Goal: Task Accomplishment & Management: Manage account settings

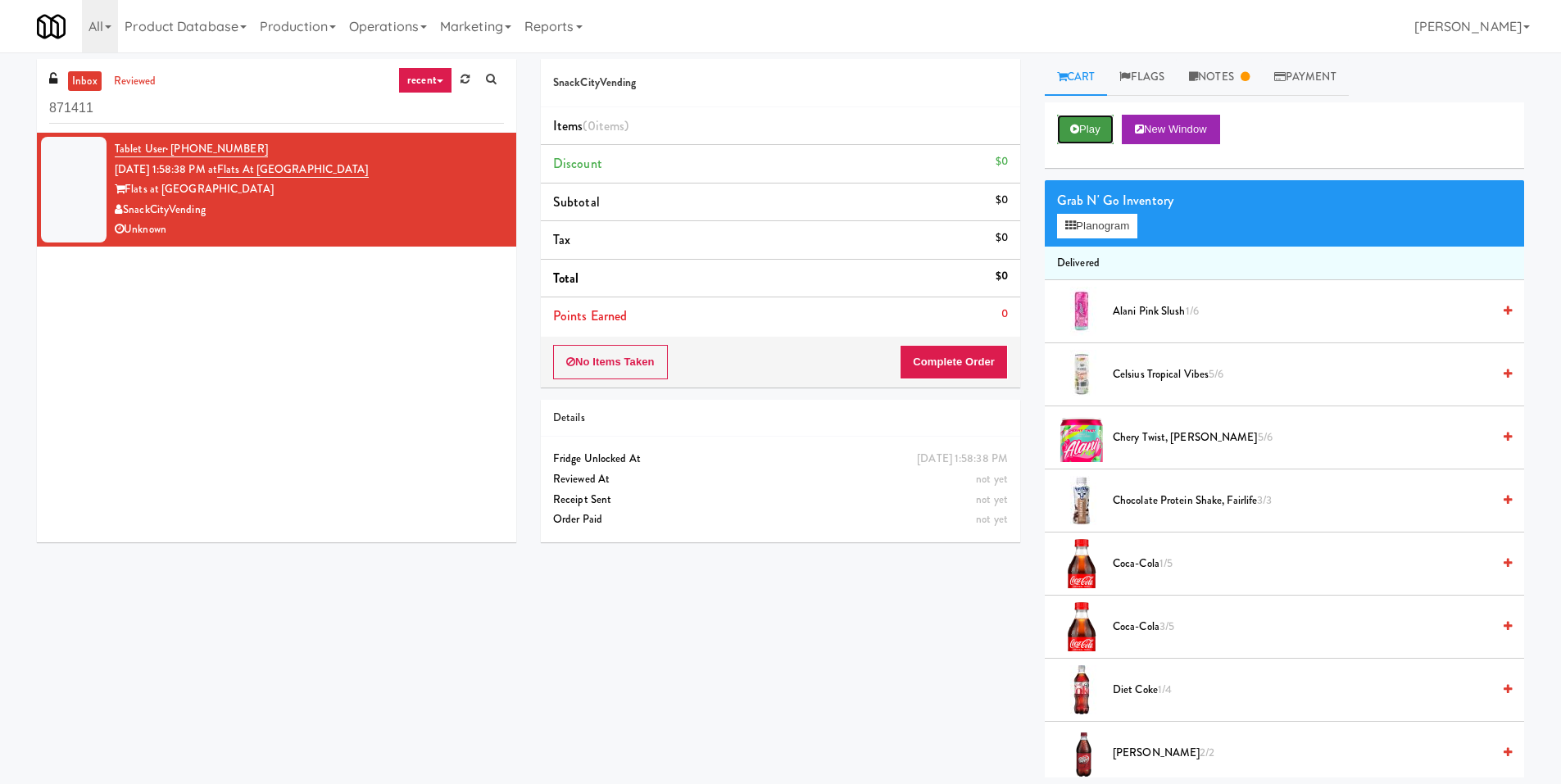
click at [1085, 122] on button "Play" at bounding box center [1086, 129] width 56 height 29
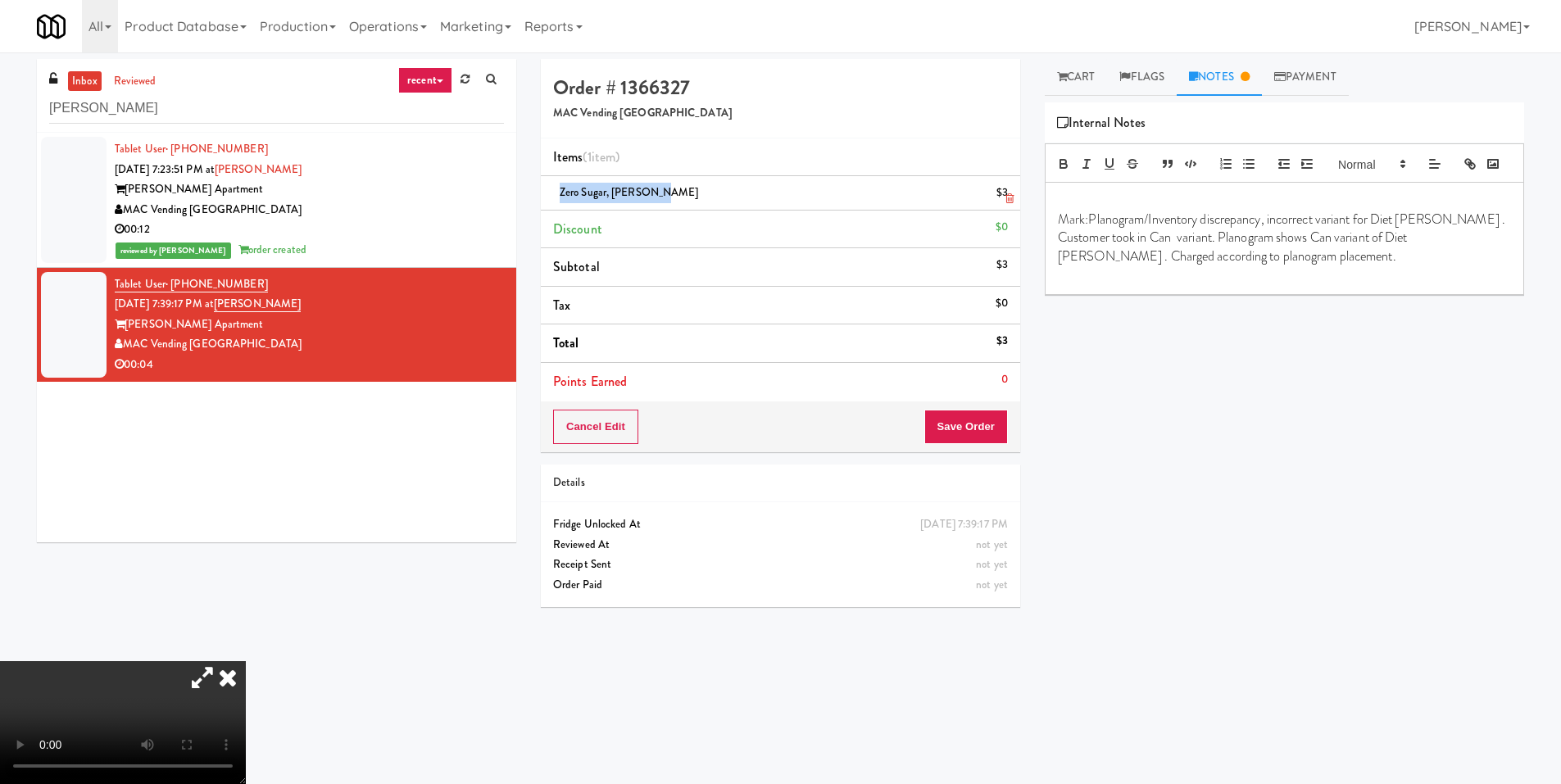
click at [562, 195] on span "Zero Sugar, [PERSON_NAME]" at bounding box center [630, 192] width 139 height 16
drag, startPoint x: 1376, startPoint y: 242, endPoint x: 1461, endPoint y: 243, distance: 85.0
click at [1461, 243] on p "Mark: Planogram/Inventory discrepancy, incorrect variant for Diet [PERSON_NAME]…" at bounding box center [1285, 238] width 453 height 55
drag, startPoint x: 1154, startPoint y: 263, endPoint x: 1173, endPoint y: 263, distance: 19.0
click at [1173, 263] on p "Mark: Planogram/Inventory discrepancy, incorrect variant for Zero Sugar, [PERSO…" at bounding box center [1285, 238] width 453 height 55
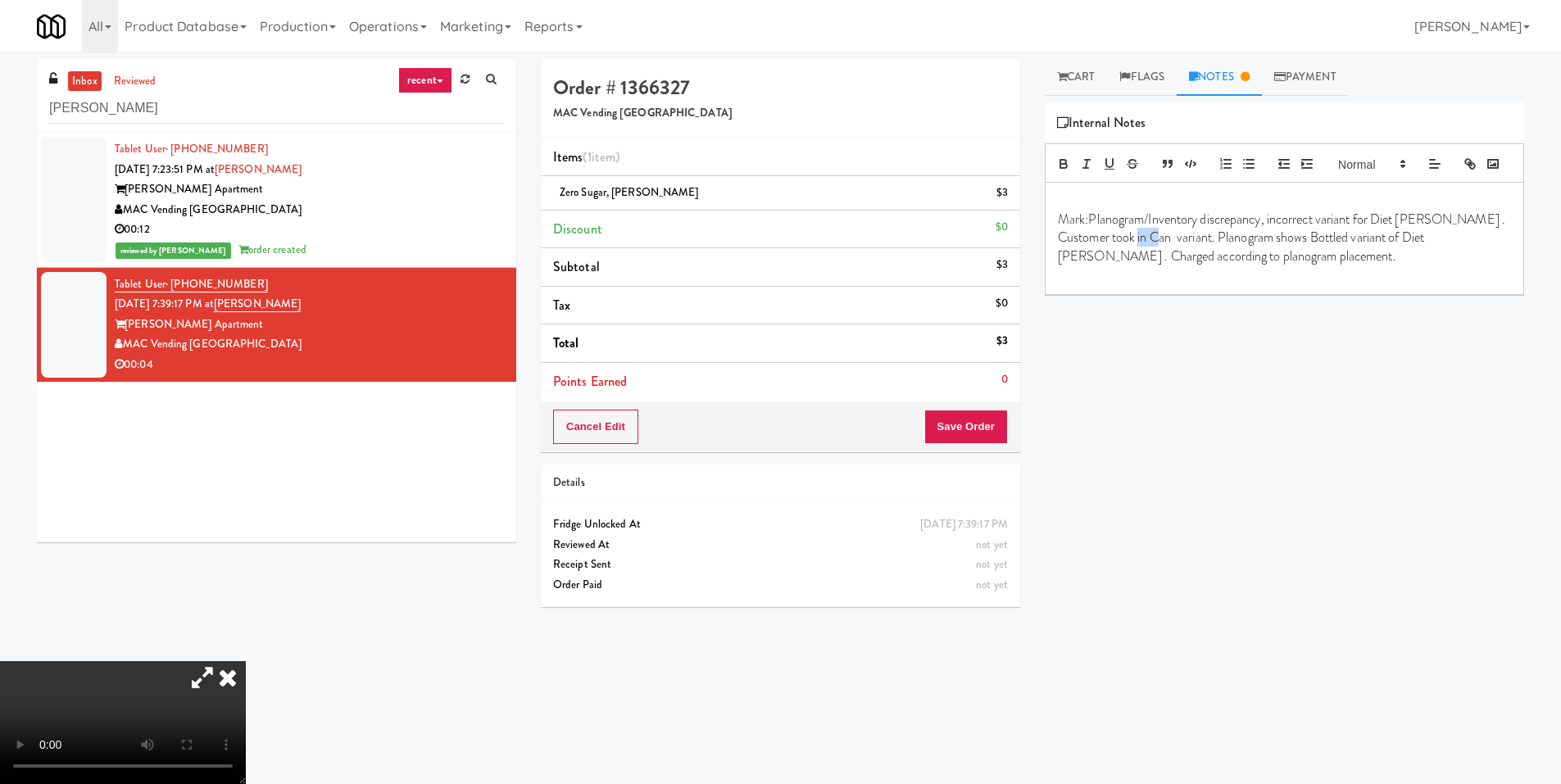
drag, startPoint x: 1176, startPoint y: 266, endPoint x: 1159, endPoint y: 262, distance: 17.5
click at [1155, 265] on p "Mark: Planogram/Inventory discrepancy, incorrect variant for Diet [PERSON_NAME]…" at bounding box center [1285, 238] width 453 height 55
drag, startPoint x: 1364, startPoint y: 265, endPoint x: 1326, endPoint y: 271, distance: 38.5
click at [1326, 265] on p "Mark: Planogram/Inventory discrepancy, incorrect variant for Diet [PERSON_NAME]…" at bounding box center [1285, 238] width 453 height 55
click at [1160, 265] on p "Mark: Planogram/Inventory discrepancy, incorrect variant for Diet [PERSON_NAME]…" at bounding box center [1285, 238] width 453 height 55
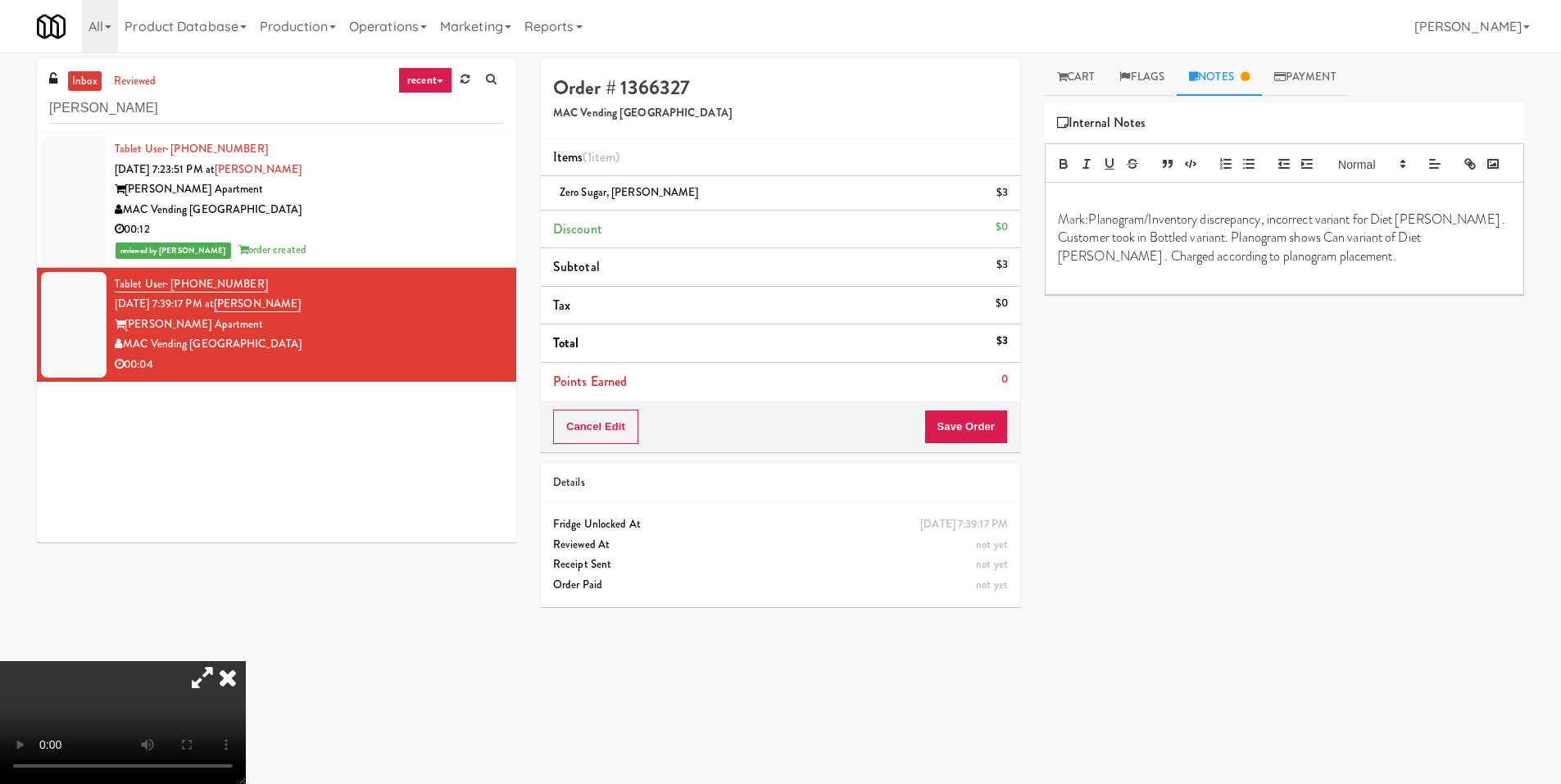
drag, startPoint x: 1376, startPoint y: 250, endPoint x: 1346, endPoint y: 244, distance: 30.6
click at [1371, 246] on p "Mark: Planogram/Inventory discrepancy, incorrect variant for Diet [PERSON_NAME]…" at bounding box center [1285, 238] width 453 height 55
drag, startPoint x: 679, startPoint y: 200, endPoint x: 562, endPoint y: 196, distance: 117.1
click at [562, 196] on div "Zero Sugar, [PERSON_NAME] $3" at bounding box center [780, 192] width 455 height 20
copy span "Zero Sugar, [PERSON_NAME]"
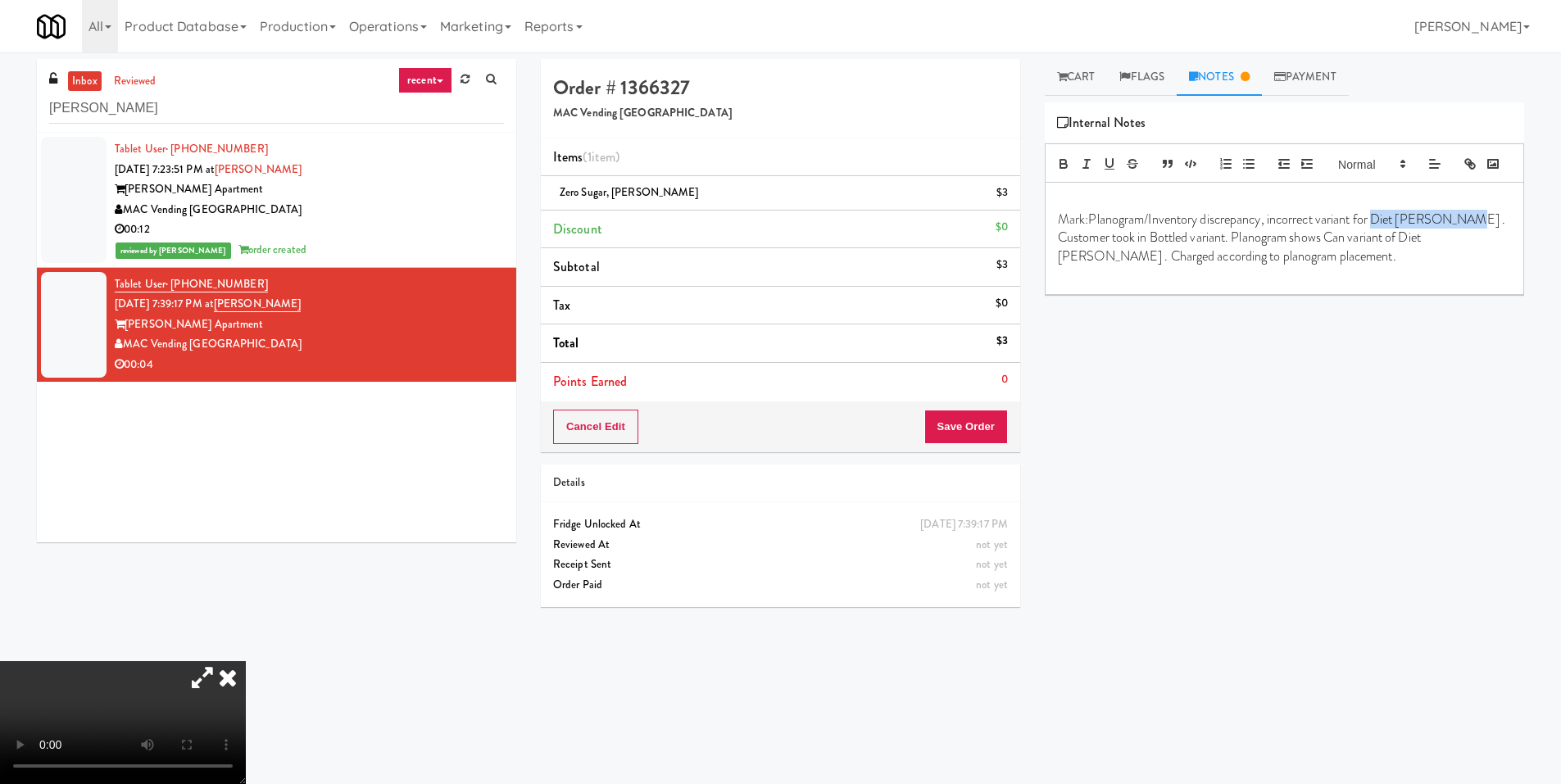
drag, startPoint x: 1377, startPoint y: 243, endPoint x: 1463, endPoint y: 243, distance: 86.0
click at [1463, 243] on p "Mark: Planogram/Inventory discrepancy, incorrect variant for Diet [PERSON_NAME]…" at bounding box center [1285, 238] width 453 height 55
drag, startPoint x: 1453, startPoint y: 261, endPoint x: 1100, endPoint y: 284, distance: 353.7
click at [1100, 265] on p "Mark: Planogram/Inventory discrepancy, incorrect variant for Zero Sugar, [PERSO…" at bounding box center [1285, 238] width 453 height 55
click at [1096, 265] on p "Mark: Planogram/Inventory discrepancy, incorrect variant for Zero Sugar, [PERSO…" at bounding box center [1285, 238] width 453 height 55
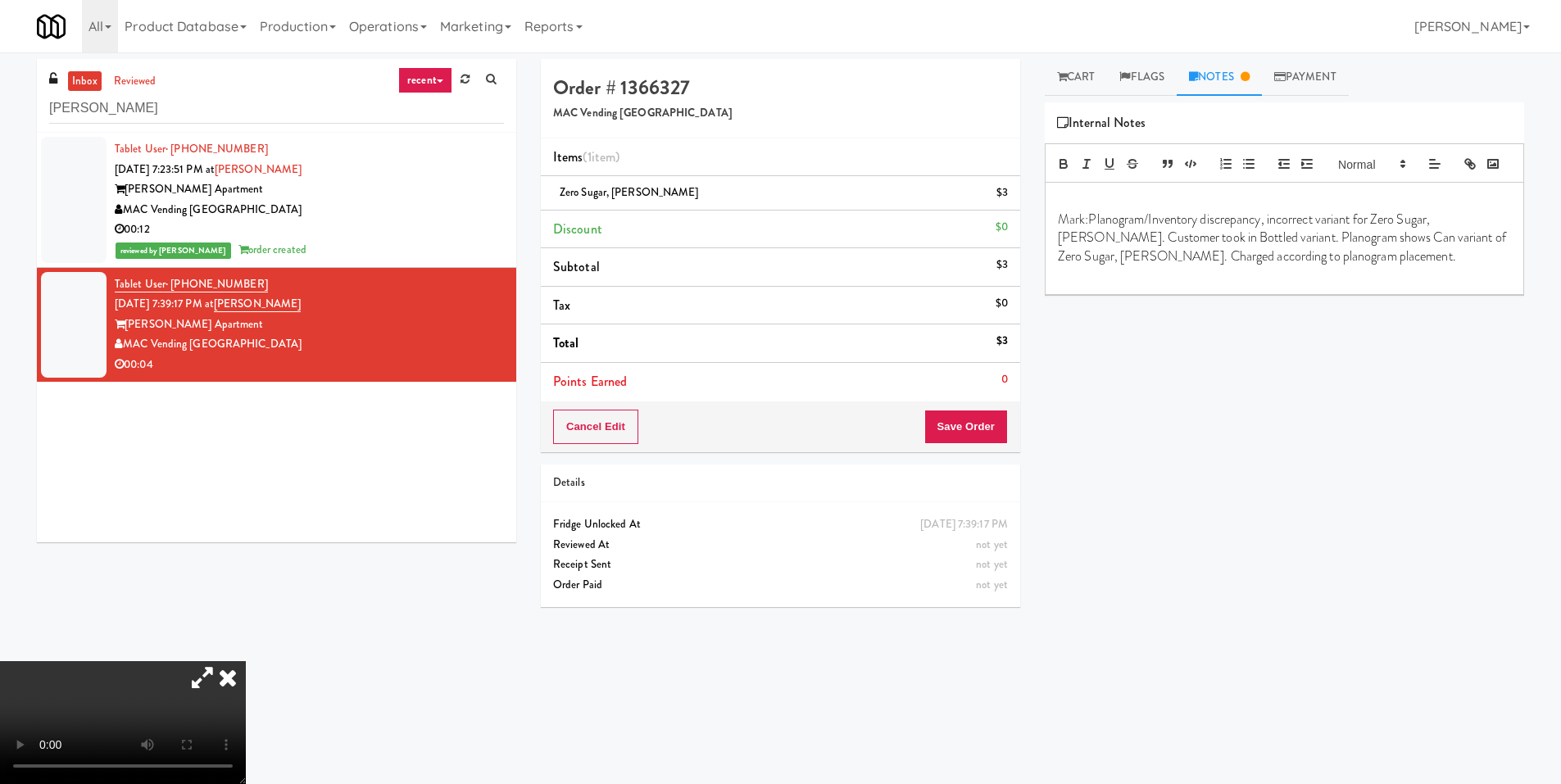
click at [246, 661] on video at bounding box center [123, 722] width 246 height 123
click at [962, 431] on button "Save Order" at bounding box center [966, 427] width 84 height 34
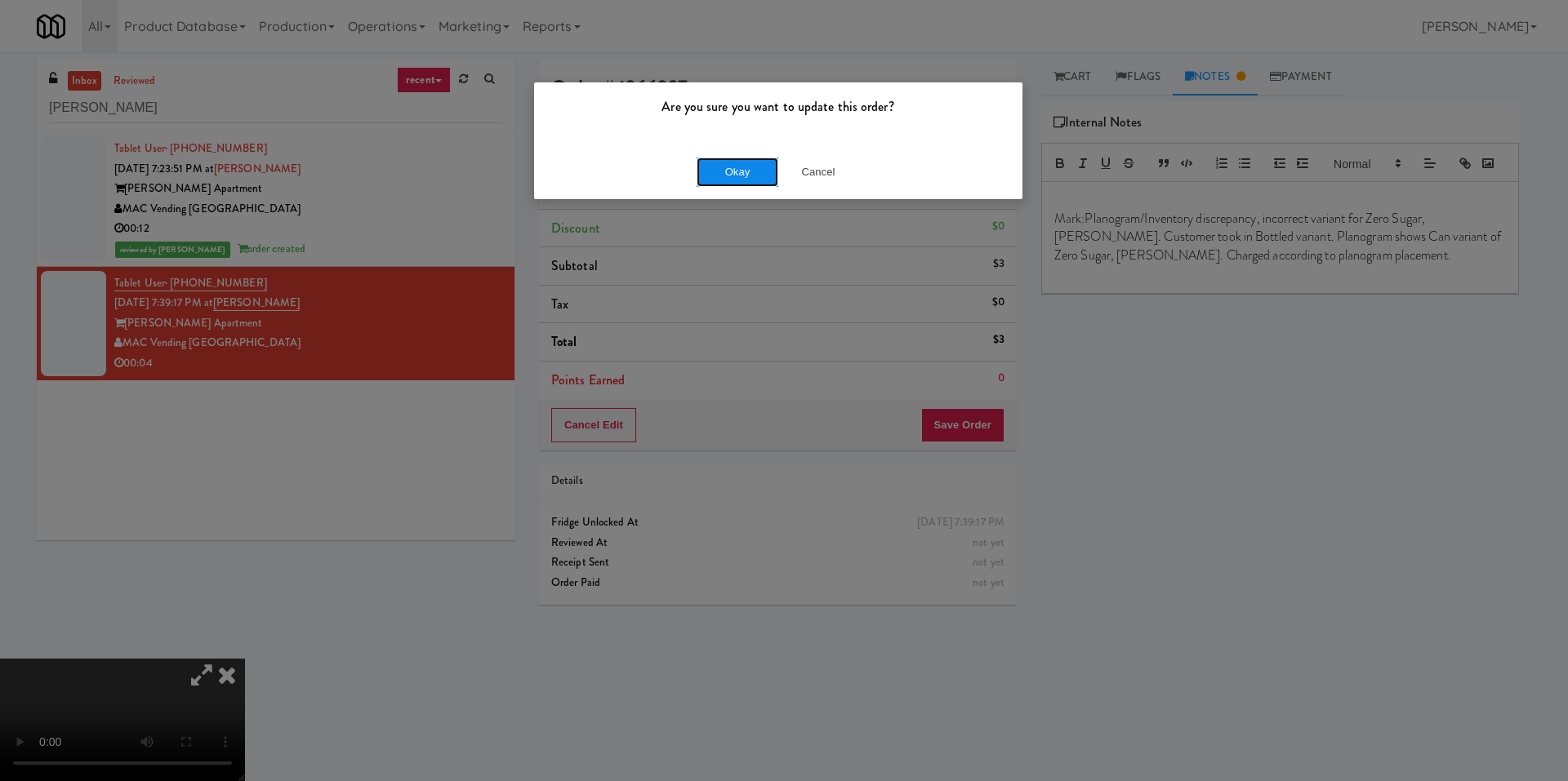
click at [749, 172] on button "Okay" at bounding box center [737, 171] width 82 height 29
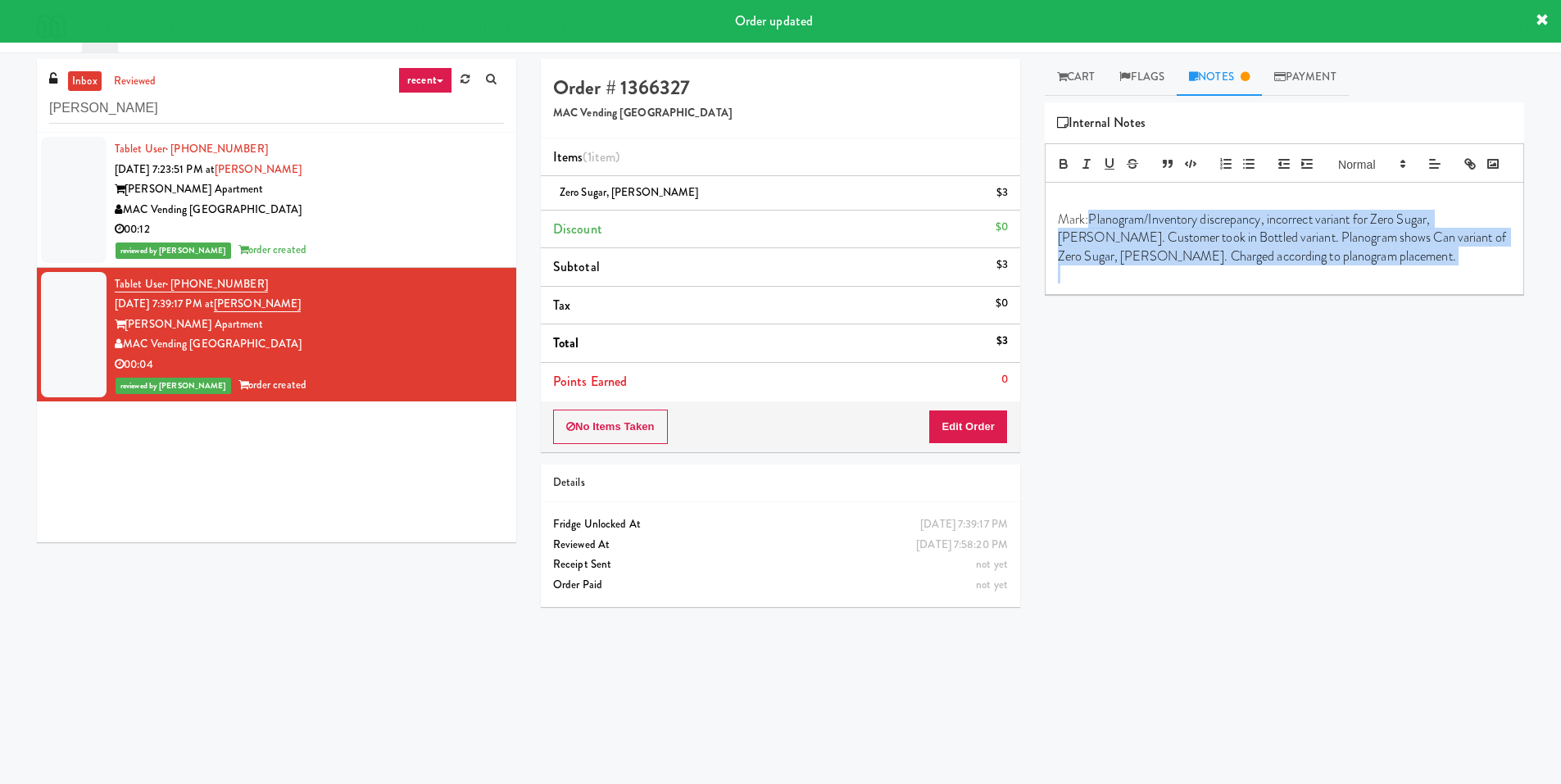
drag, startPoint x: 1353, startPoint y: 291, endPoint x: 1094, endPoint y: 249, distance: 262.4
click at [1094, 249] on div "Mark: Planogram/Inventory discrepancy, incorrect variant for Zero Sugar, [PERSO…" at bounding box center [1285, 238] width 478 height 111
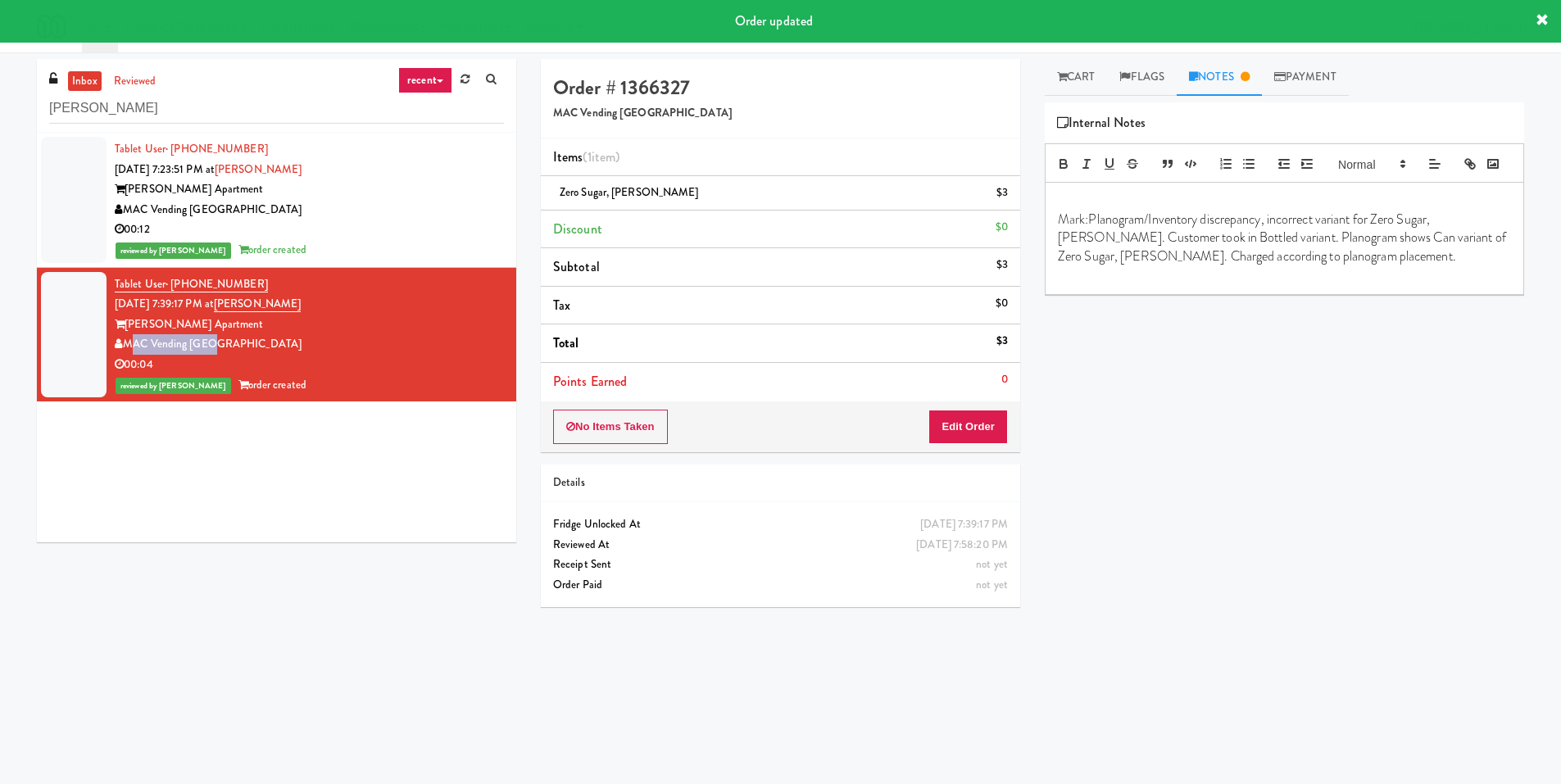
drag, startPoint x: 267, startPoint y: 343, endPoint x: 125, endPoint y: 340, distance: 142.0
click at [125, 339] on div "MAC Vending [GEOGRAPHIC_DATA]" at bounding box center [309, 344] width 389 height 20
copy div "MAC Vending [GEOGRAPHIC_DATA]"
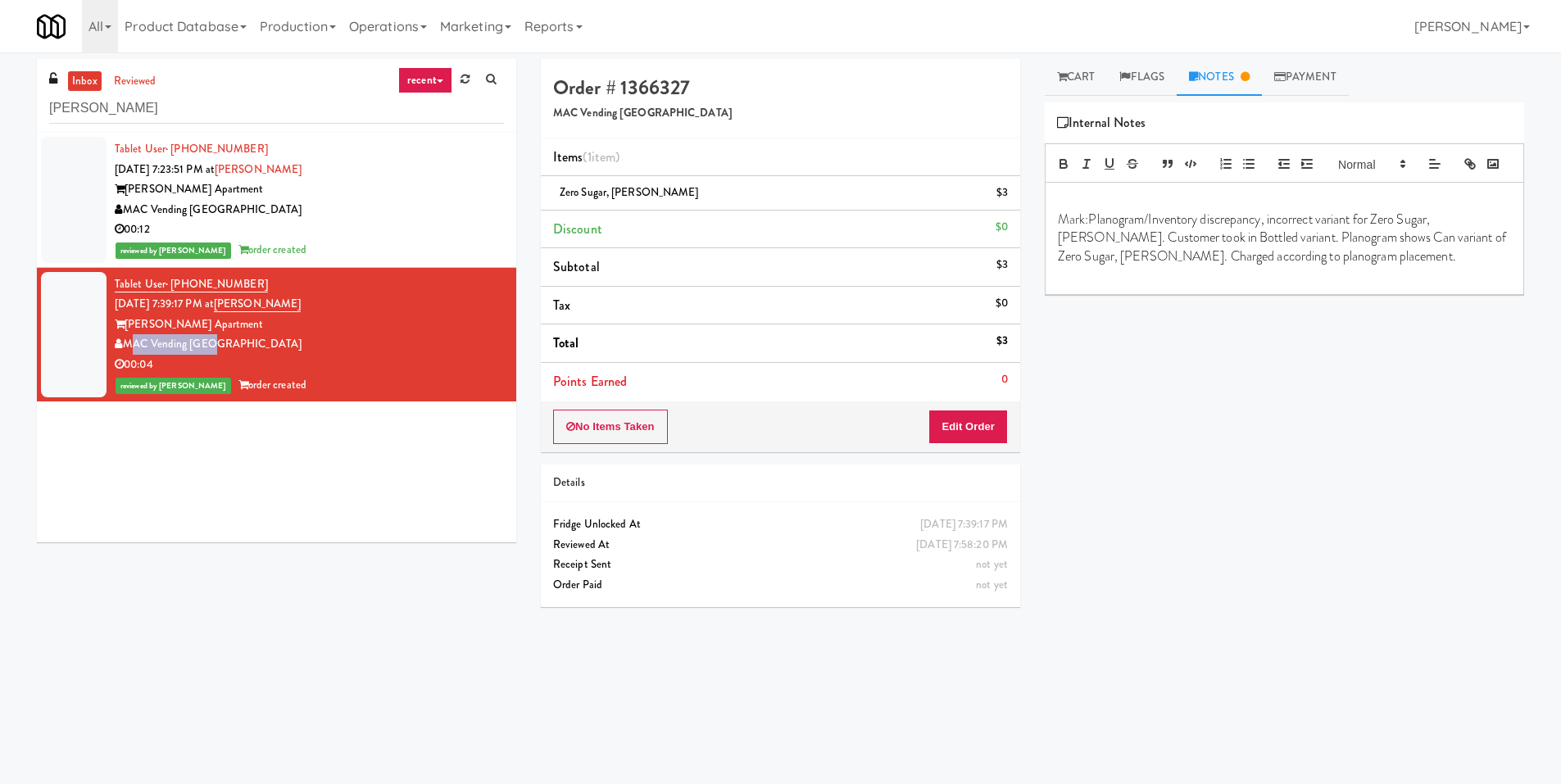
drag, startPoint x: 339, startPoint y: 300, endPoint x: 243, endPoint y: 310, distance: 96.5
click at [243, 310] on div "Tablet User · (360) 731-7732 [DATE] 7:39:17 PM at [PERSON_NAME] [PERSON_NAME] A…" at bounding box center [309, 335] width 389 height 122
copy link "[PERSON_NAME]"
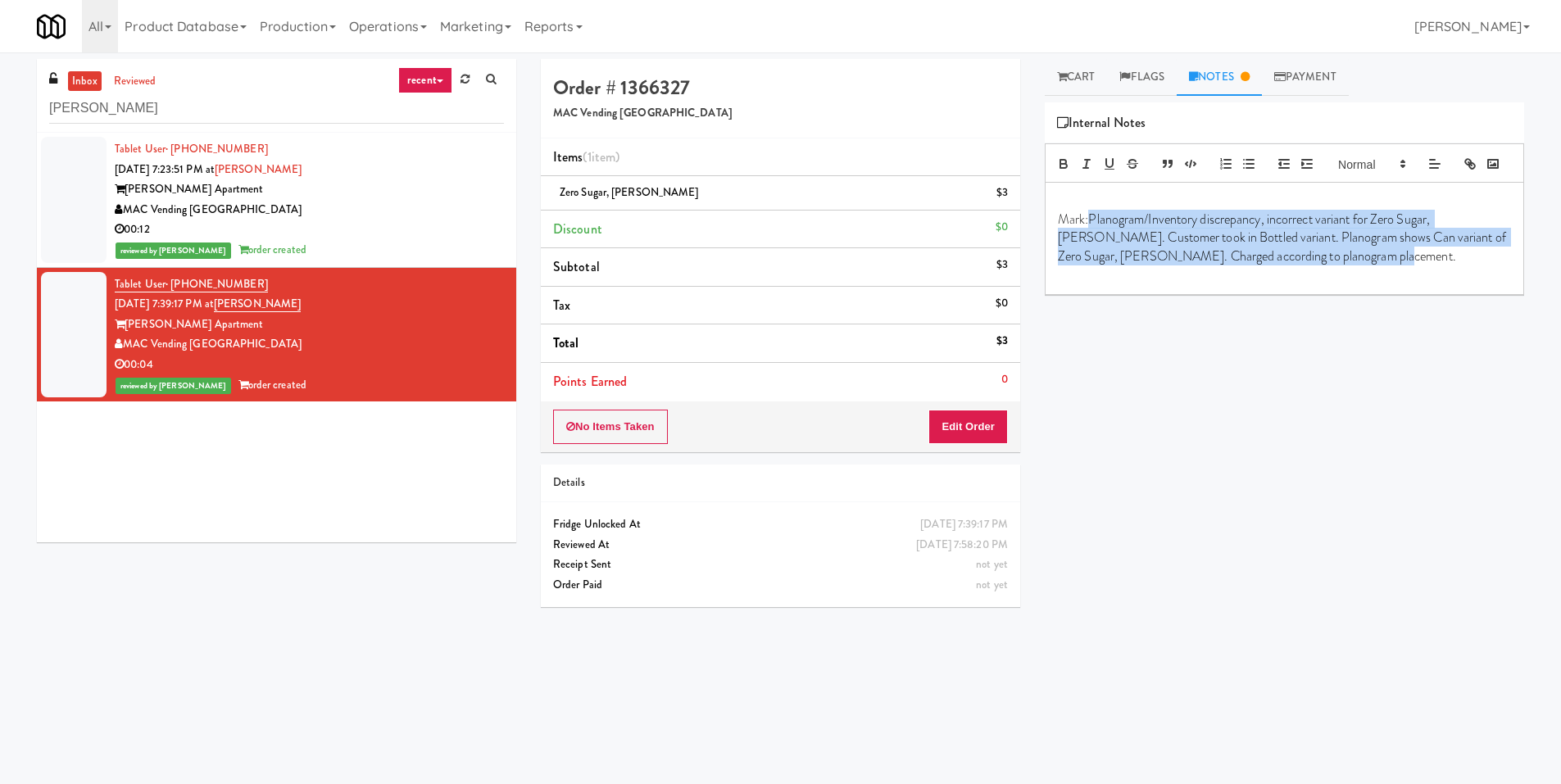
drag, startPoint x: 1388, startPoint y: 276, endPoint x: 1094, endPoint y: 249, distance: 295.2
click at [1094, 249] on p "Mark: Planogram/Inventory discrepancy, incorrect variant for Zero Sugar, [PERSO…" at bounding box center [1285, 238] width 453 height 55
copy p "Planogram/Inventory discrepancy, incorrect variant for Zero Sugar, [PERSON_NAME…"
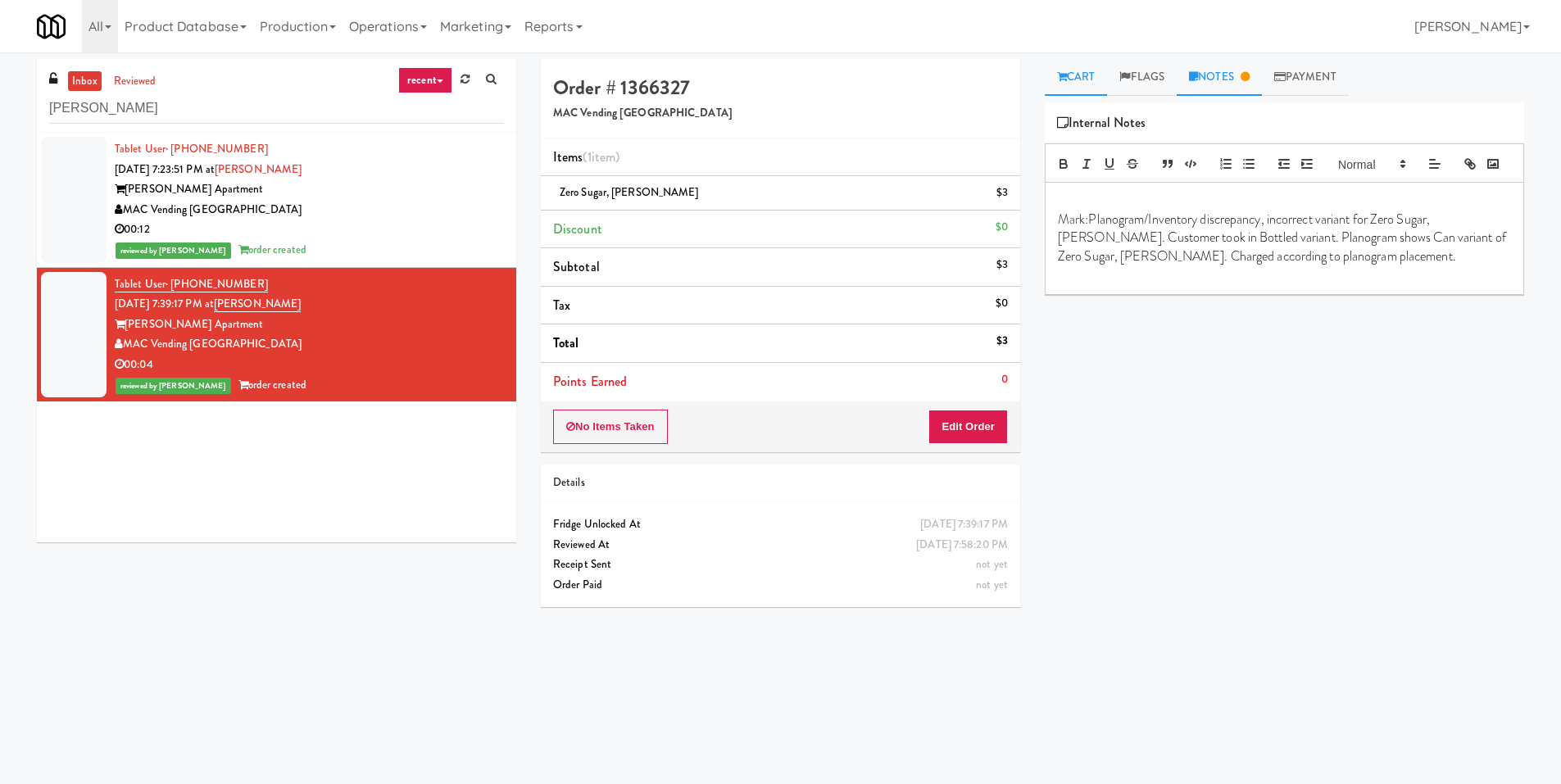
click at [1096, 75] on link "Cart" at bounding box center [1077, 78] width 63 height 37
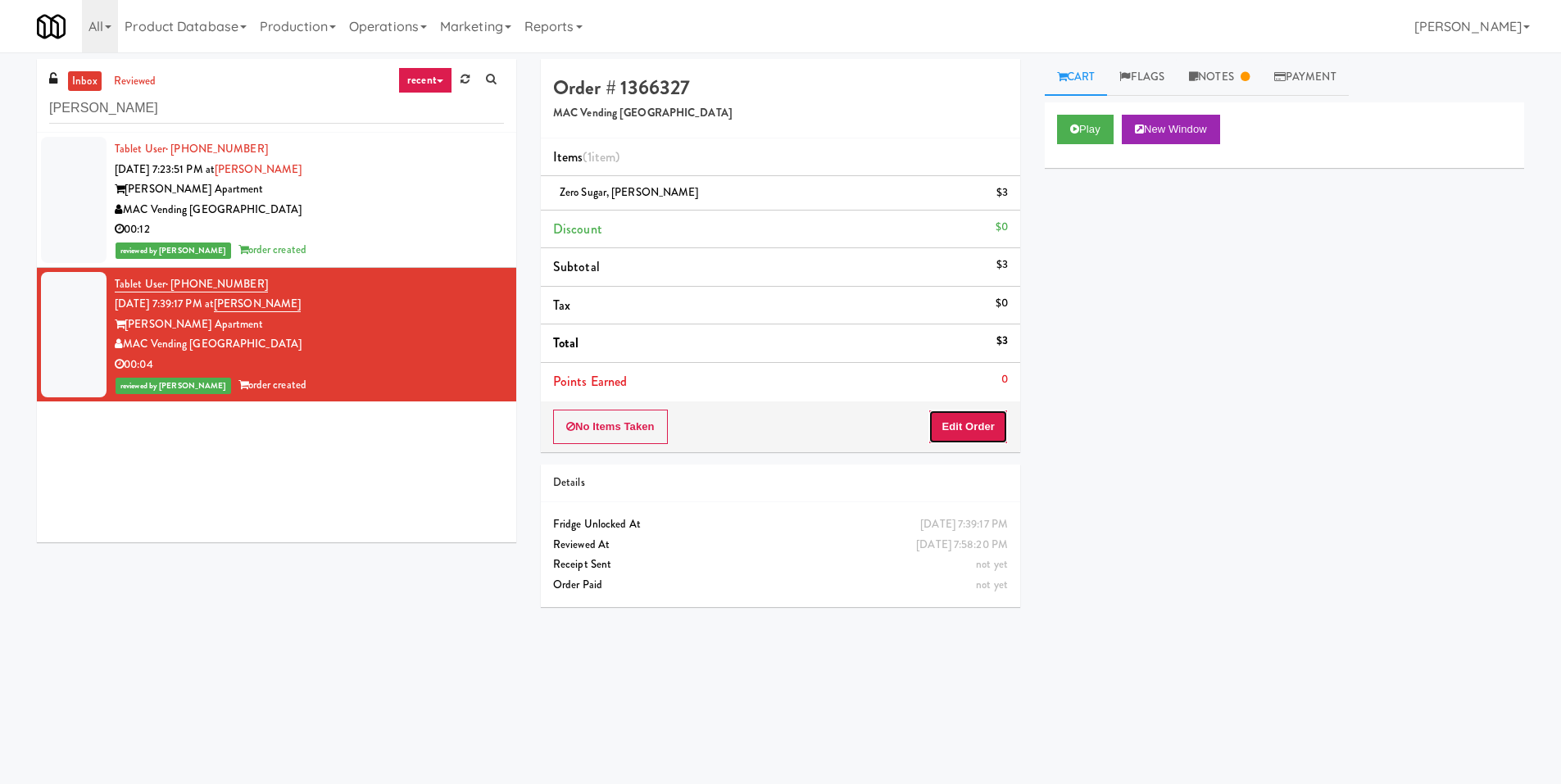
click at [979, 418] on button "Edit Order" at bounding box center [968, 427] width 79 height 34
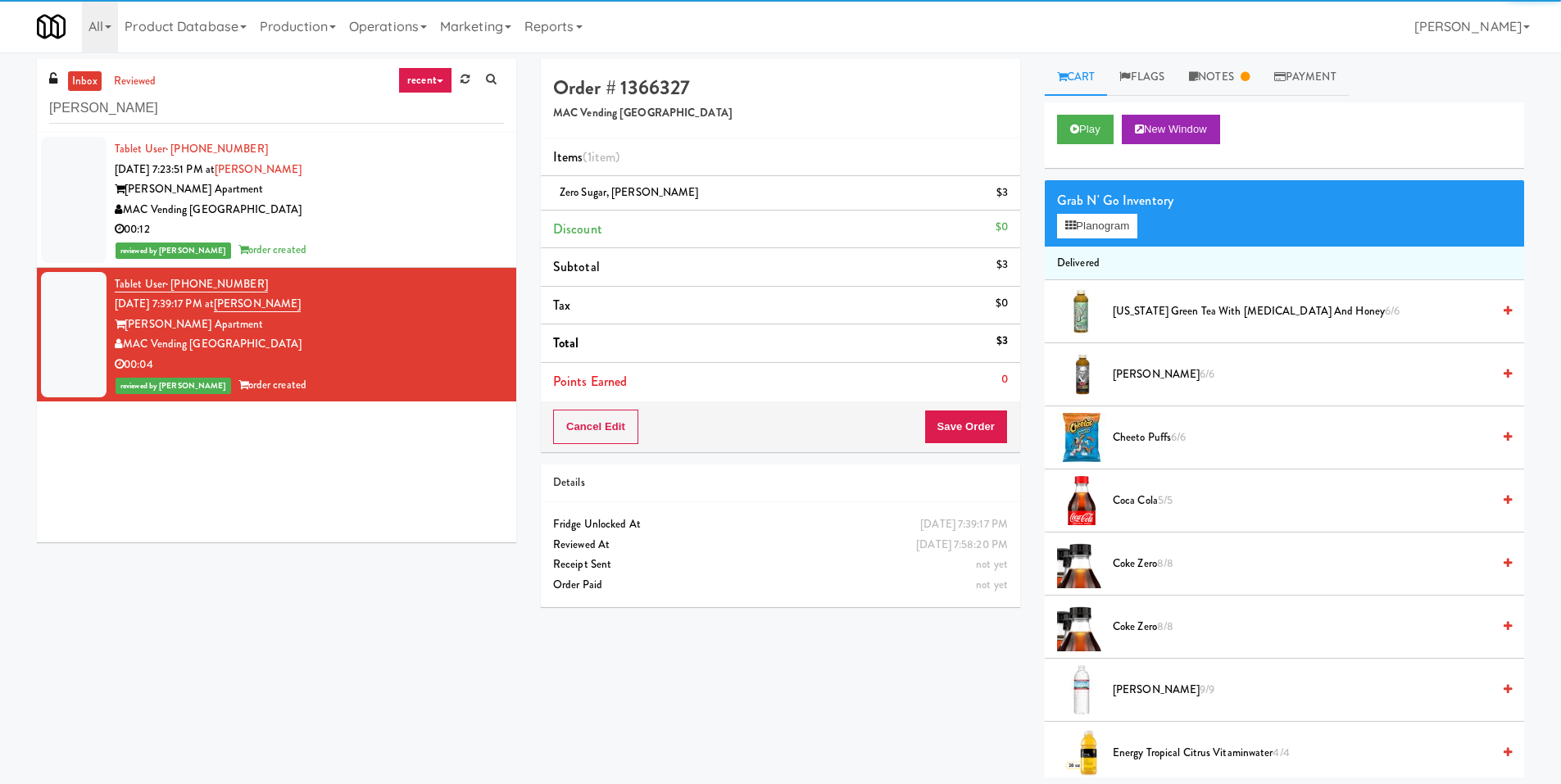
click at [1091, 242] on div "Grab N' Go Inventory Planogram" at bounding box center [1285, 213] width 480 height 66
click at [1088, 226] on button "Planogram" at bounding box center [1097, 227] width 80 height 25
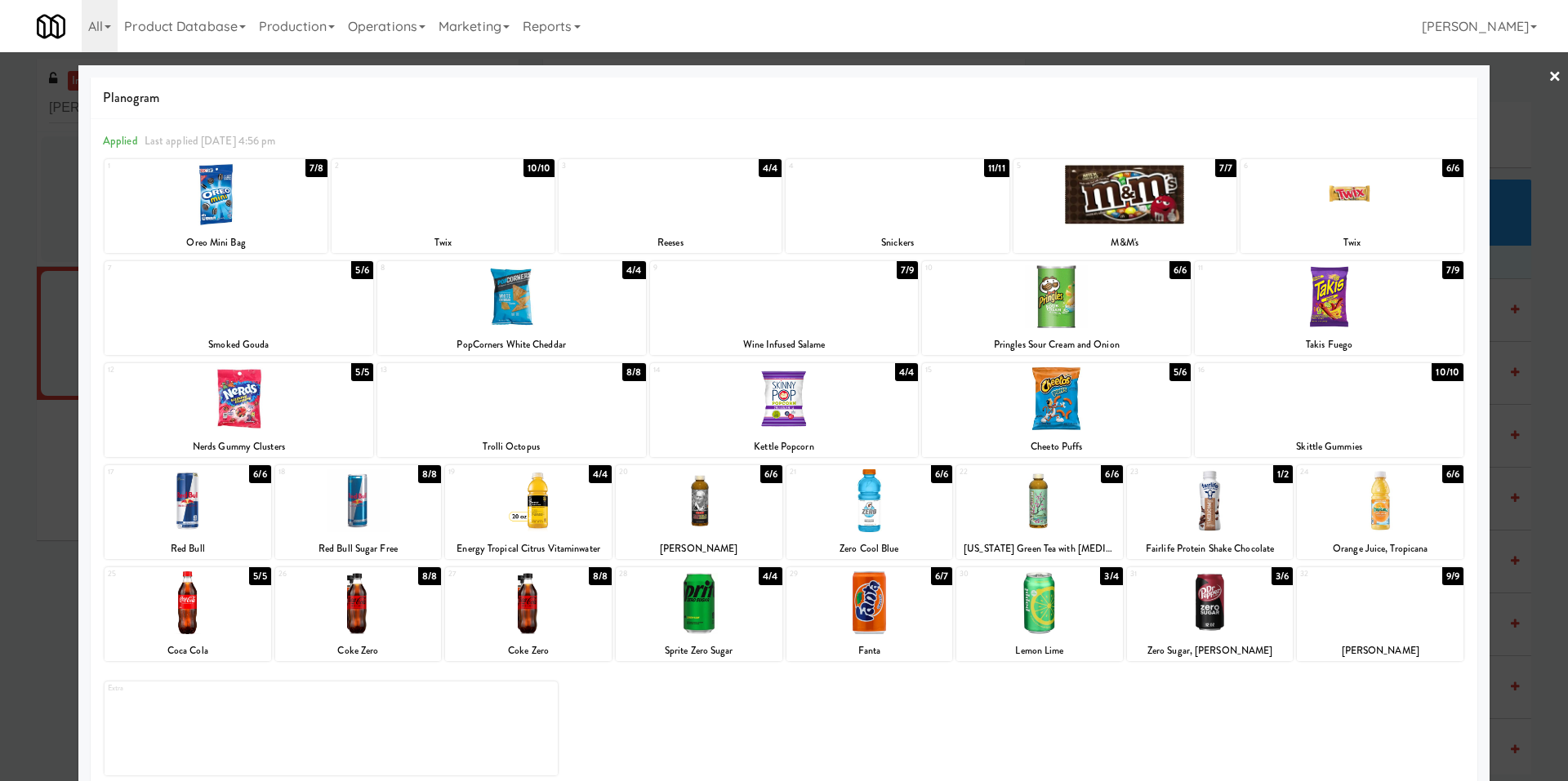
click at [1549, 73] on link "×" at bounding box center [1555, 77] width 13 height 51
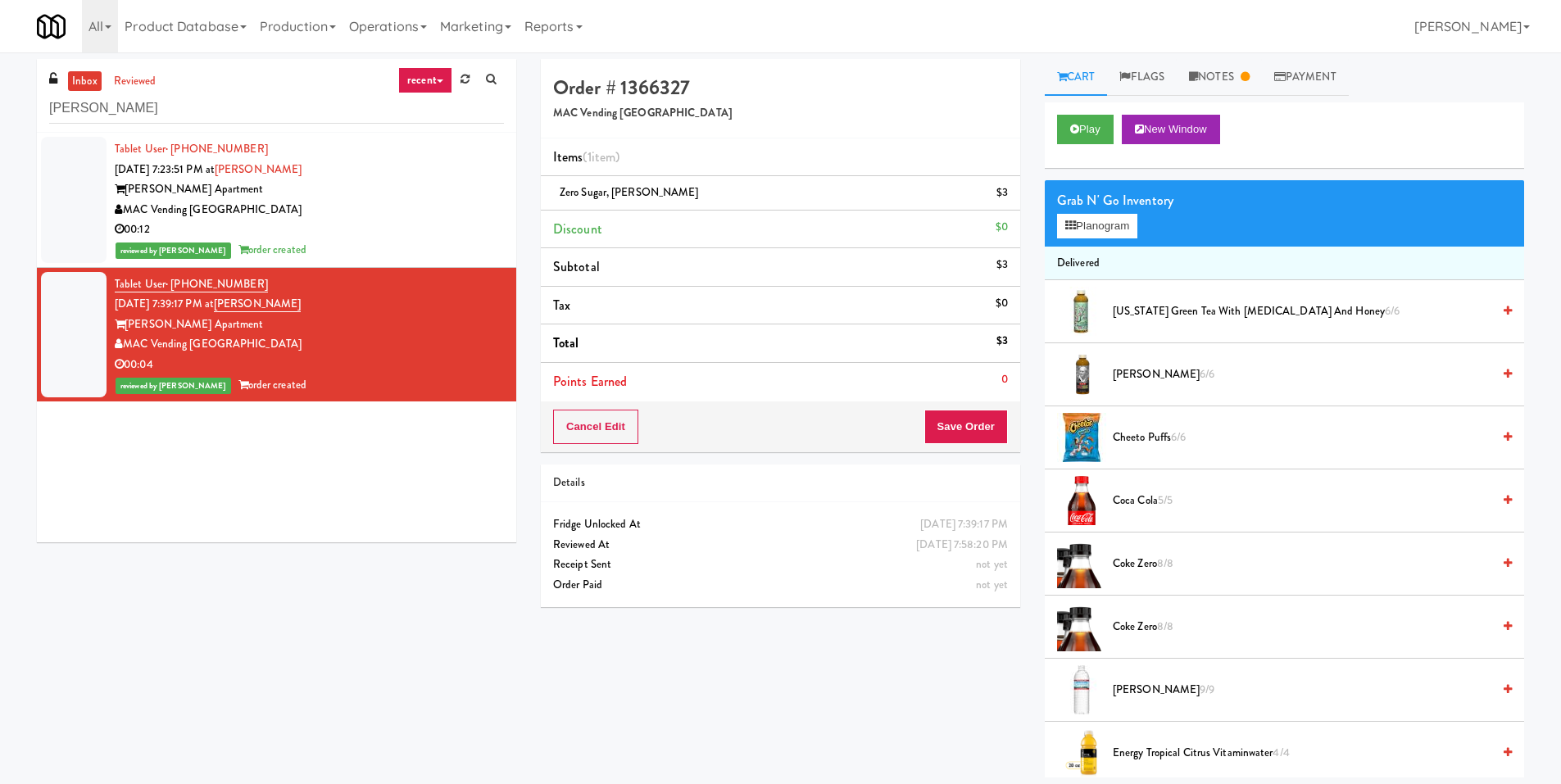
click at [316, 202] on div "MAC Vending [GEOGRAPHIC_DATA]" at bounding box center [309, 210] width 389 height 20
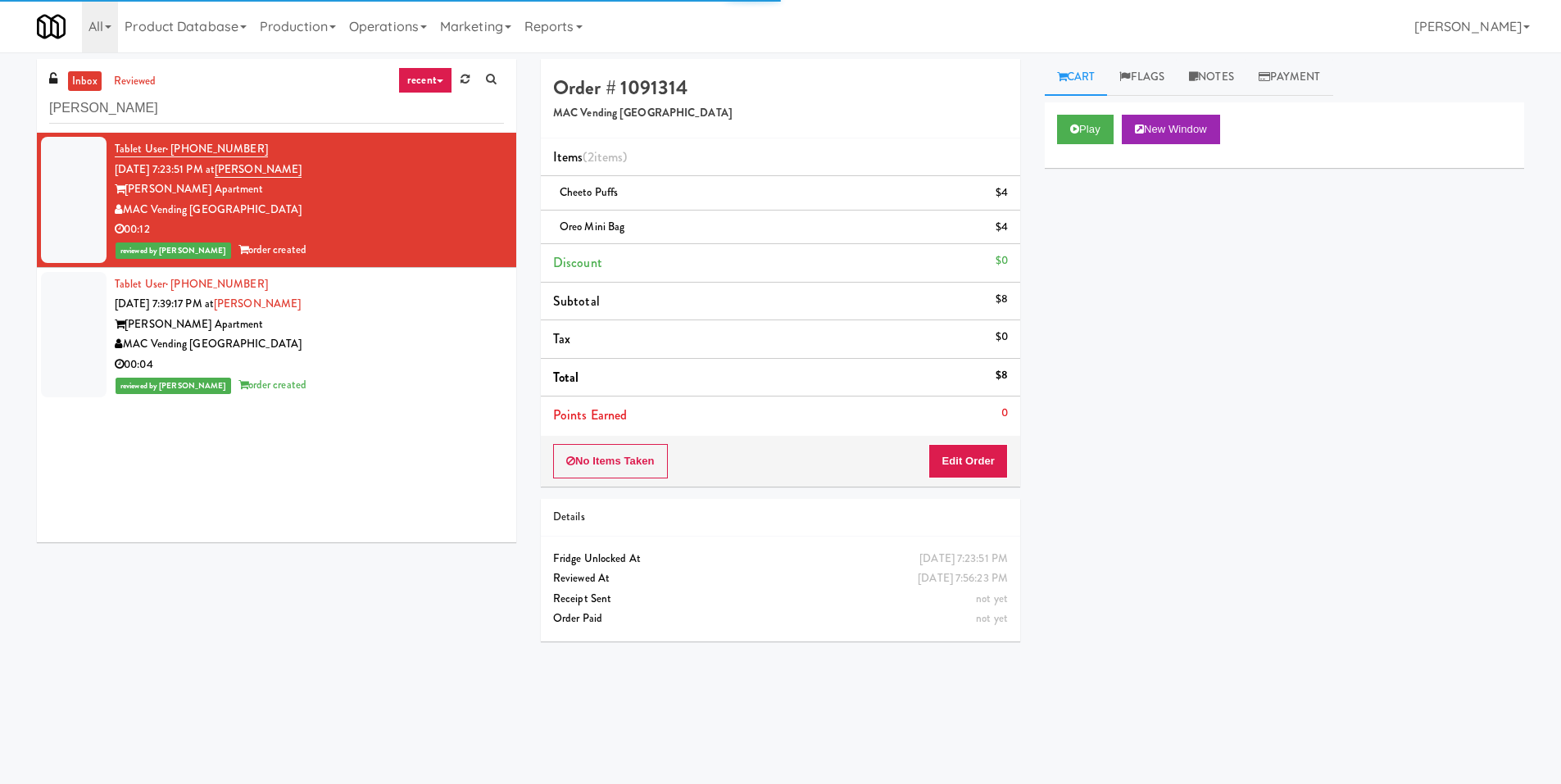
click at [398, 328] on div "[PERSON_NAME] Apartment" at bounding box center [309, 325] width 389 height 20
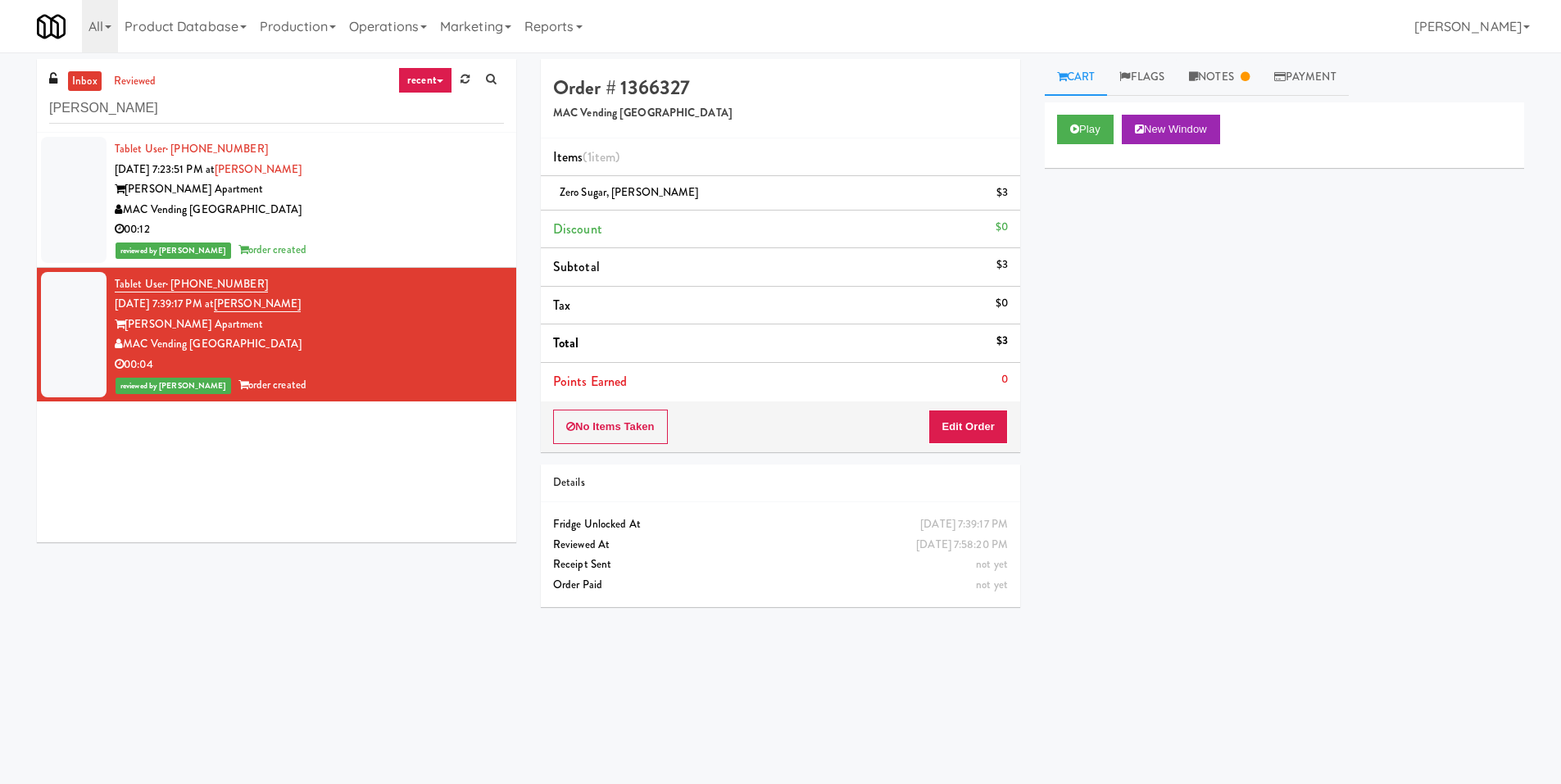
drag, startPoint x: 250, startPoint y: 77, endPoint x: 247, endPoint y: 90, distance: 13.3
click at [249, 81] on div "inbox reviewed recent all unclear take inventory issue suspicious failed recent…" at bounding box center [277, 96] width 480 height 74
click at [245, 101] on input "[PERSON_NAME]" at bounding box center [277, 108] width 455 height 30
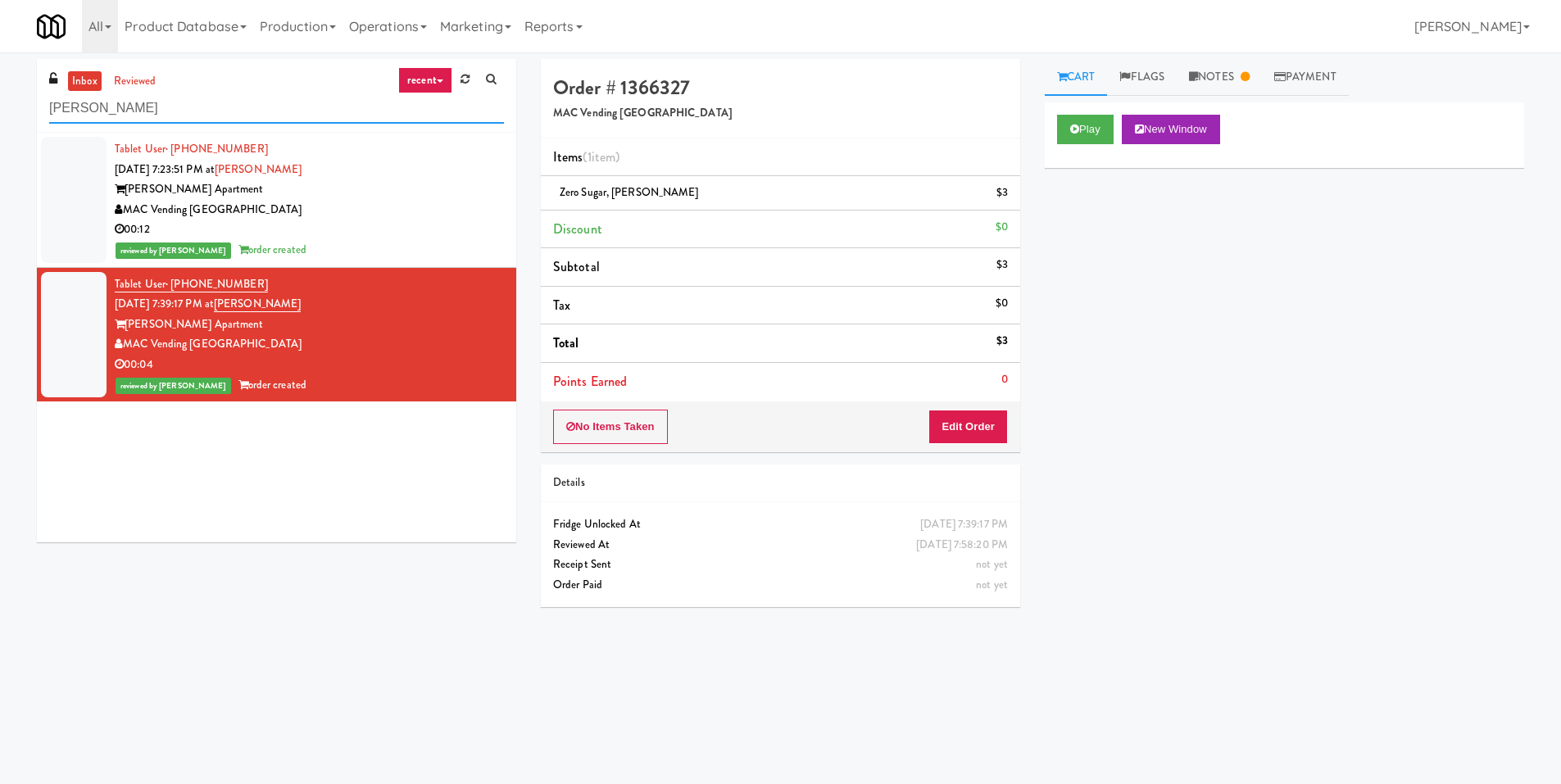
paste input "Revolution Mill"
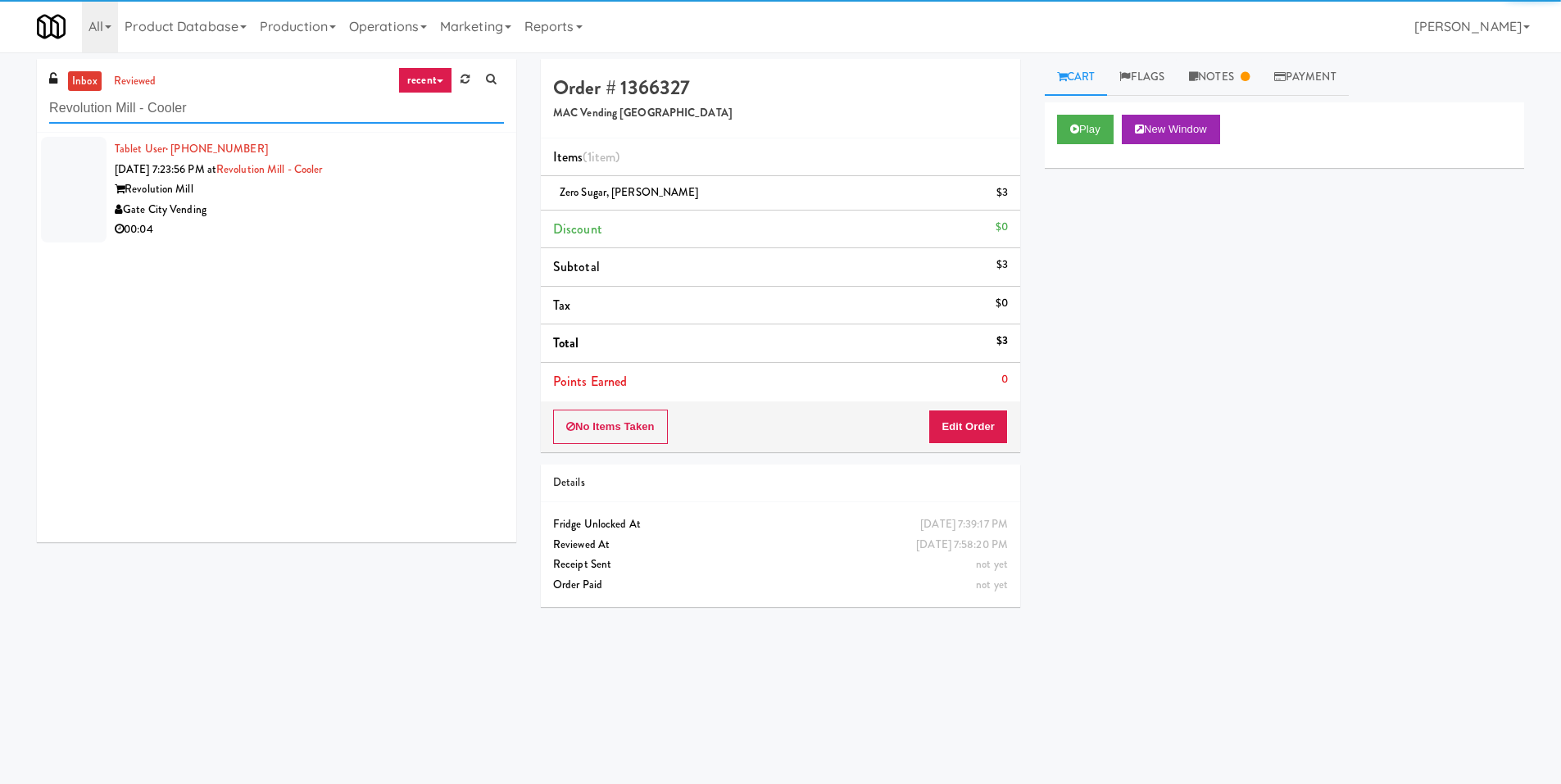
type input "Revolution Mill - Cooler"
click at [426, 210] on div "Gate City Vending" at bounding box center [309, 210] width 389 height 20
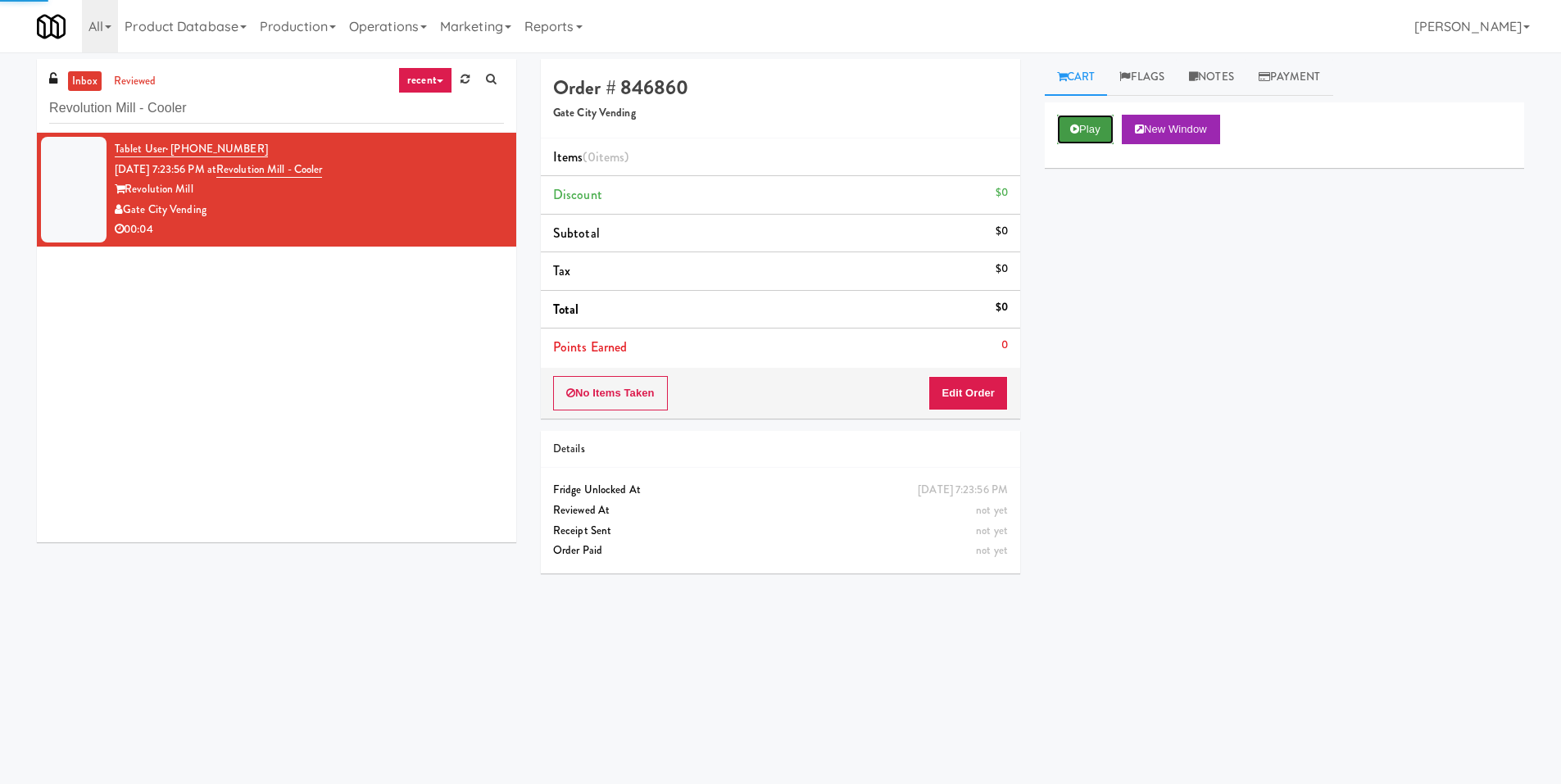
click at [1093, 122] on button "Play" at bounding box center [1086, 129] width 56 height 29
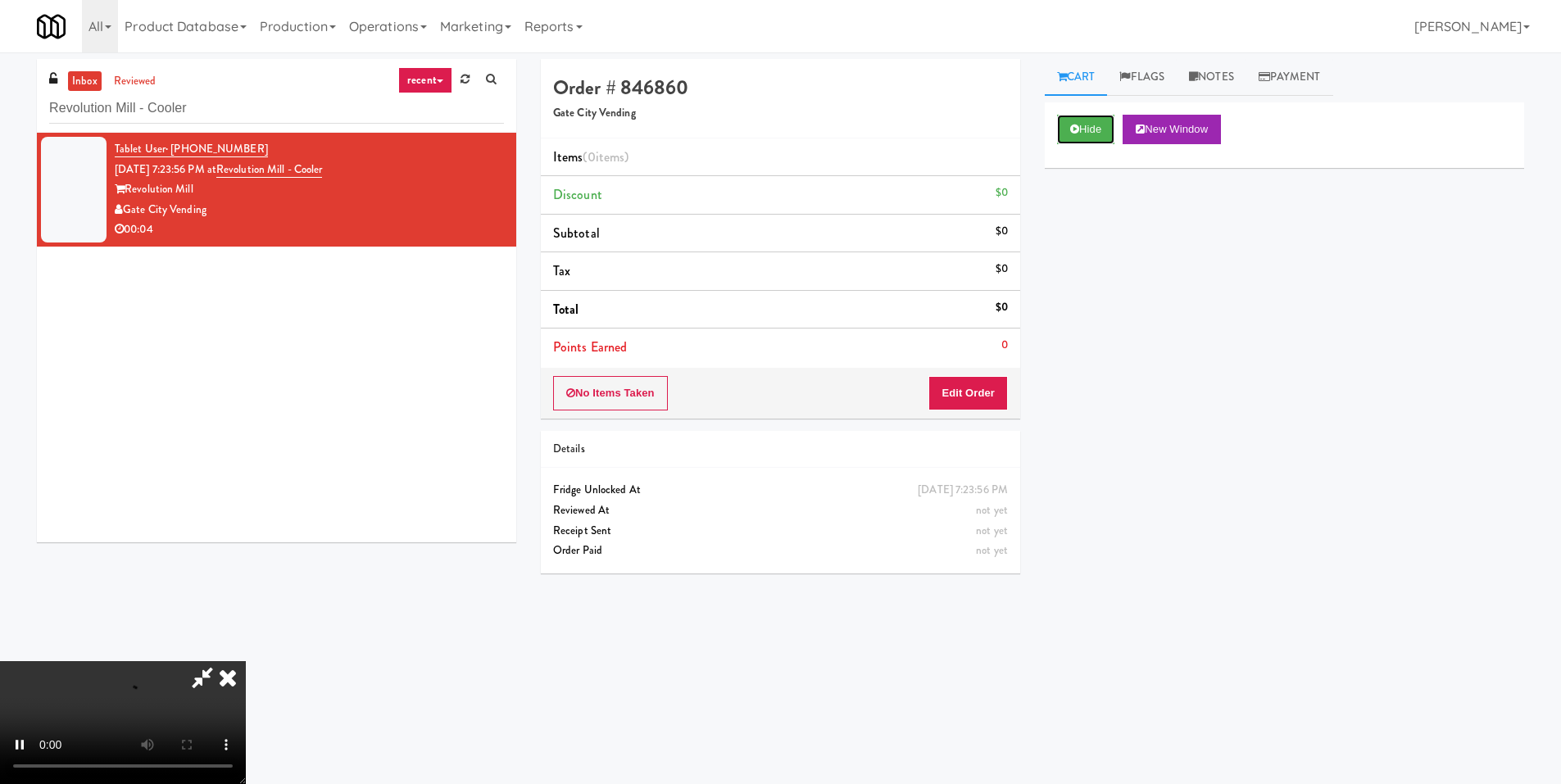
scroll to position [244, 0]
click at [246, 661] on video at bounding box center [123, 722] width 246 height 123
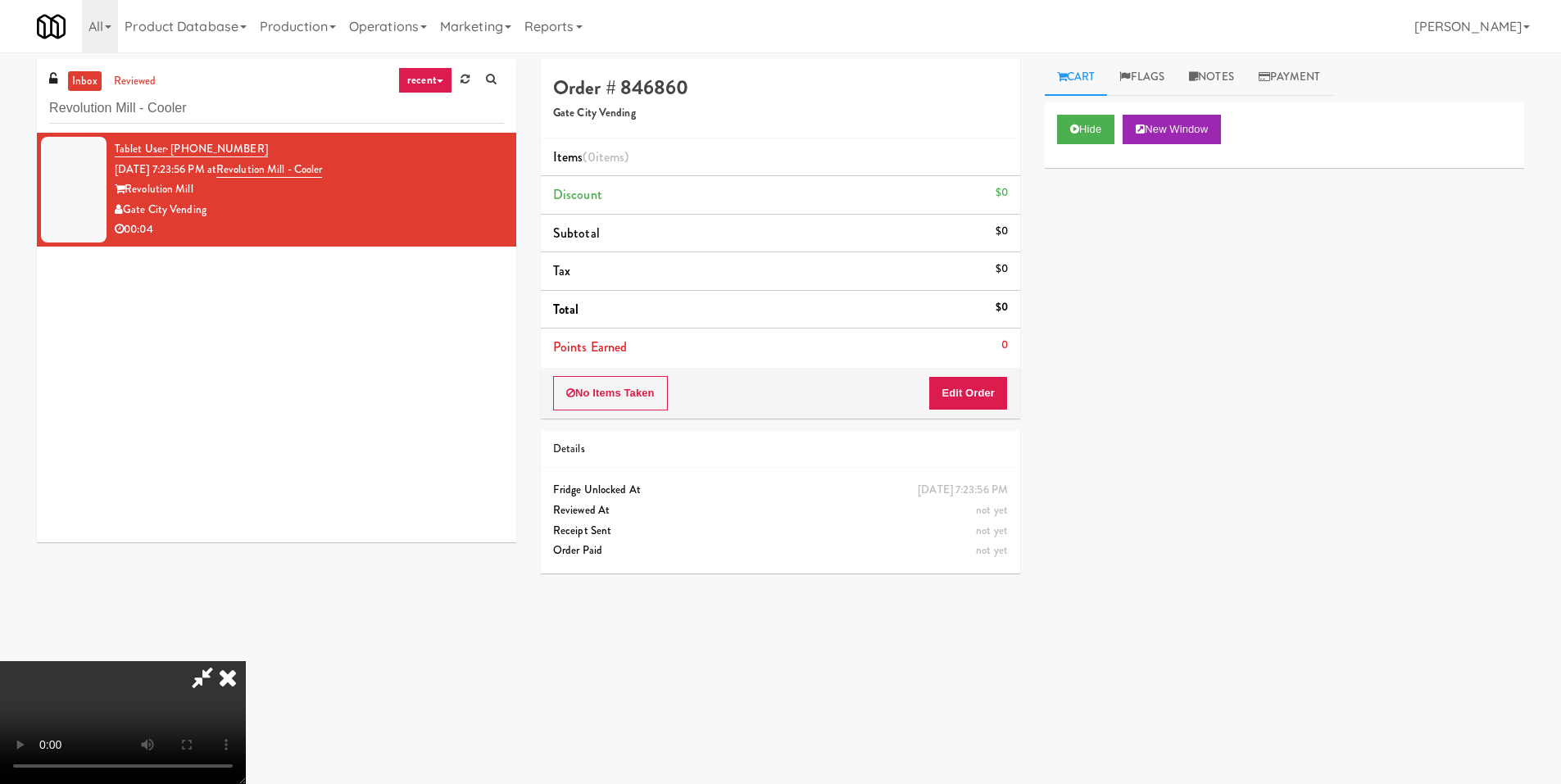
click at [246, 661] on video at bounding box center [123, 722] width 246 height 123
click at [975, 377] on button "Edit Order" at bounding box center [968, 393] width 79 height 34
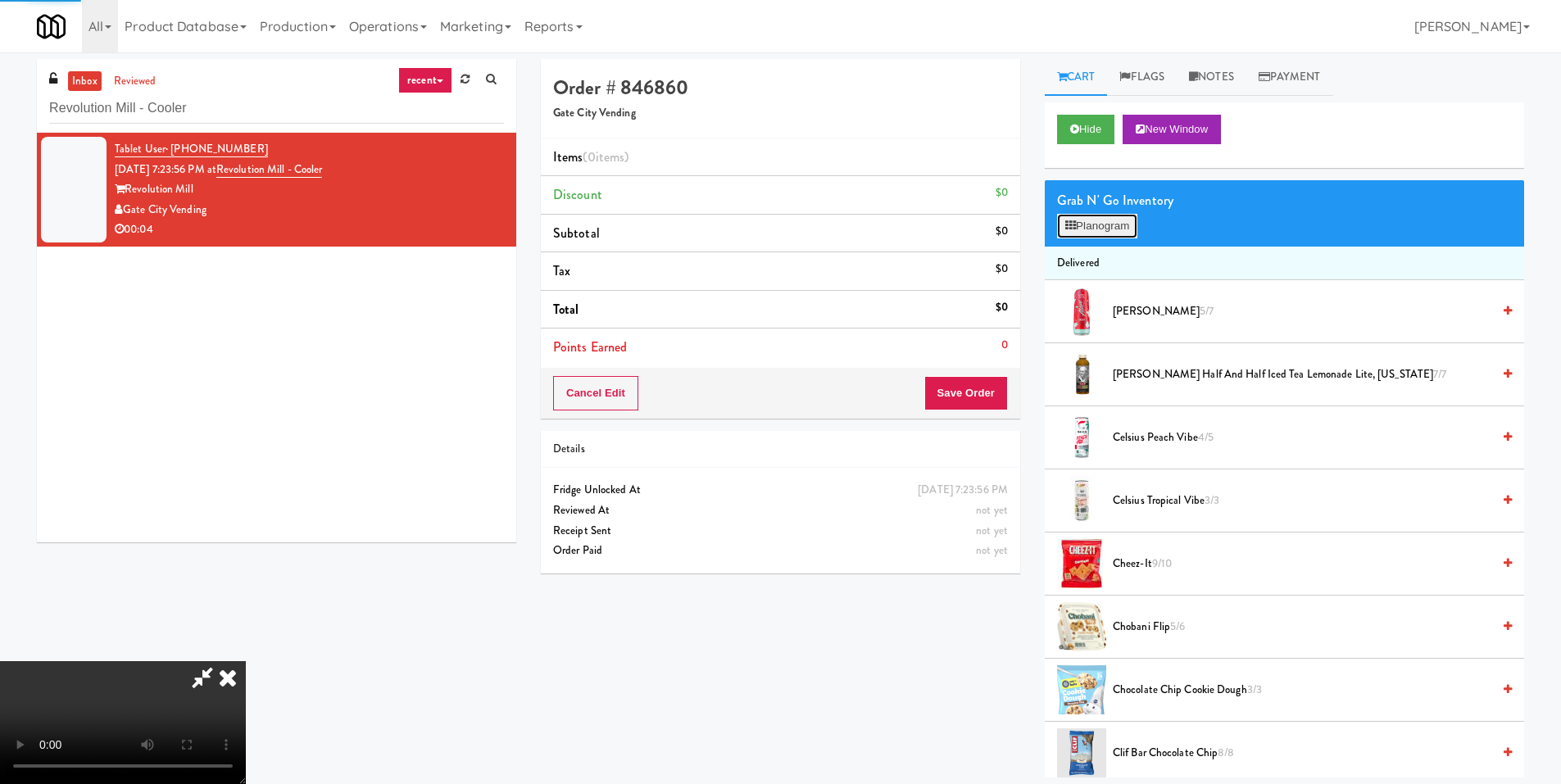
click at [1099, 228] on button "Planogram" at bounding box center [1097, 227] width 80 height 25
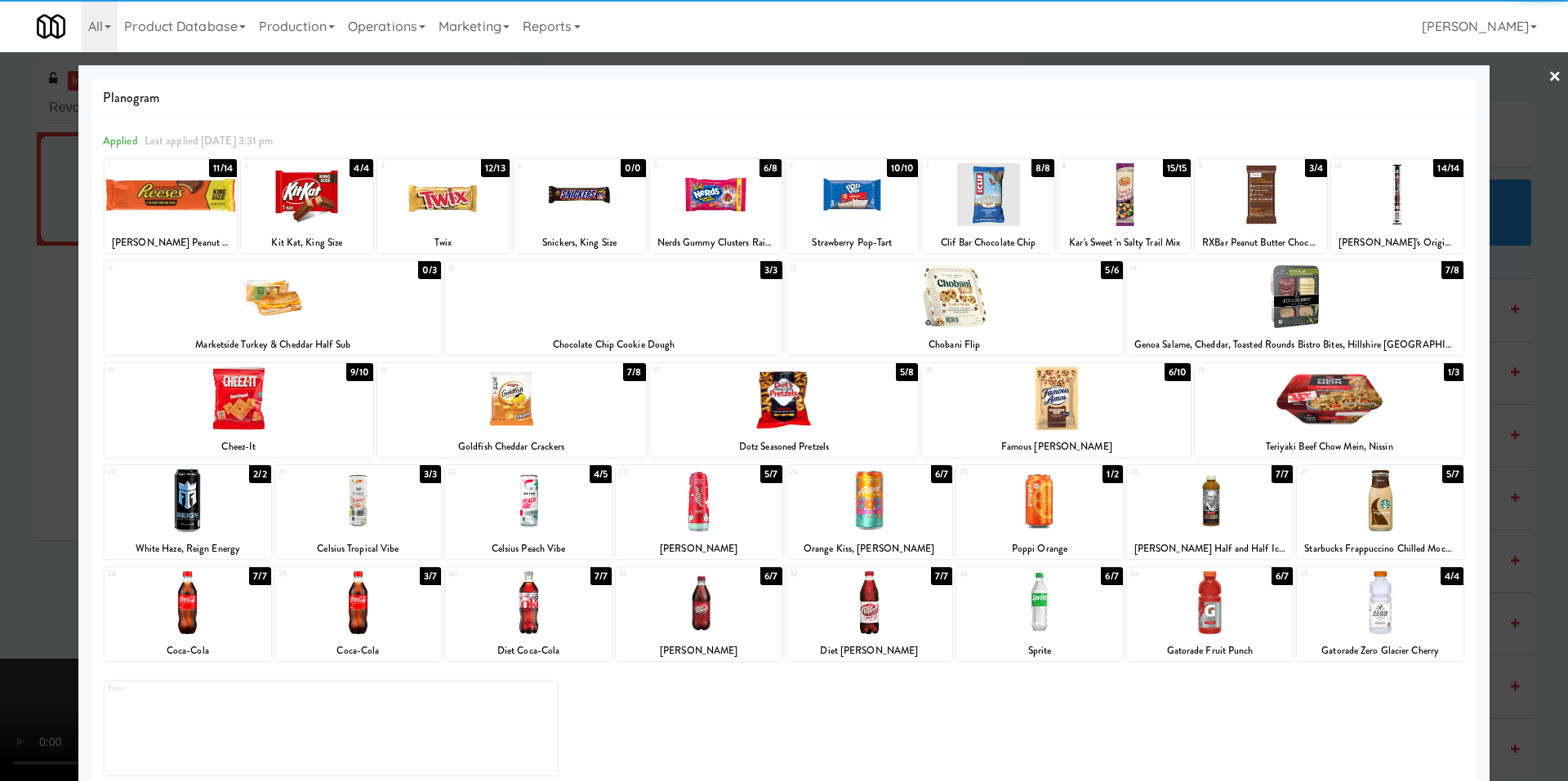
click at [1078, 394] on div at bounding box center [1056, 399] width 269 height 63
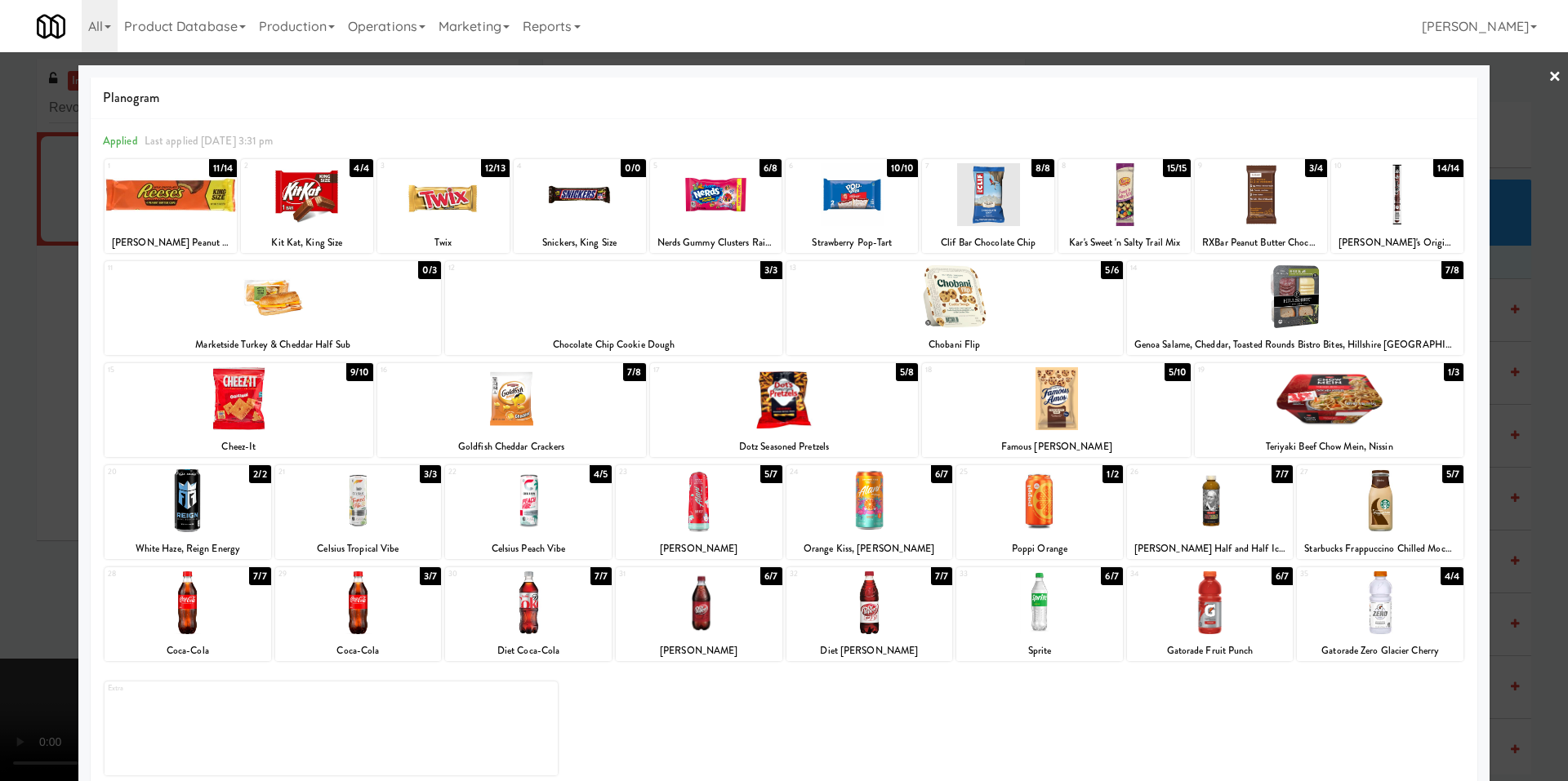
click at [35, 457] on div at bounding box center [784, 390] width 1568 height 781
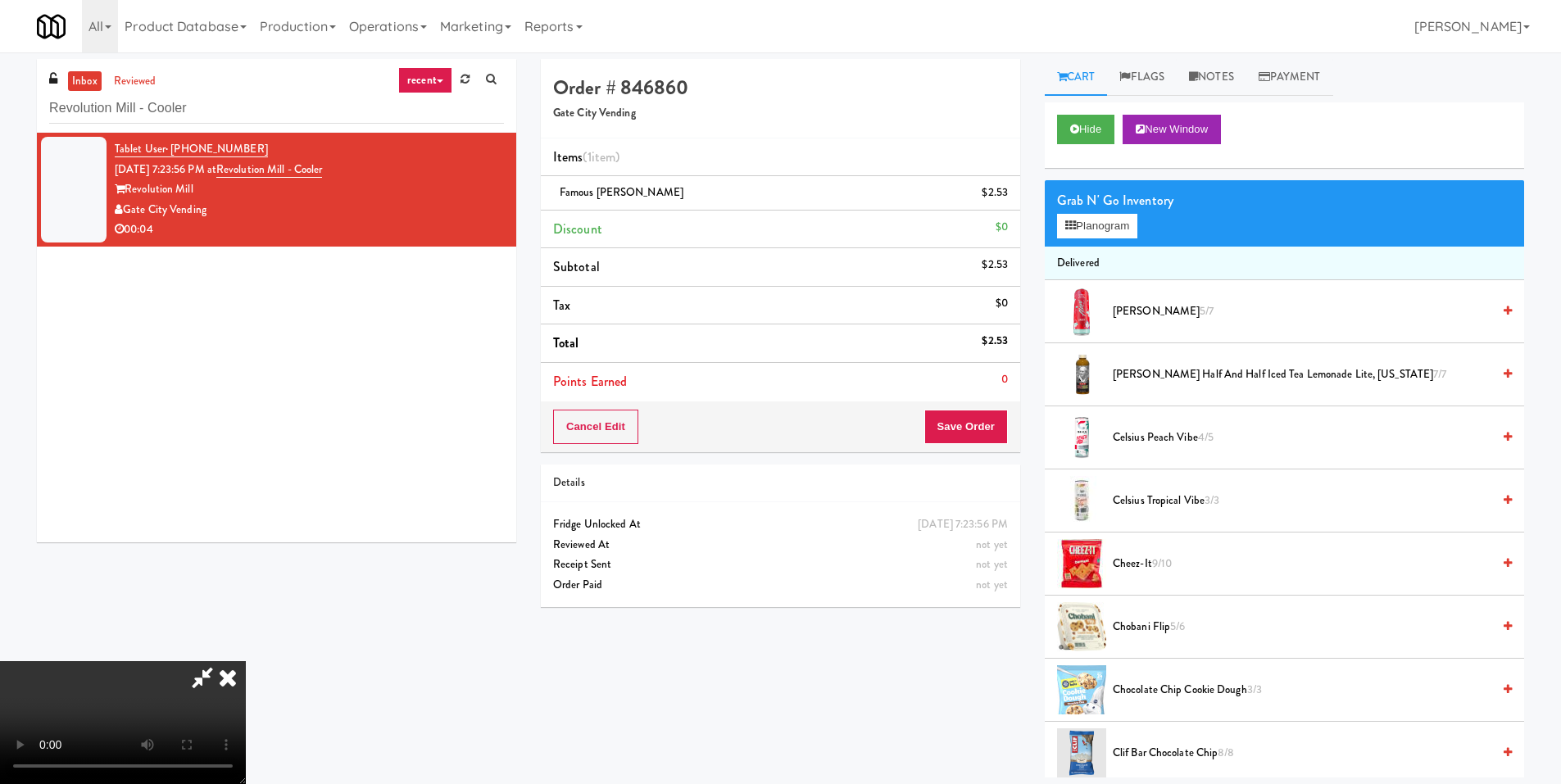
scroll to position [244, 0]
click at [246, 661] on video at bounding box center [123, 722] width 246 height 123
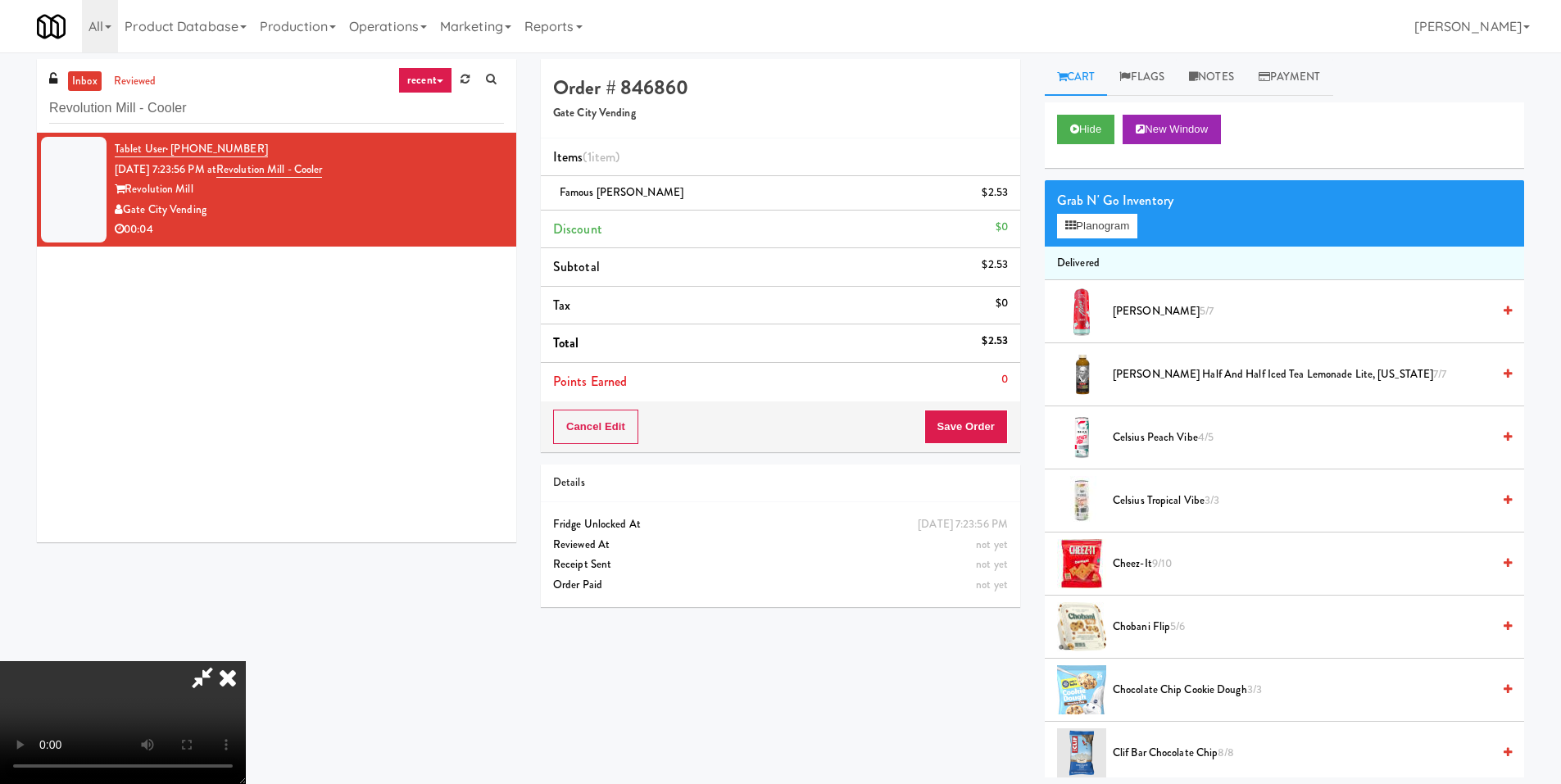
click at [246, 661] on icon at bounding box center [228, 677] width 36 height 33
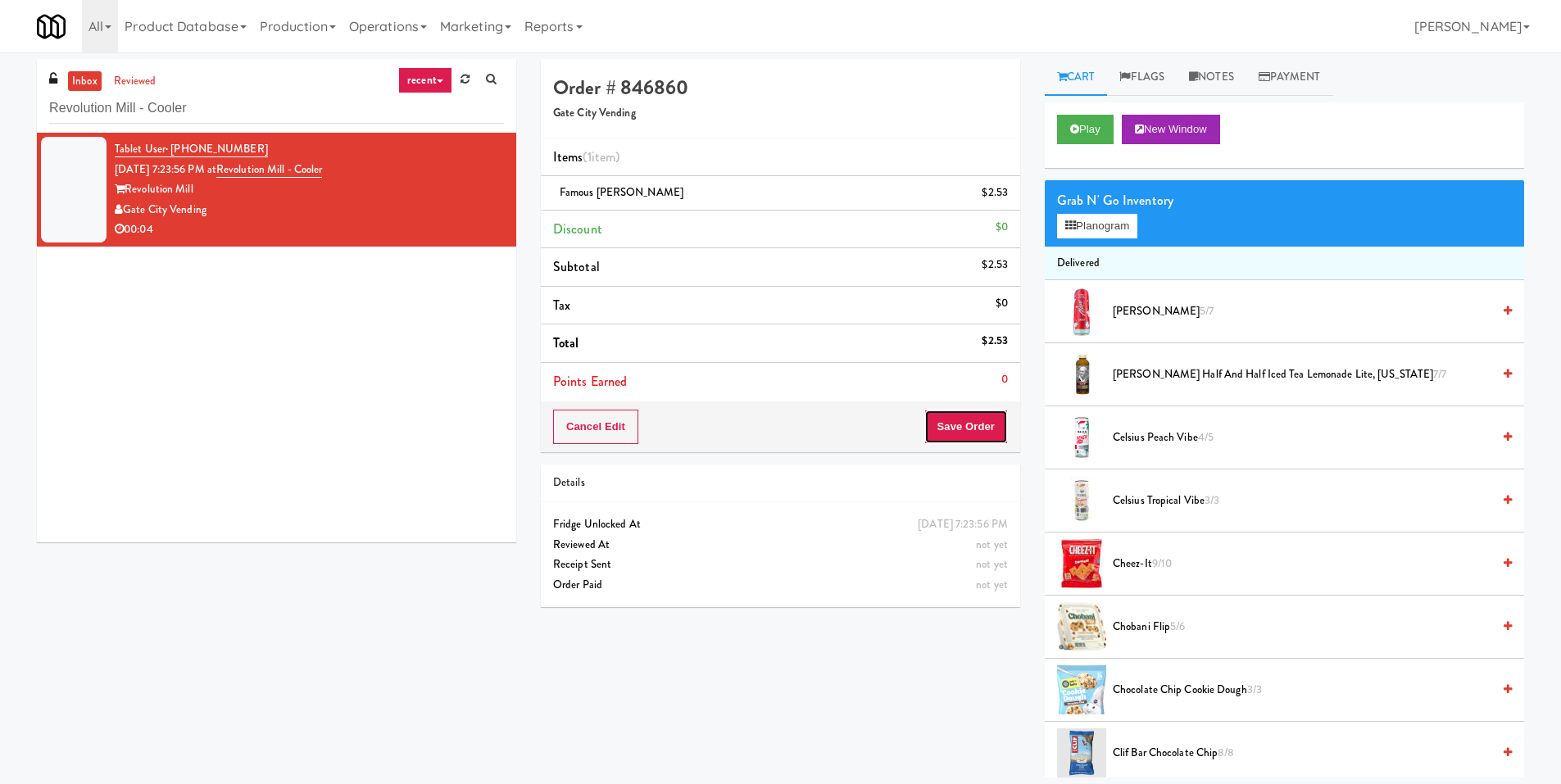
click at [946, 423] on button "Save Order" at bounding box center [966, 427] width 84 height 34
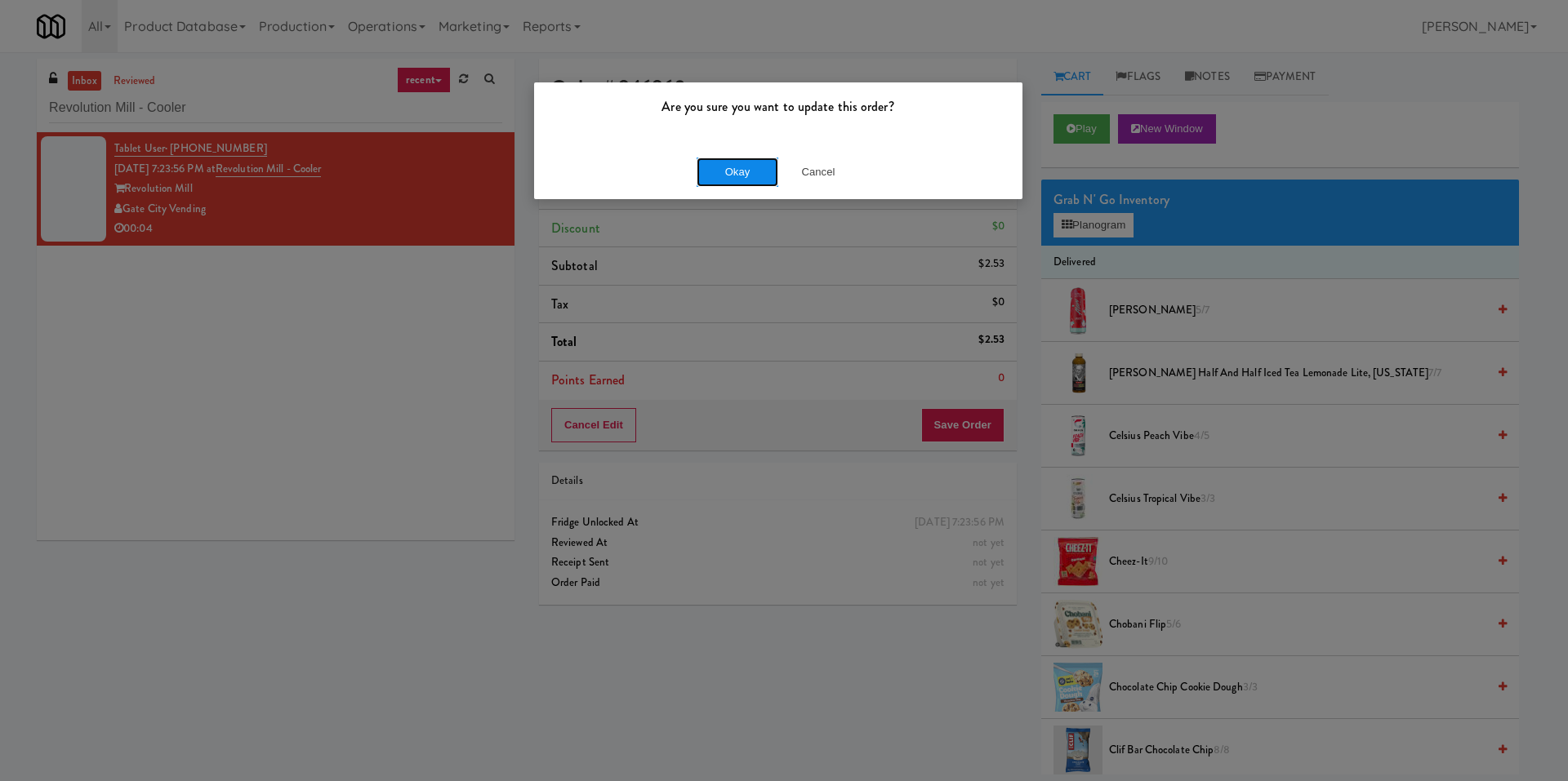
click at [744, 171] on button "Okay" at bounding box center [737, 171] width 82 height 29
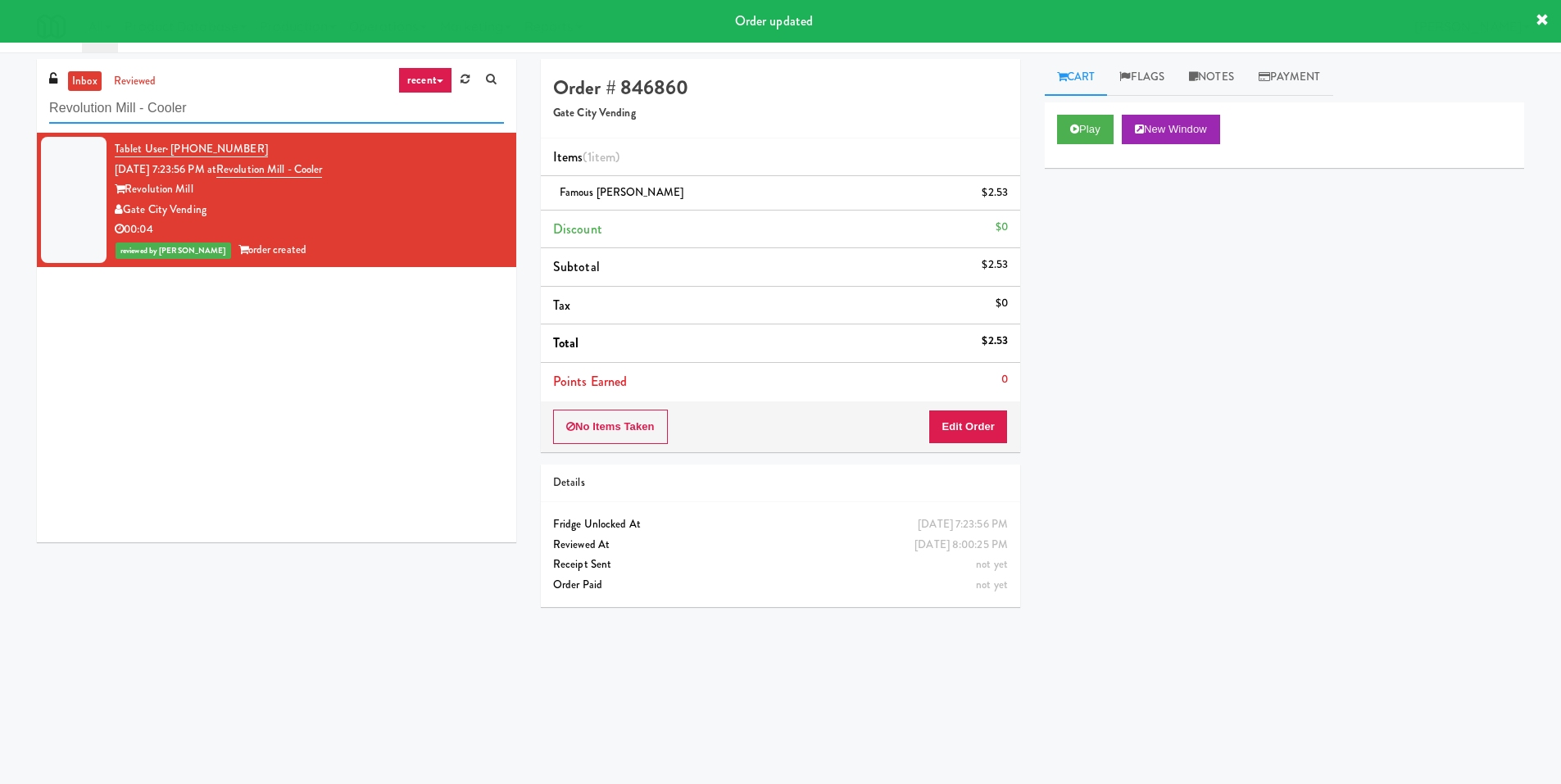
click at [276, 123] on input "Revolution Mill - Cooler" at bounding box center [277, 108] width 455 height 30
click at [276, 122] on input "Revolution Mill - Cooler" at bounding box center [277, 108] width 455 height 30
paste input "HP Employee Lounge Drinks"
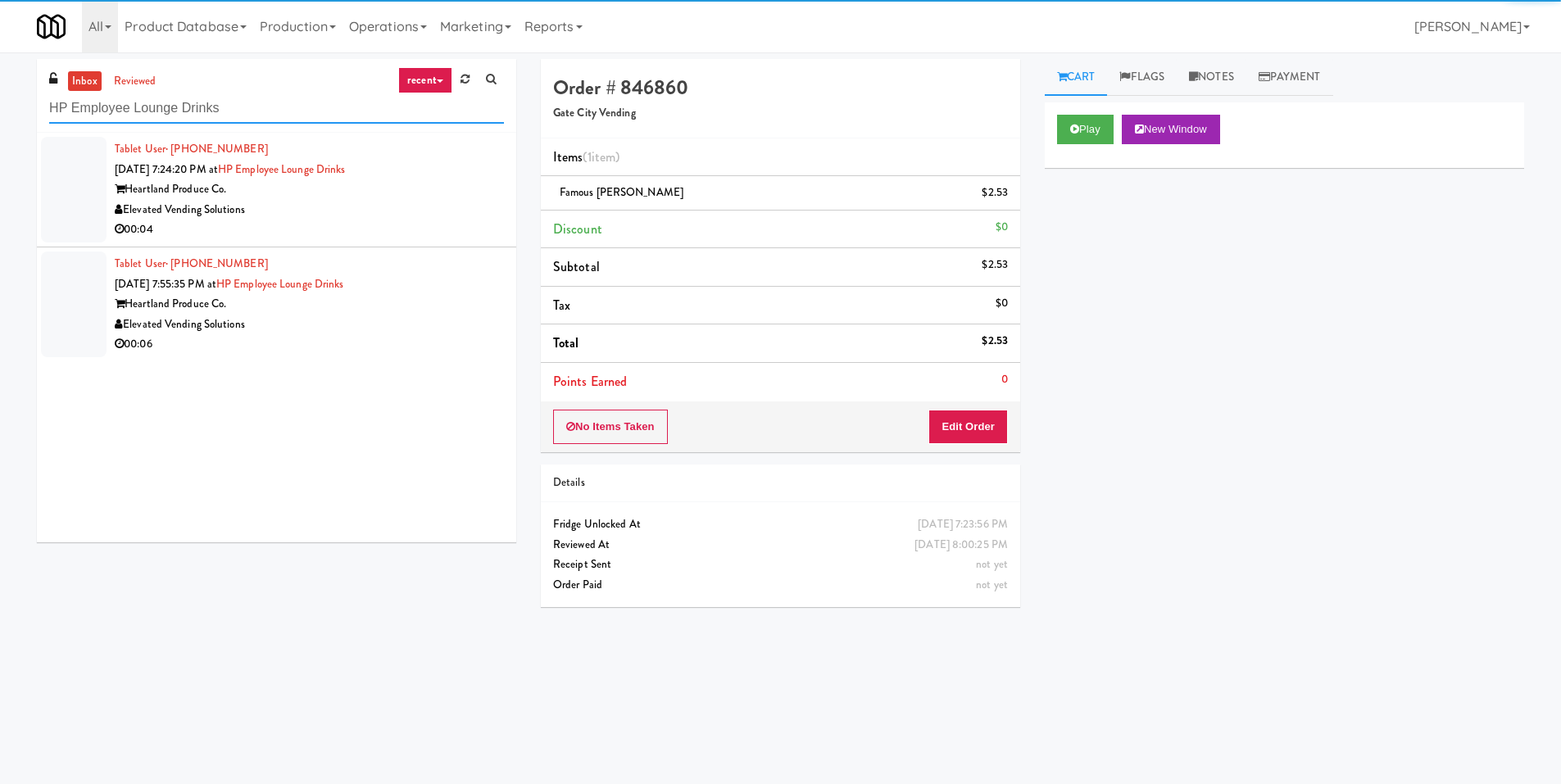
type input "HP Employee Lounge Drinks"
drag, startPoint x: 400, startPoint y: 213, endPoint x: 668, endPoint y: 203, distance: 268.2
click at [401, 213] on div "Elevated Vending Solutions" at bounding box center [309, 210] width 389 height 20
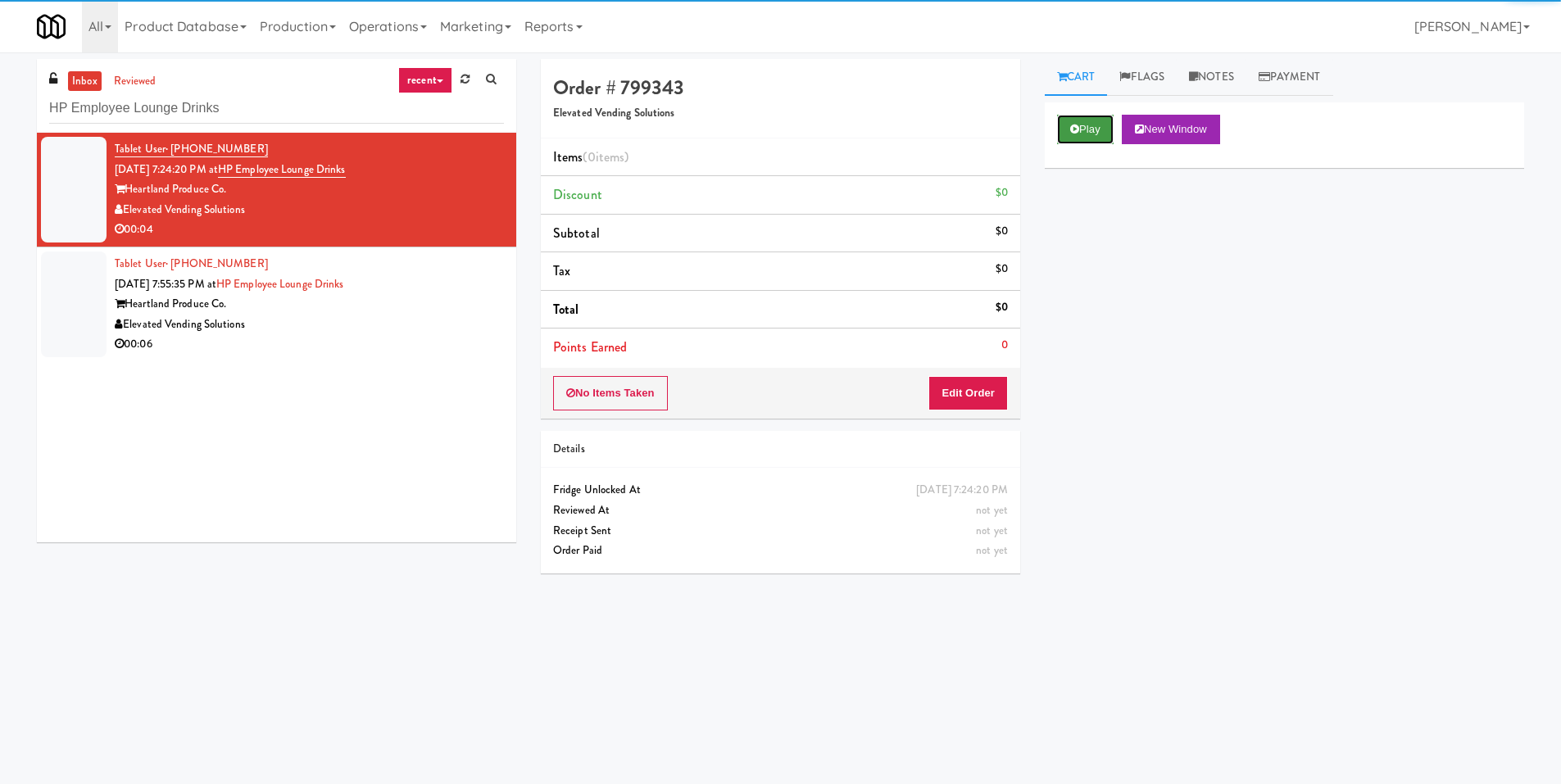
click at [1106, 126] on button "Play" at bounding box center [1086, 129] width 56 height 29
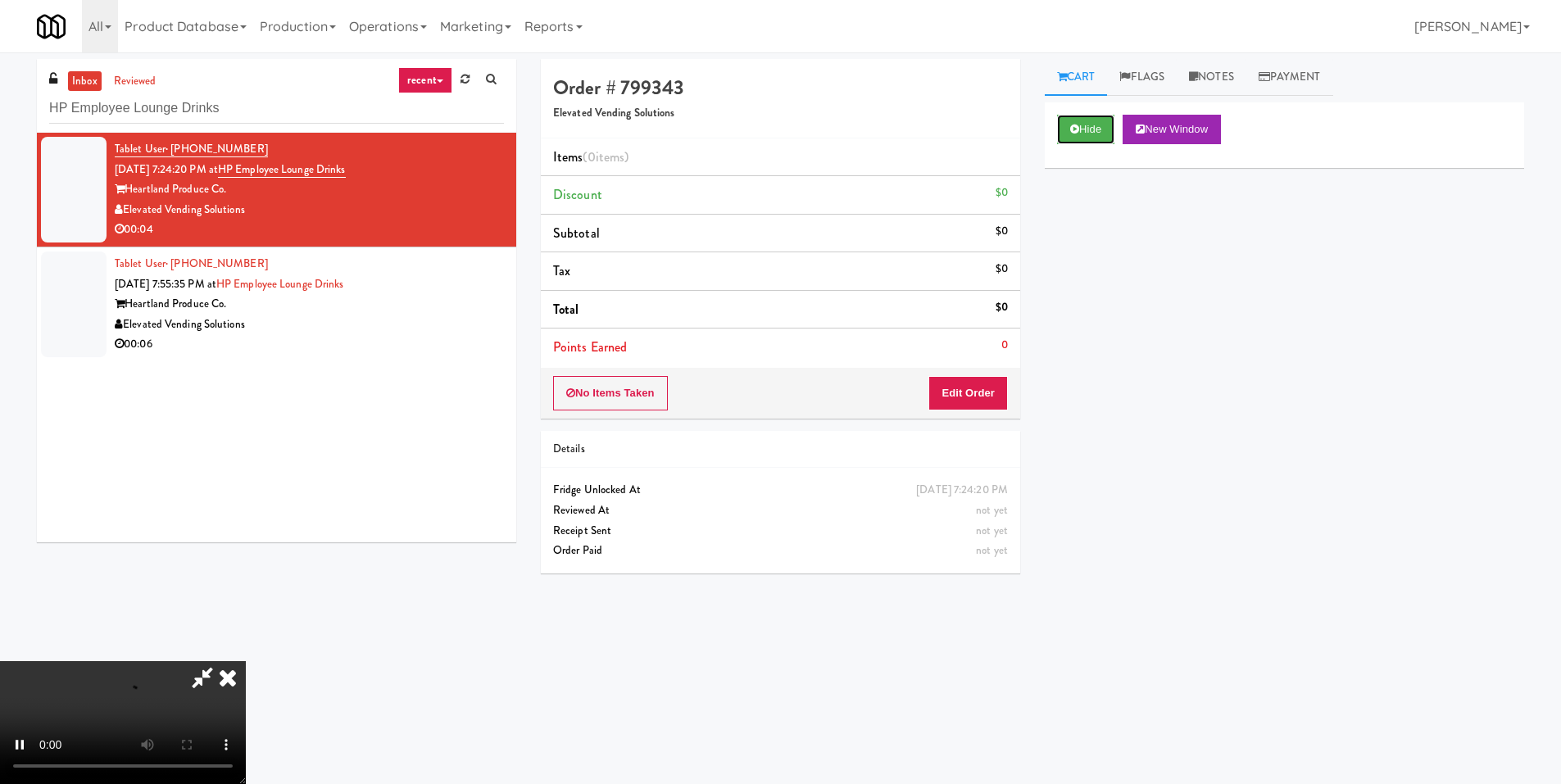
scroll to position [244, 0]
click at [246, 661] on video at bounding box center [123, 722] width 246 height 123
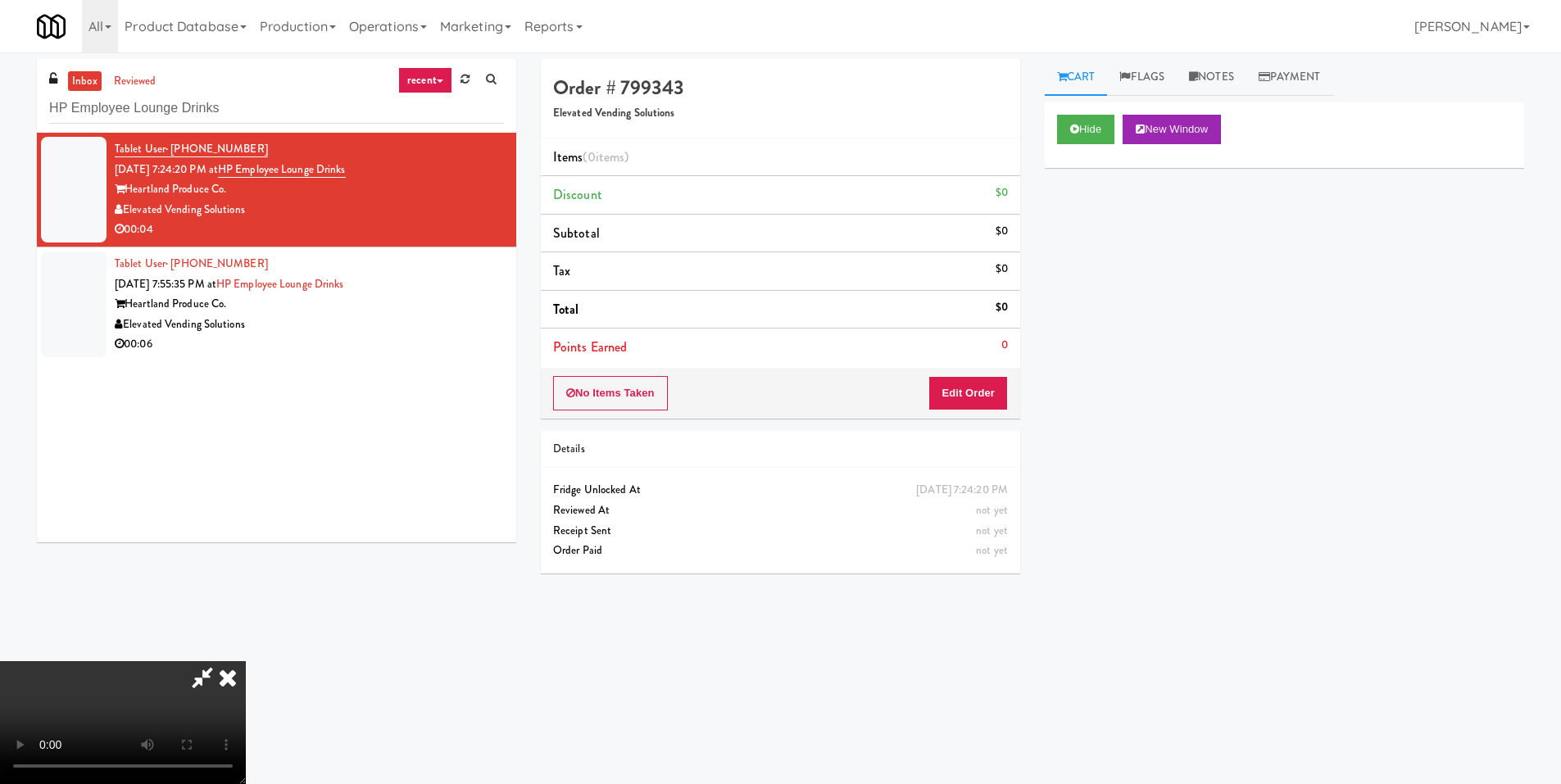
click at [246, 661] on video at bounding box center [123, 722] width 246 height 123
drag, startPoint x: 982, startPoint y: 388, endPoint x: 1031, endPoint y: 261, distance: 136.1
click at [984, 388] on button "Edit Order" at bounding box center [968, 393] width 79 height 34
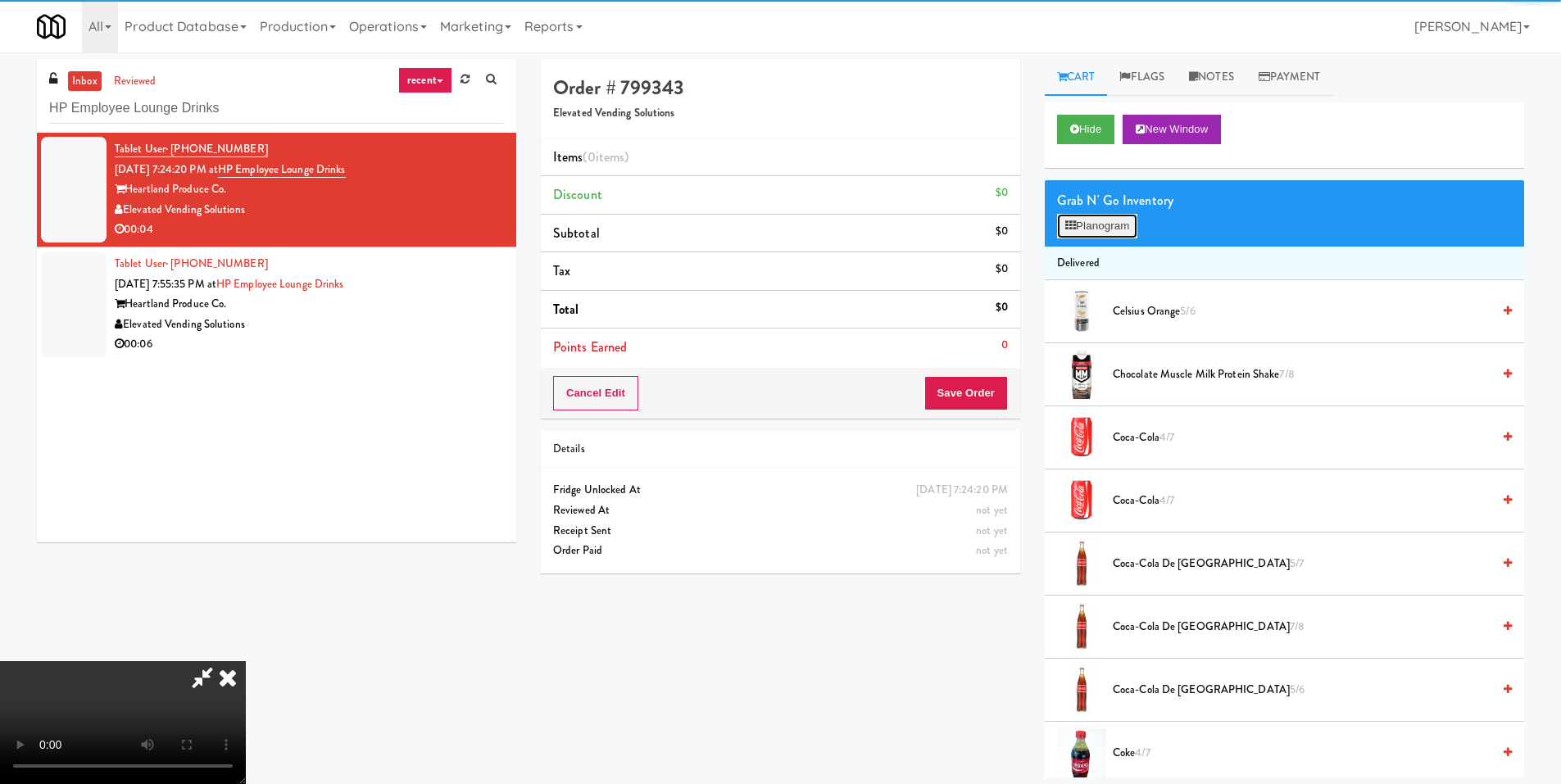
click at [1085, 220] on button "Planogram" at bounding box center [1097, 227] width 80 height 25
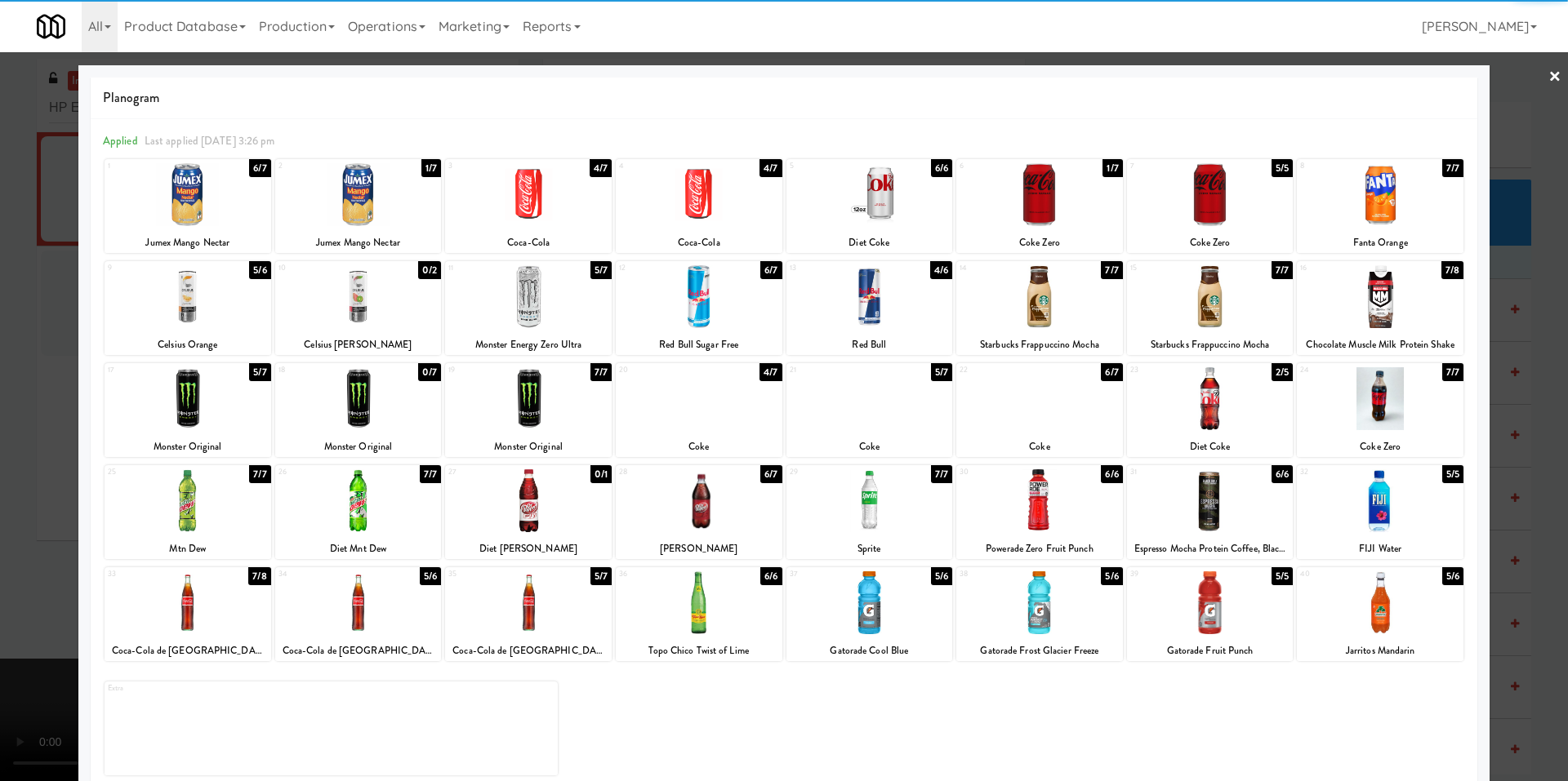
click at [516, 202] on div at bounding box center [528, 195] width 167 height 63
click at [46, 439] on div at bounding box center [784, 390] width 1568 height 781
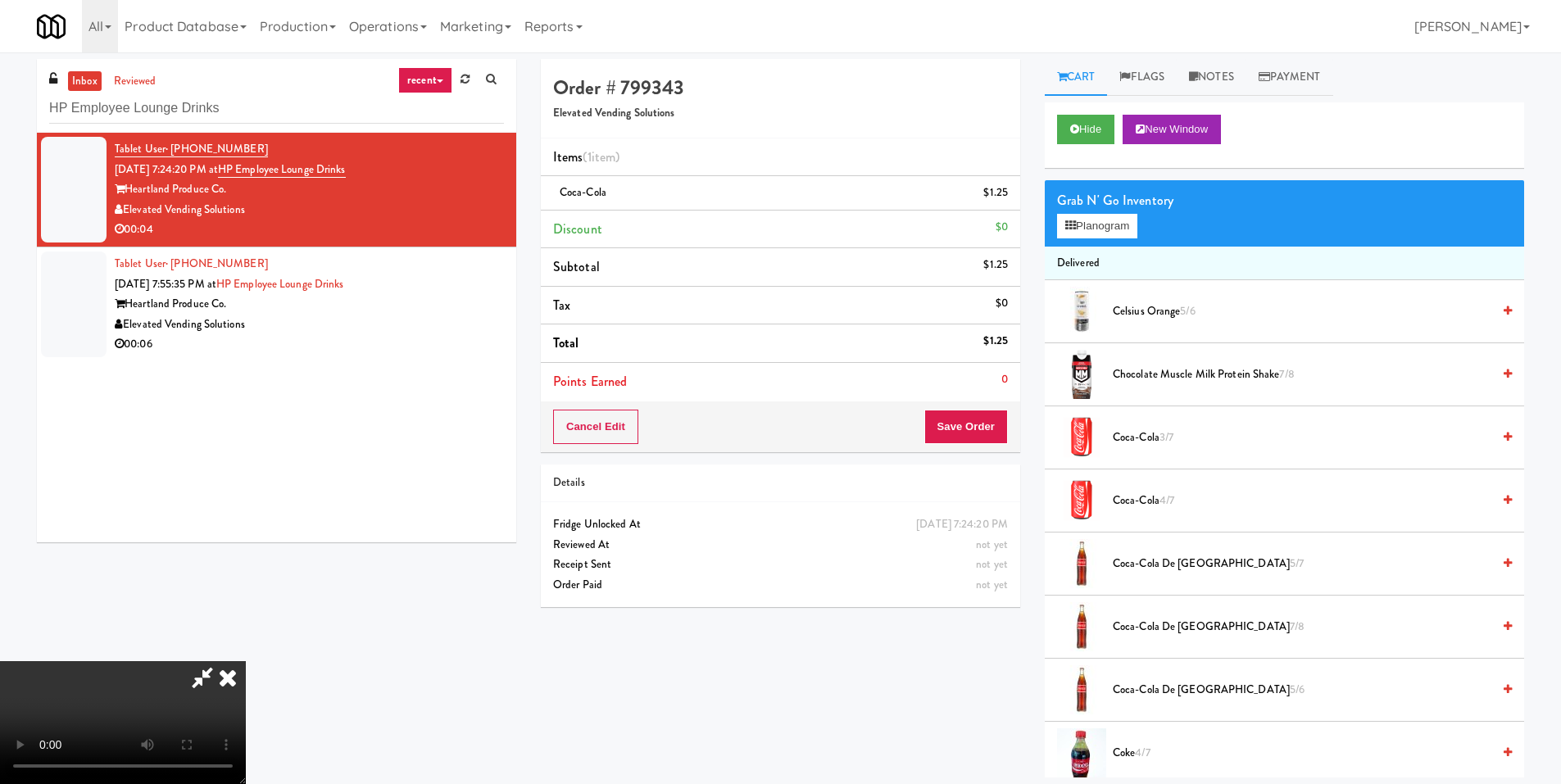
scroll to position [80, 0]
click at [246, 661] on video at bounding box center [123, 722] width 246 height 123
click at [246, 661] on icon at bounding box center [228, 677] width 36 height 33
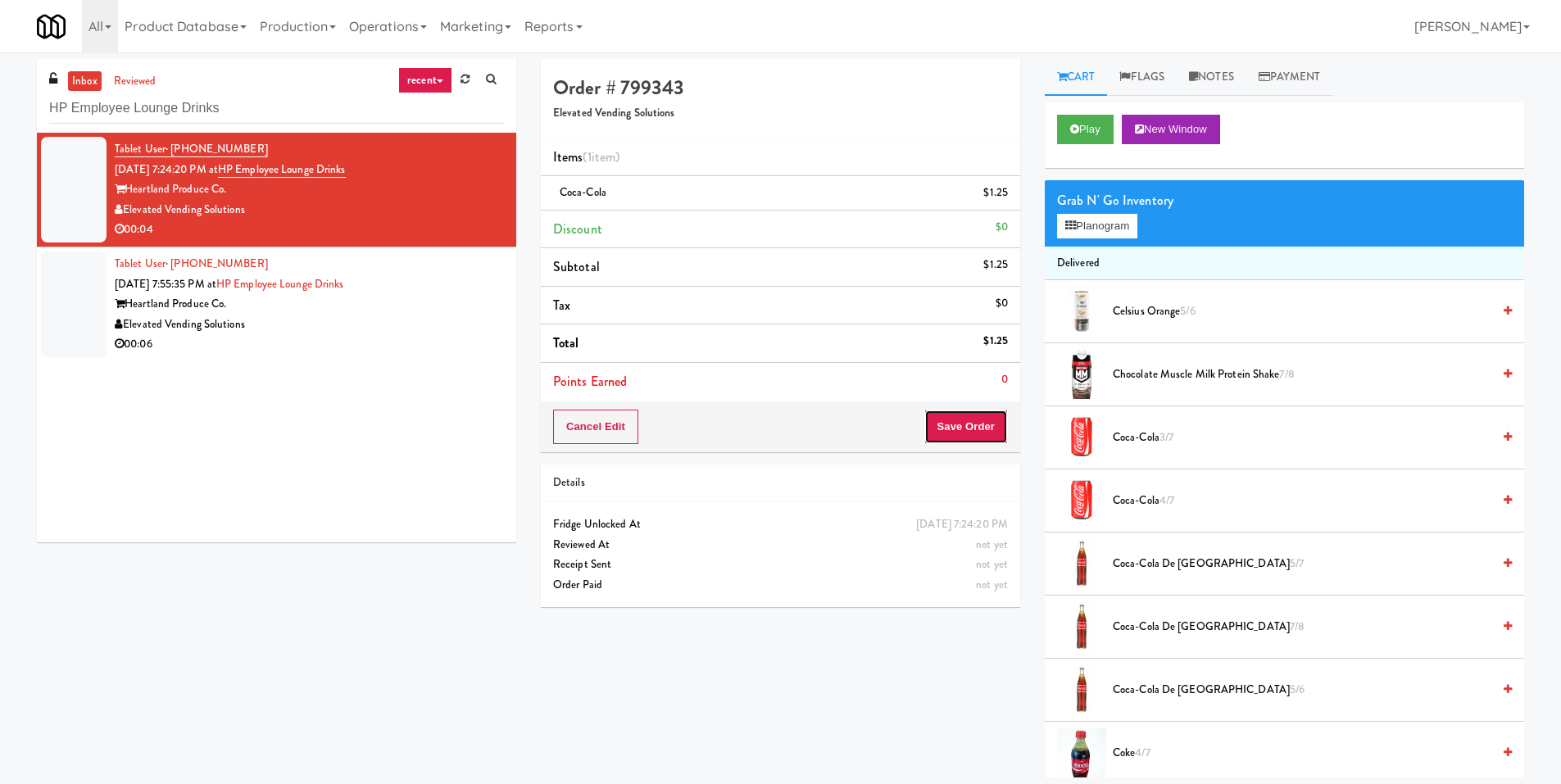
click at [950, 429] on button "Save Order" at bounding box center [966, 427] width 84 height 34
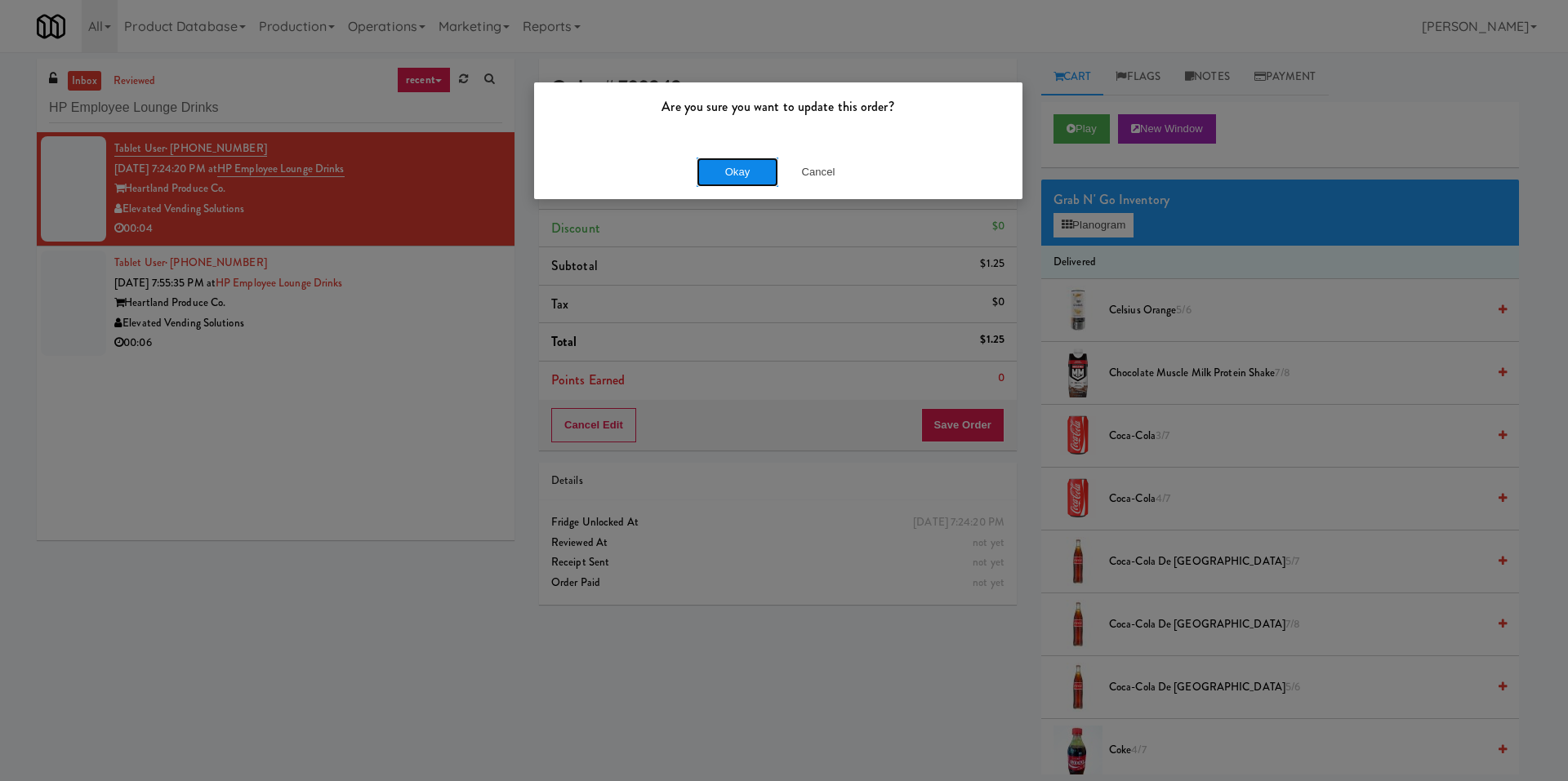
click at [714, 175] on button "Okay" at bounding box center [737, 171] width 82 height 29
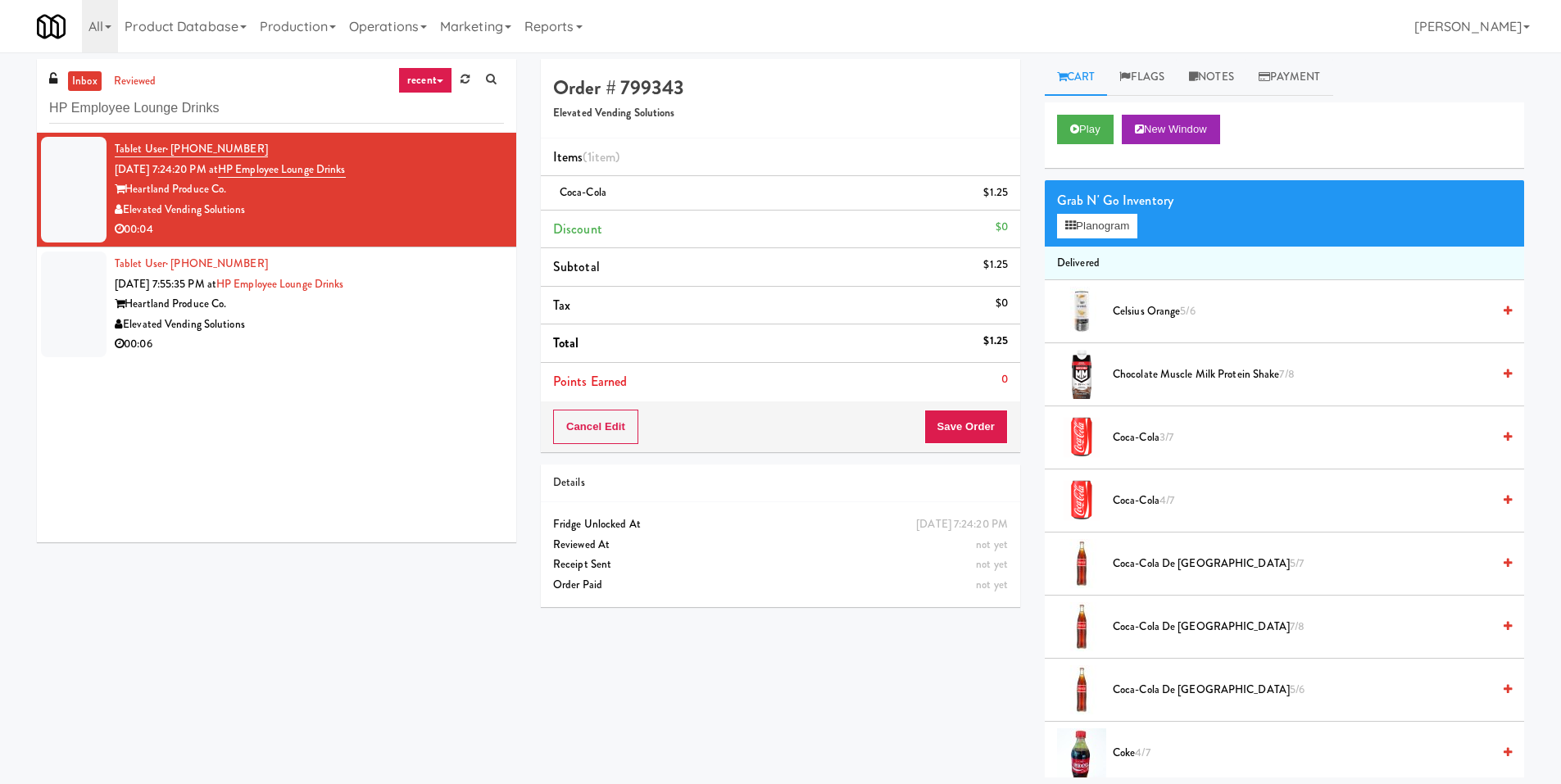
click at [460, 331] on div "Elevated Vending Solutions" at bounding box center [309, 325] width 389 height 20
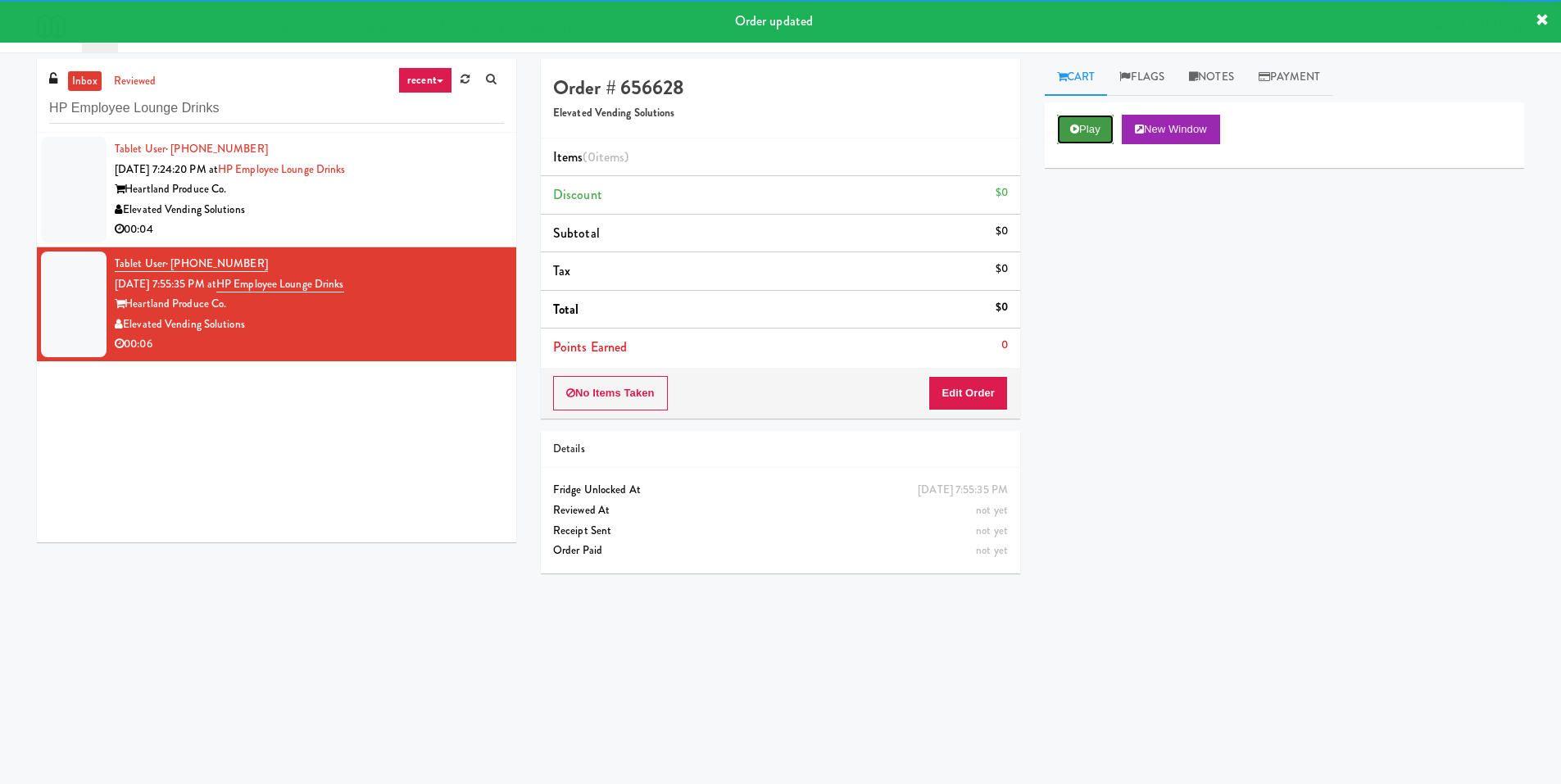
click at [1089, 123] on button "Play" at bounding box center [1086, 129] width 56 height 29
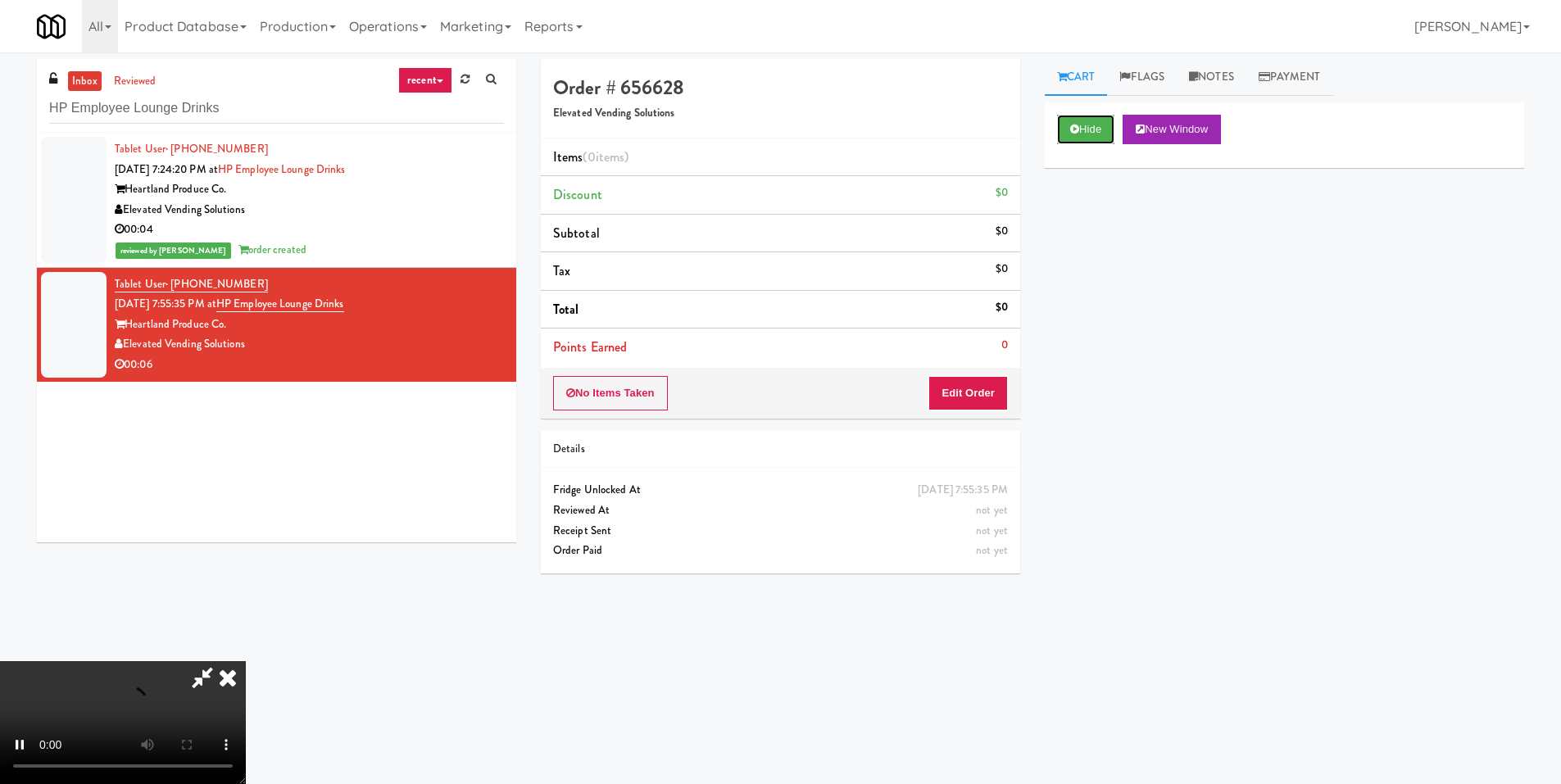
scroll to position [244, 0]
click at [246, 661] on video at bounding box center [123, 722] width 246 height 123
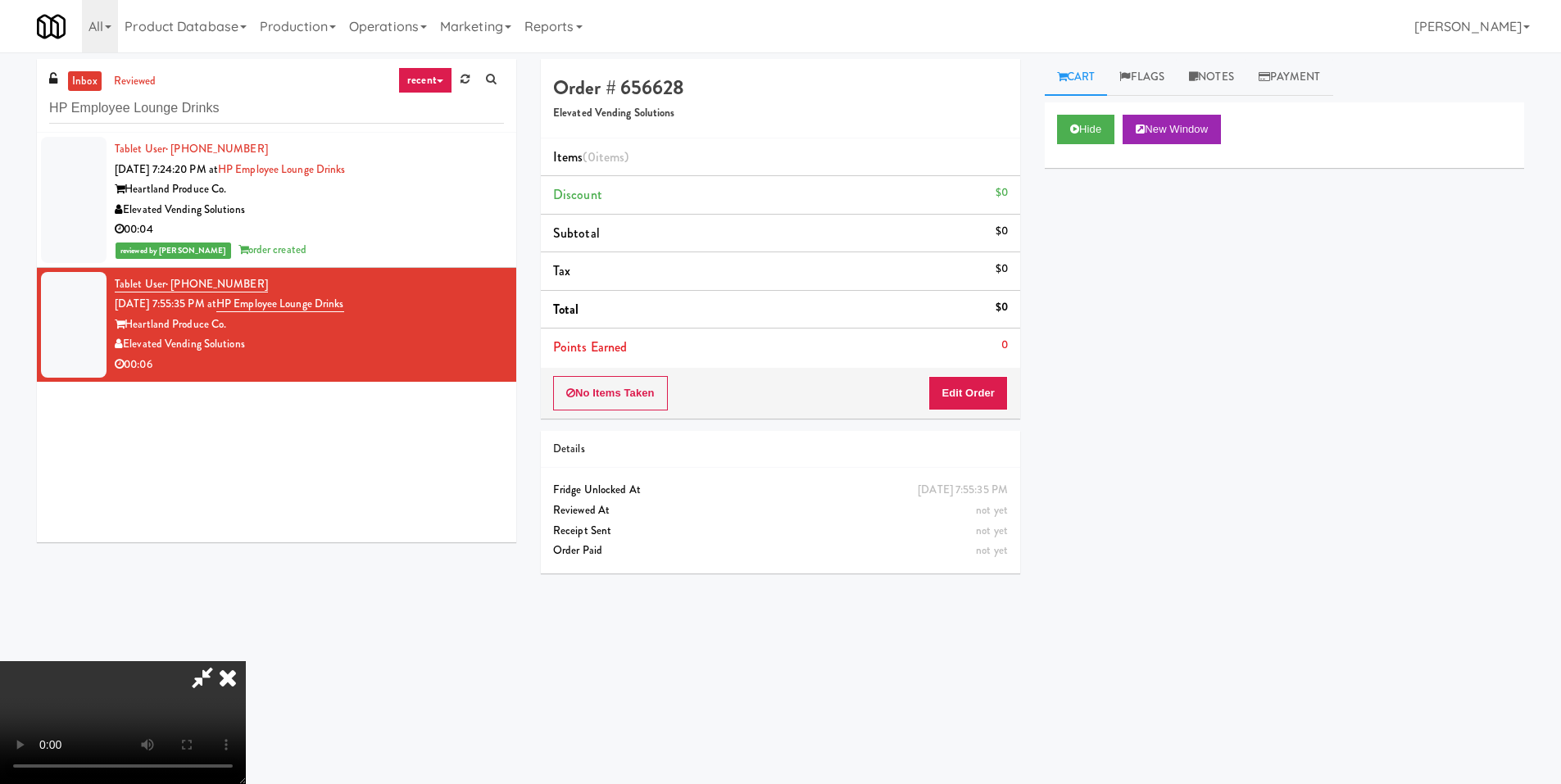
click at [246, 661] on video at bounding box center [123, 722] width 246 height 123
click at [991, 399] on button "Edit Order" at bounding box center [968, 393] width 79 height 34
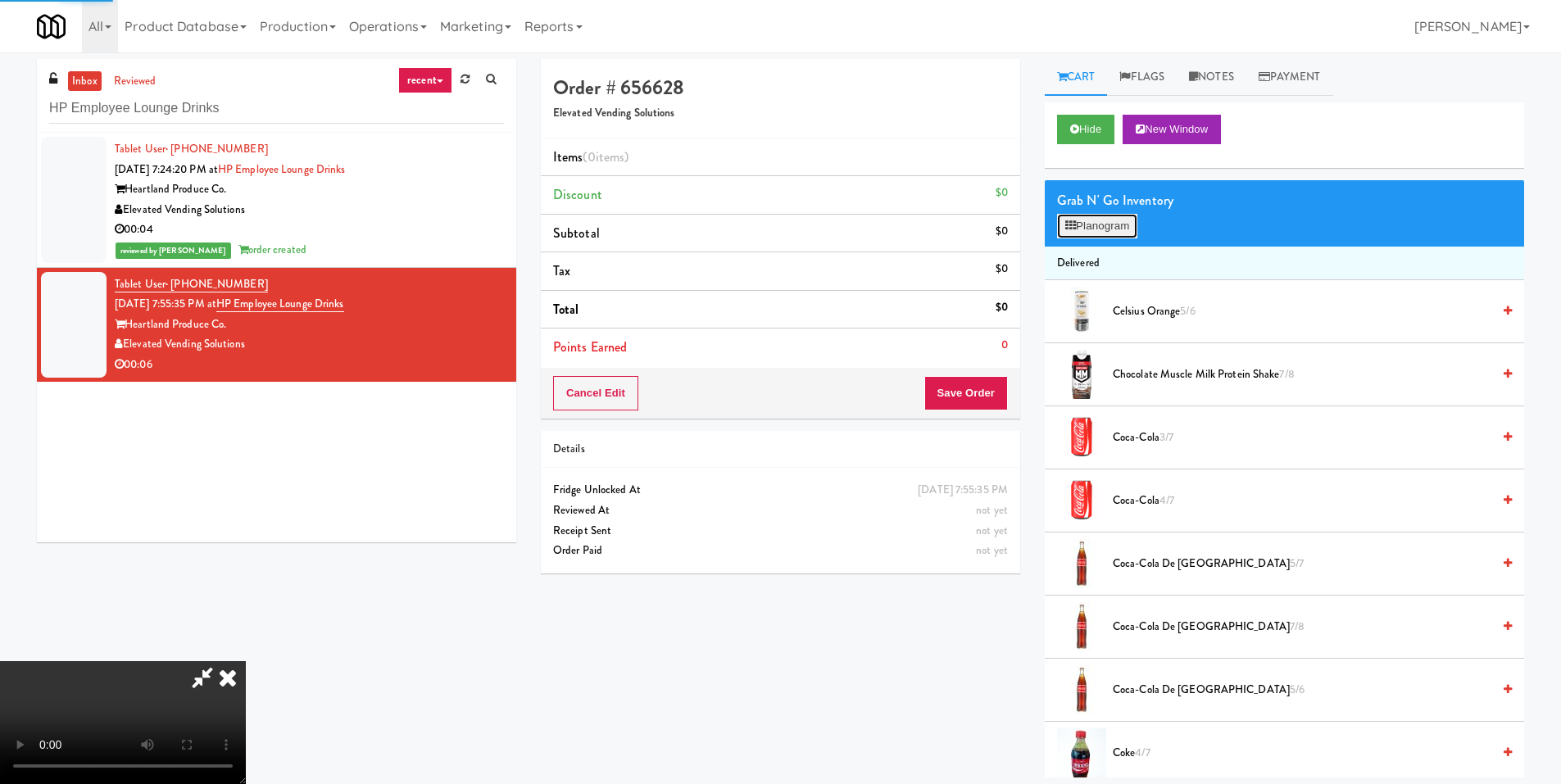
click at [1096, 229] on button "Planogram" at bounding box center [1097, 227] width 80 height 25
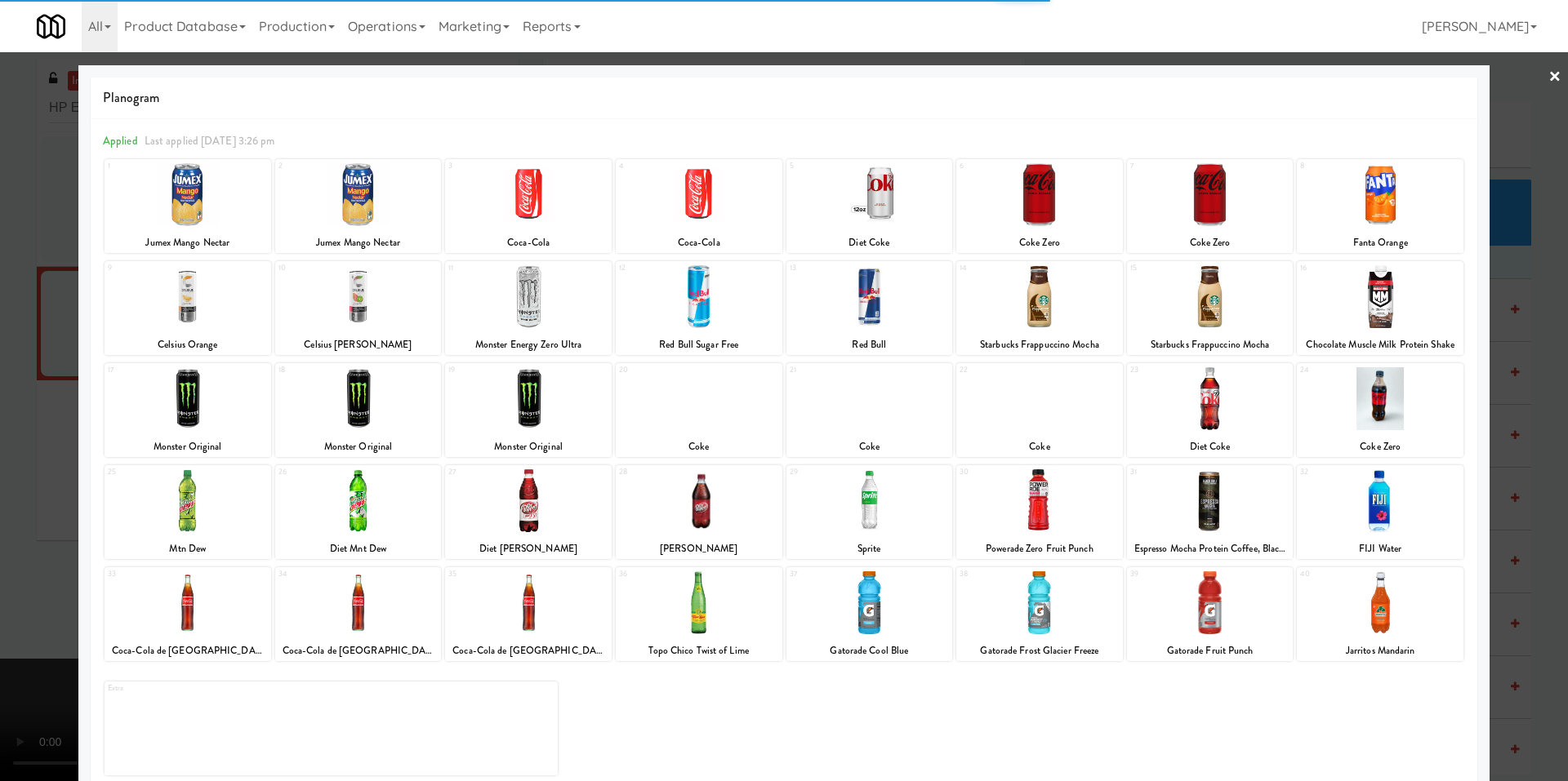
click at [672, 411] on div at bounding box center [700, 399] width 167 height 63
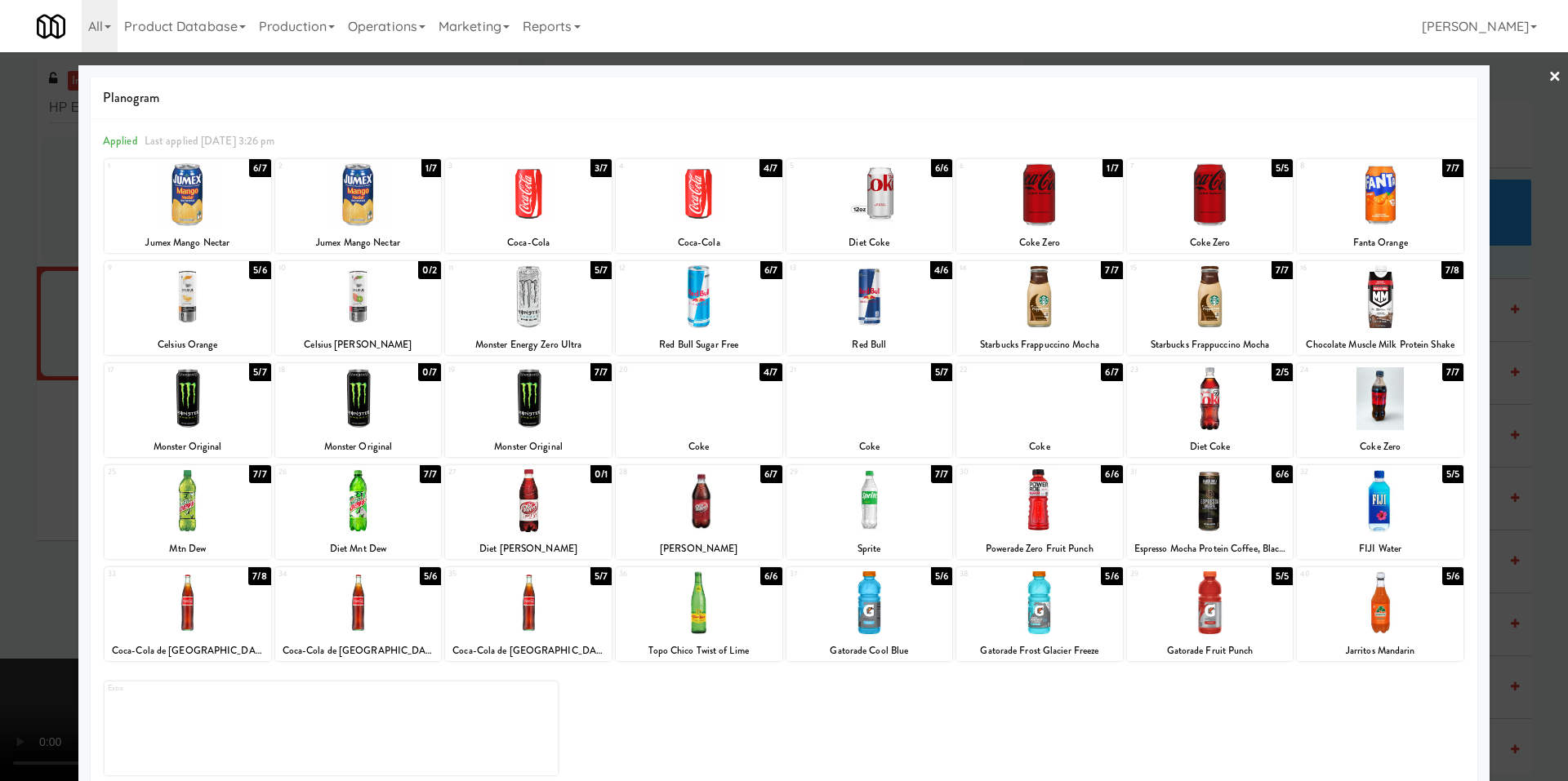
click at [859, 409] on div at bounding box center [870, 399] width 167 height 63
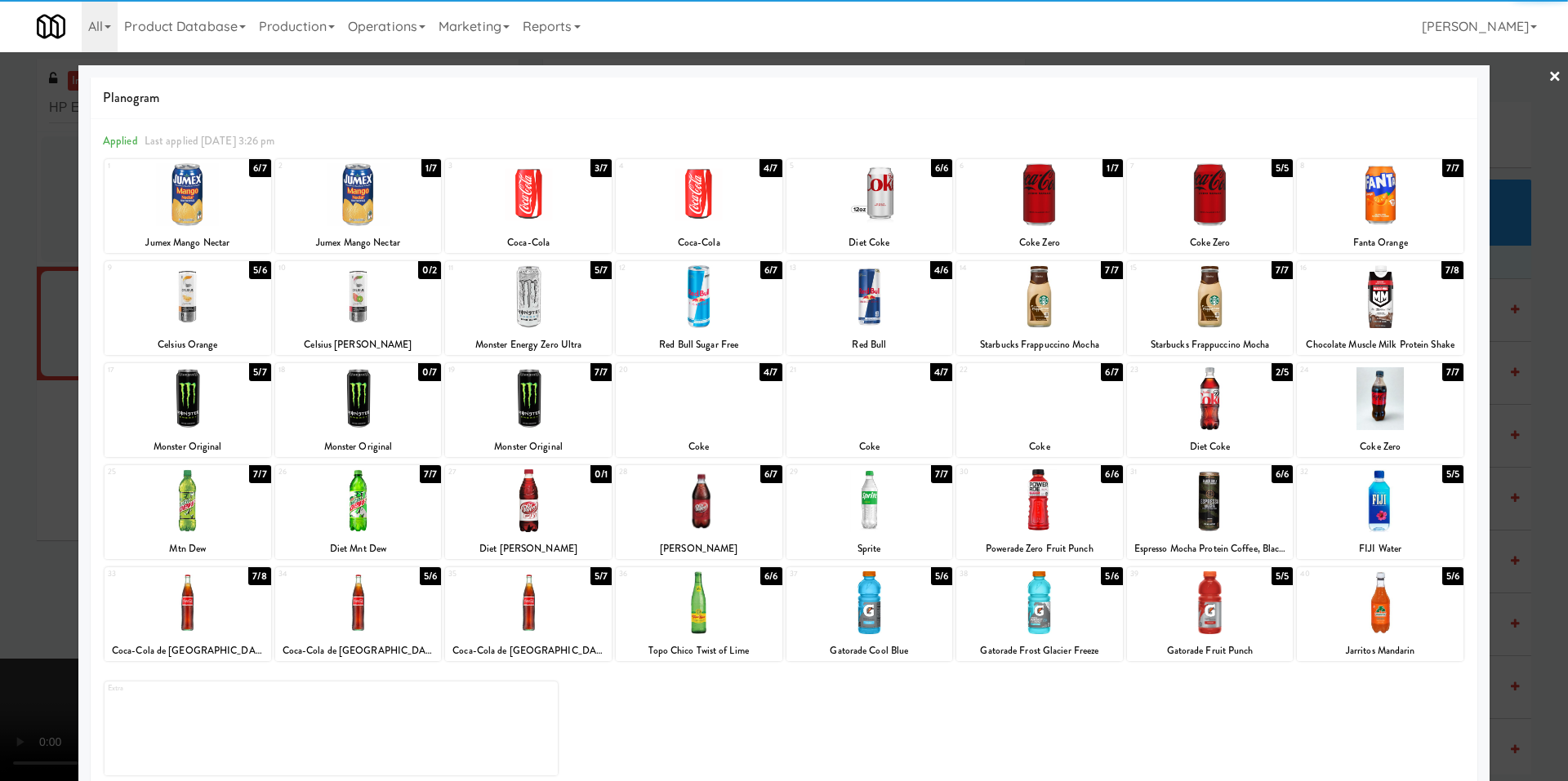
click at [45, 478] on div at bounding box center [784, 390] width 1568 height 781
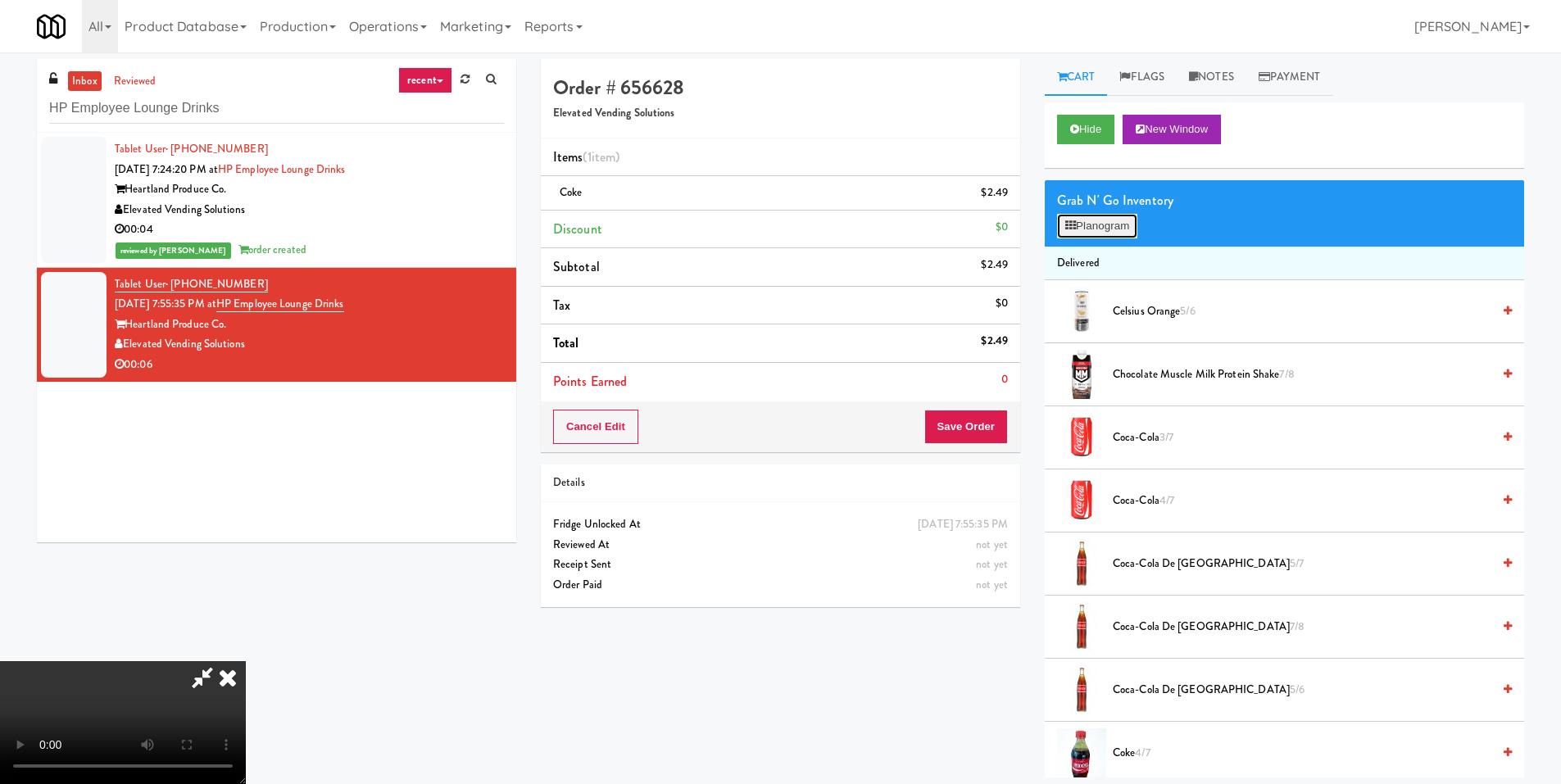
click at [1079, 226] on button "Planogram" at bounding box center [1097, 227] width 80 height 25
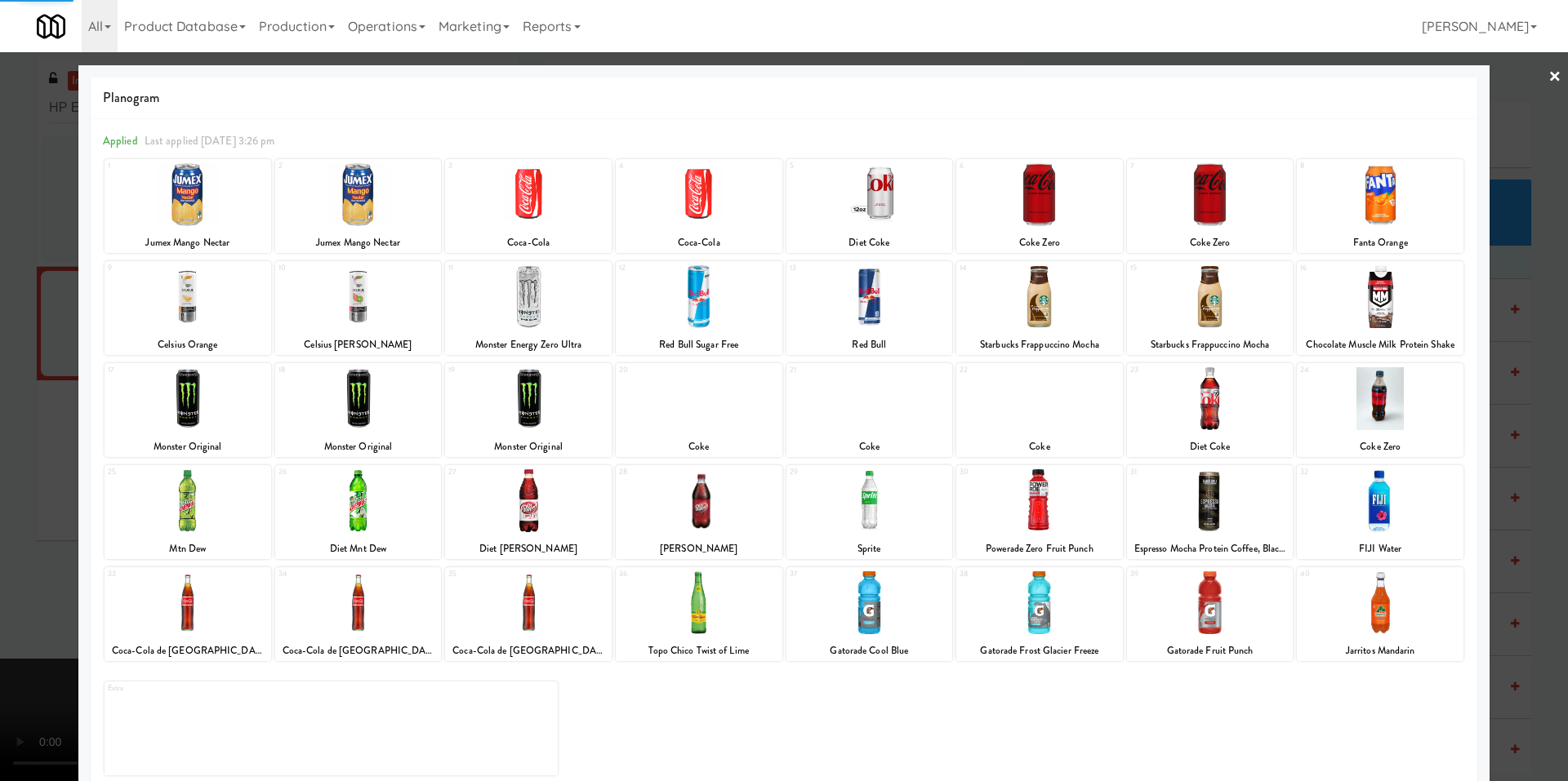
click at [711, 398] on div at bounding box center [700, 399] width 167 height 63
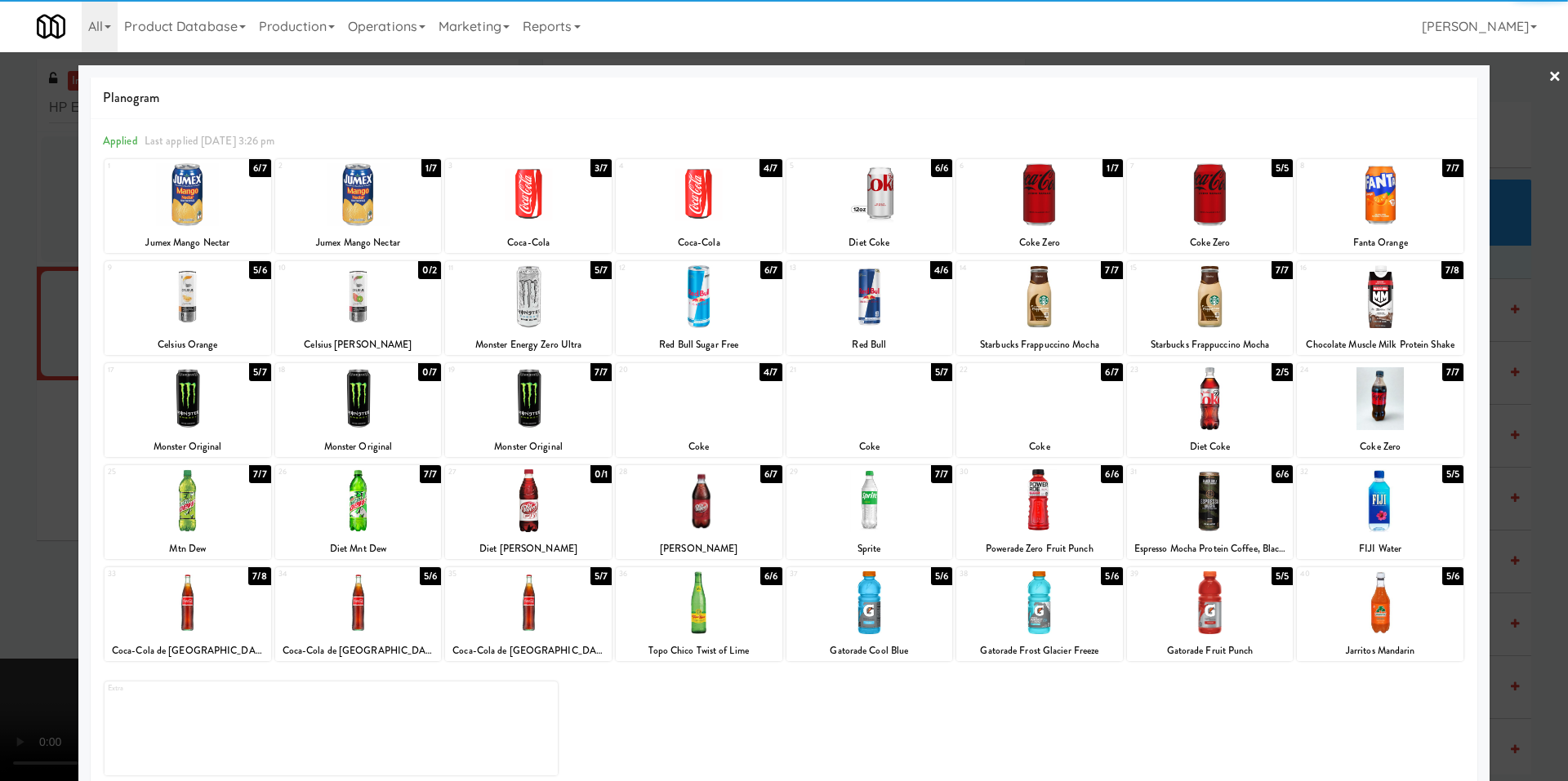
click at [889, 395] on div at bounding box center [870, 399] width 167 height 63
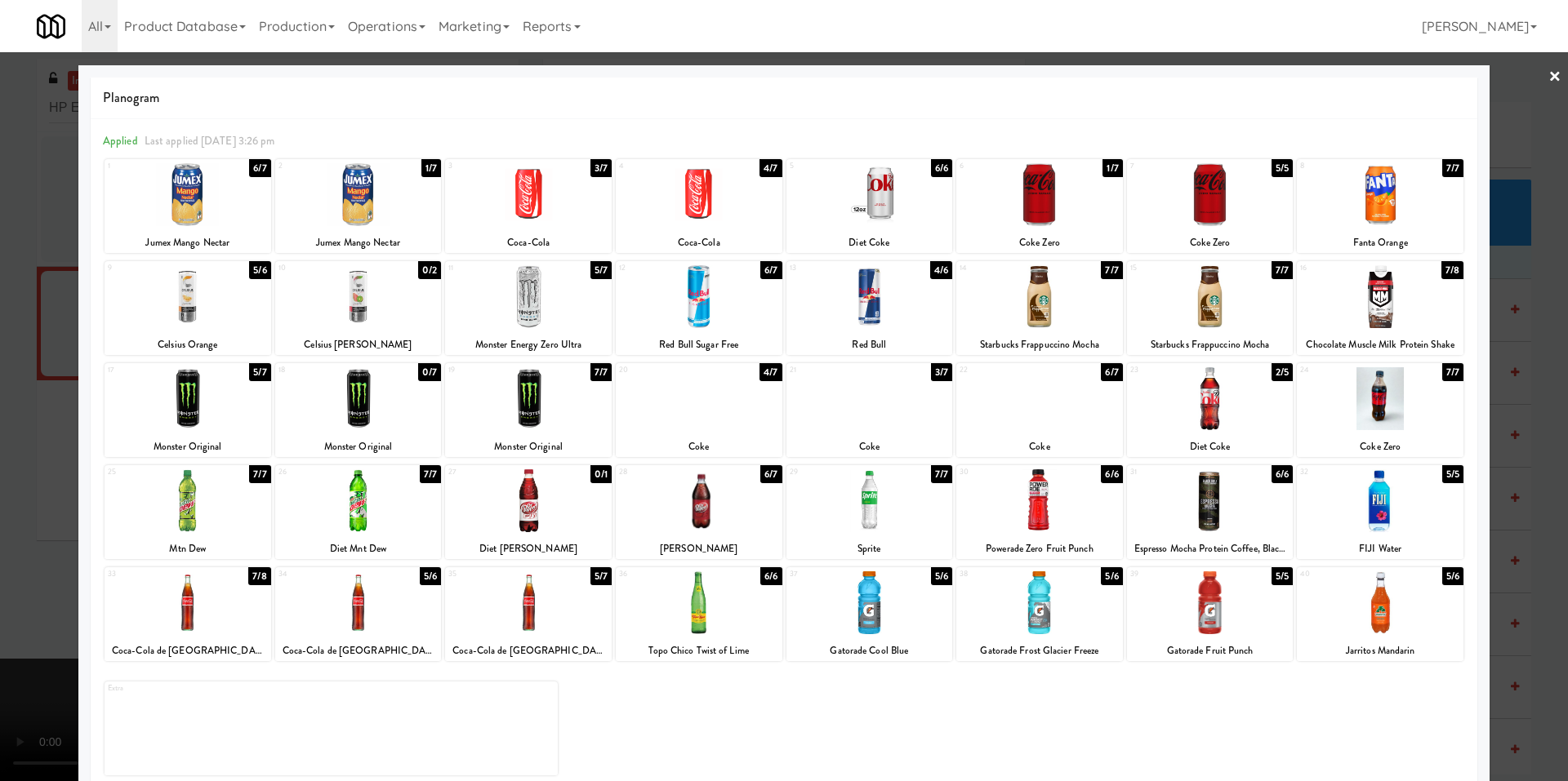
click at [83, 387] on div "Planogram Applied Last applied [DATE] 3:26 pm 1 6/7 Jumex Mango Nectar 2 1/7 Ju…" at bounding box center [784, 433] width 1412 height 736
click at [41, 372] on div at bounding box center [784, 390] width 1568 height 781
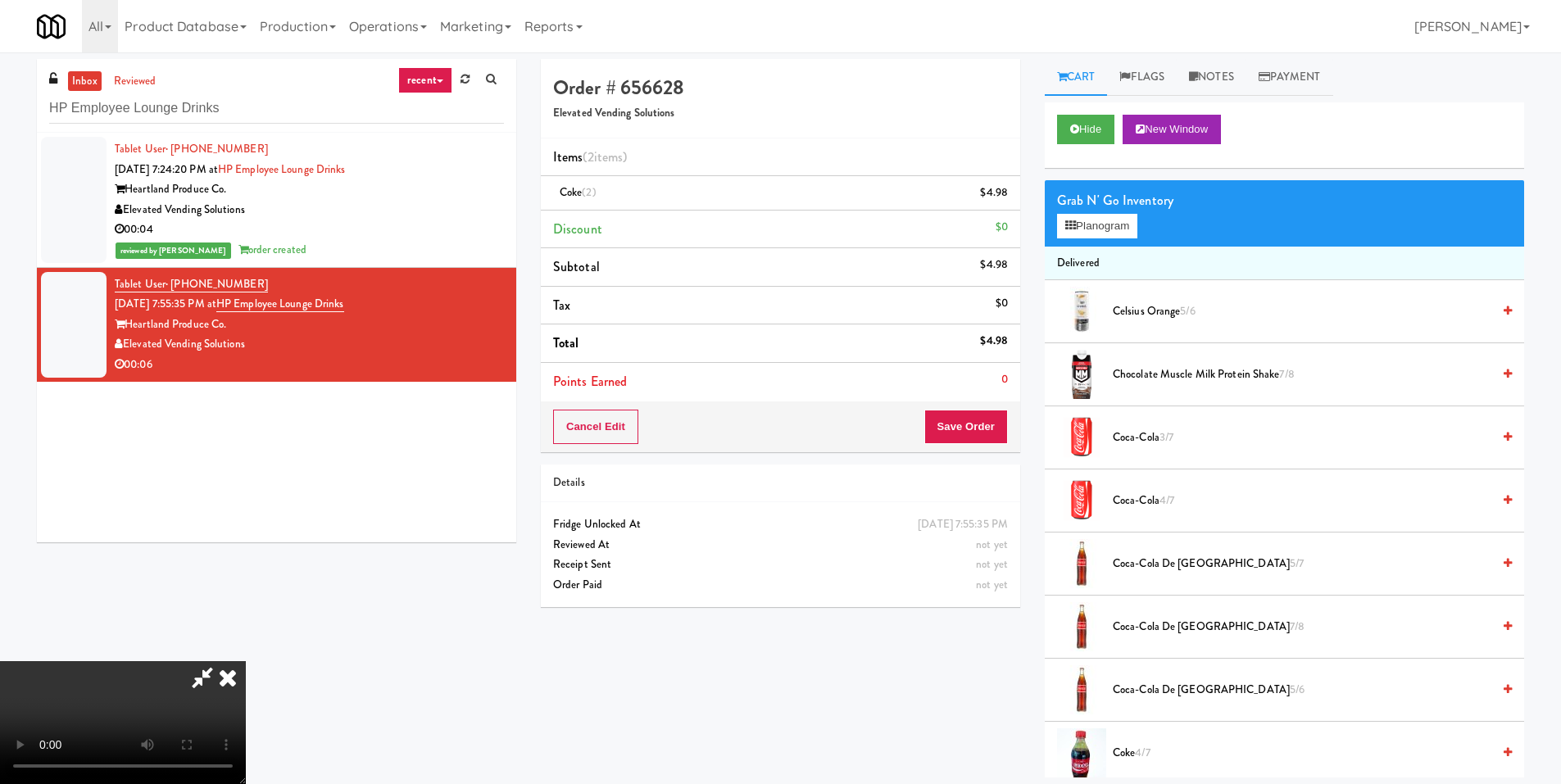
click at [246, 661] on video at bounding box center [123, 722] width 246 height 123
click at [246, 661] on icon at bounding box center [228, 677] width 36 height 33
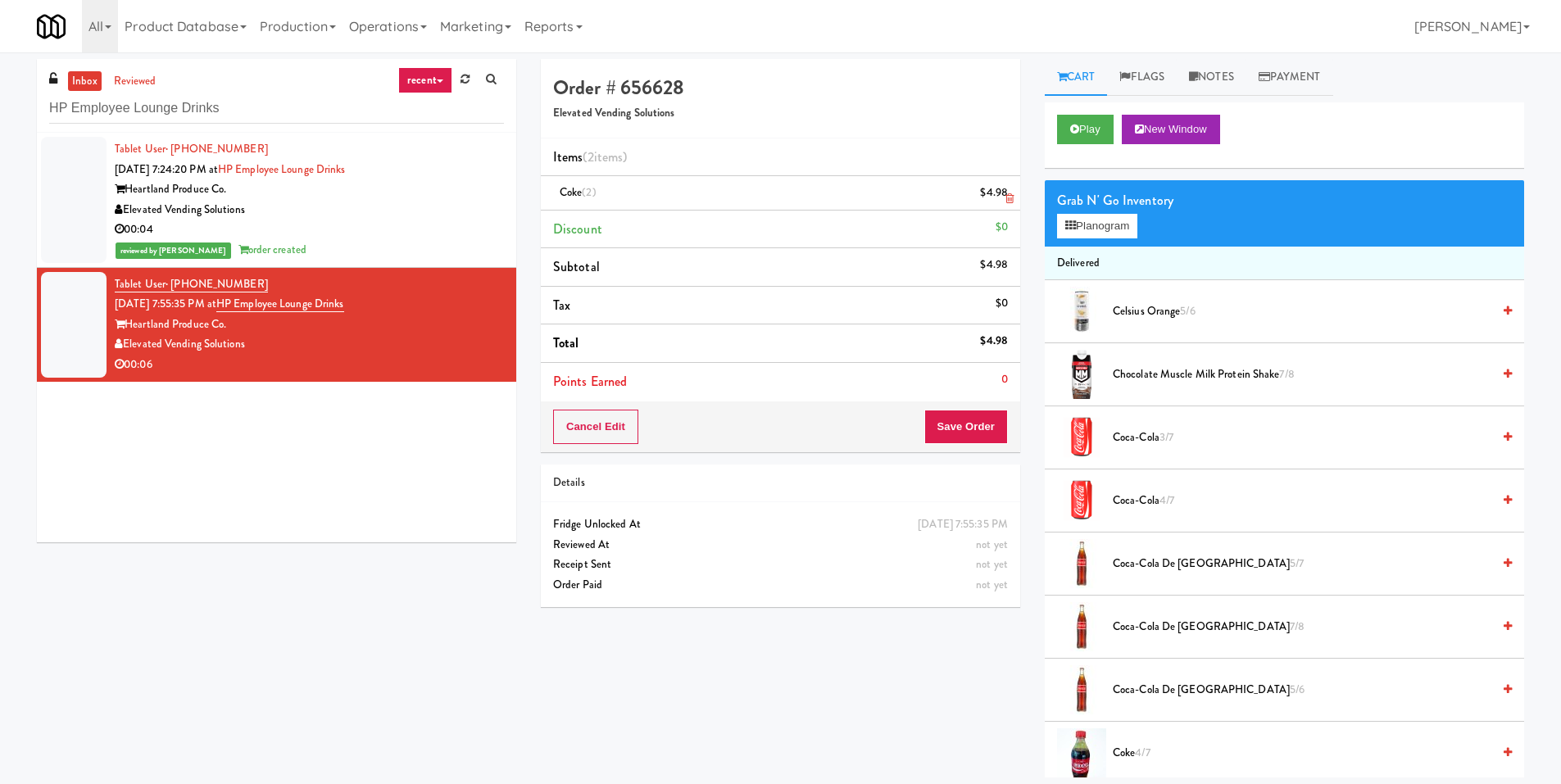
click at [1002, 198] on link at bounding box center [1006, 199] width 15 height 20
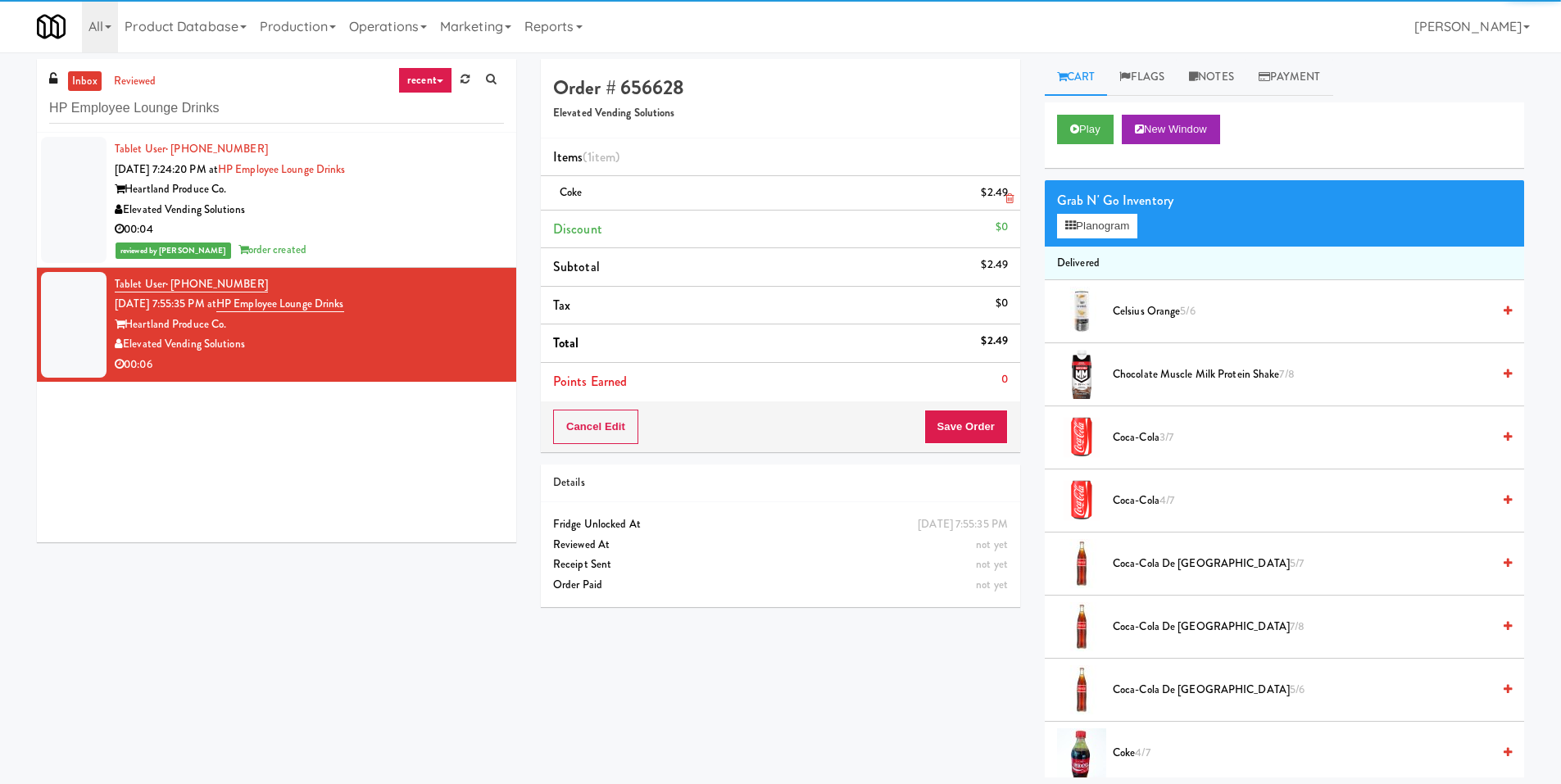
click at [1002, 198] on link at bounding box center [1006, 199] width 15 height 20
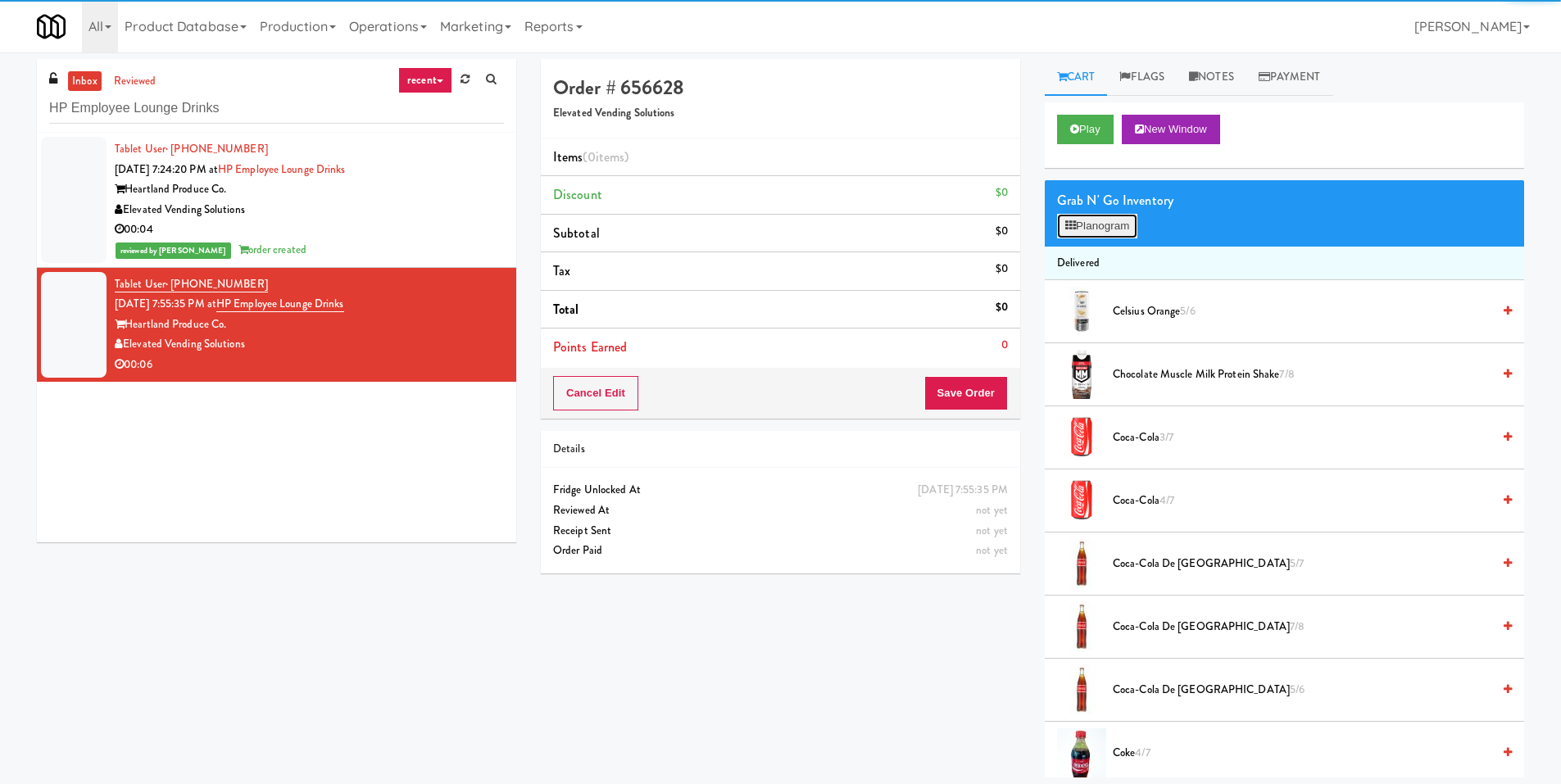
click at [1079, 224] on button "Planogram" at bounding box center [1097, 227] width 80 height 25
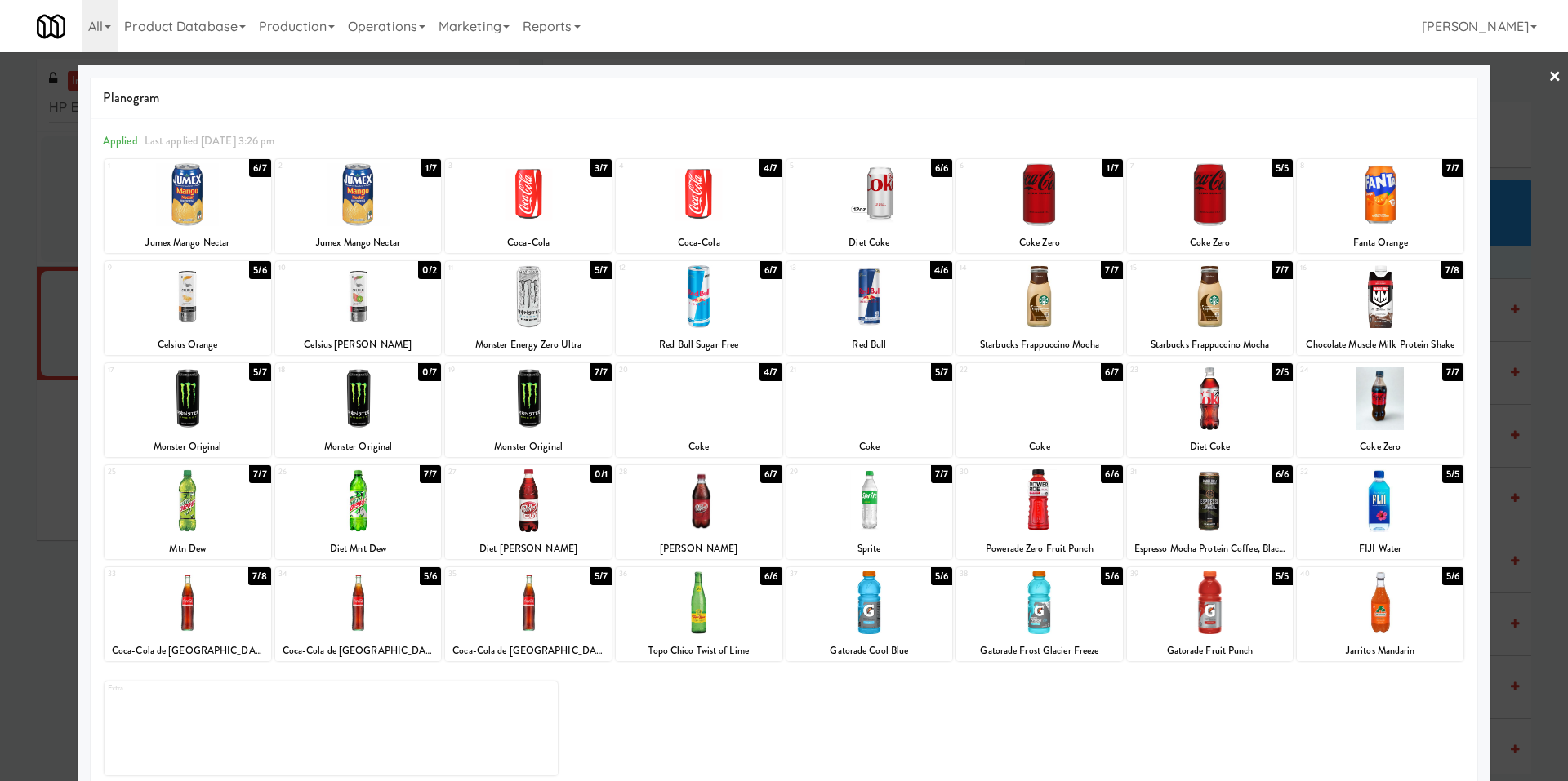
click at [733, 416] on div at bounding box center [700, 399] width 167 height 63
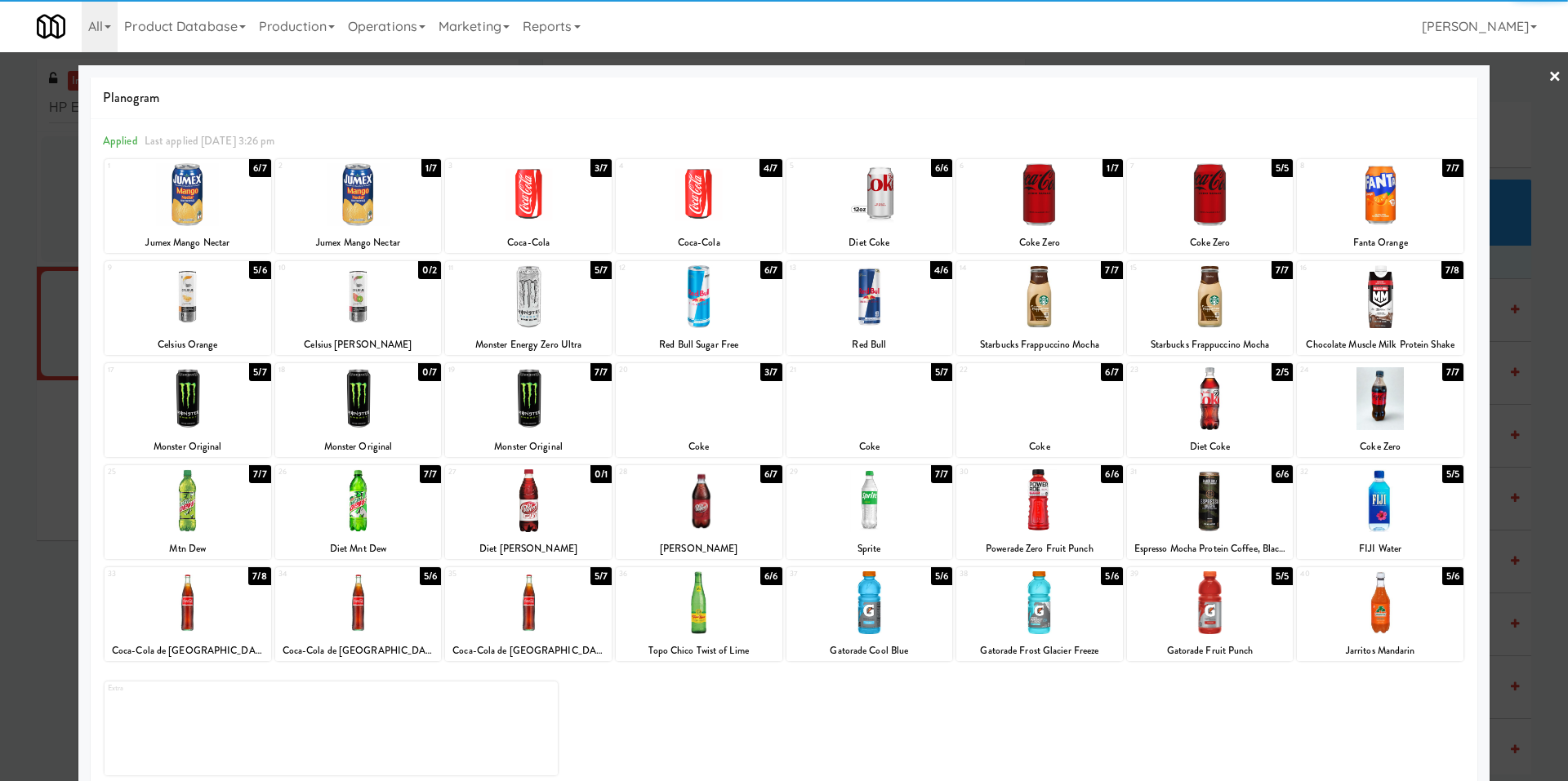
click at [864, 409] on div at bounding box center [870, 399] width 167 height 63
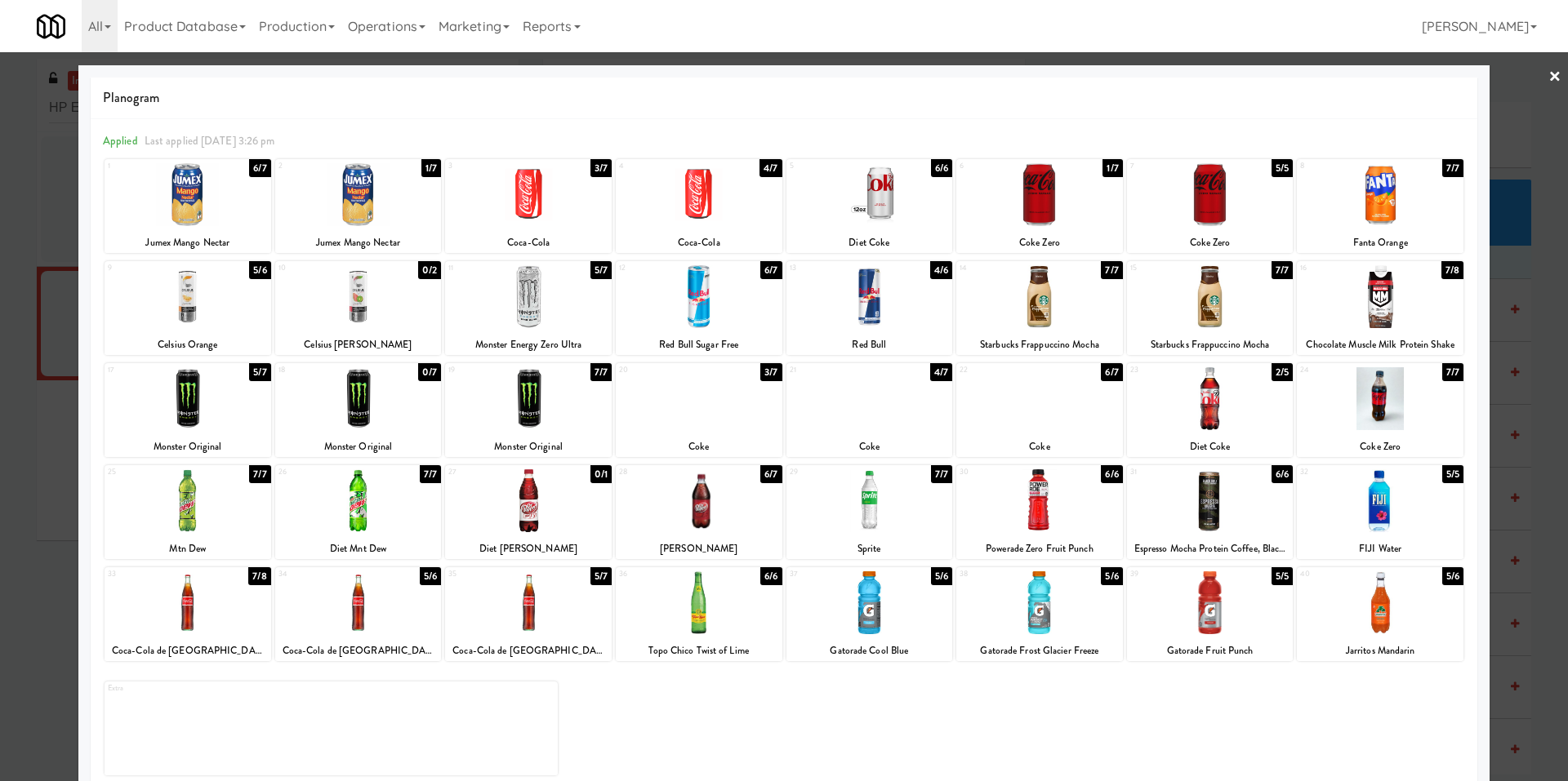
drag, startPoint x: 43, startPoint y: 405, endPoint x: 55, endPoint y: 403, distance: 12.2
click at [43, 406] on div at bounding box center [784, 390] width 1568 height 781
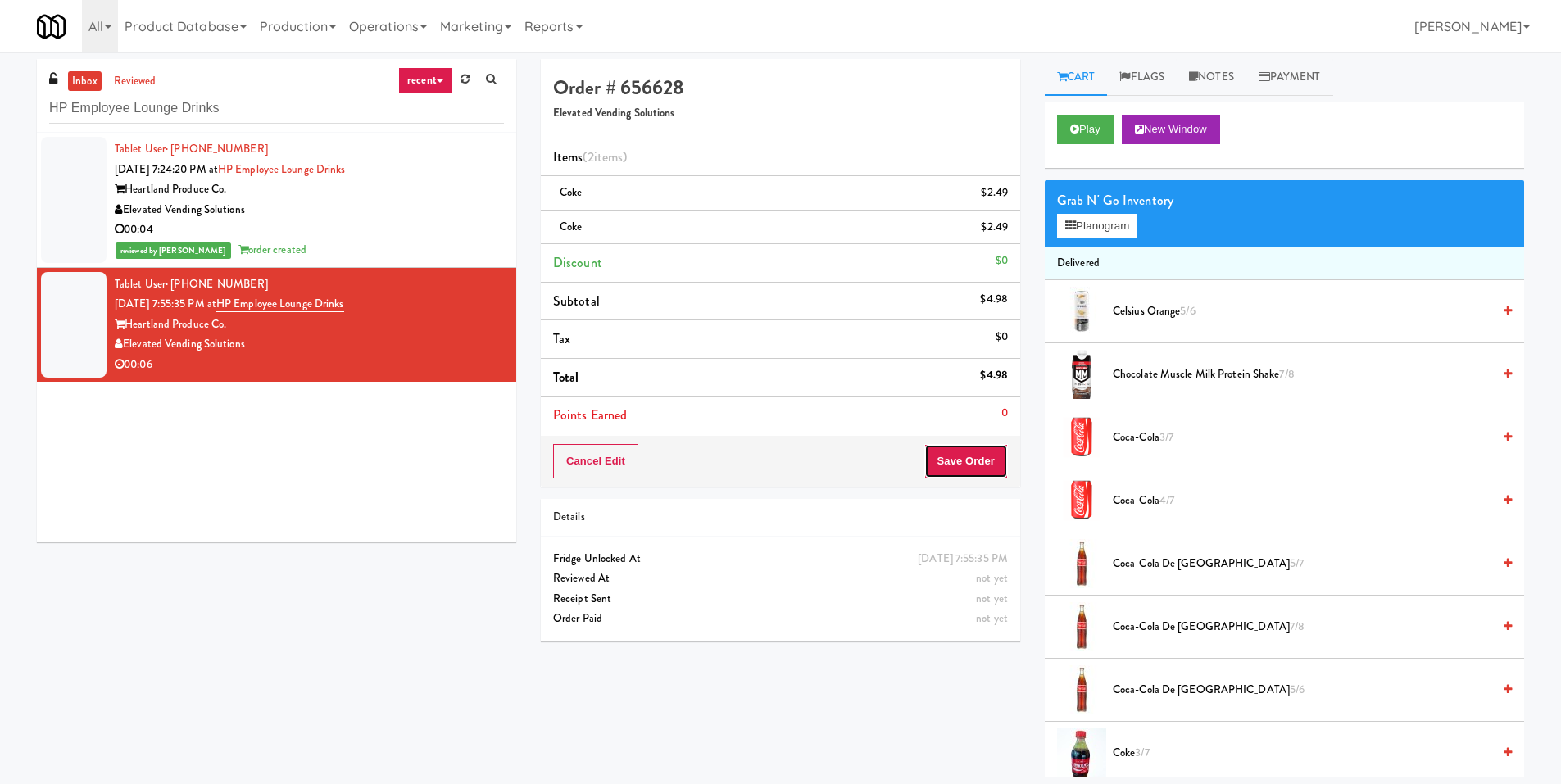
click at [961, 457] on button "Save Order" at bounding box center [966, 461] width 84 height 34
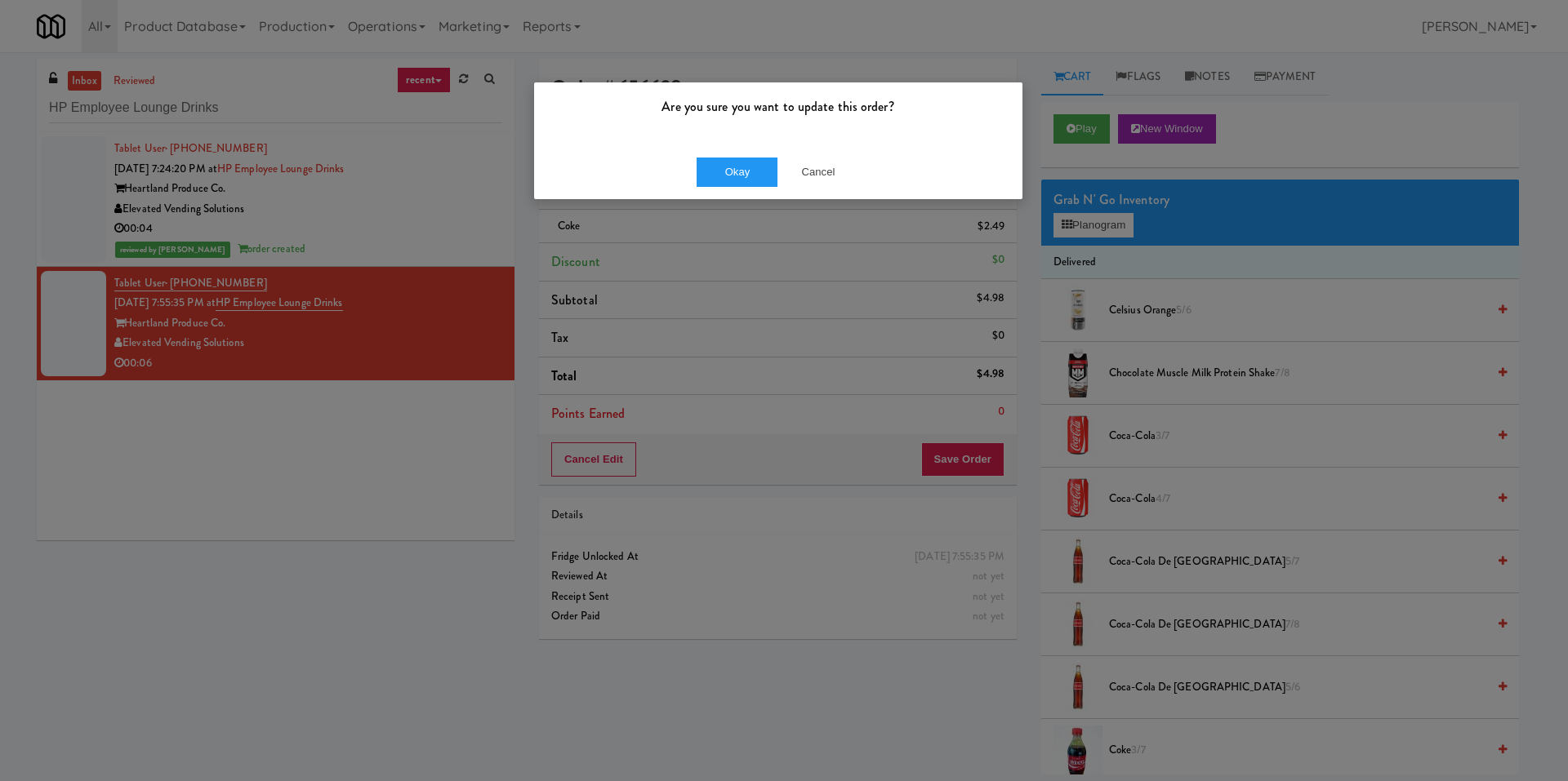
click at [696, 170] on div "Okay Cancel" at bounding box center [779, 171] width 489 height 54
click at [715, 175] on button "Okay" at bounding box center [737, 171] width 82 height 29
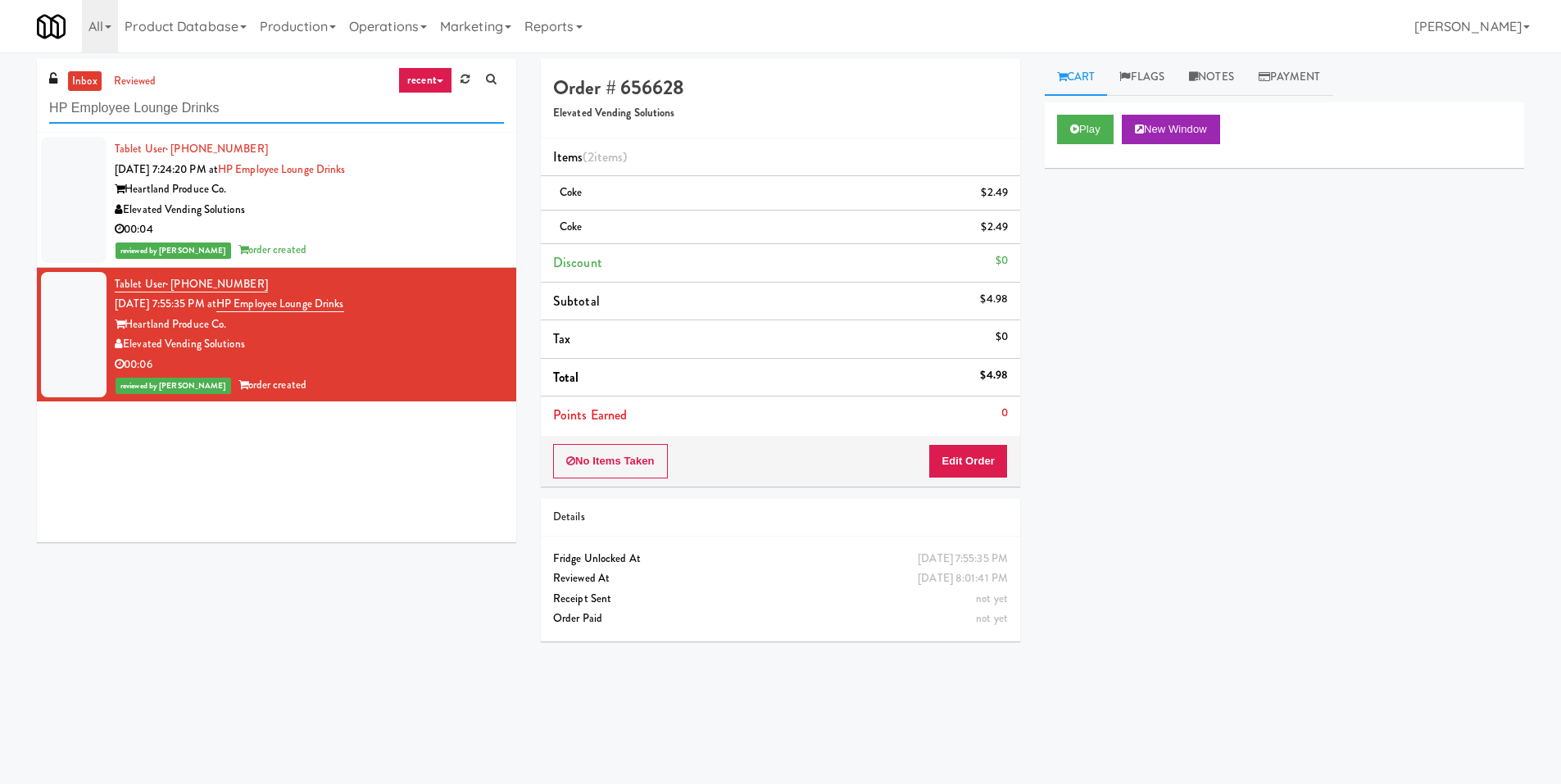
click at [283, 118] on input "HP Employee Lounge Drinks" at bounding box center [277, 108] width 455 height 30
paste input "Pantry"
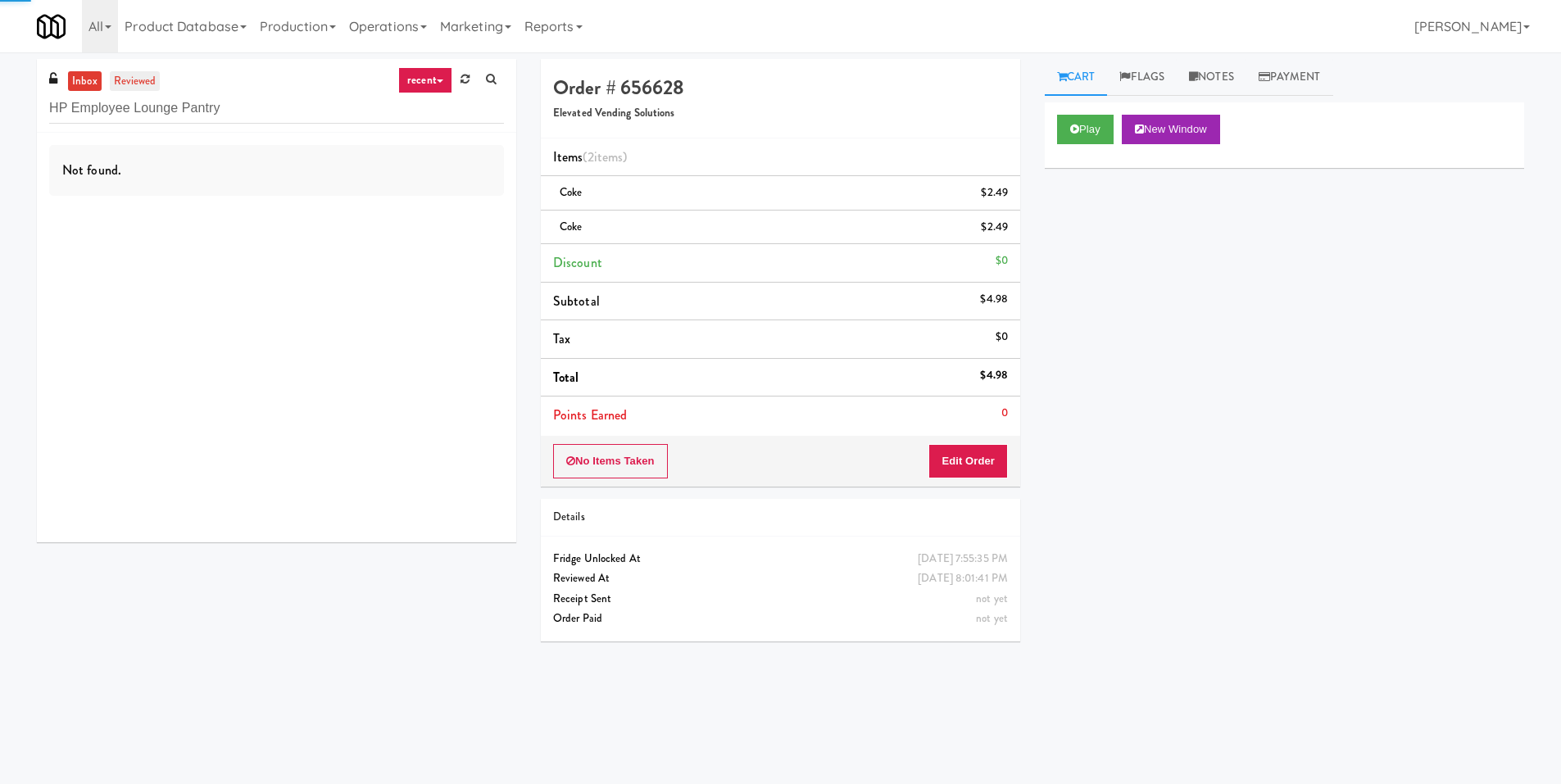
click at [151, 71] on link "reviewed" at bounding box center [136, 81] width 51 height 20
click at [236, 121] on input "HP Employee Lounge Pantry" at bounding box center [277, 108] width 455 height 30
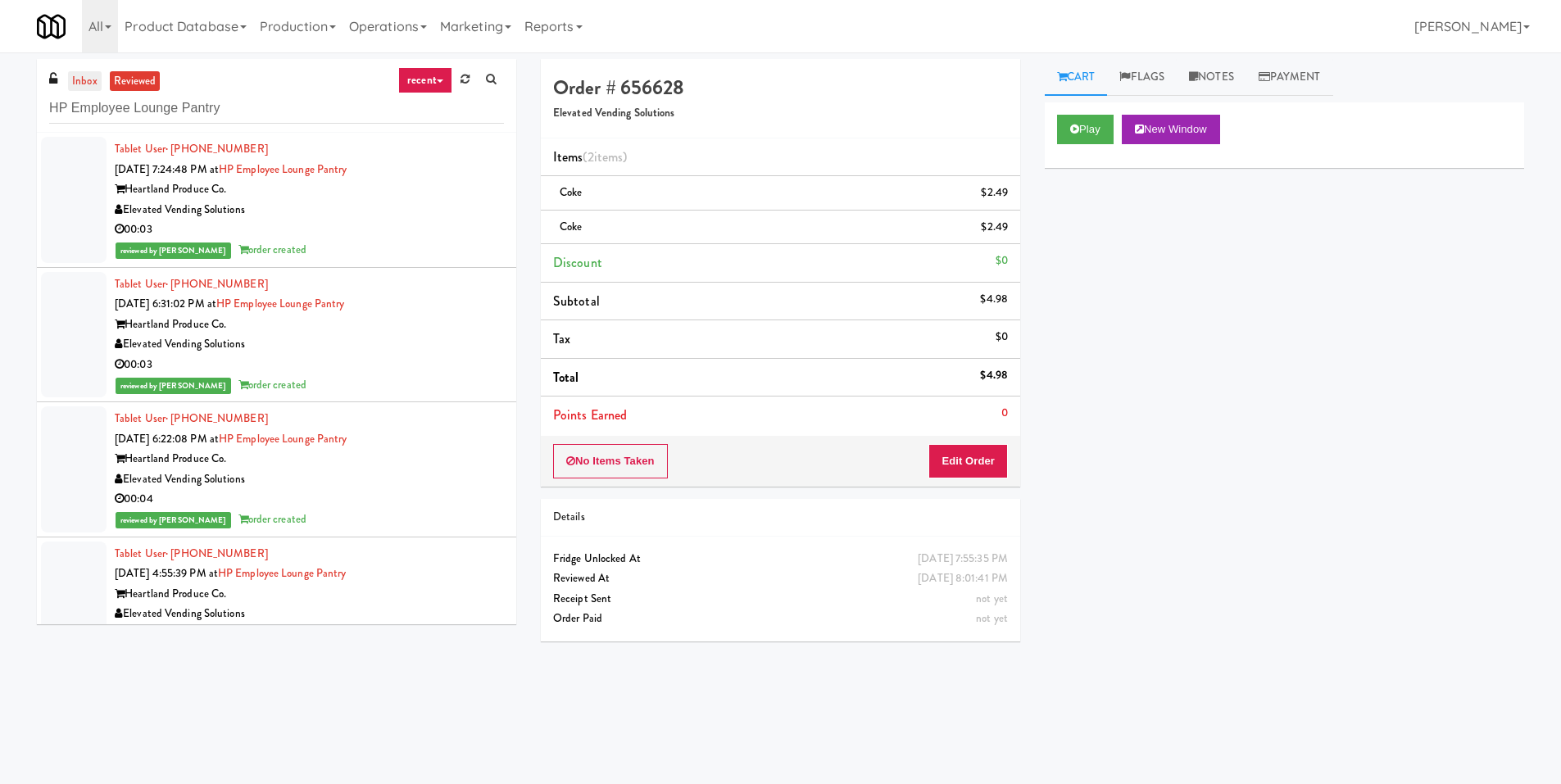
click at [87, 85] on link "inbox" at bounding box center [85, 81] width 34 height 20
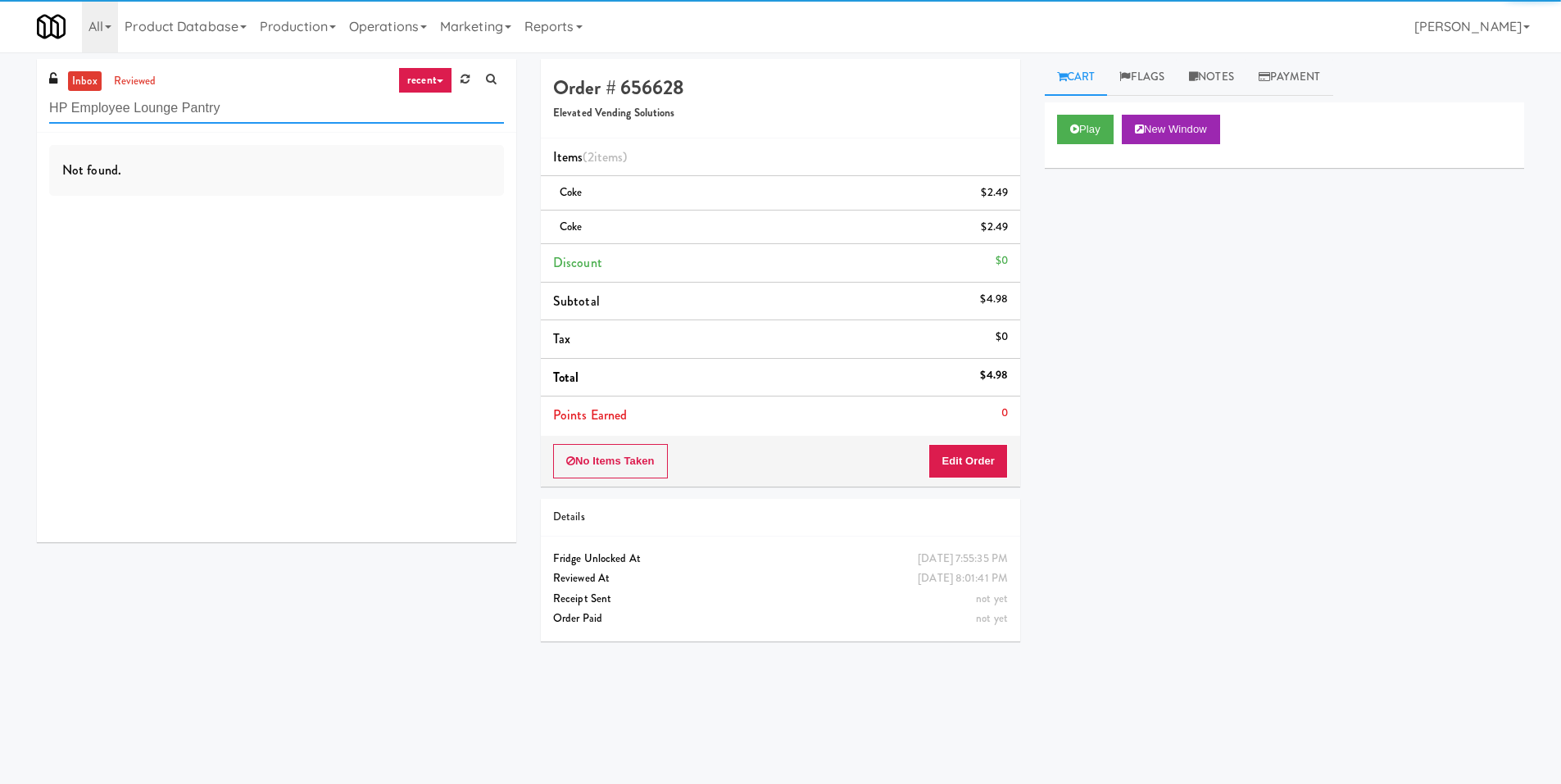
click at [276, 113] on input "HP Employee Lounge Pantry" at bounding box center [277, 108] width 455 height 30
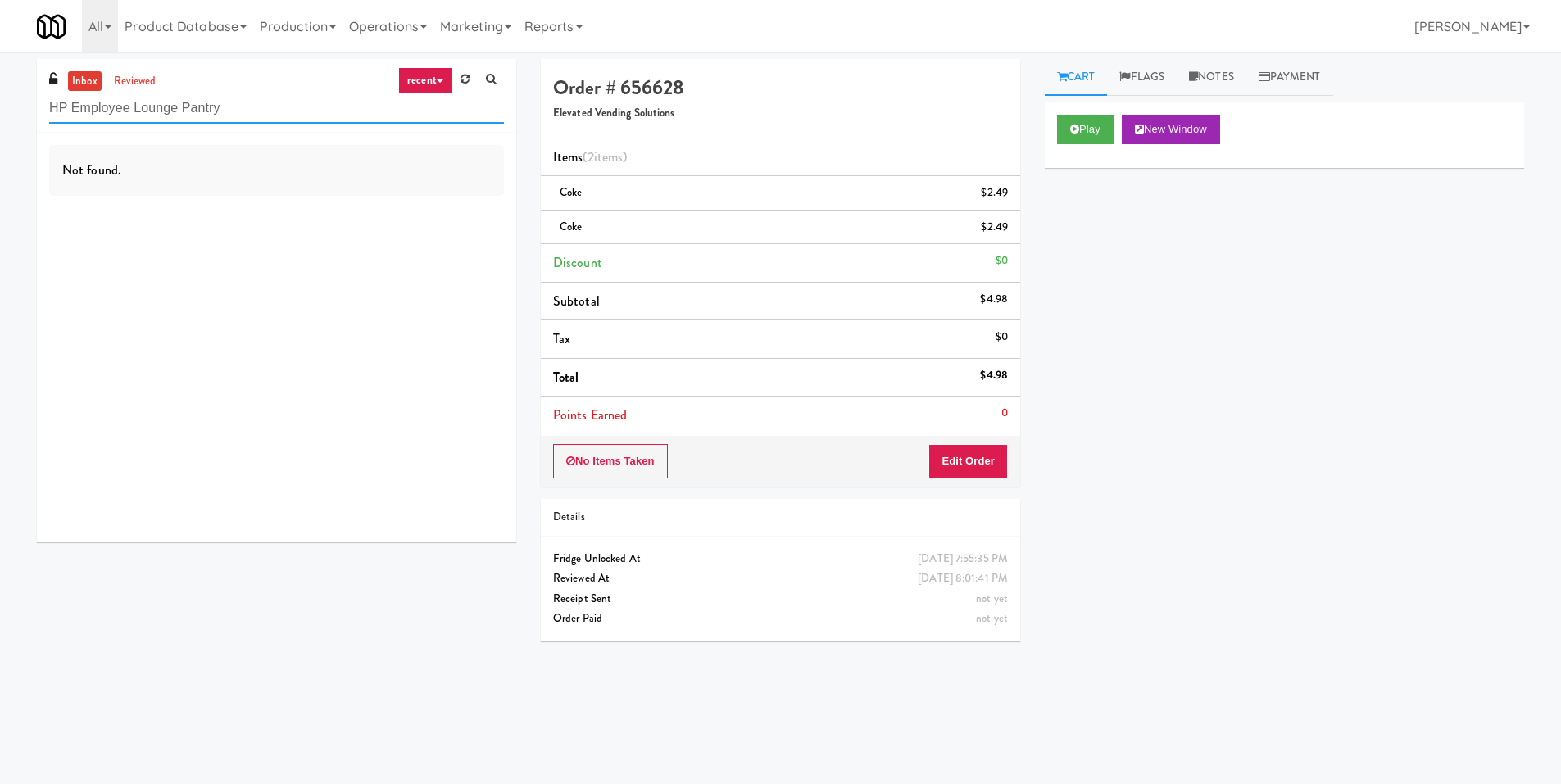
click at [253, 123] on input "HP Employee Lounge Pantry" at bounding box center [277, 108] width 455 height 30
click at [253, 122] on input "HP Employee Lounge Pantry" at bounding box center [277, 108] width 455 height 30
paste input "[PERSON_NAME] Right"
type input "[PERSON_NAME] Right Pantry"
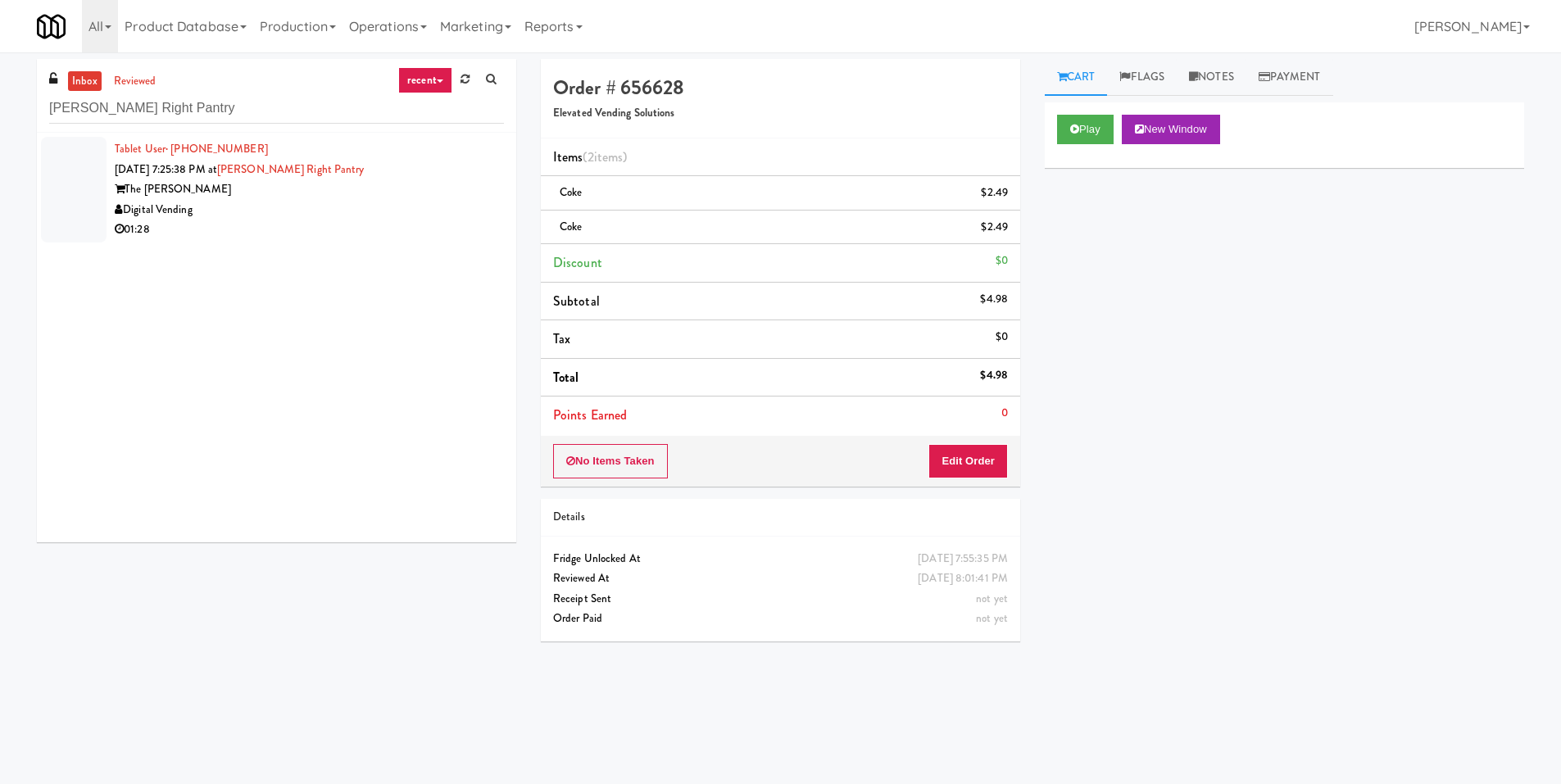
click at [370, 217] on div "Digital Vending" at bounding box center [309, 210] width 389 height 20
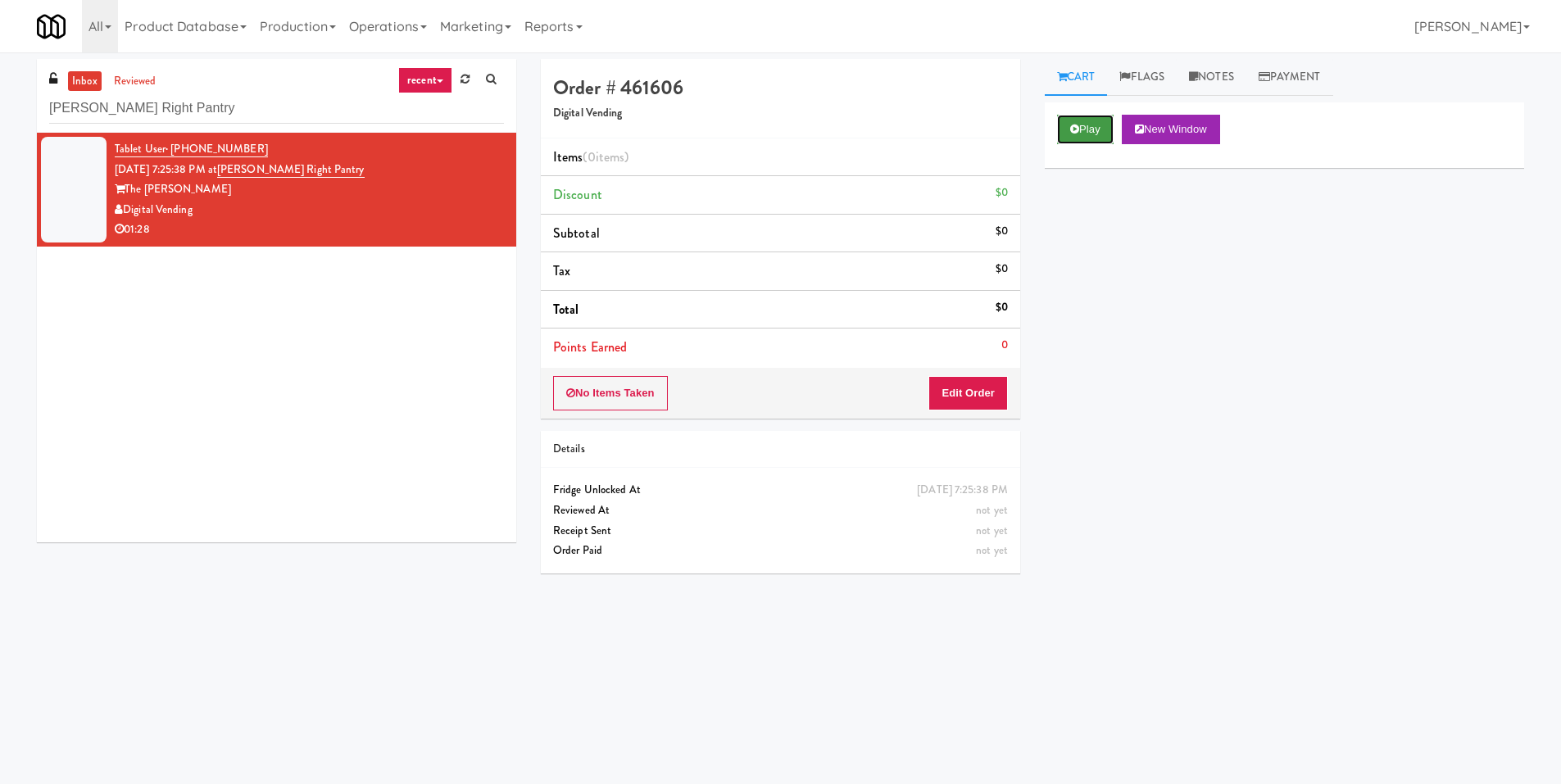
click at [1071, 133] on icon at bounding box center [1075, 129] width 9 height 11
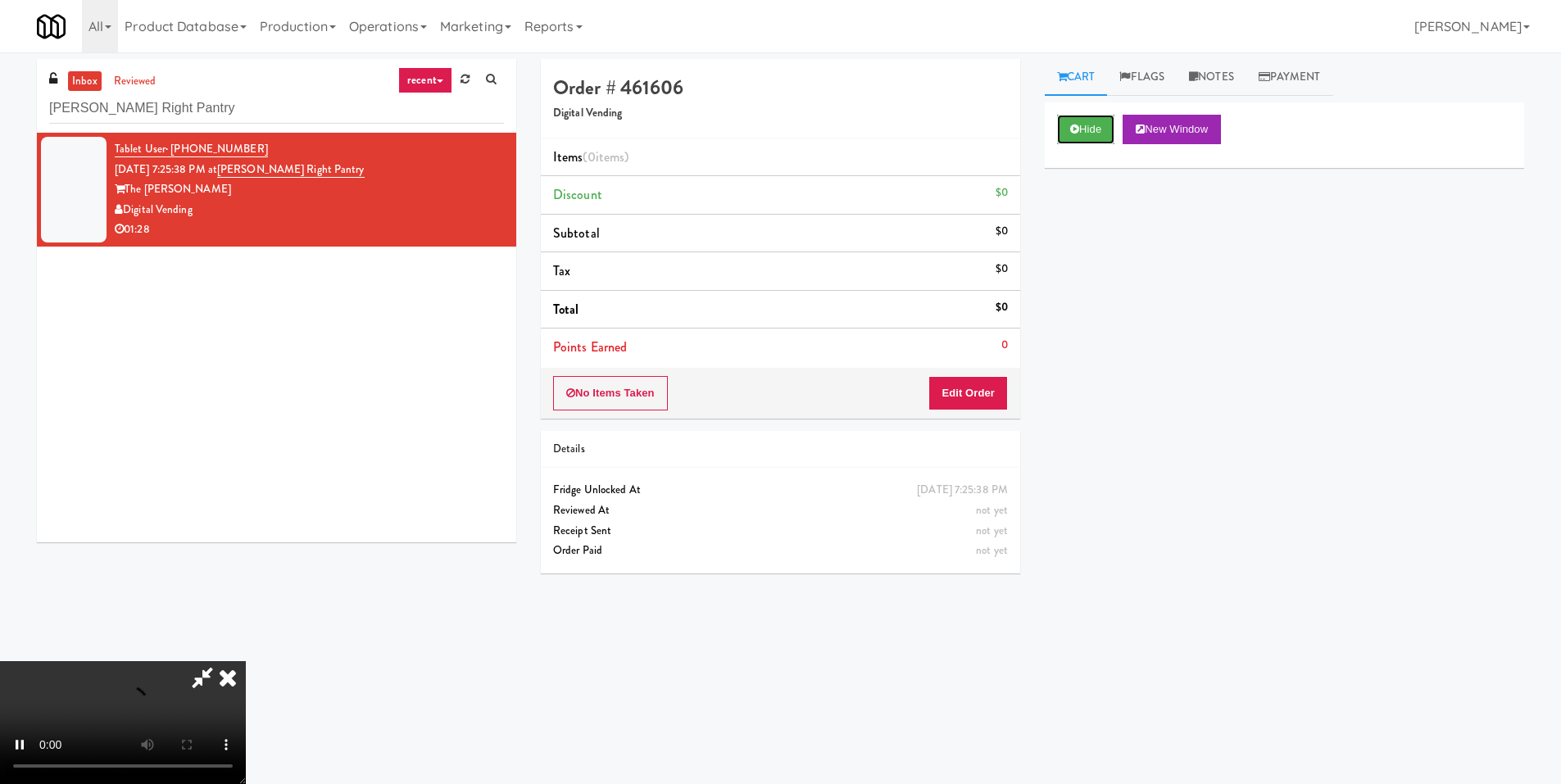
scroll to position [244, 0]
click at [246, 661] on video at bounding box center [123, 722] width 246 height 123
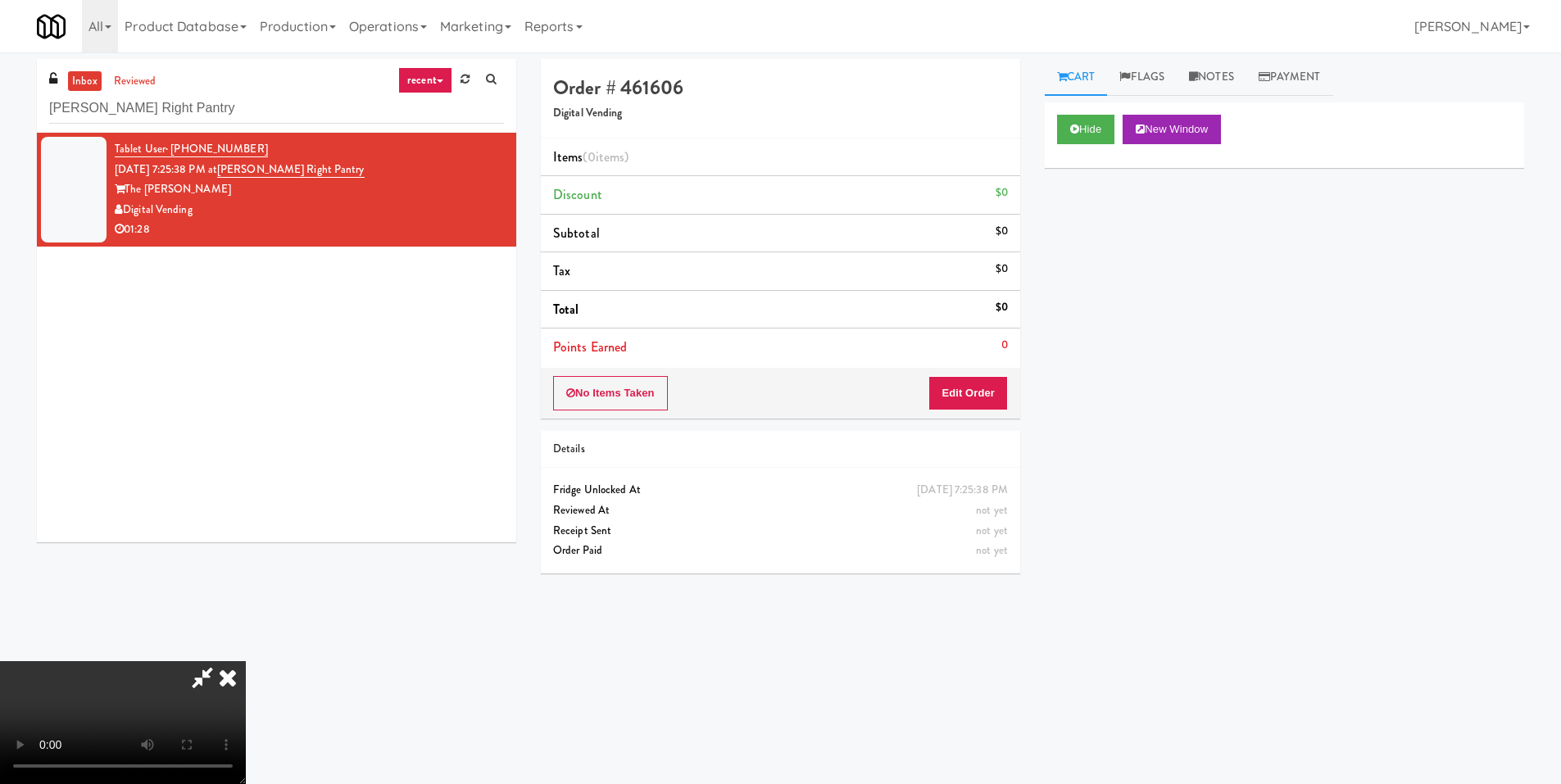
click at [246, 661] on video at bounding box center [123, 722] width 246 height 123
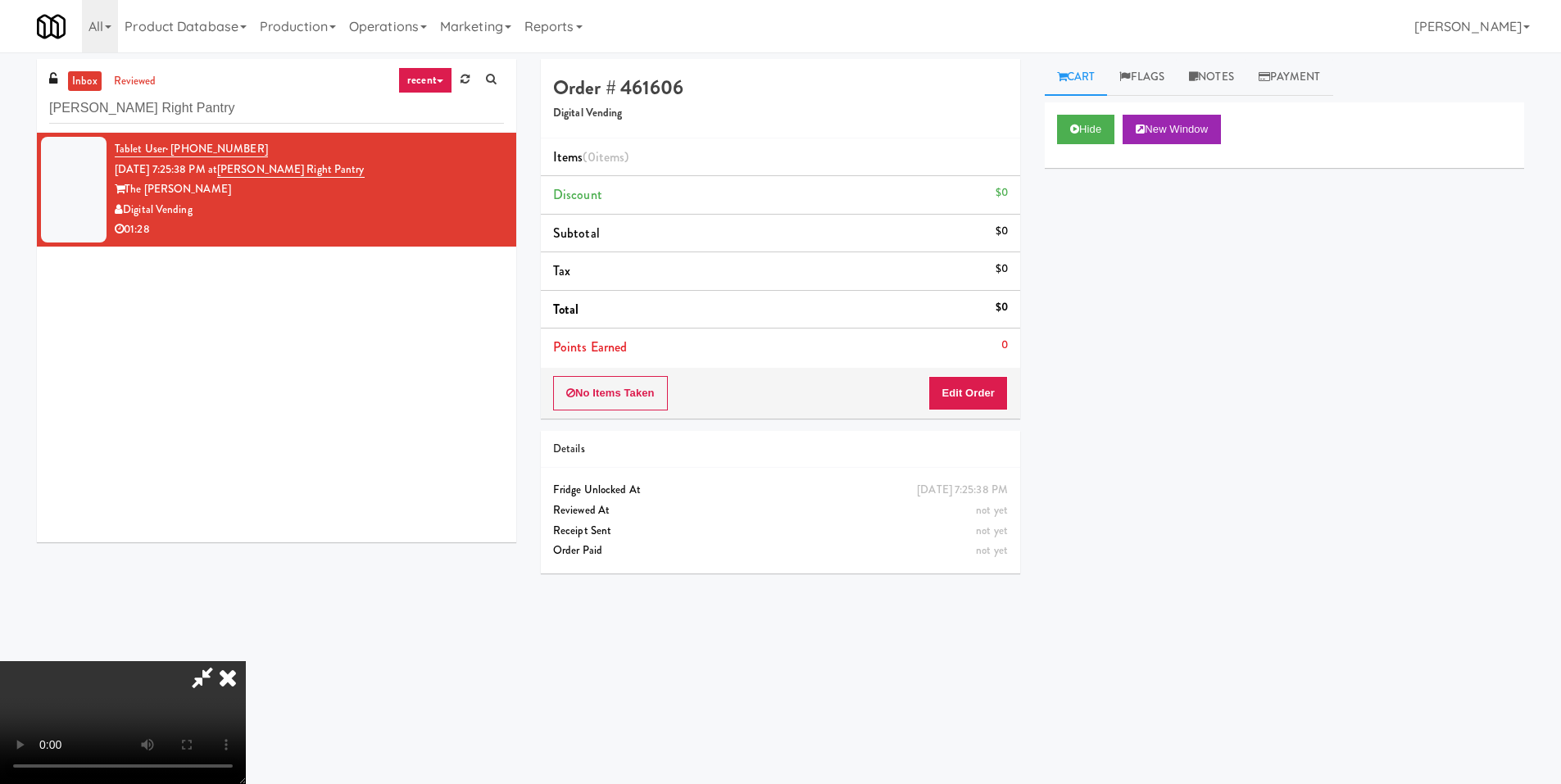
click at [246, 661] on video at bounding box center [123, 722] width 246 height 123
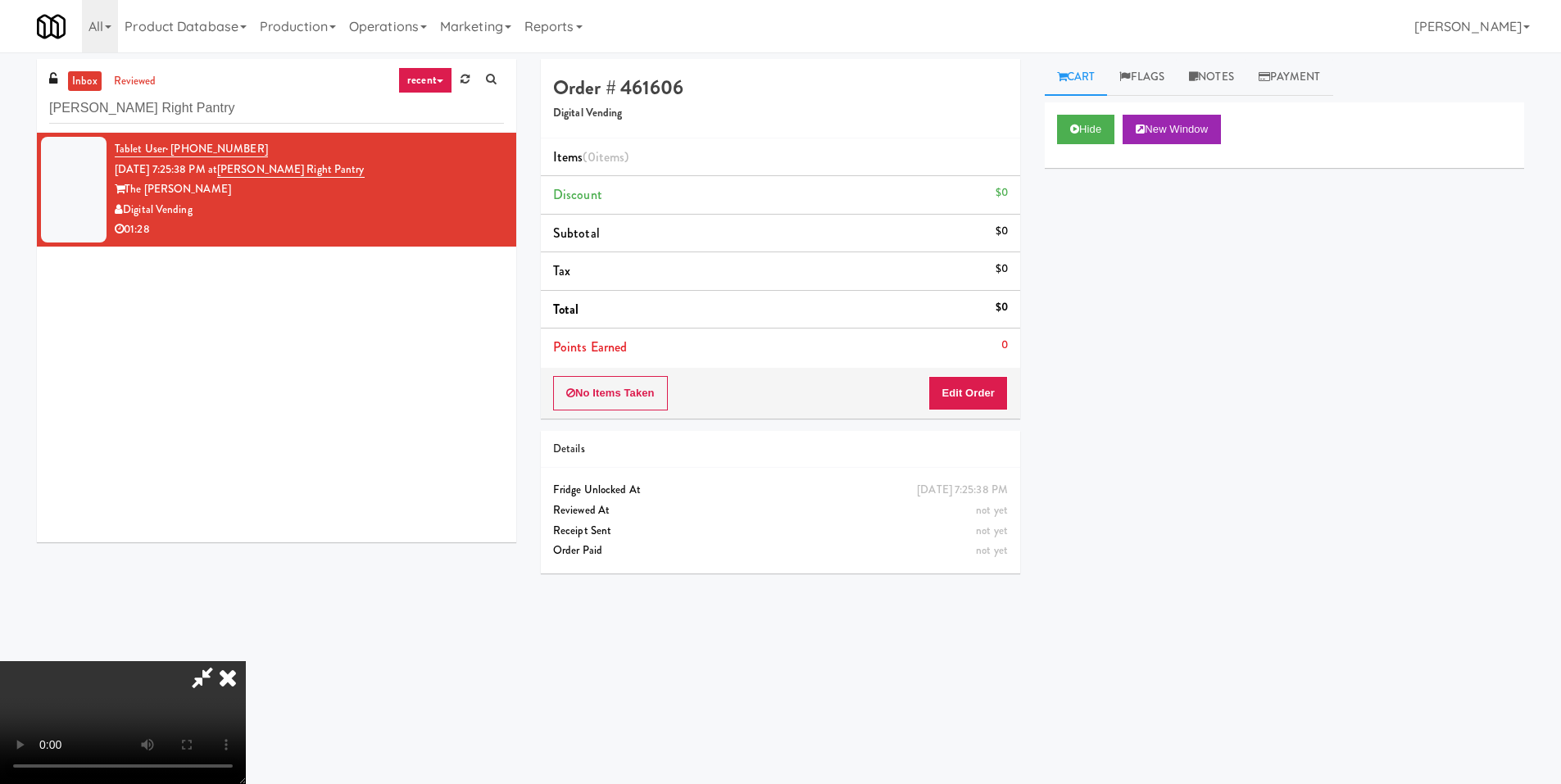
click at [246, 661] on video at bounding box center [123, 722] width 246 height 123
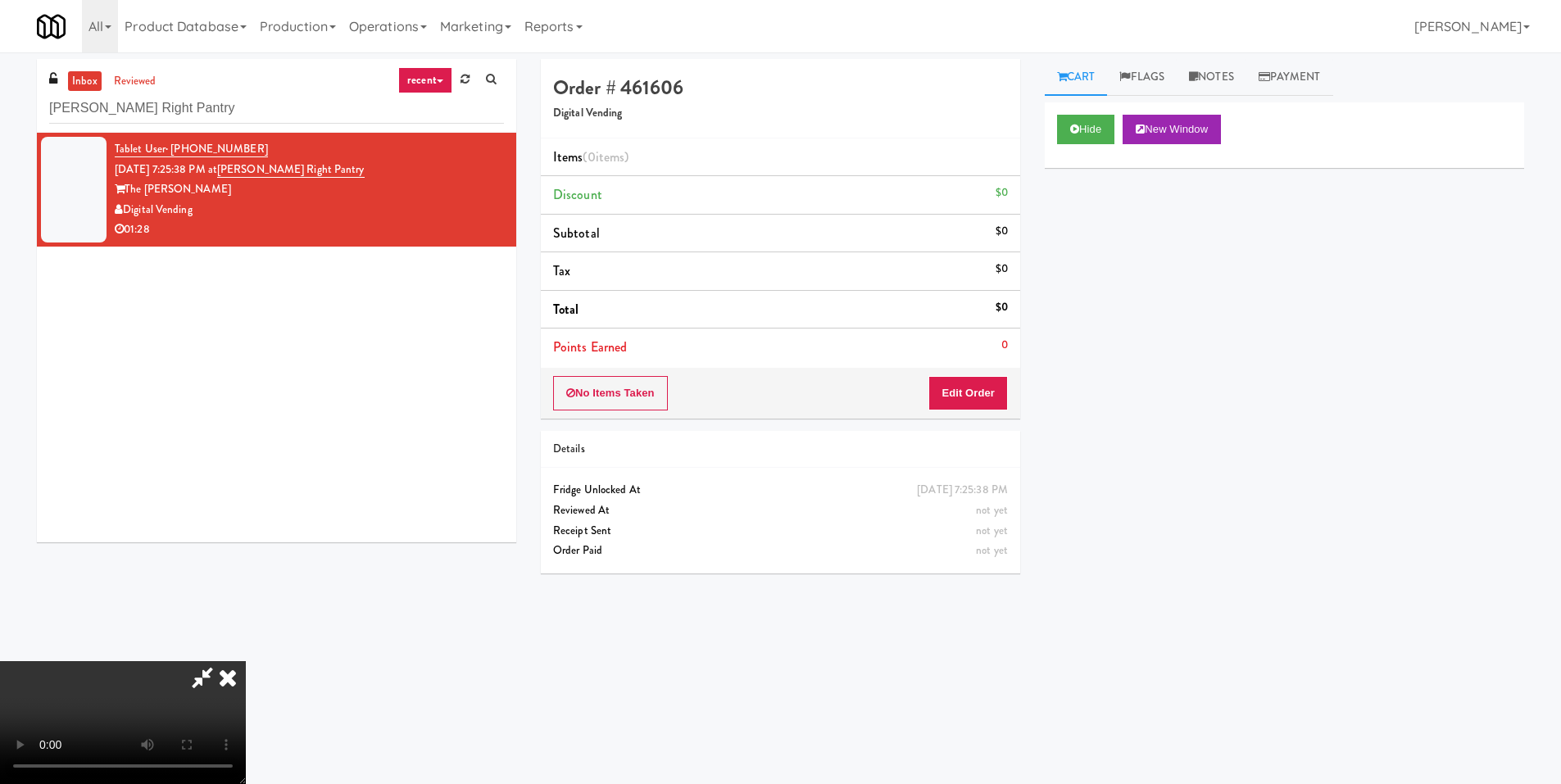
click at [246, 661] on video at bounding box center [123, 722] width 246 height 123
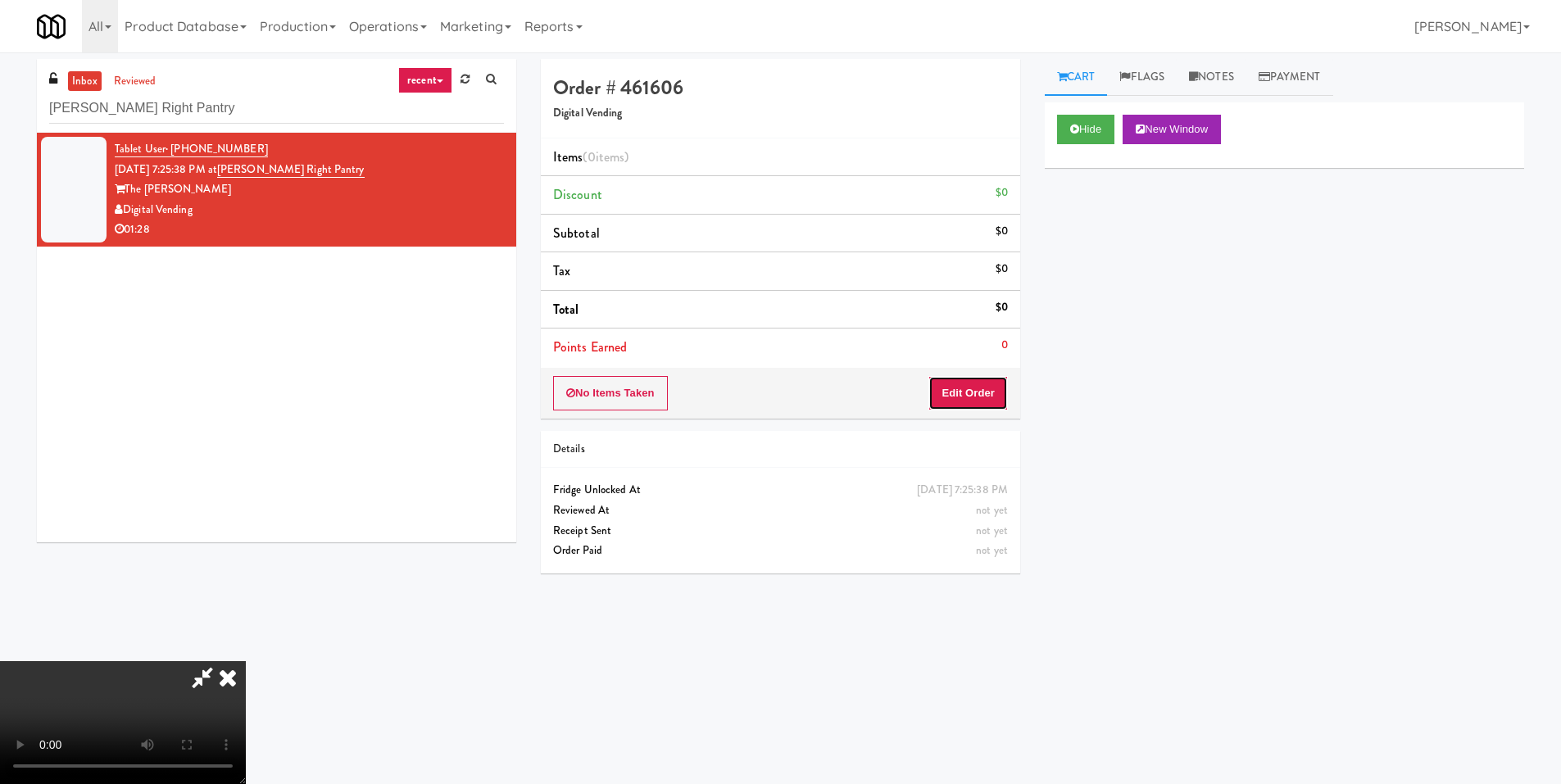
drag, startPoint x: 978, startPoint y: 387, endPoint x: 1039, endPoint y: 331, distance: 82.8
click at [981, 388] on button "Edit Order" at bounding box center [968, 393] width 79 height 34
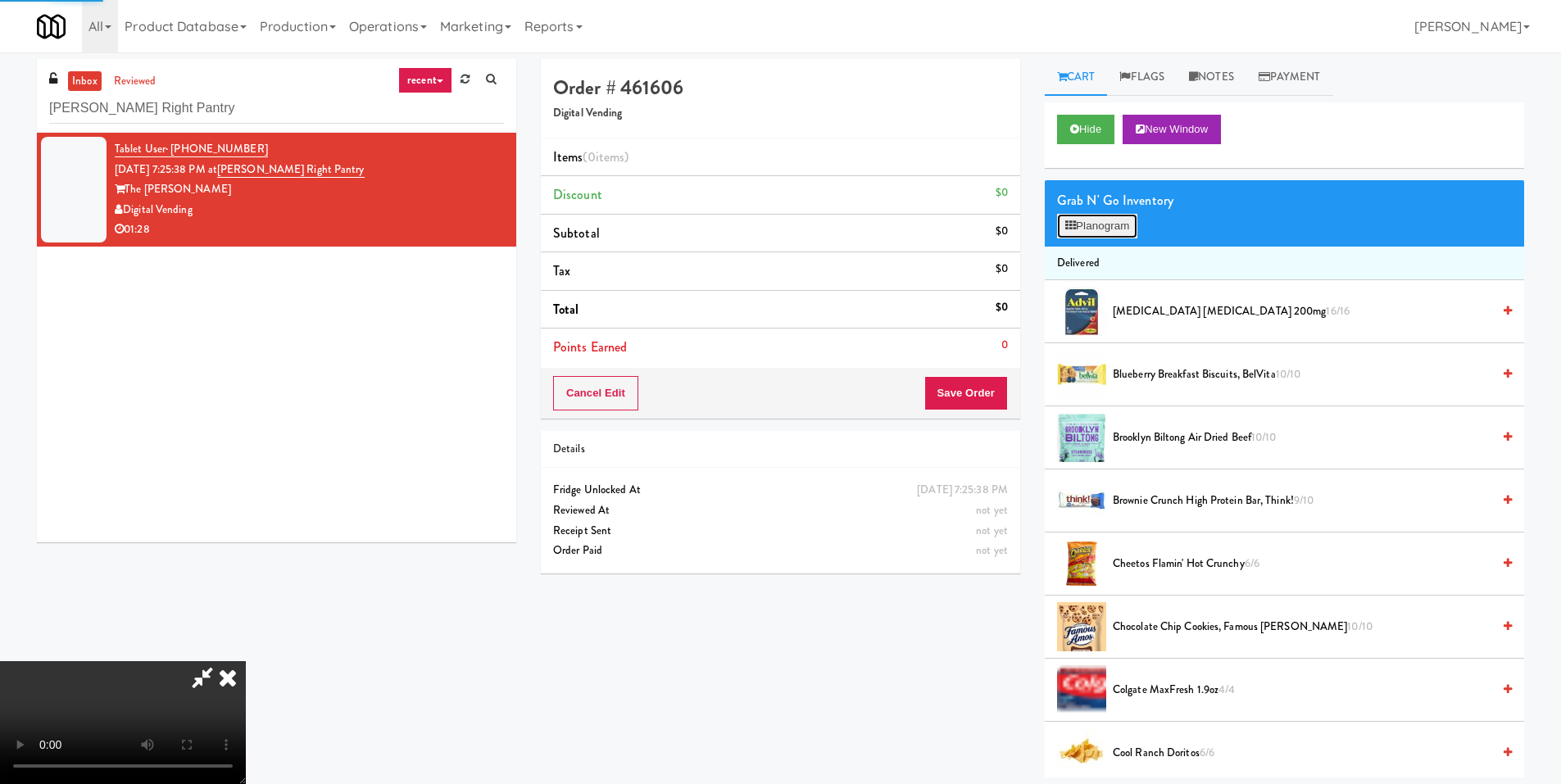
click at [1092, 234] on button "Planogram" at bounding box center [1097, 227] width 80 height 25
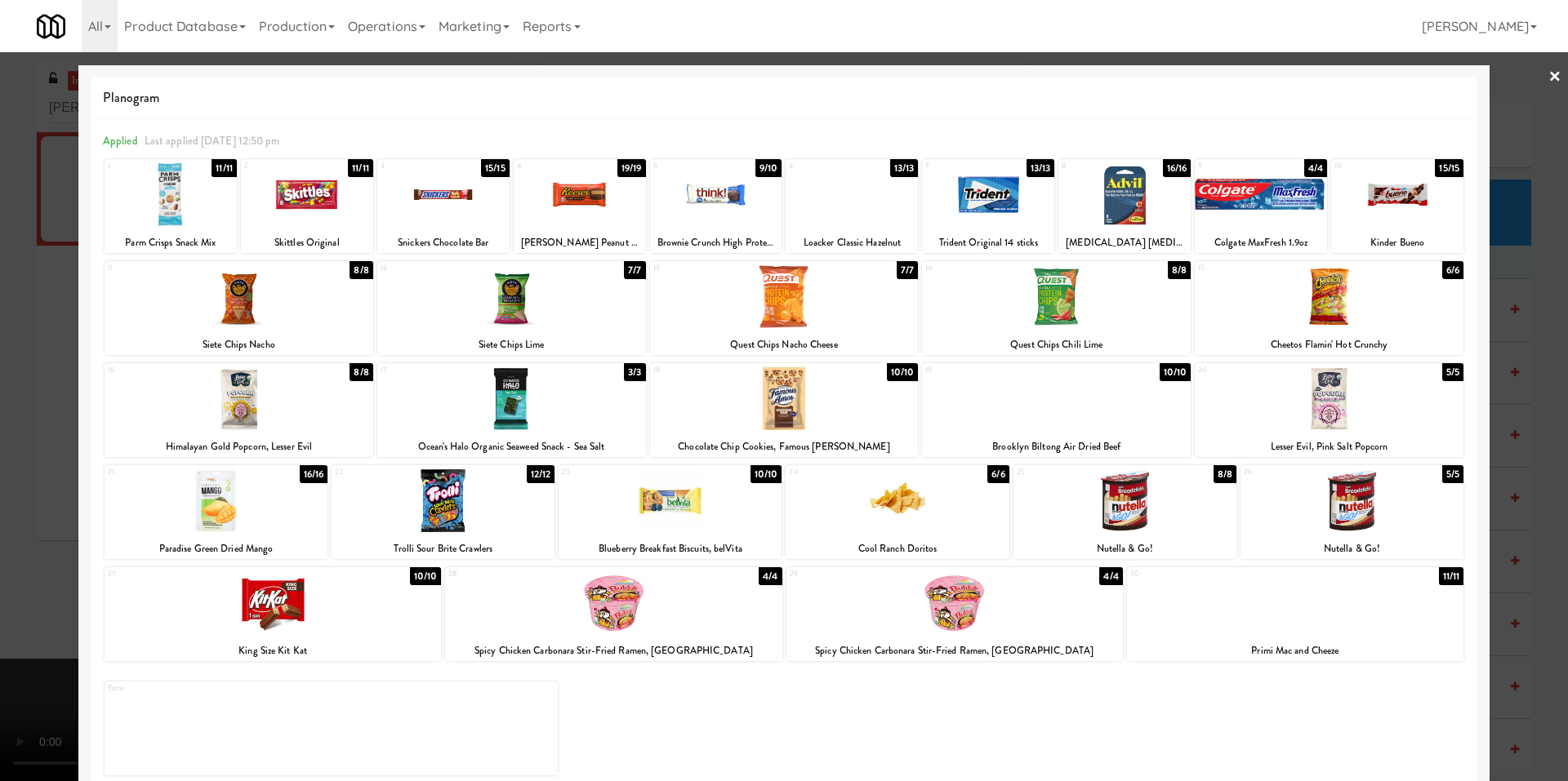
click at [54, 537] on div at bounding box center [784, 390] width 1568 height 781
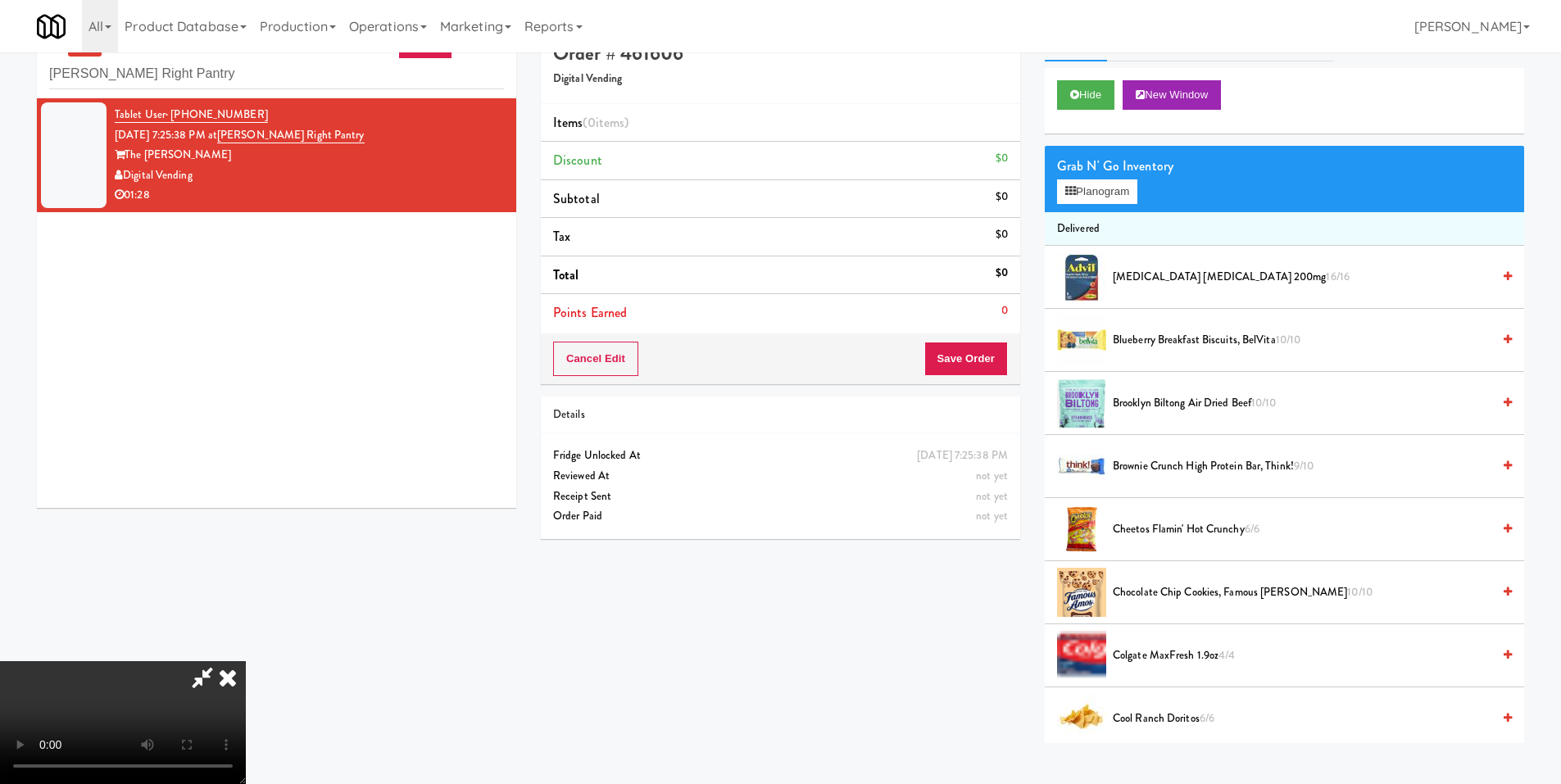
scroll to position [52, 0]
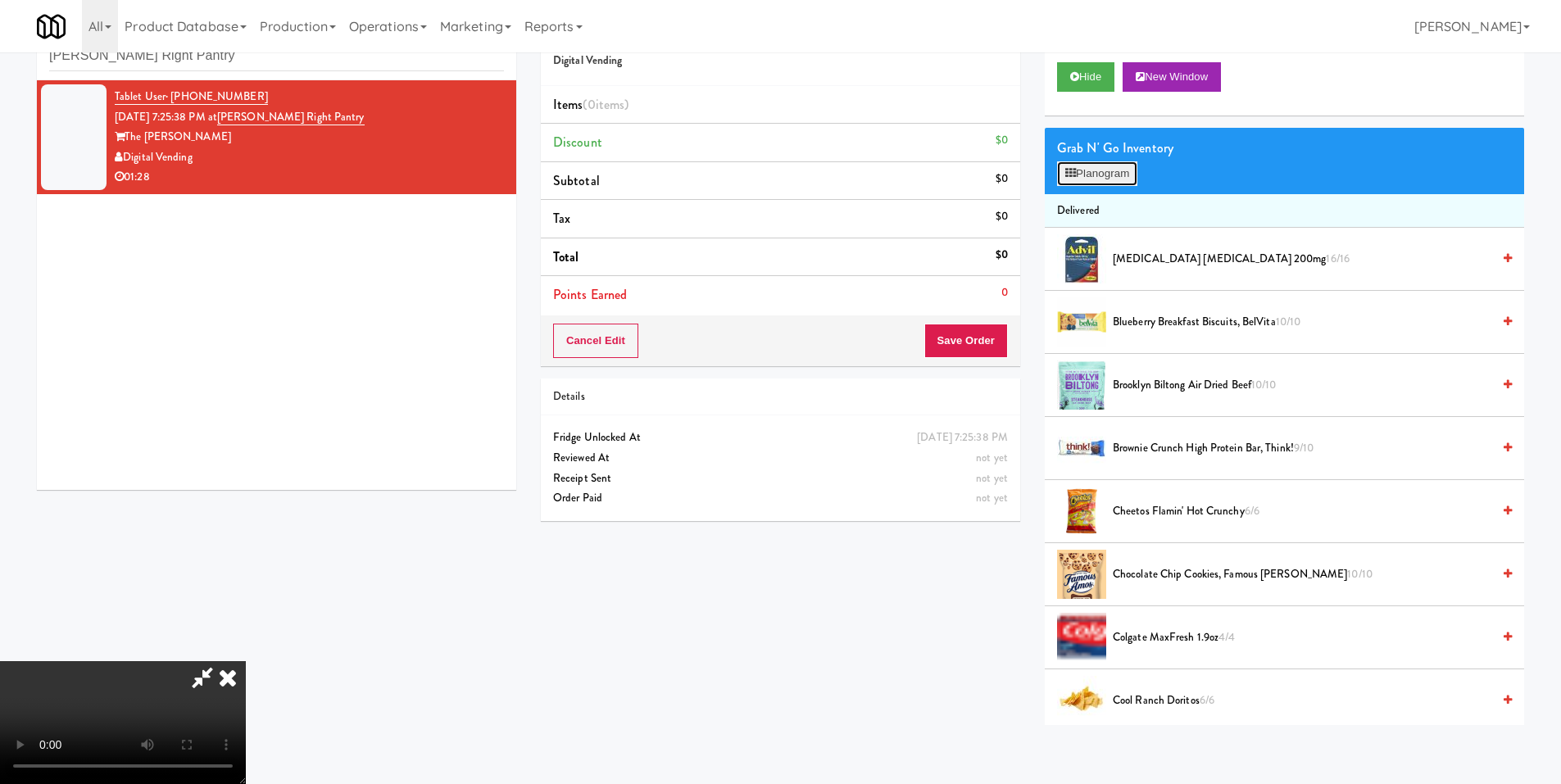
click at [1098, 174] on button "Planogram" at bounding box center [1097, 174] width 80 height 25
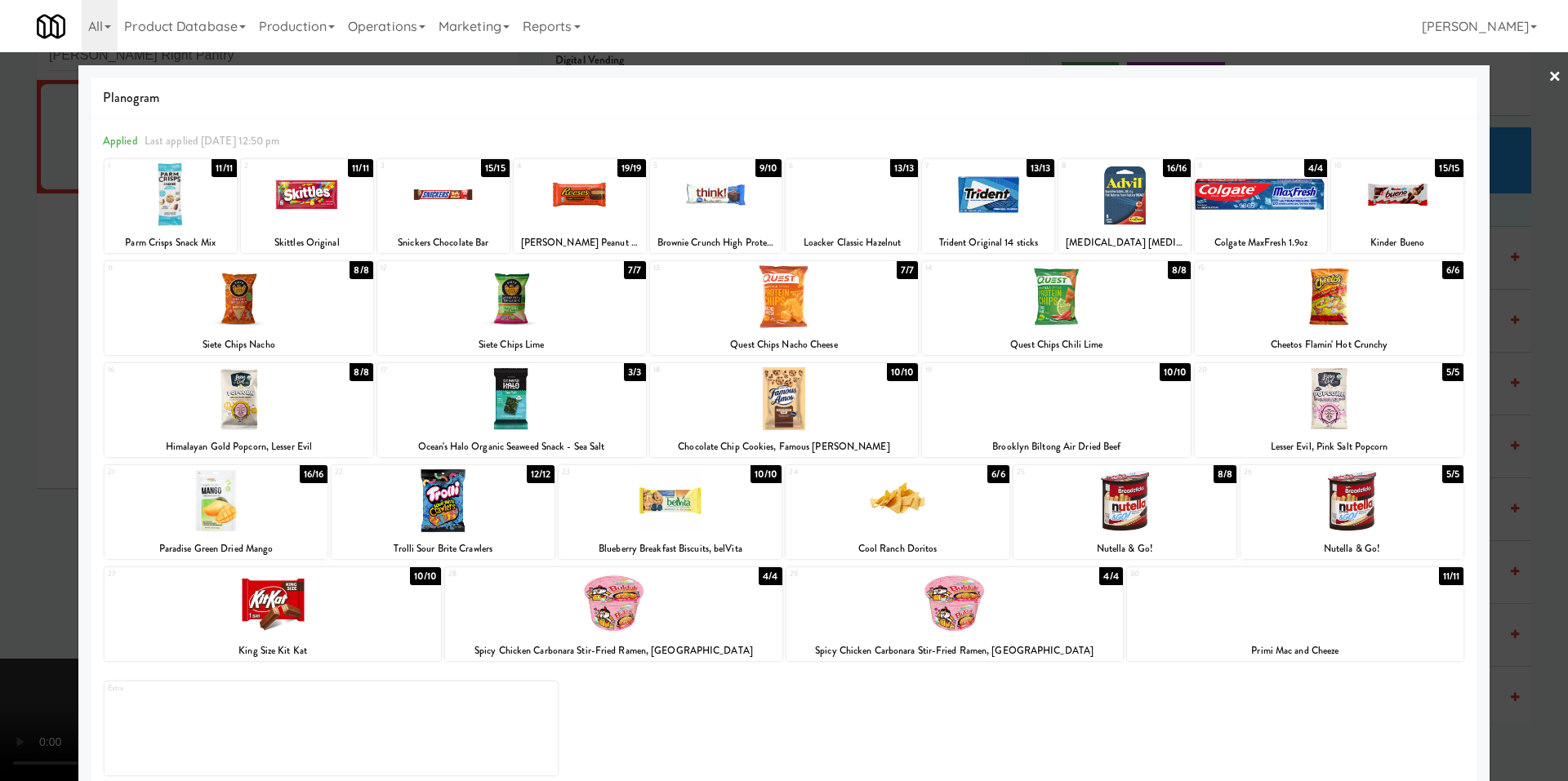
click at [1093, 390] on div at bounding box center [1056, 399] width 269 height 63
click at [52, 524] on div at bounding box center [784, 390] width 1568 height 781
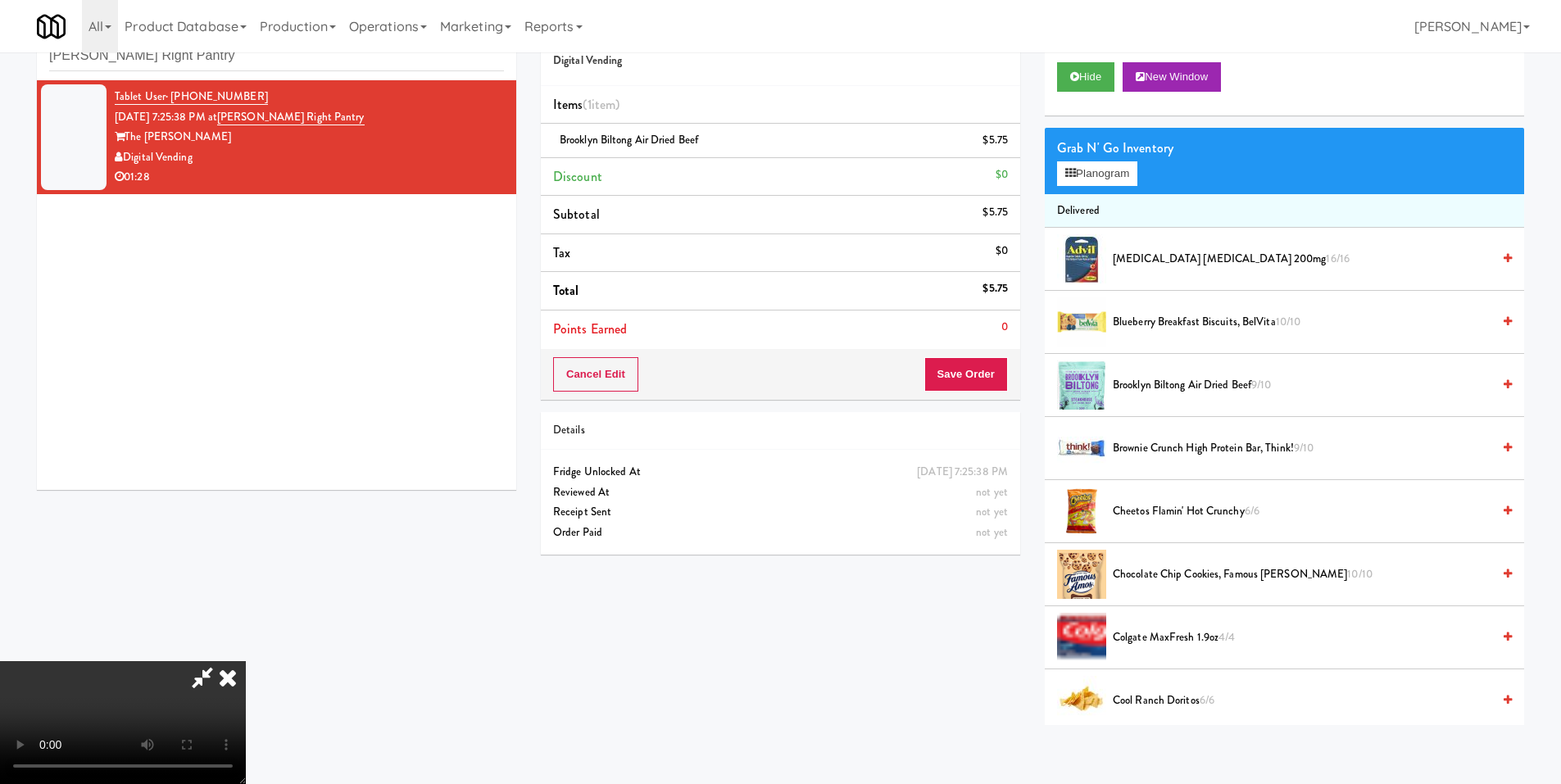
click at [246, 661] on video at bounding box center [123, 722] width 246 height 123
click at [1101, 177] on button "Planogram" at bounding box center [1097, 174] width 80 height 25
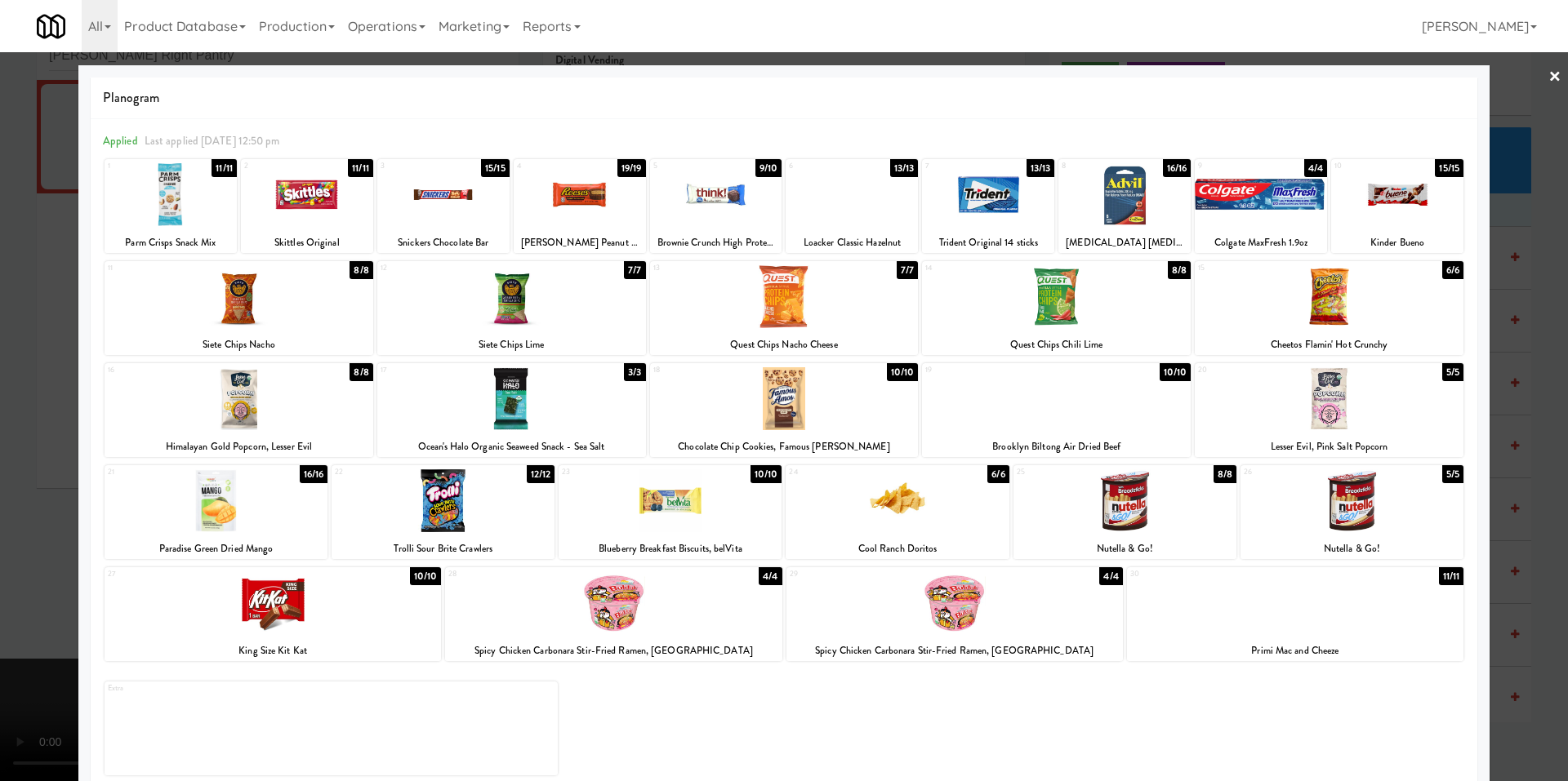
click at [247, 324] on div at bounding box center [239, 297] width 269 height 63
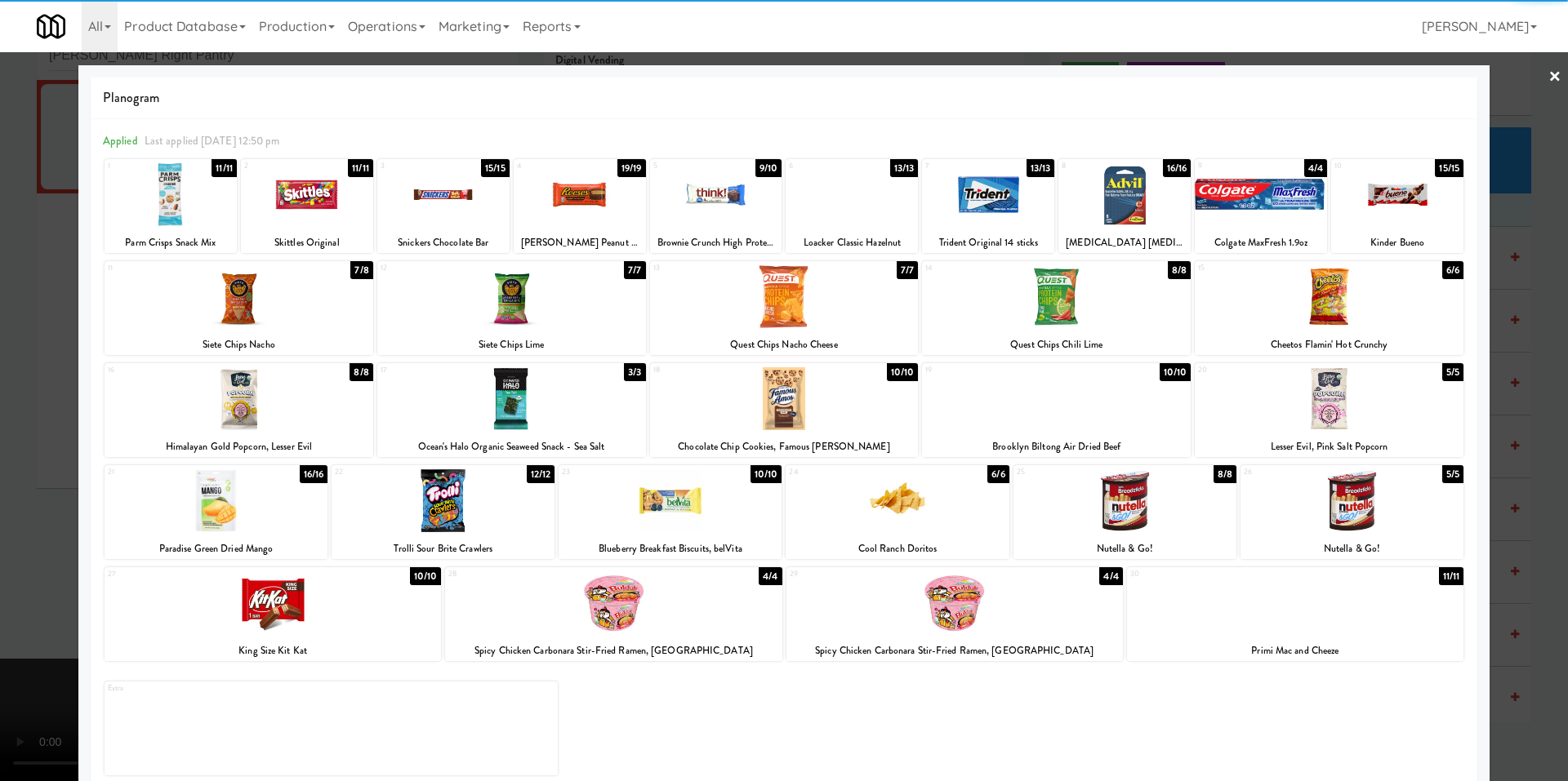
click at [28, 423] on div at bounding box center [784, 390] width 1568 height 781
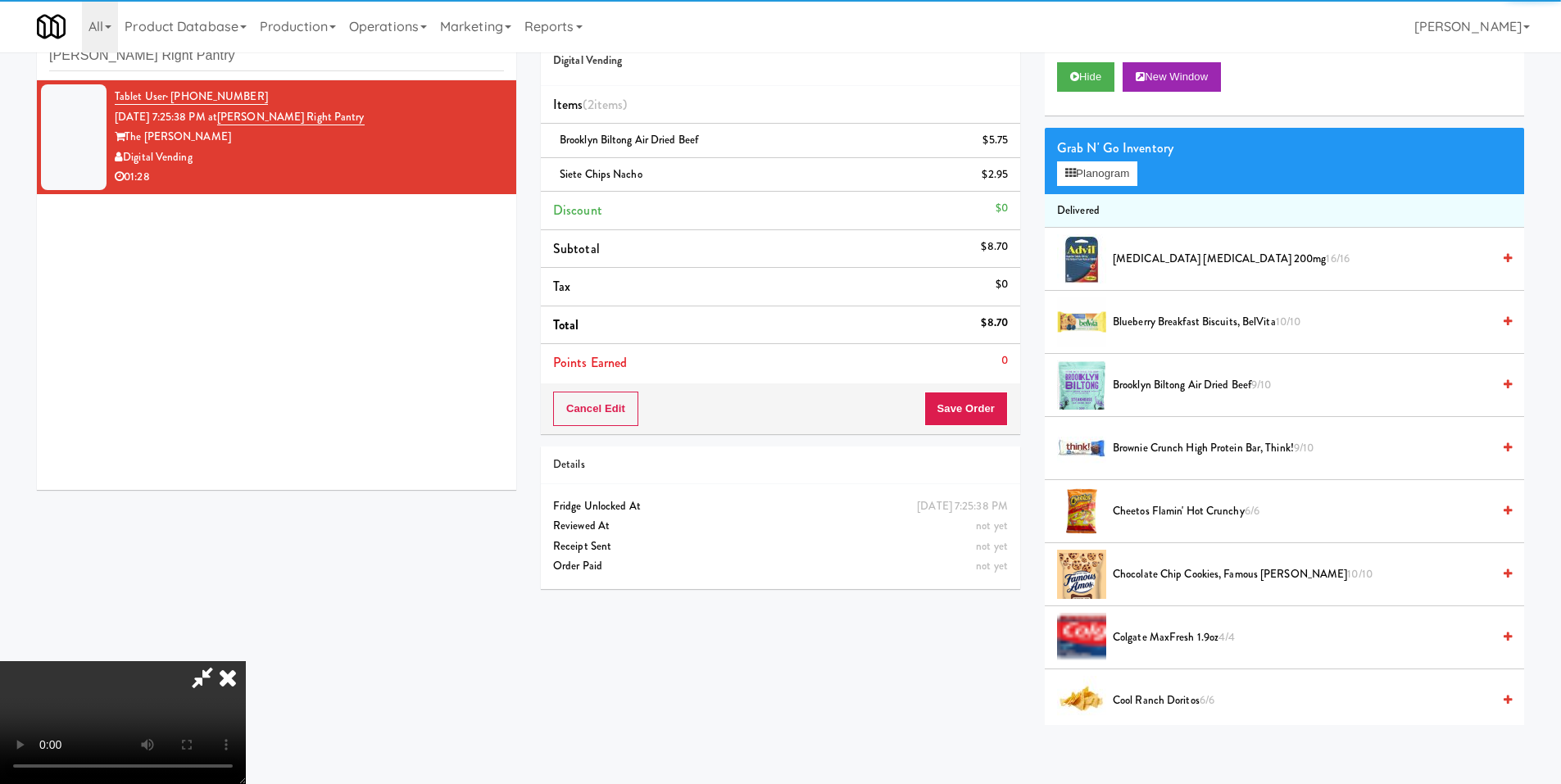
click at [200, 661] on video at bounding box center [123, 722] width 246 height 123
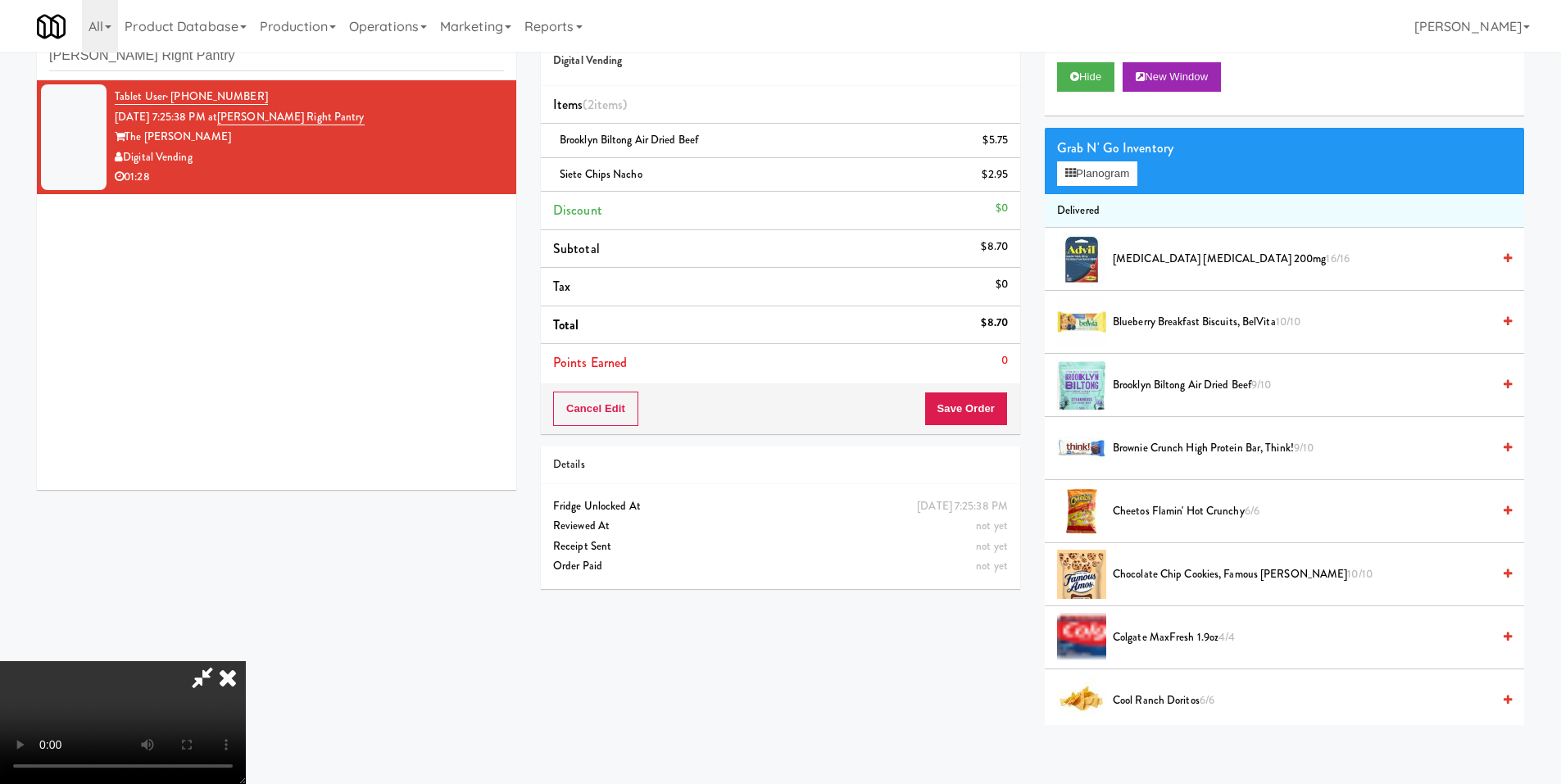
click at [246, 661] on video at bounding box center [123, 722] width 246 height 123
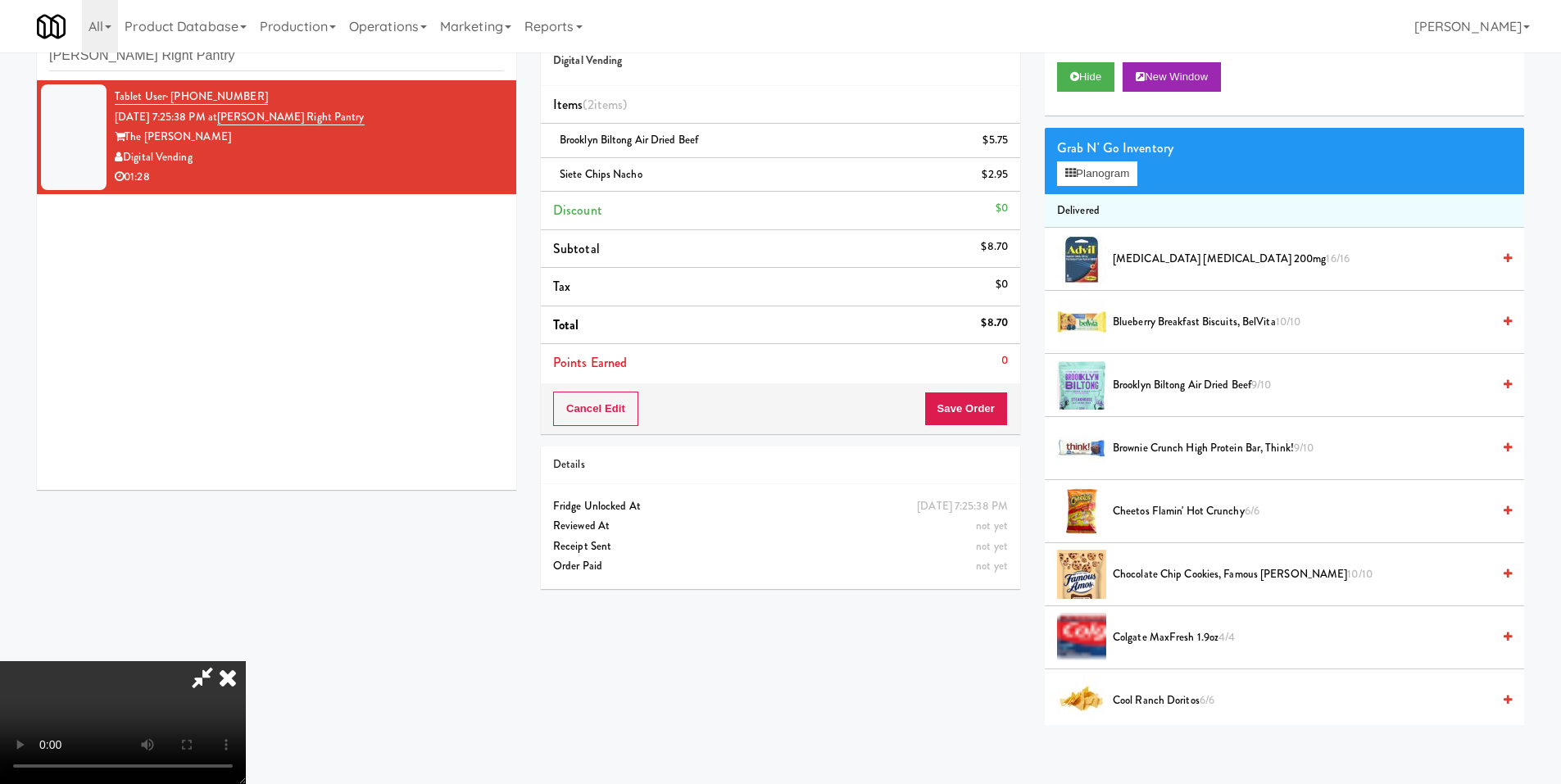
click at [246, 661] on video at bounding box center [123, 722] width 246 height 123
click at [1075, 173] on icon at bounding box center [1071, 174] width 11 height 11
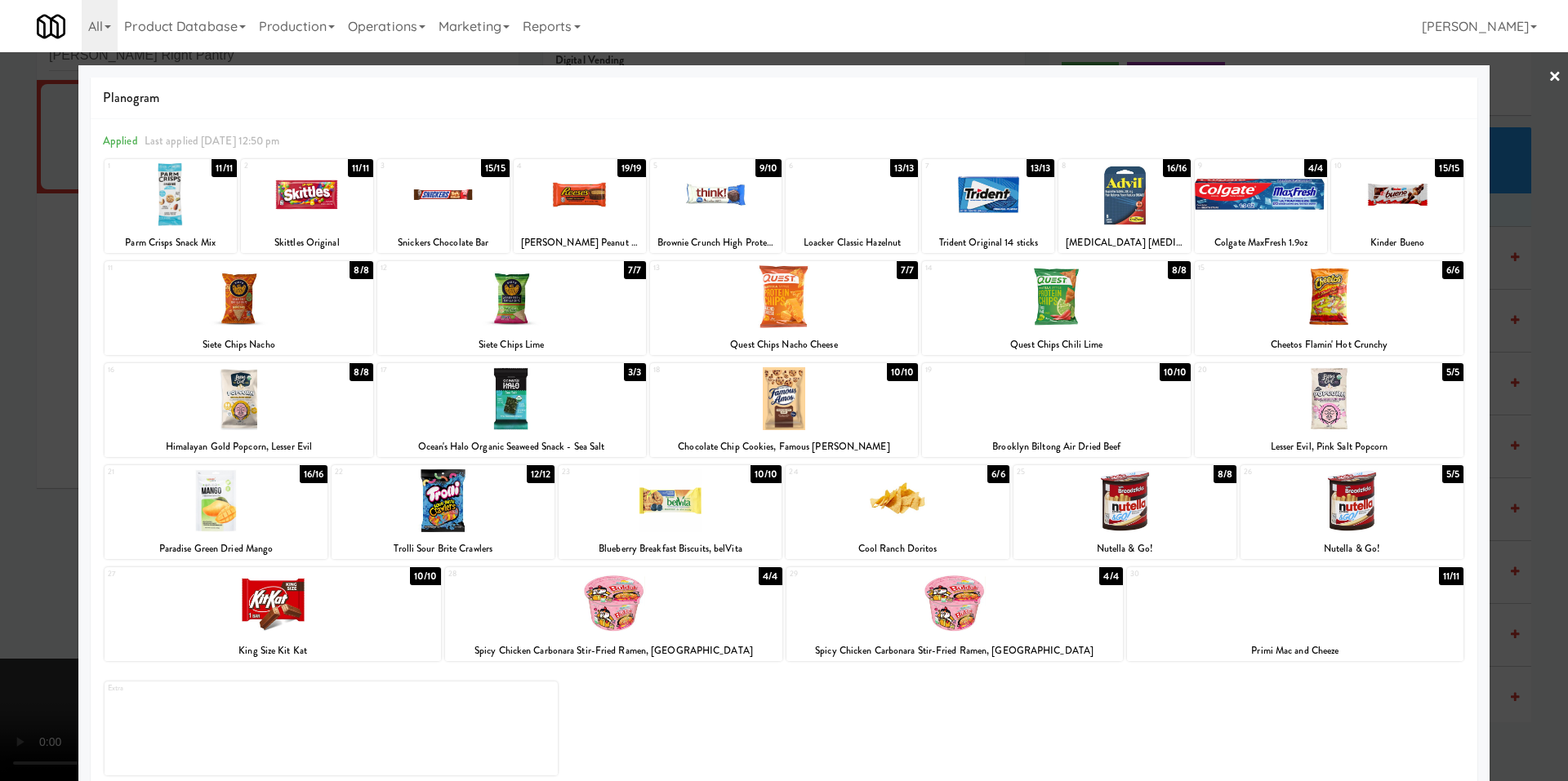
click at [59, 445] on div at bounding box center [784, 390] width 1568 height 781
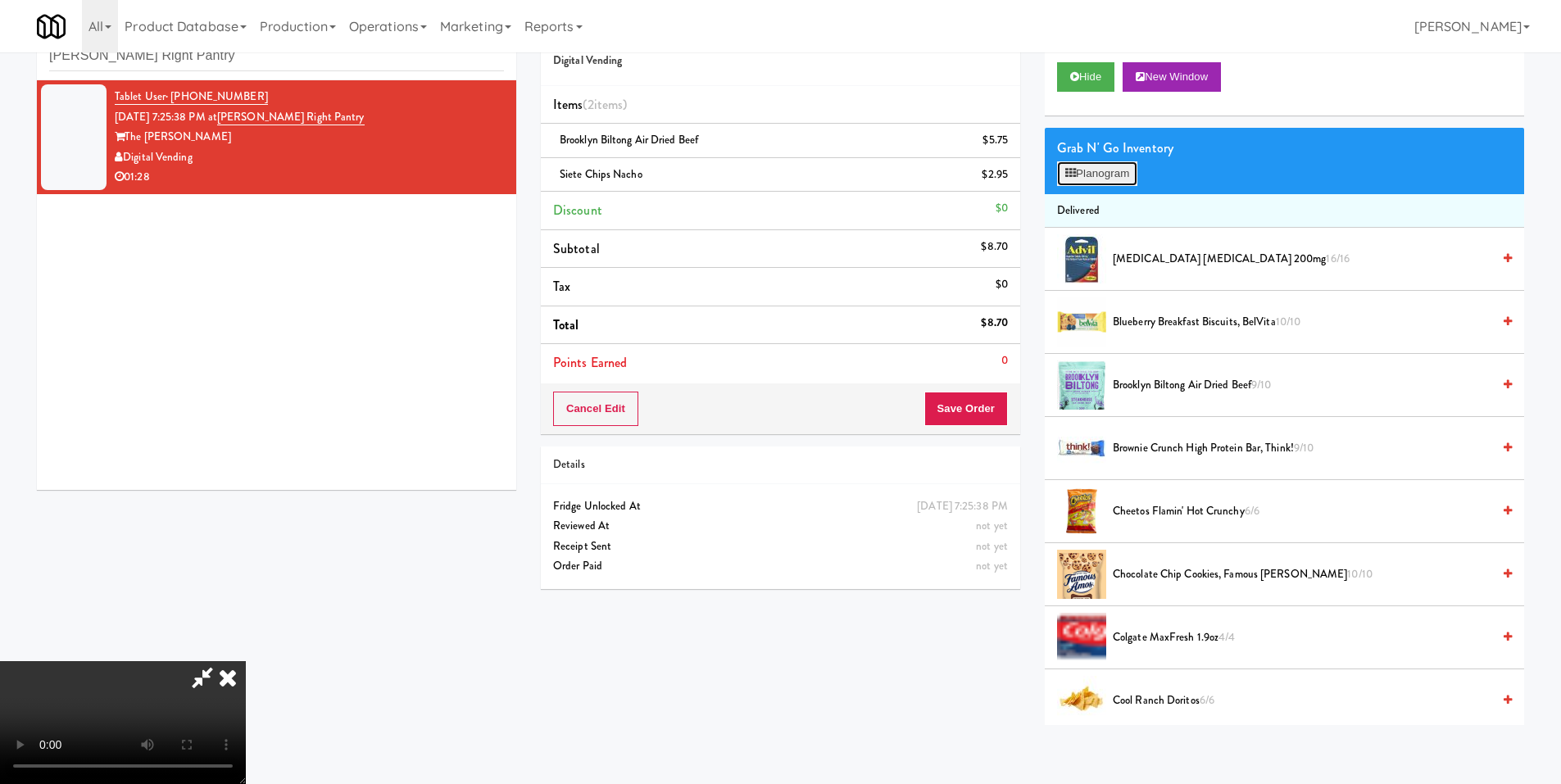
click at [1098, 170] on button "Planogram" at bounding box center [1097, 174] width 80 height 25
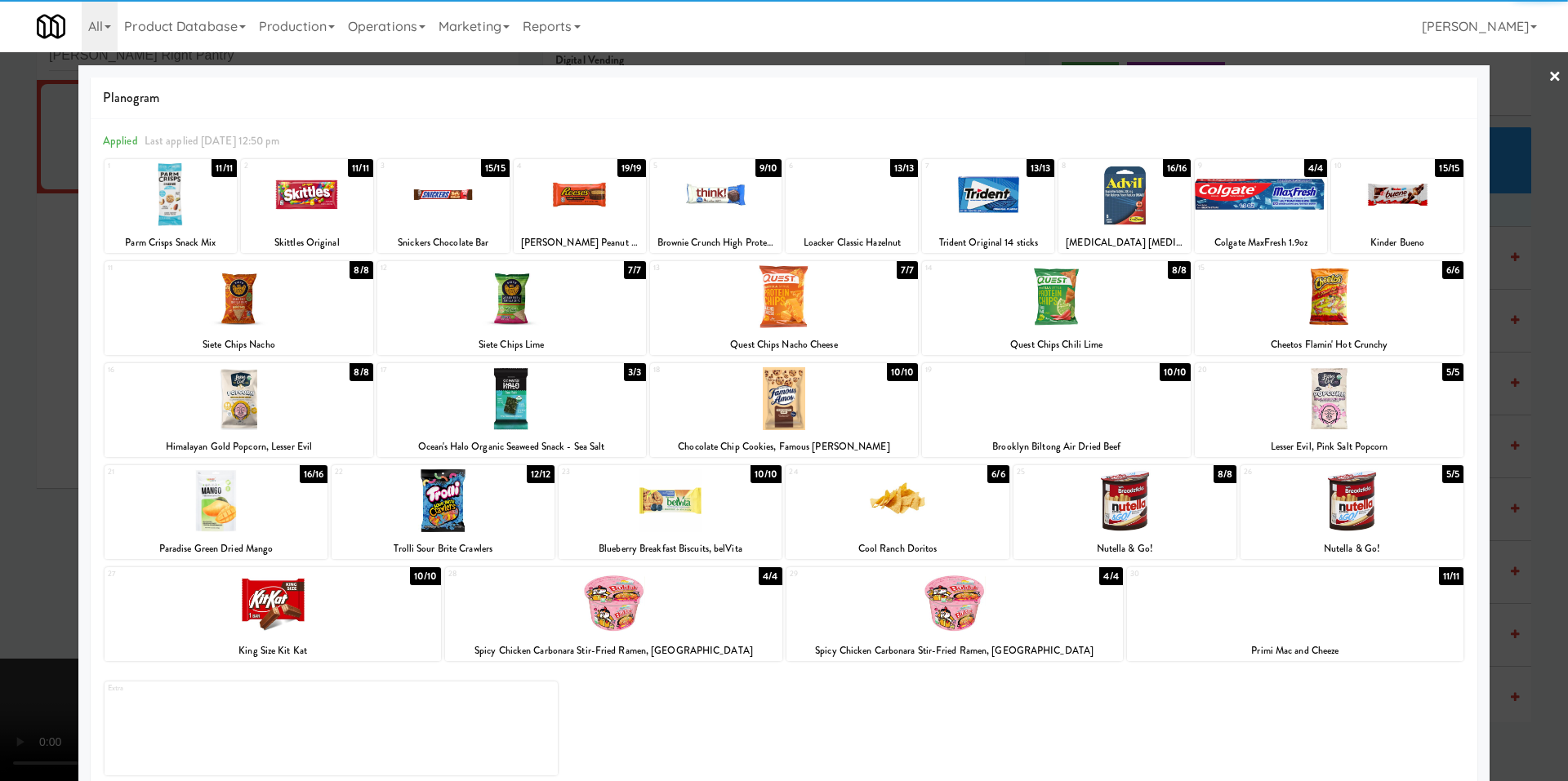
click at [309, 339] on div "Siete Chips Nacho" at bounding box center [239, 344] width 264 height 20
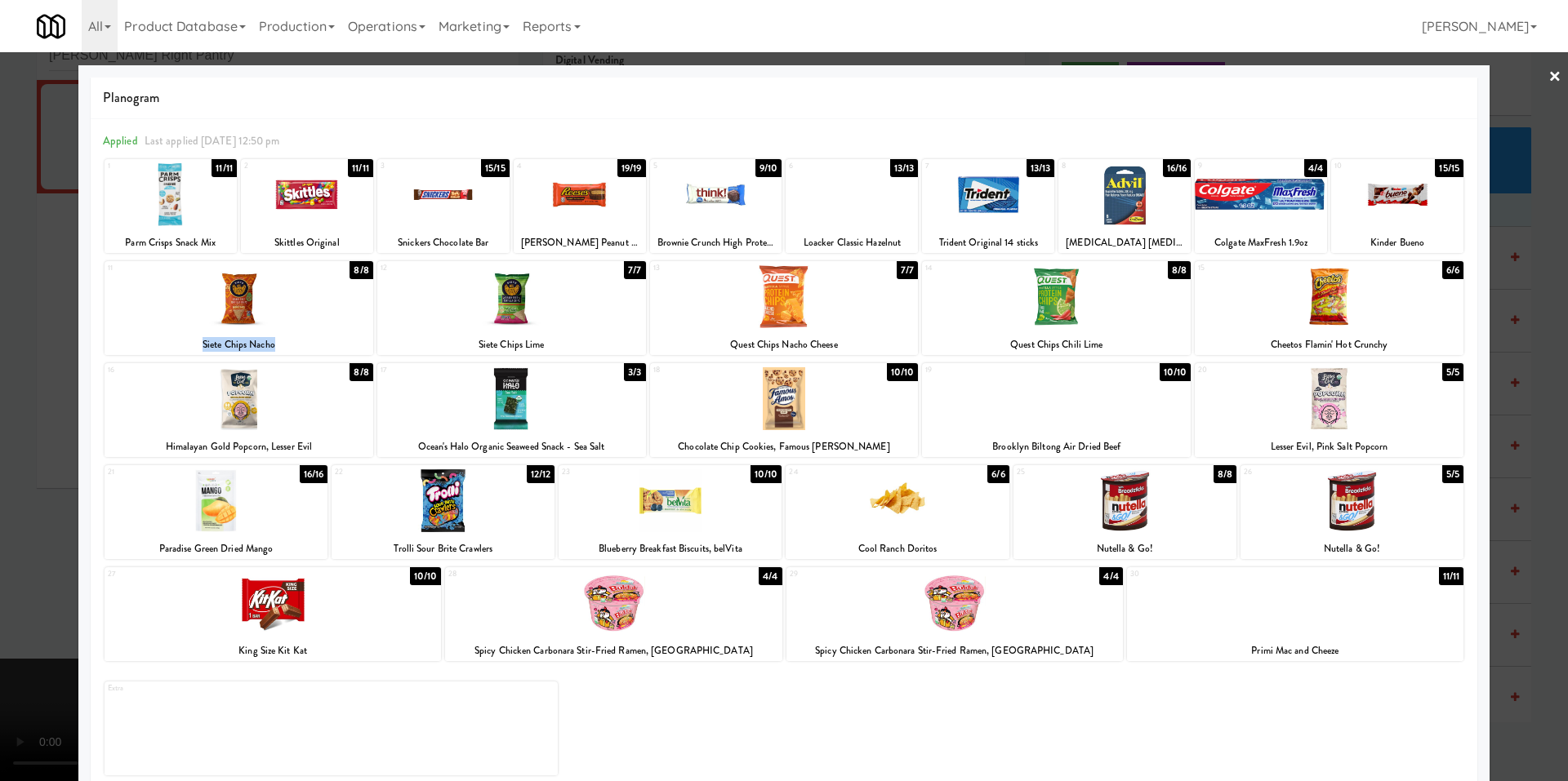
click at [309, 339] on div "Siete Chips Nacho" at bounding box center [239, 344] width 264 height 20
copy div "Siete Chips Nacho"
click at [81, 410] on div "Planogram Applied Last applied [DATE] 12:50 pm 1 11/11 Parm Crisps Snack Mix 2 …" at bounding box center [784, 433] width 1412 height 736
click at [54, 416] on div at bounding box center [784, 390] width 1568 height 781
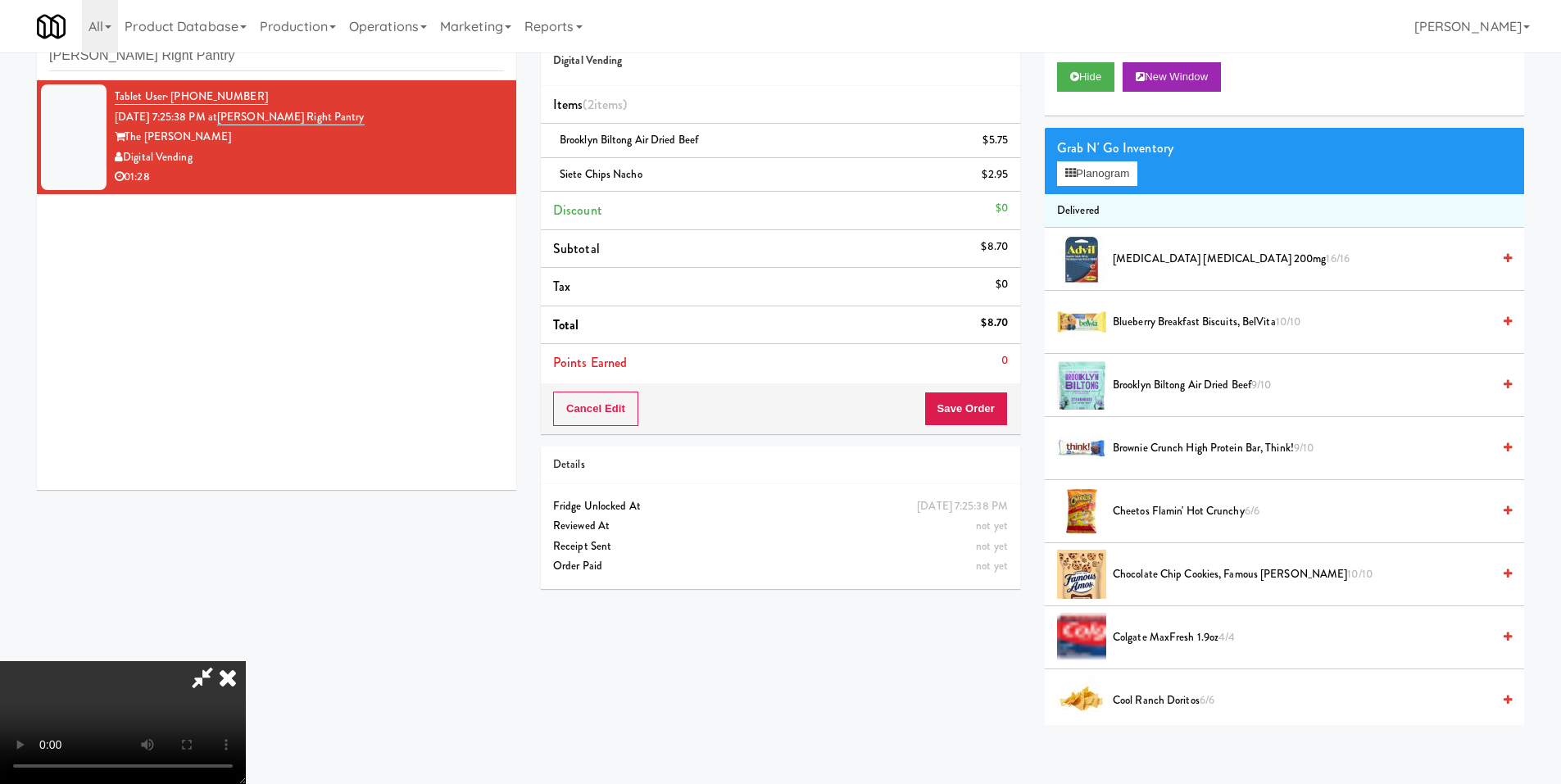
scroll to position [244, 0]
click at [246, 661] on video at bounding box center [123, 722] width 246 height 123
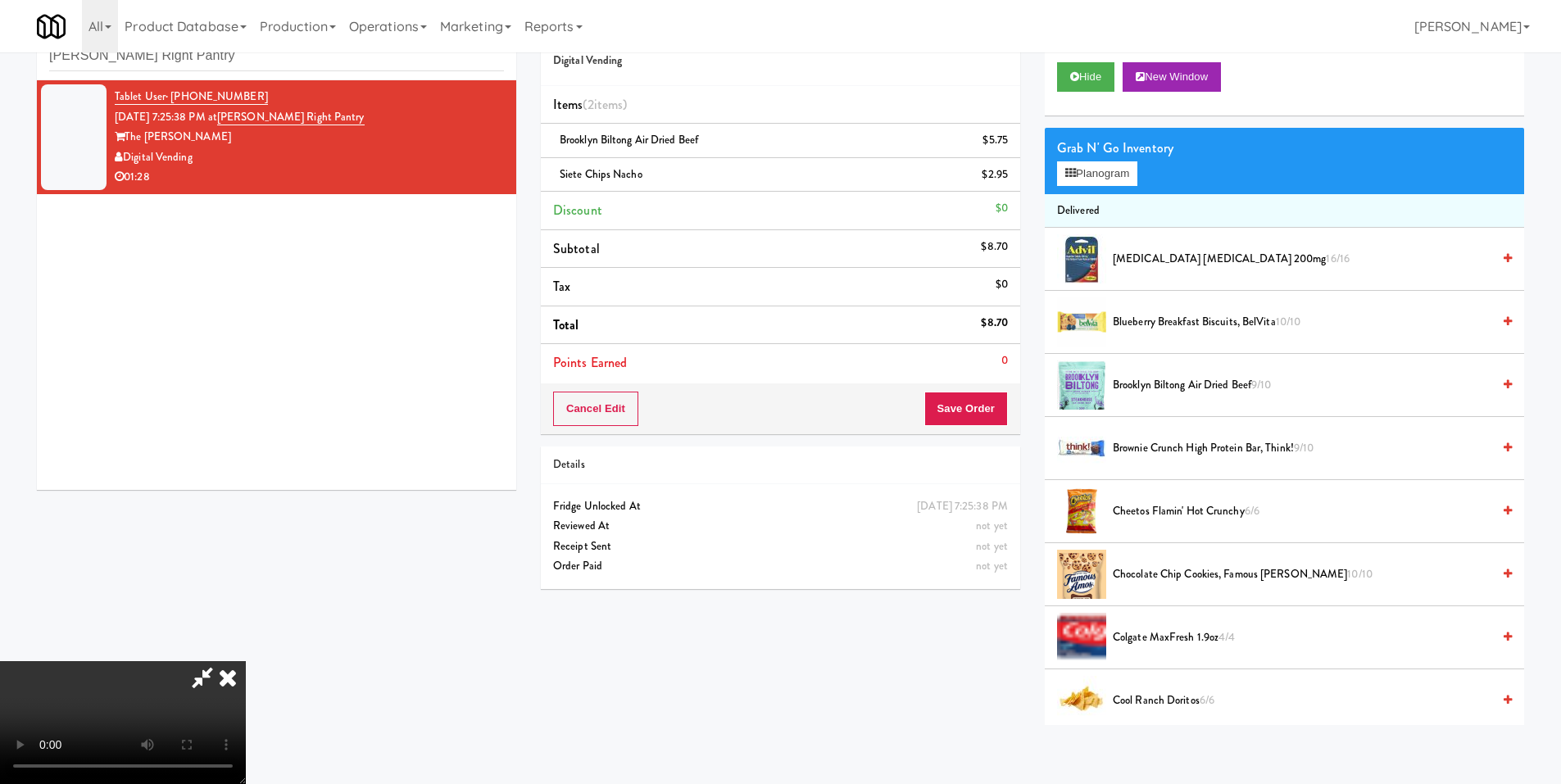
click at [246, 661] on video at bounding box center [123, 722] width 246 height 123
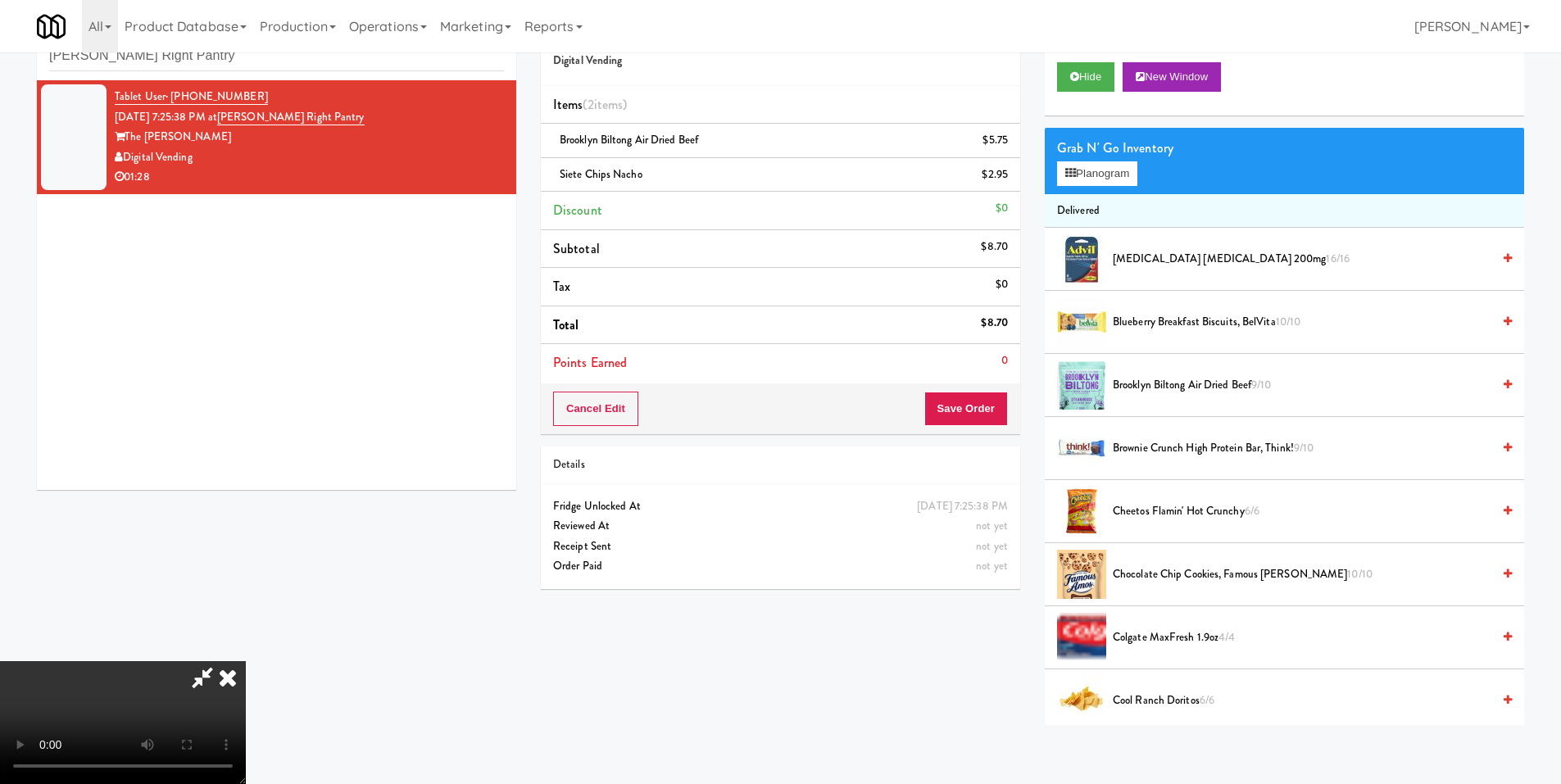
click at [246, 661] on video at bounding box center [123, 722] width 246 height 123
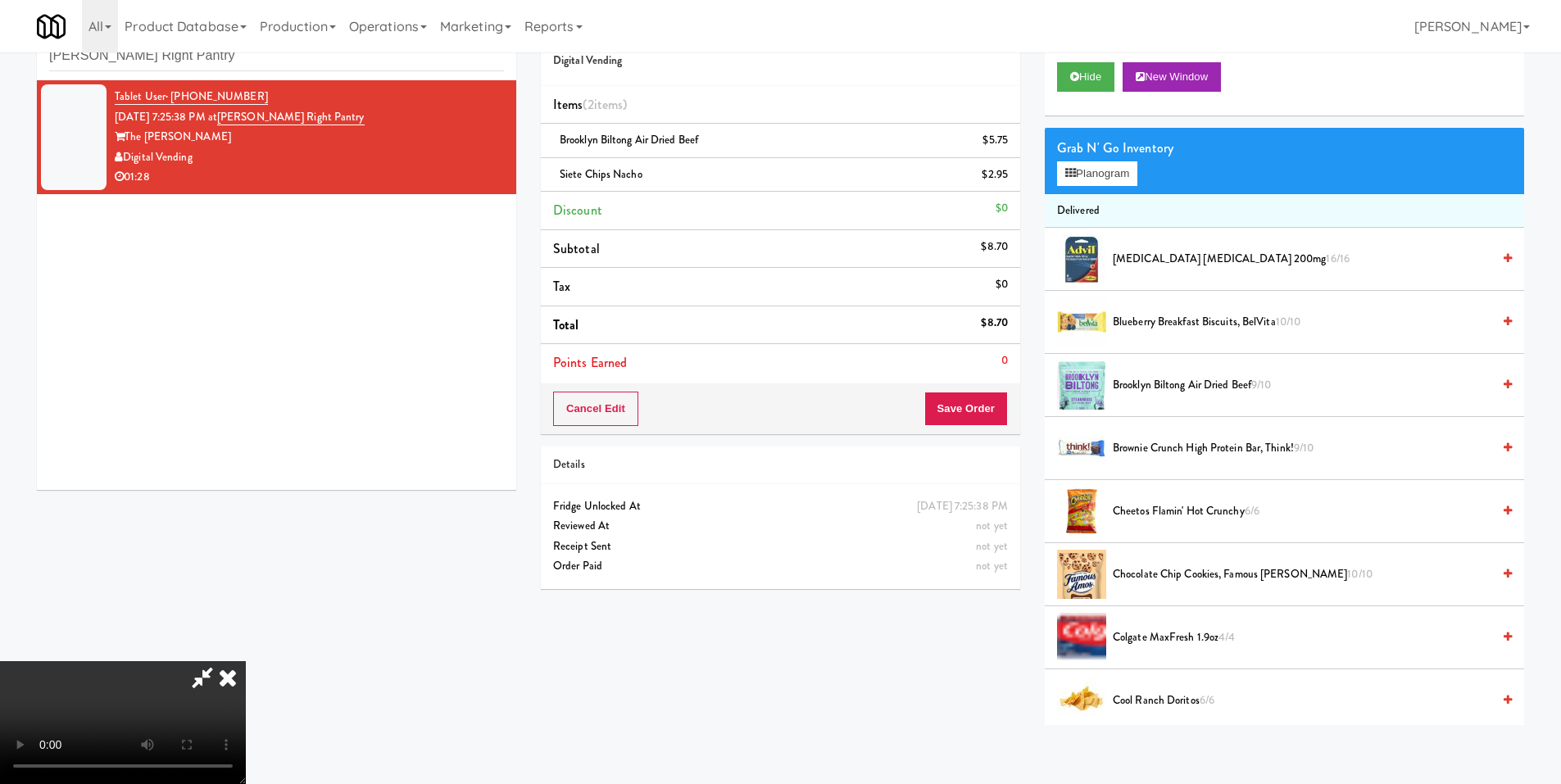
click at [246, 661] on video at bounding box center [123, 722] width 246 height 123
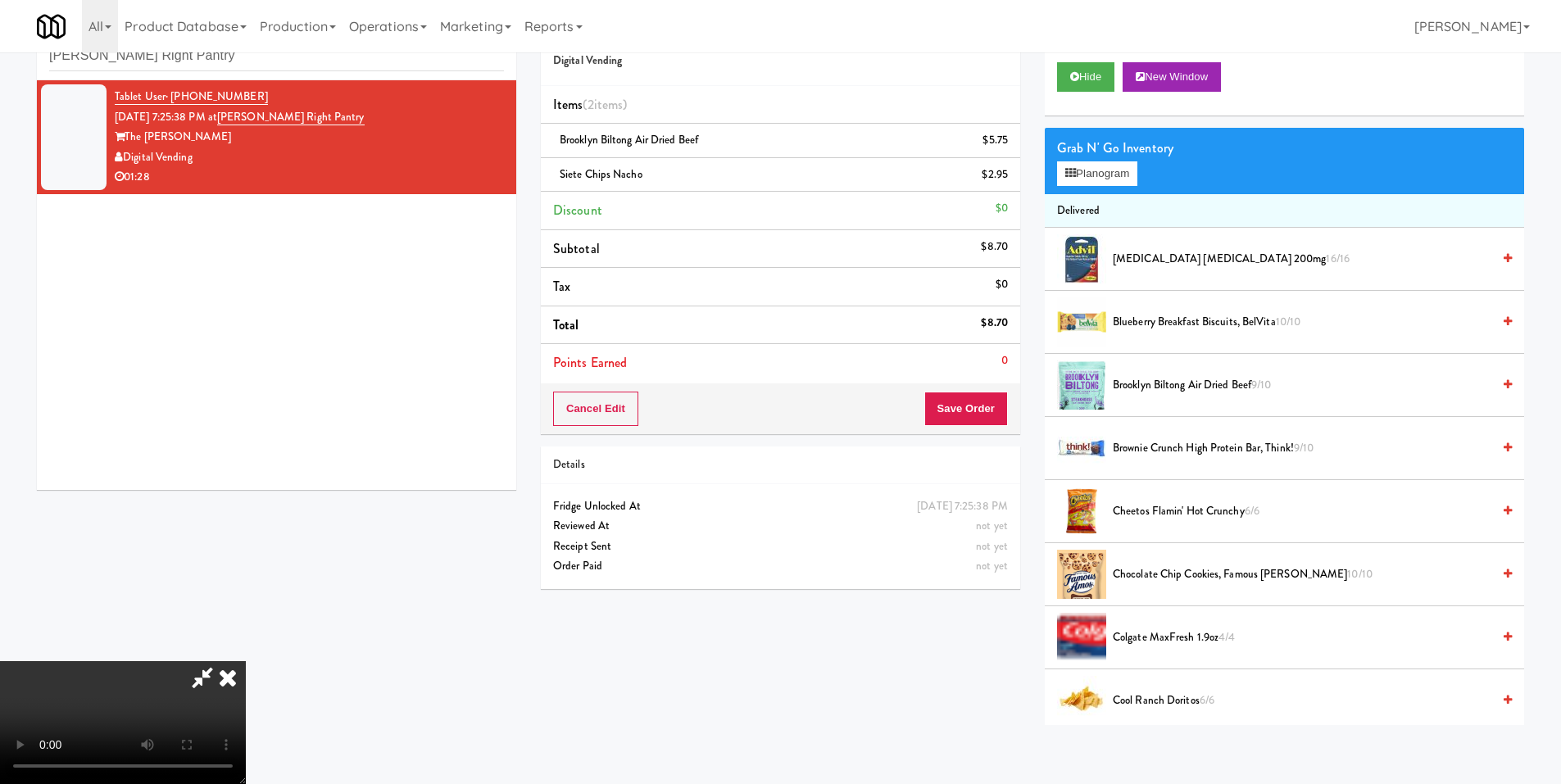
click at [246, 661] on video at bounding box center [123, 722] width 246 height 123
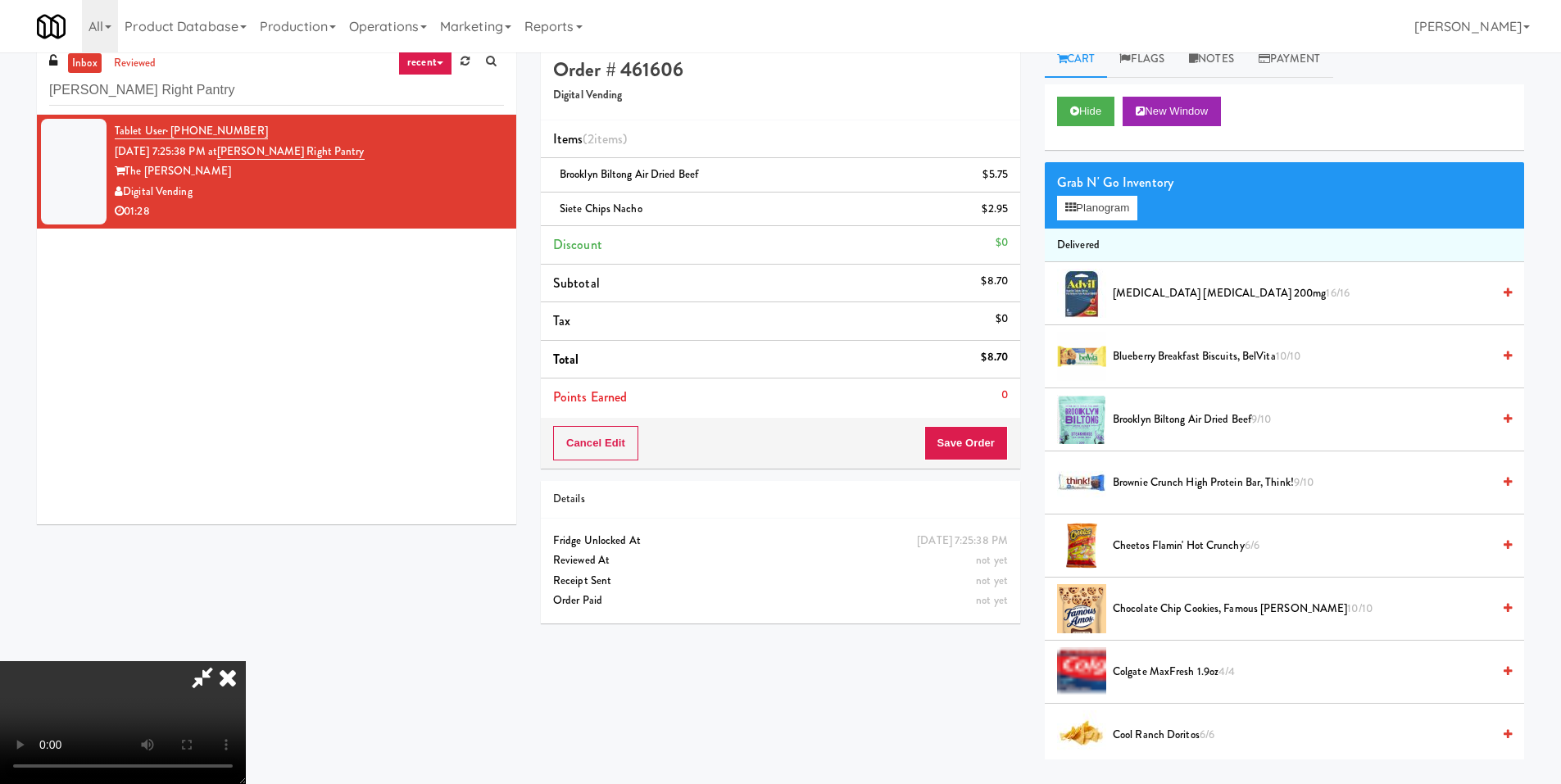
scroll to position [0, 0]
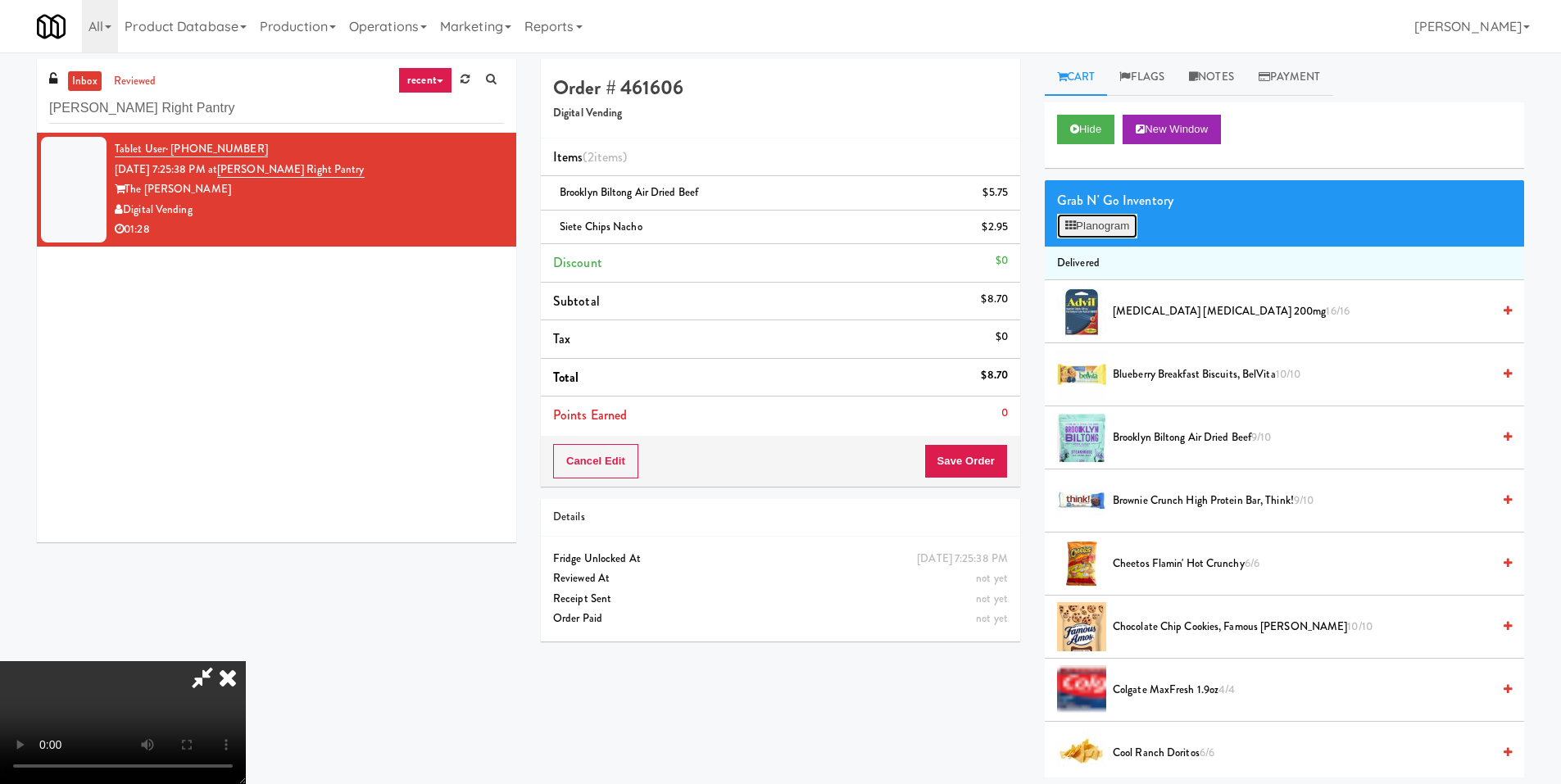
click at [1093, 226] on button "Planogram" at bounding box center [1097, 227] width 80 height 25
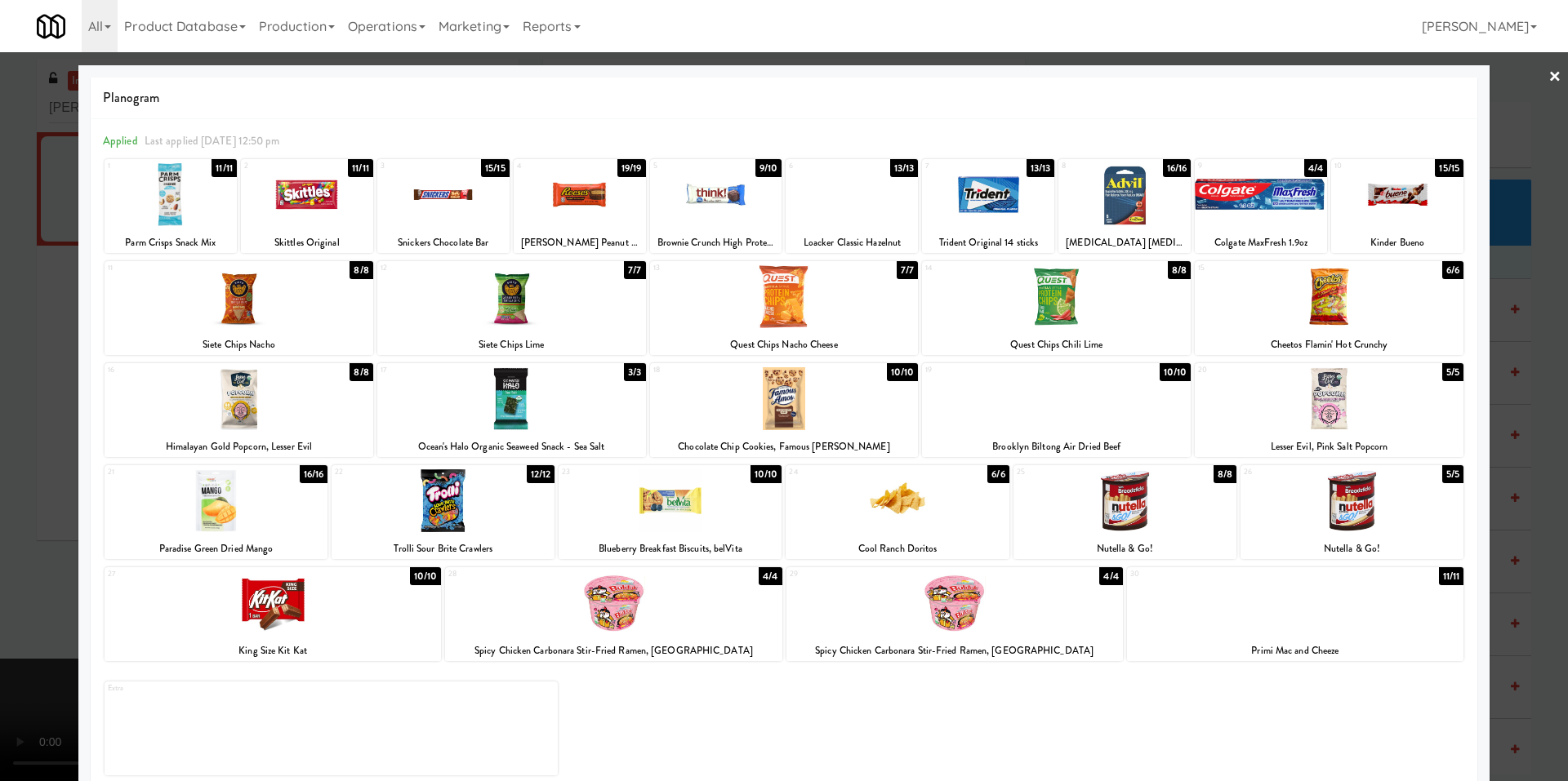
click at [260, 304] on div at bounding box center [239, 297] width 269 height 63
click at [73, 422] on div at bounding box center [784, 390] width 1568 height 781
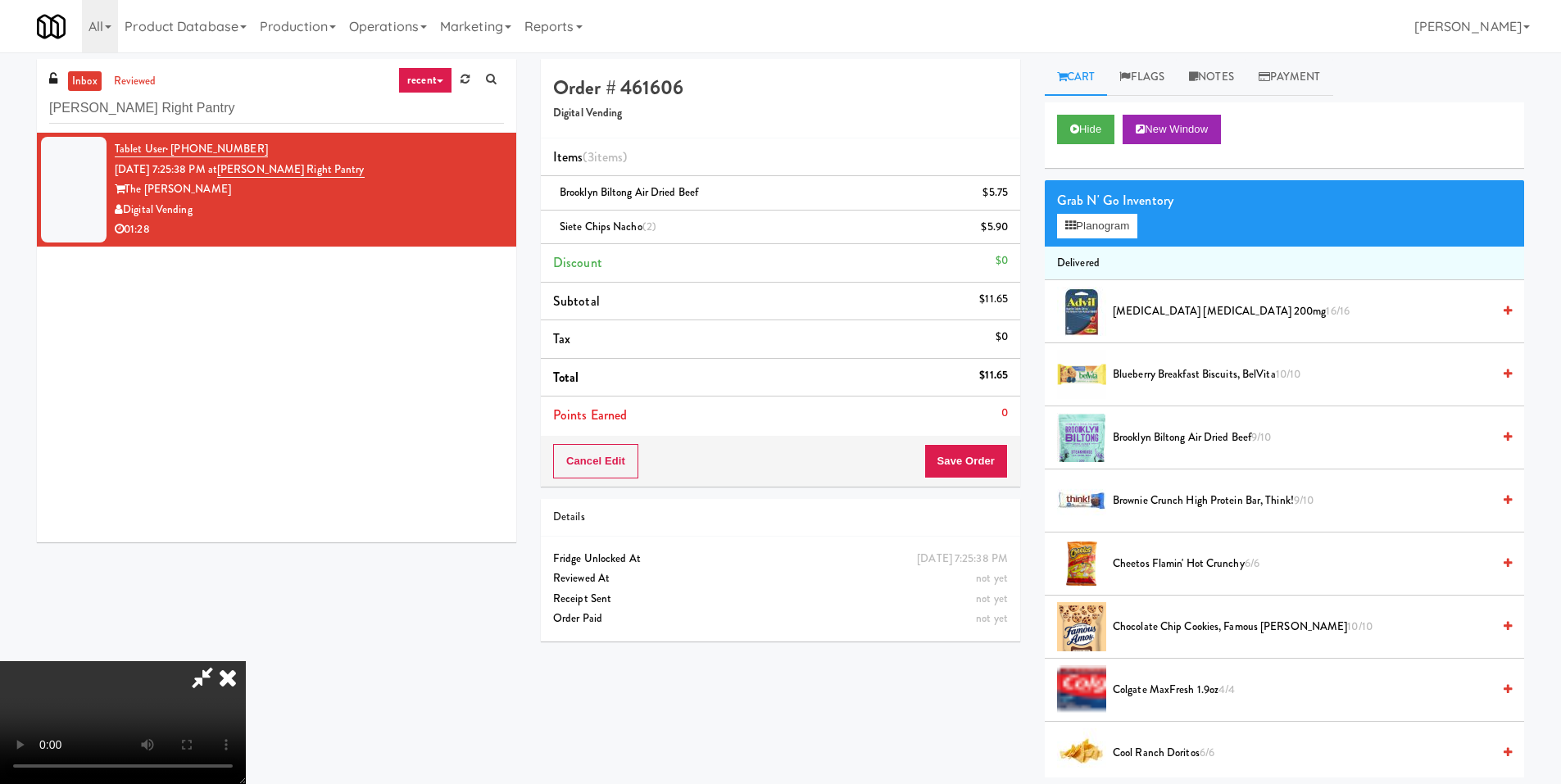
click at [246, 661] on icon at bounding box center [228, 677] width 36 height 33
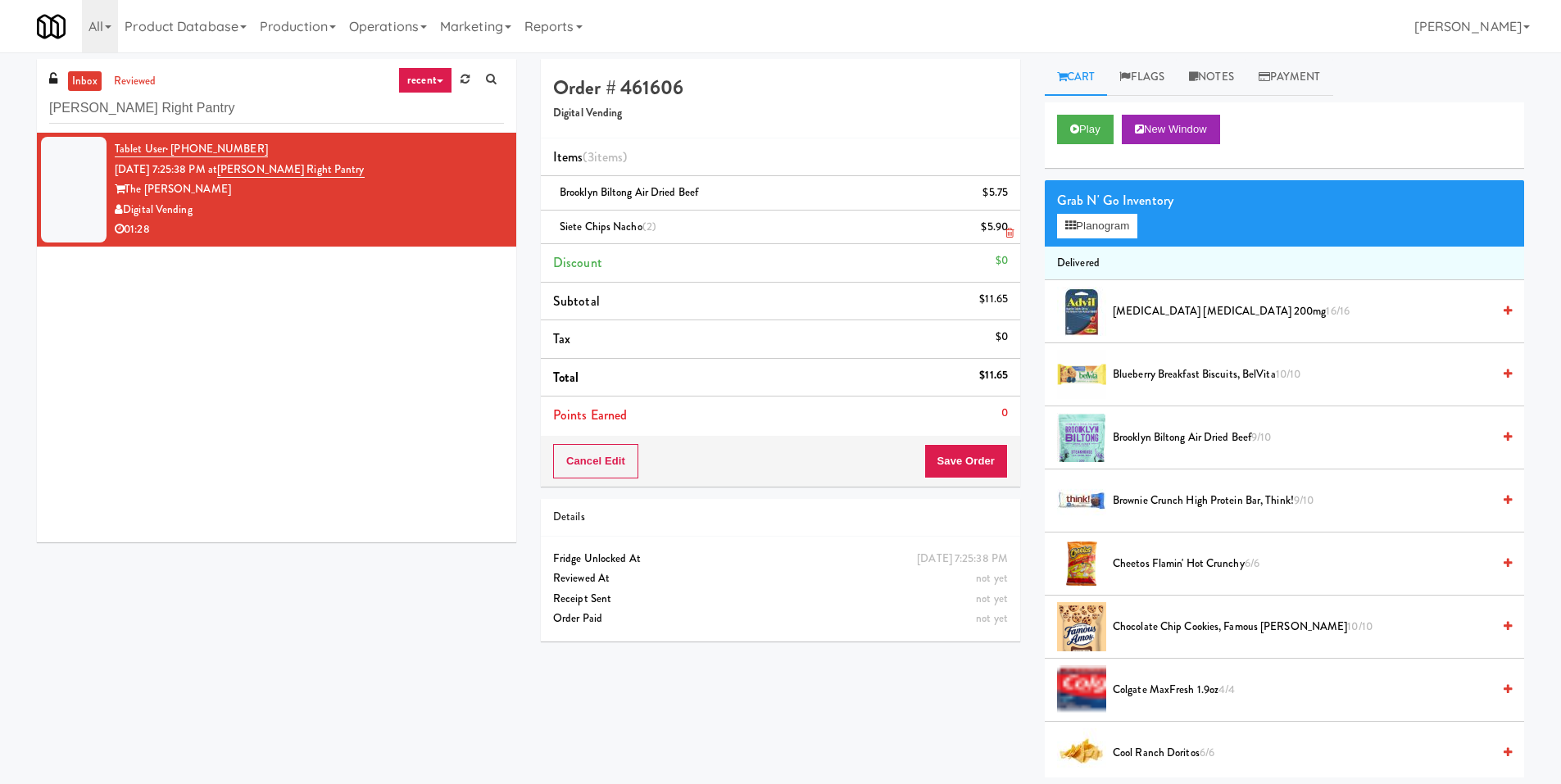
click at [1011, 228] on icon at bounding box center [1009, 233] width 8 height 11
click at [1244, 70] on link "Notes" at bounding box center [1211, 78] width 70 height 37
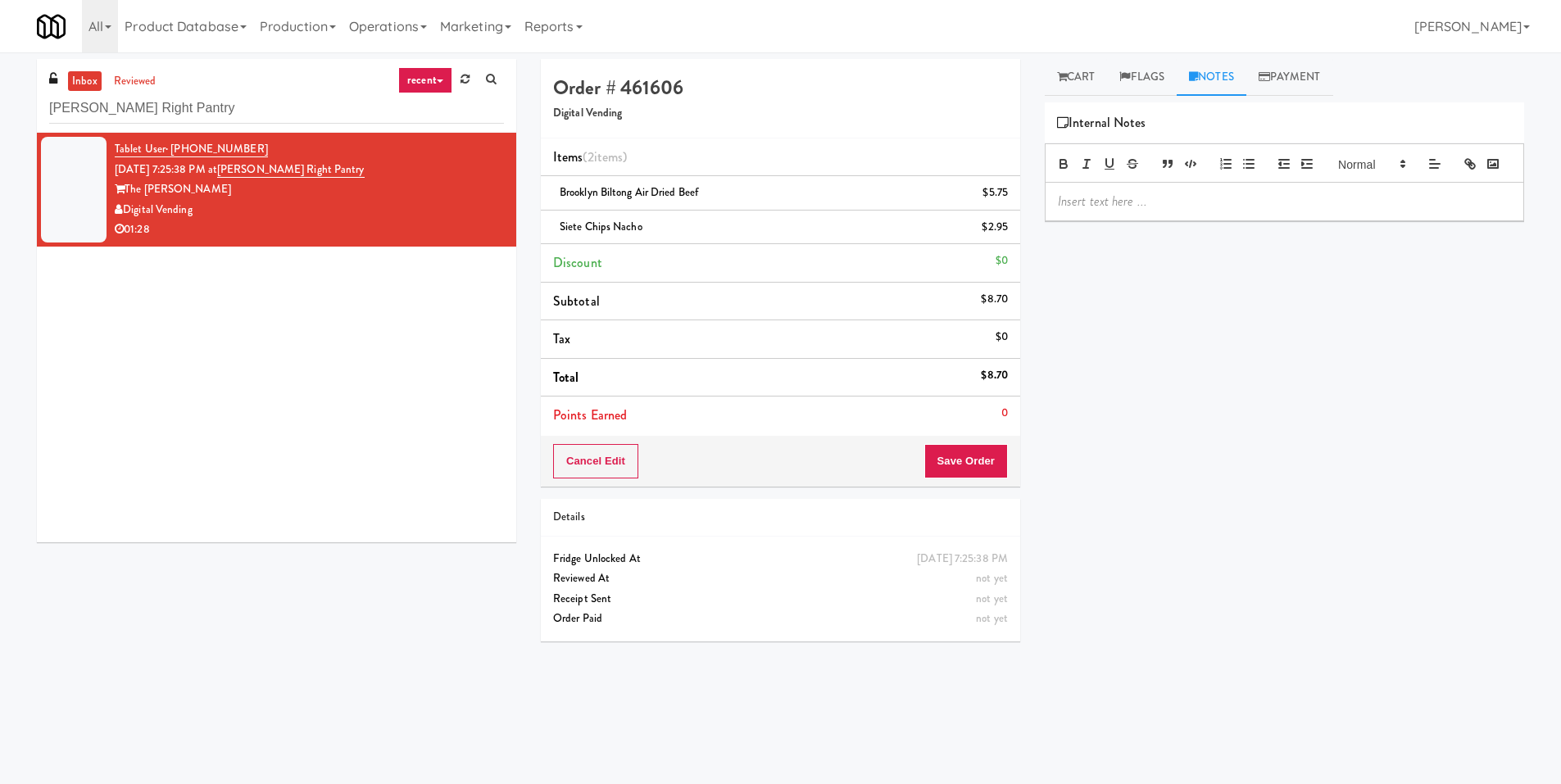
click at [1143, 211] on p at bounding box center [1285, 201] width 453 height 18
click at [1054, 229] on div "Siete Chips Sea Salt" at bounding box center [1285, 211] width 478 height 56
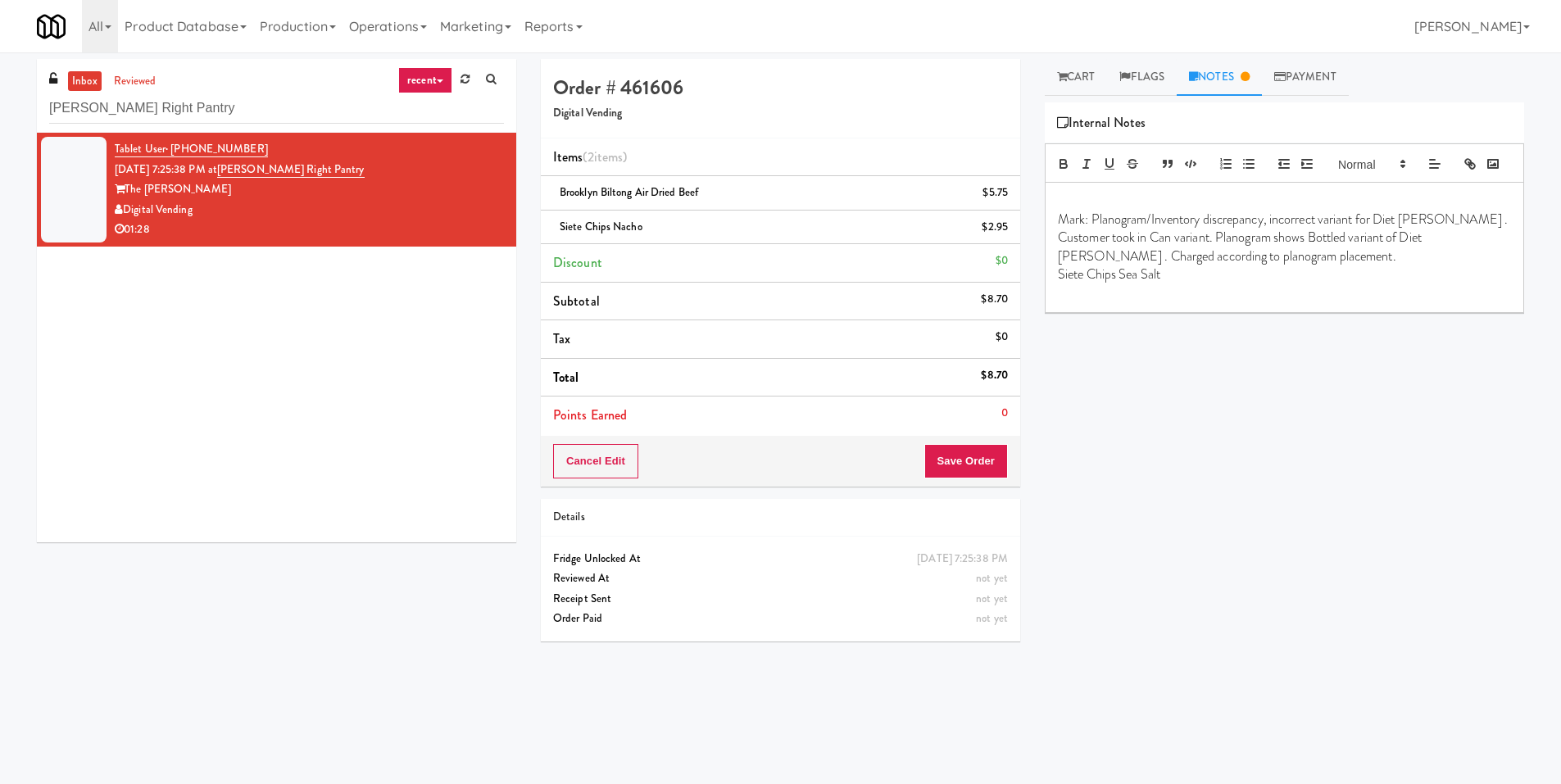
click at [1159, 284] on p "Siete Chips Sea Salt" at bounding box center [1285, 274] width 453 height 18
drag, startPoint x: 1169, startPoint y: 304, endPoint x: 1102, endPoint y: 304, distance: 67.0
click at [1102, 284] on p "Siete Chips Sea Salt" at bounding box center [1285, 274] width 453 height 18
click at [1058, 284] on p "Siete Chips Sea Salt" at bounding box center [1285, 274] width 453 height 18
drag, startPoint x: 1057, startPoint y: 302, endPoint x: 1107, endPoint y: 305, distance: 50.1
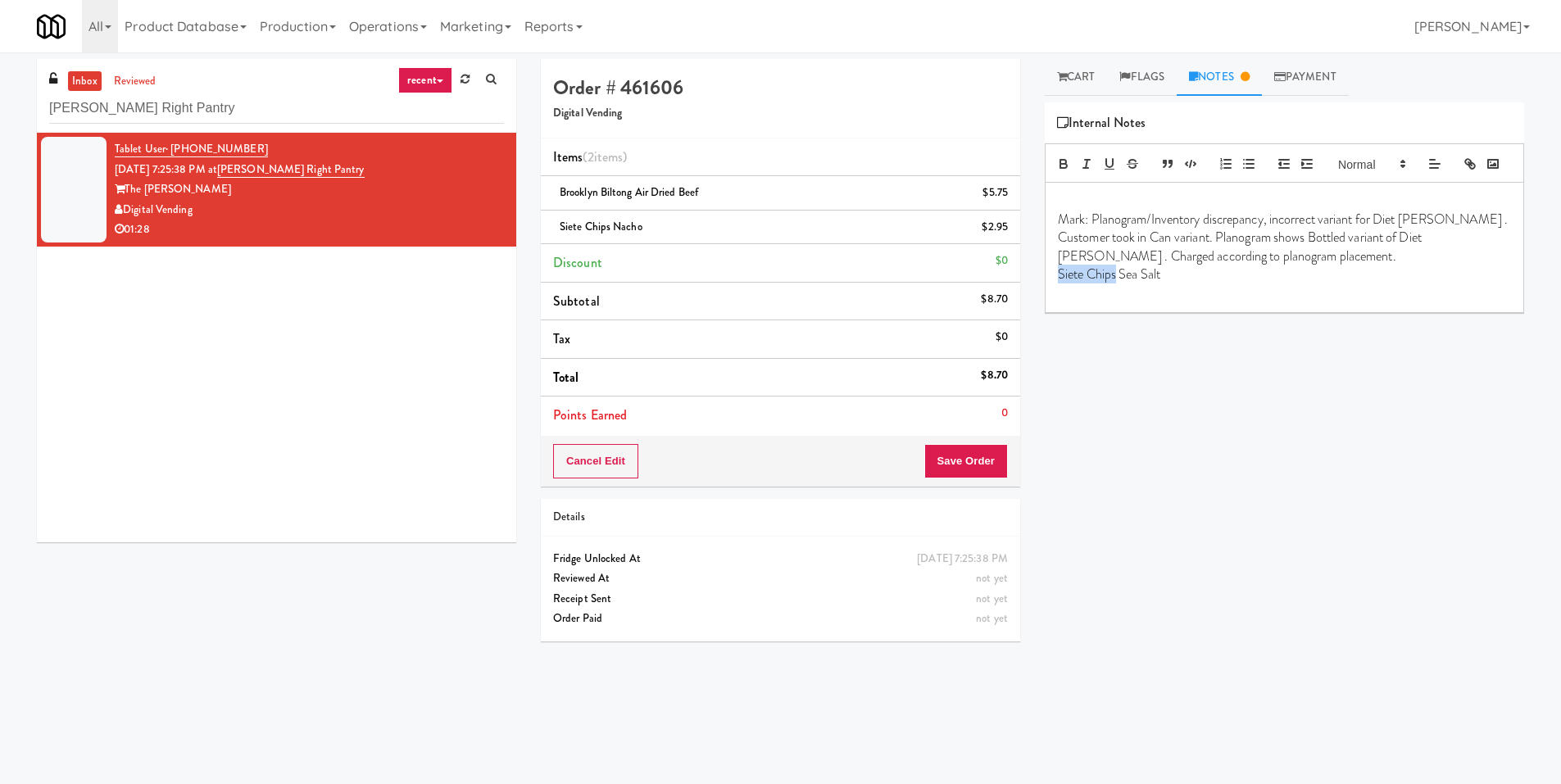
click at [1107, 305] on div "Mark: Planogram/Inventory discrepancy, incorrect variant for Diet [PERSON_NAME]…" at bounding box center [1285, 247] width 478 height 130
copy p "Siete Chips"
drag, startPoint x: 1376, startPoint y: 247, endPoint x: 1462, endPoint y: 250, distance: 86.1
click at [1462, 250] on p "Mark: Planogram/Inventory discrepancy, incorrect variant for Diet [PERSON_NAME]…" at bounding box center [1285, 238] width 453 height 55
click at [1176, 284] on p "Siete Chips Sea Salt" at bounding box center [1285, 274] width 453 height 18
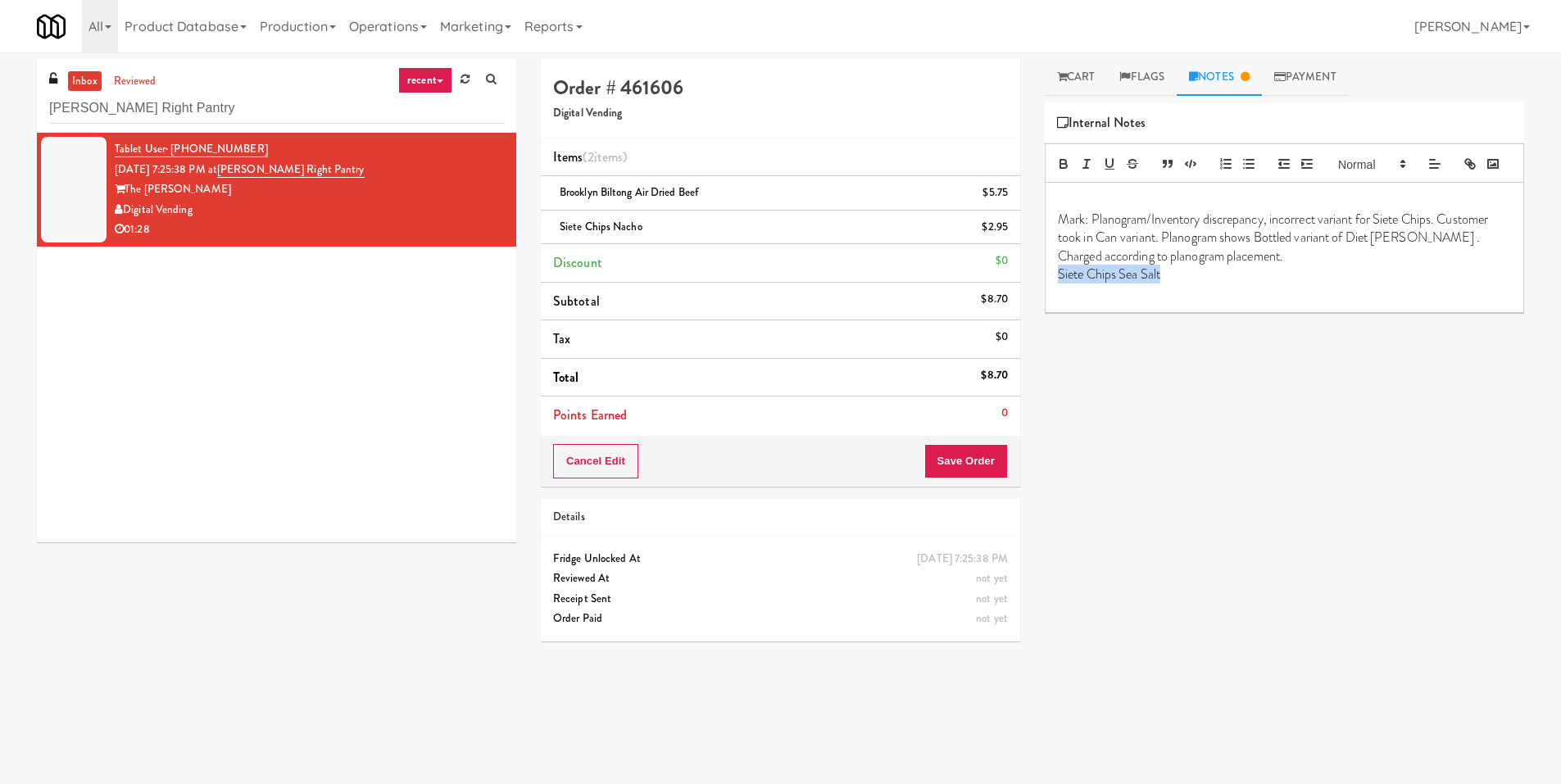
drag, startPoint x: 1184, startPoint y: 304, endPoint x: 1056, endPoint y: 306, distance: 128.0
click at [1056, 306] on div "Mark: Planogram/Inventory discrepancy, incorrect variant for Siete Chips. Custo…" at bounding box center [1285, 247] width 478 height 130
copy p "Siete Chips Sea Salt"
drag, startPoint x: 1095, startPoint y: 261, endPoint x: 1156, endPoint y: 265, distance: 61.1
click at [1156, 265] on p "Mark: Planogram/Inventory discrepancy, incorrect variant for Siete Chips. Custo…" at bounding box center [1285, 238] width 453 height 55
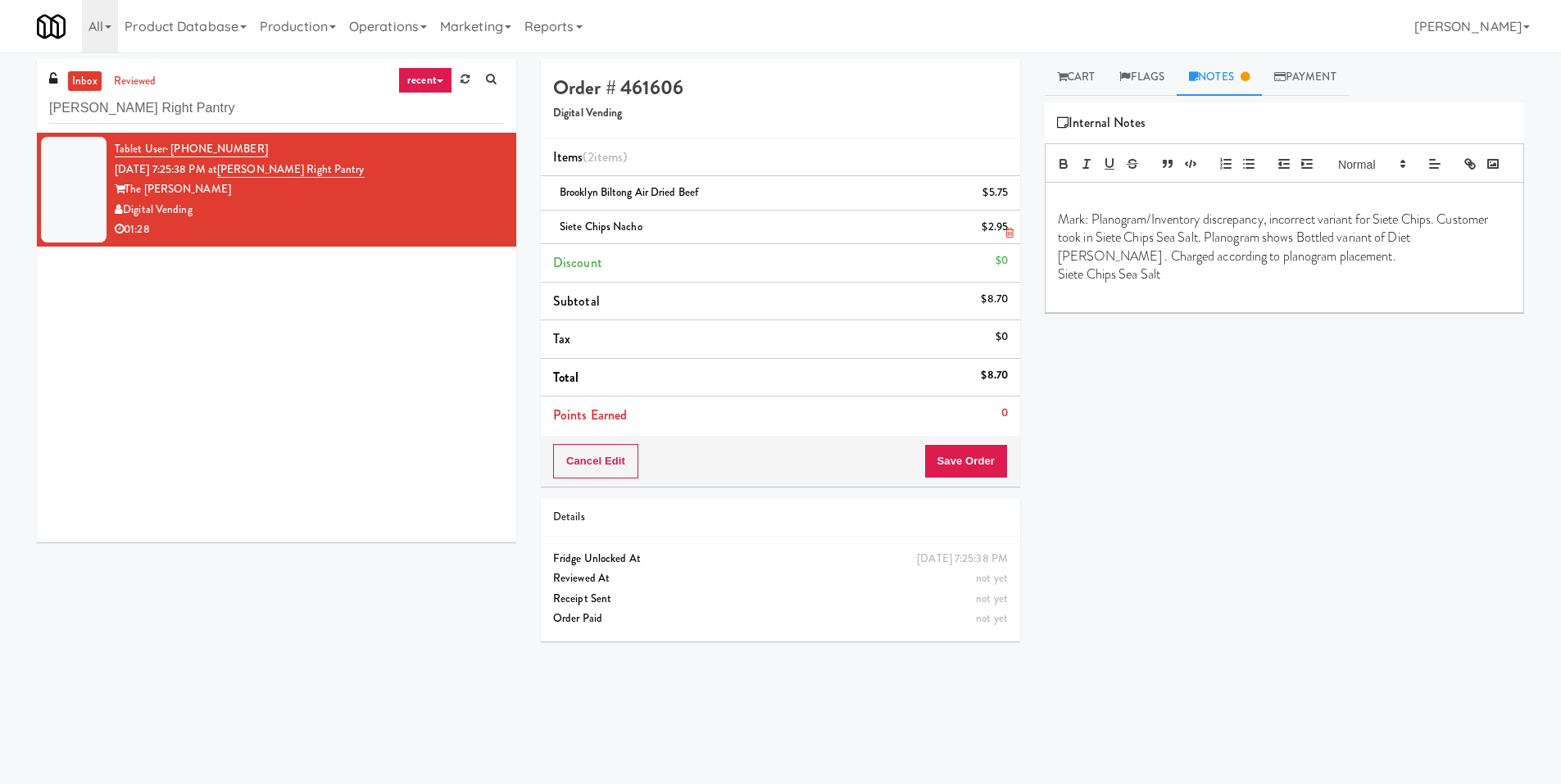
drag, startPoint x: 698, startPoint y: 230, endPoint x: 559, endPoint y: 226, distance: 139.1
click at [559, 226] on div "Siete Chips Nacho $2.95" at bounding box center [780, 227] width 455 height 20
copy span "Siete Chips Nacho"
drag, startPoint x: 1296, startPoint y: 260, endPoint x: 1477, endPoint y: 261, distance: 181.0
click at [1477, 261] on p "Mark: Planogram/Inventory discrepancy, incorrect variant for Siete Chips. Custo…" at bounding box center [1285, 238] width 453 height 55
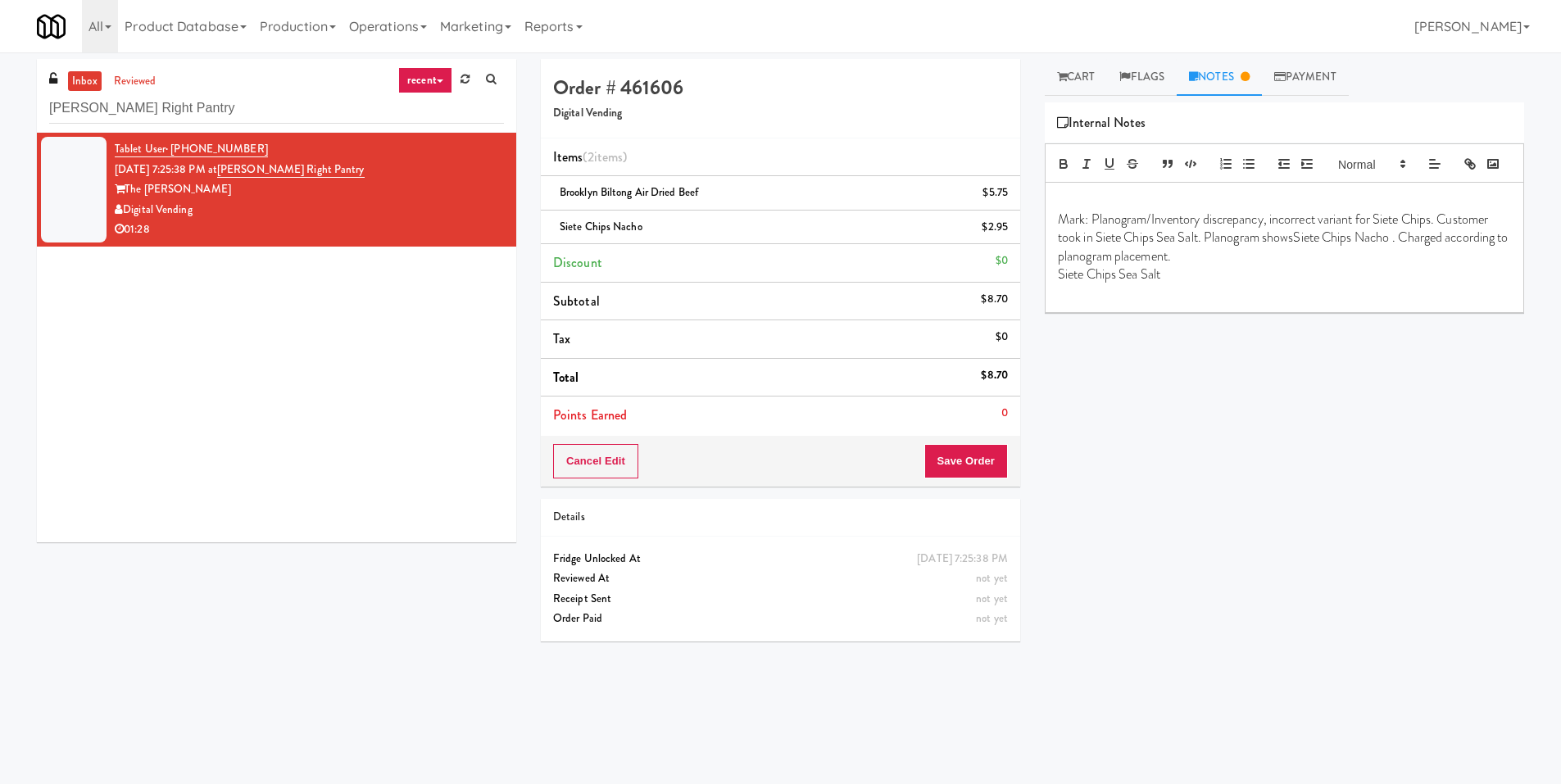
click at [1296, 260] on p "Mark: Planogram/Inventory discrepancy, incorrect variant for Siete Chips. Custo…" at bounding box center [1285, 238] width 453 height 55
drag, startPoint x: 1222, startPoint y: 305, endPoint x: 1057, endPoint y: 307, distance: 165.0
click at [1057, 307] on div "Mark: Planogram/Inventory discrepancy, incorrect variant for Siete Chips. Custo…" at bounding box center [1285, 247] width 478 height 130
click at [1057, 243] on div "Mark: Planogram/Inventory discrepancy, incorrect variant for Siete Chips. Custo…" at bounding box center [1285, 247] width 478 height 130
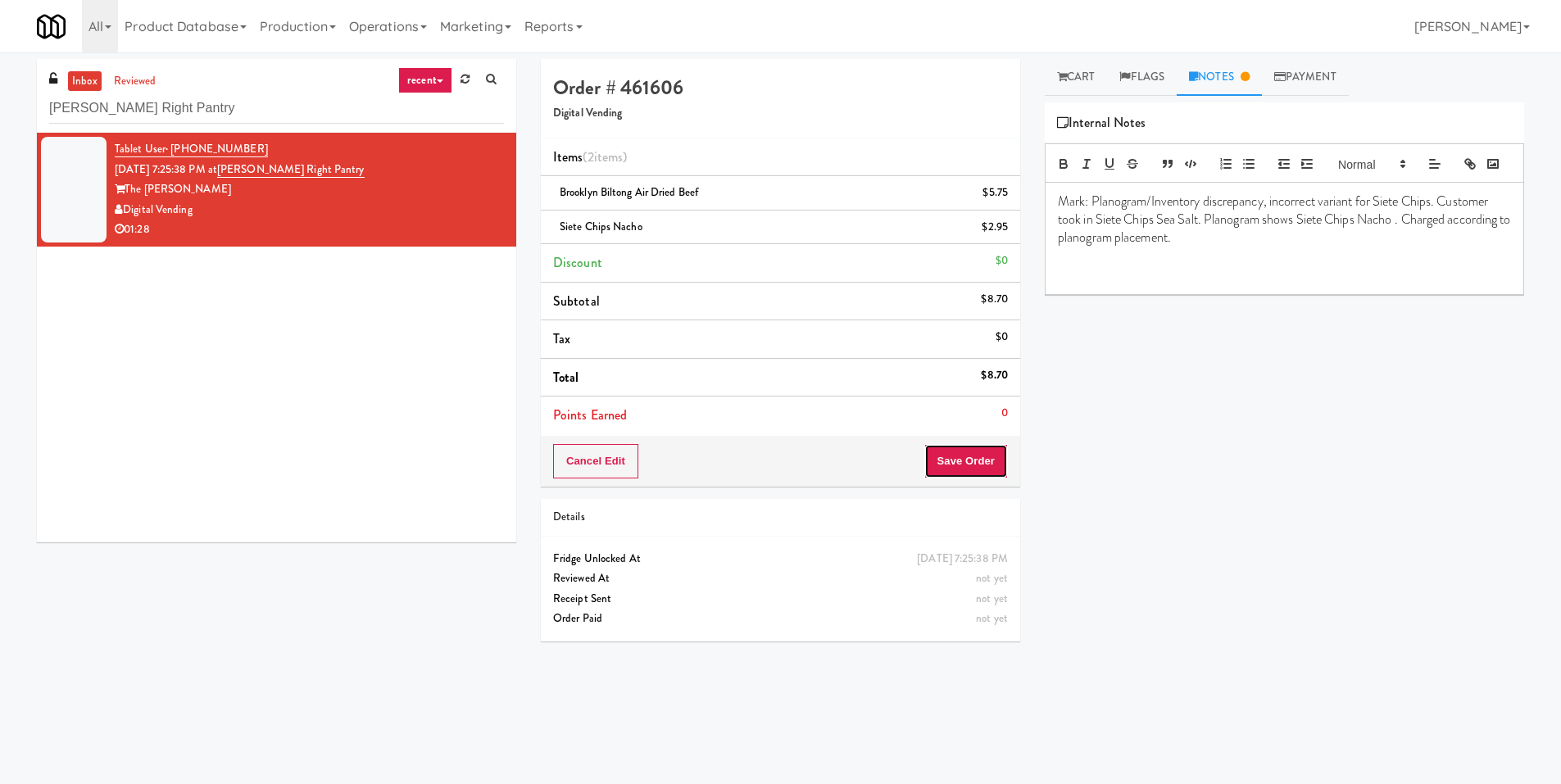
click at [953, 454] on button "Save Order" at bounding box center [966, 461] width 84 height 34
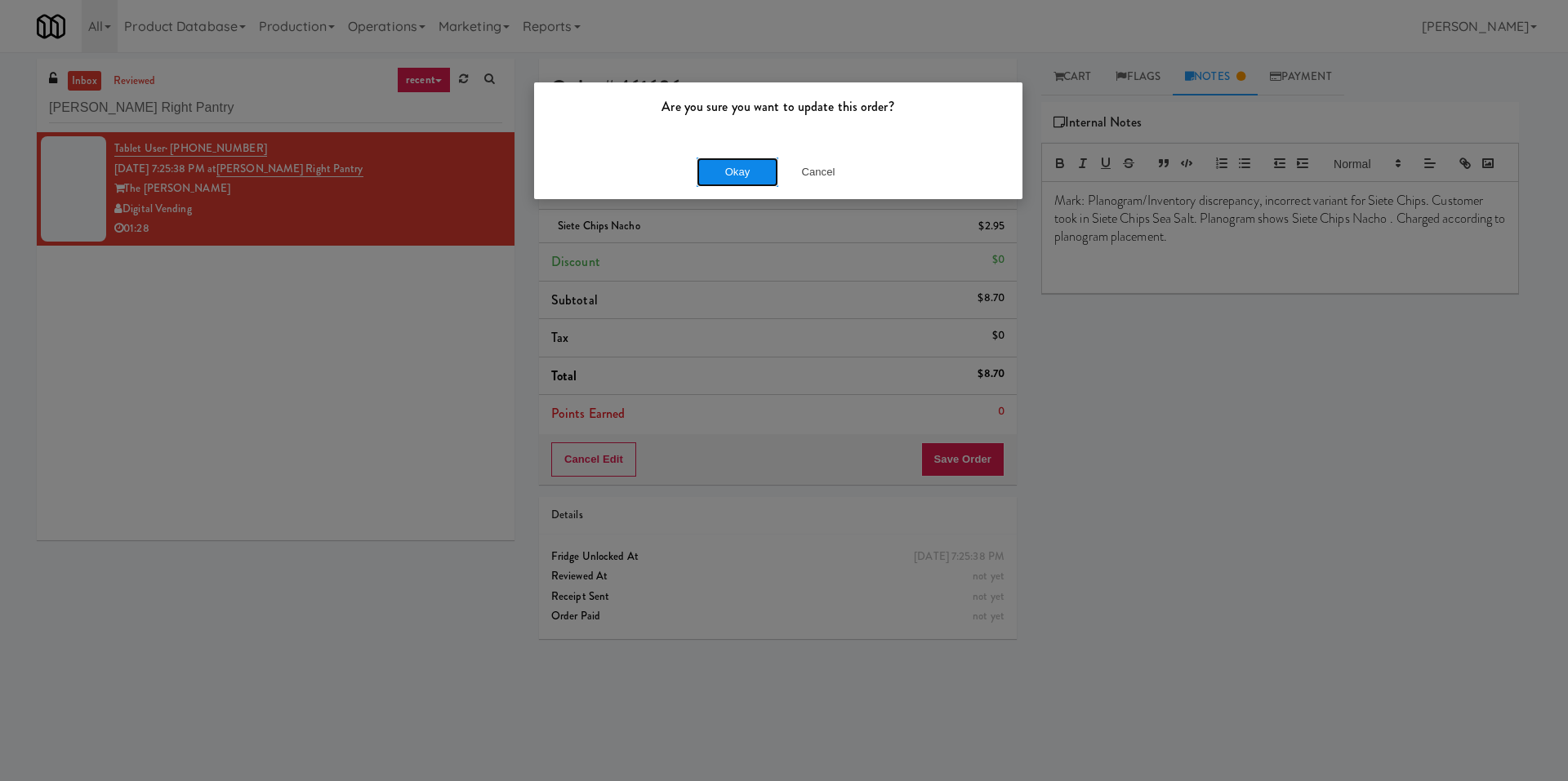
drag, startPoint x: 765, startPoint y: 163, endPoint x: 752, endPoint y: 163, distance: 13.0
click at [762, 163] on button "Okay" at bounding box center [737, 171] width 82 height 29
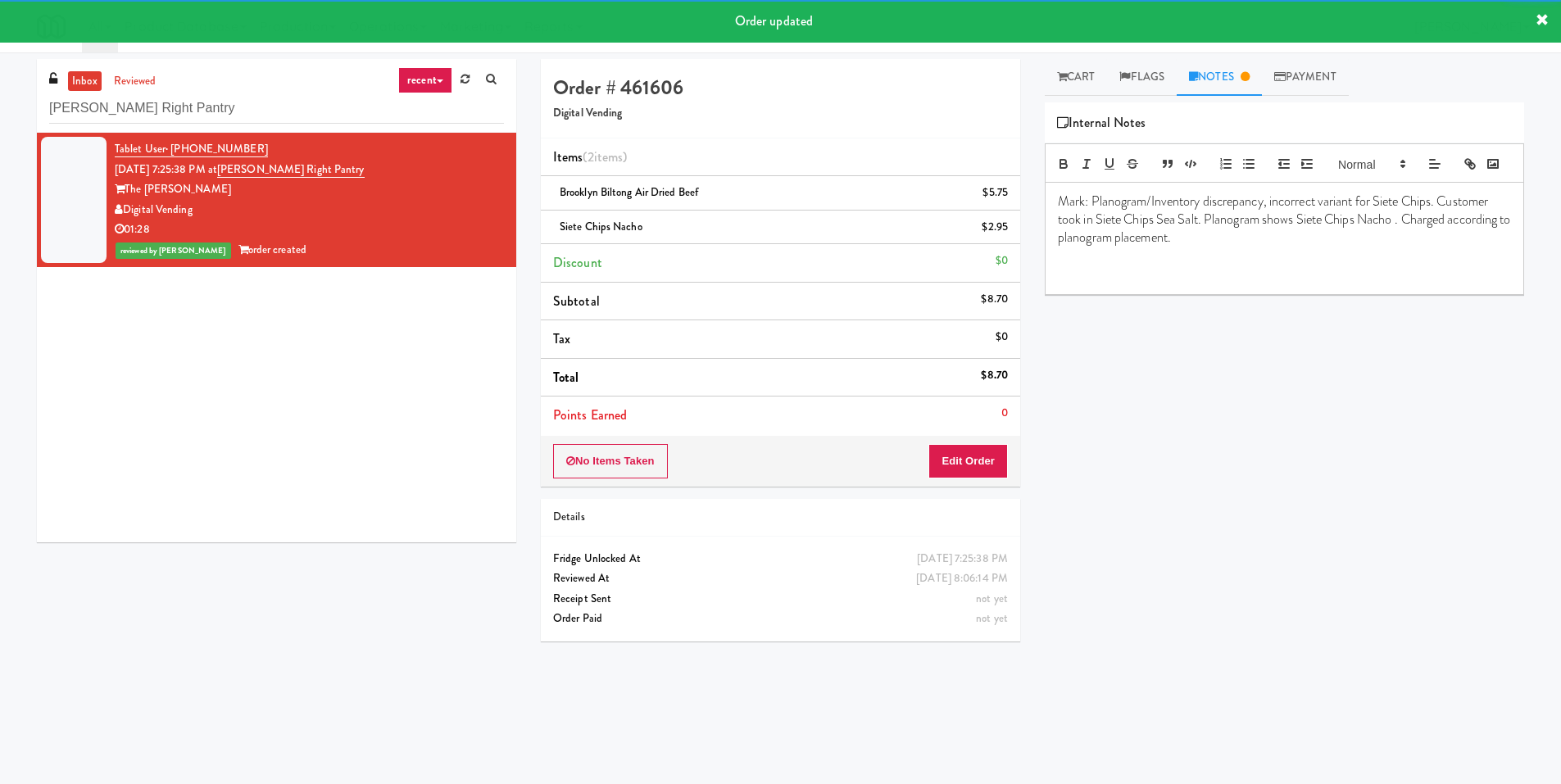
drag, startPoint x: 237, startPoint y: 215, endPoint x: 125, endPoint y: 210, distance: 112.1
click at [125, 210] on div "Digital Vending" at bounding box center [309, 210] width 389 height 20
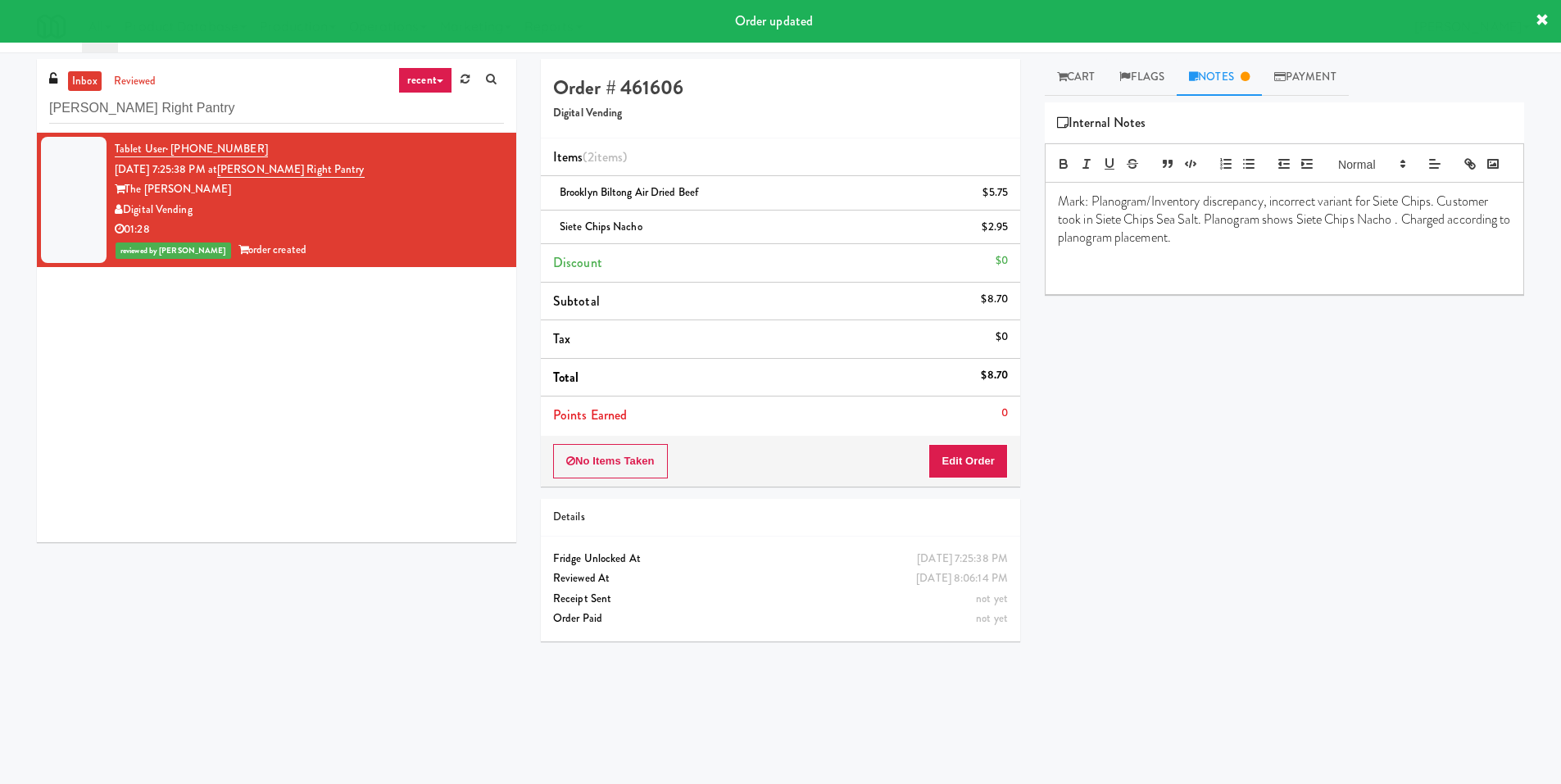
copy div "Digital Vending"
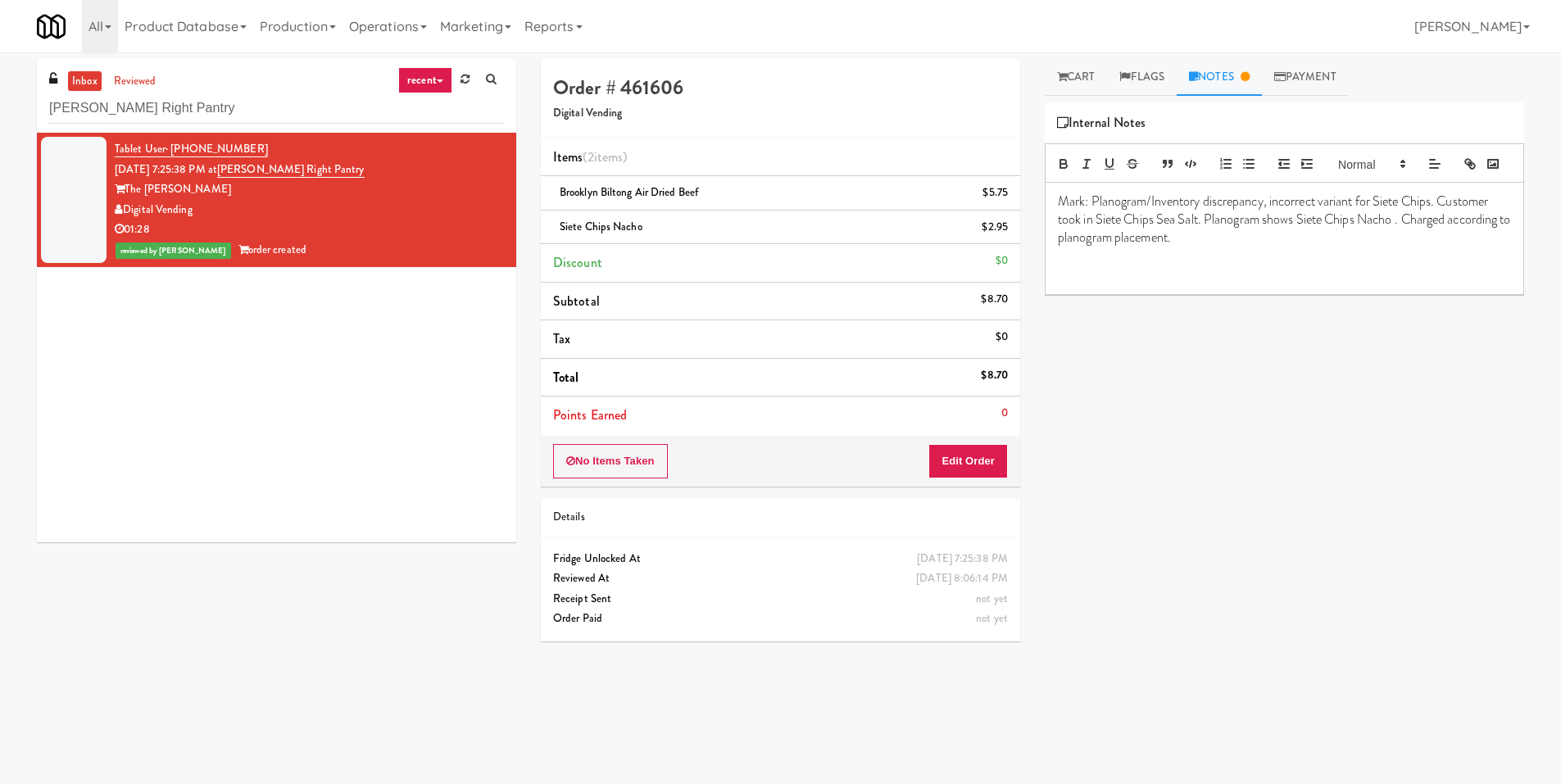
drag, startPoint x: 1266, startPoint y: 267, endPoint x: 1094, endPoint y: 221, distance: 178.0
click at [1094, 221] on p "Mark: Planogram/Inventory discrepancy, incorrect variant for Siete Chips. Custo…" at bounding box center [1285, 220] width 453 height 55
copy p "Planogram/Inventory discrepancy, incorrect variant for Siete Chips. Customer to…"
drag, startPoint x: 389, startPoint y: 165, endPoint x: 244, endPoint y: 177, distance: 145.5
click at [244, 177] on div "Tablet User · (760) 500-8933 [DATE] 7:25:38 PM at [PERSON_NAME] Right Pantry Th…" at bounding box center [309, 200] width 389 height 122
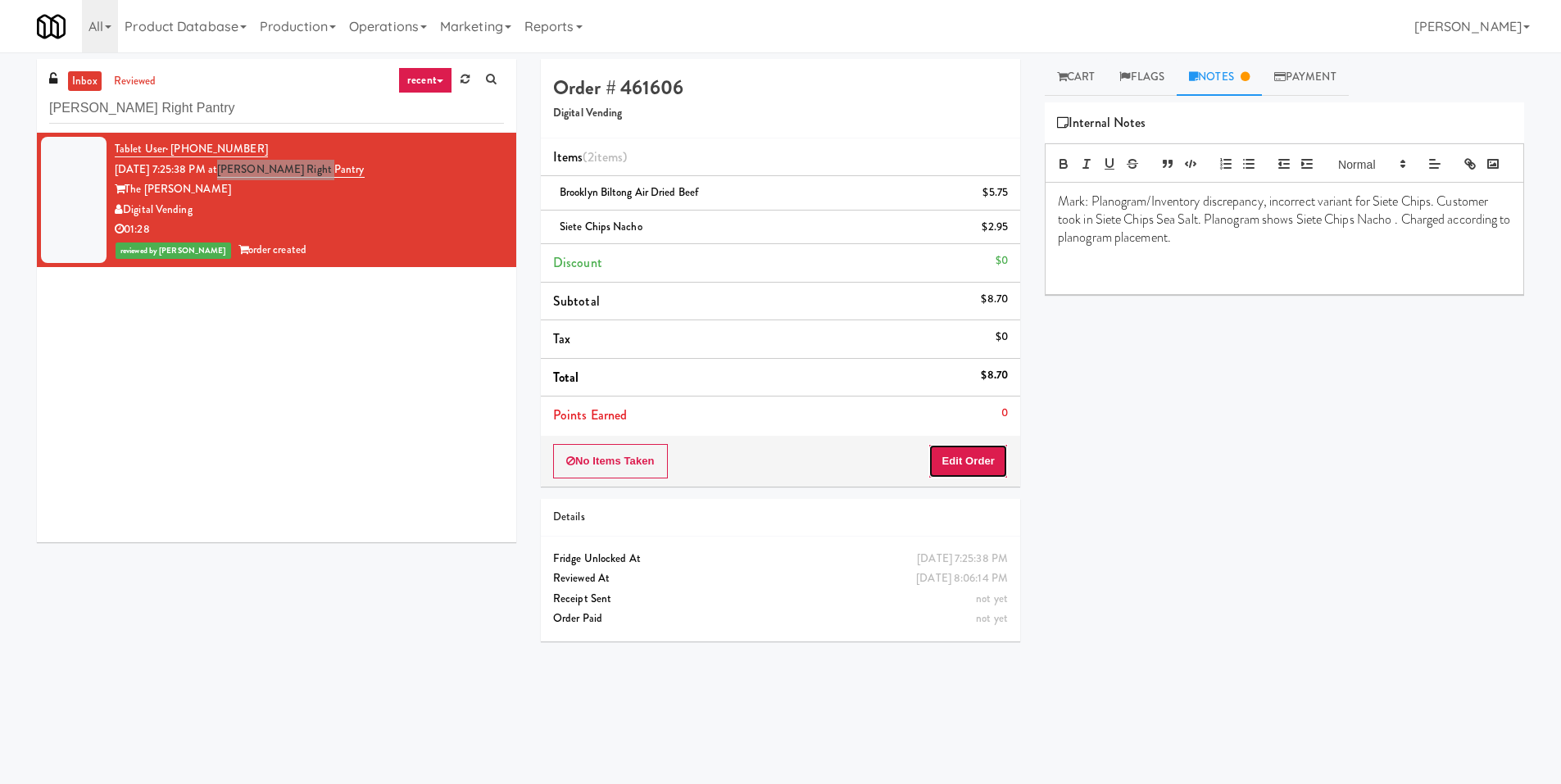
click at [959, 457] on button "Edit Order" at bounding box center [968, 461] width 79 height 34
drag, startPoint x: 1074, startPoint y: 80, endPoint x: 1074, endPoint y: 202, distance: 122.0
click at [1074, 84] on link "Cart" at bounding box center [1077, 78] width 63 height 37
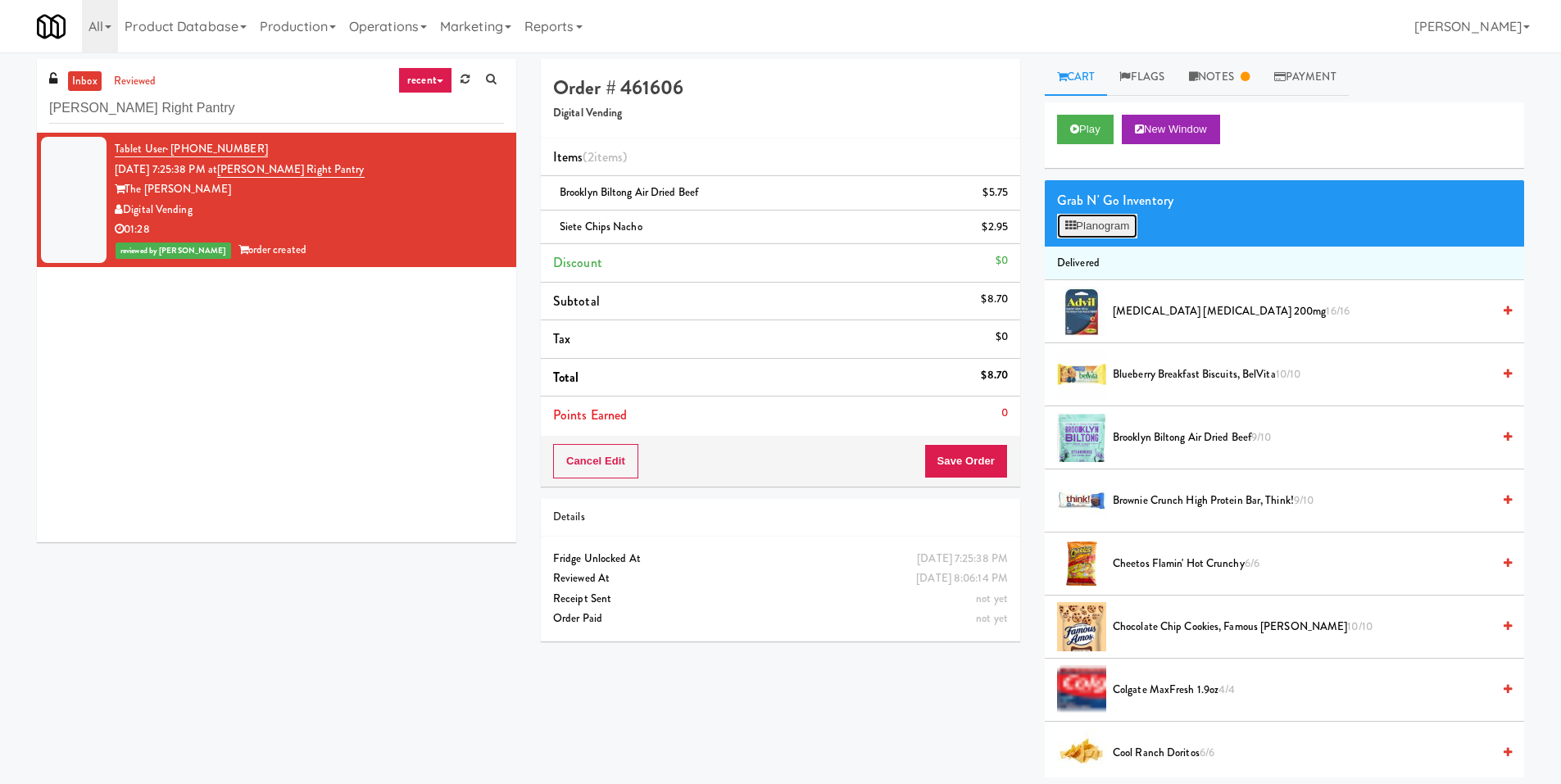
click at [1081, 226] on button "Planogram" at bounding box center [1097, 227] width 80 height 25
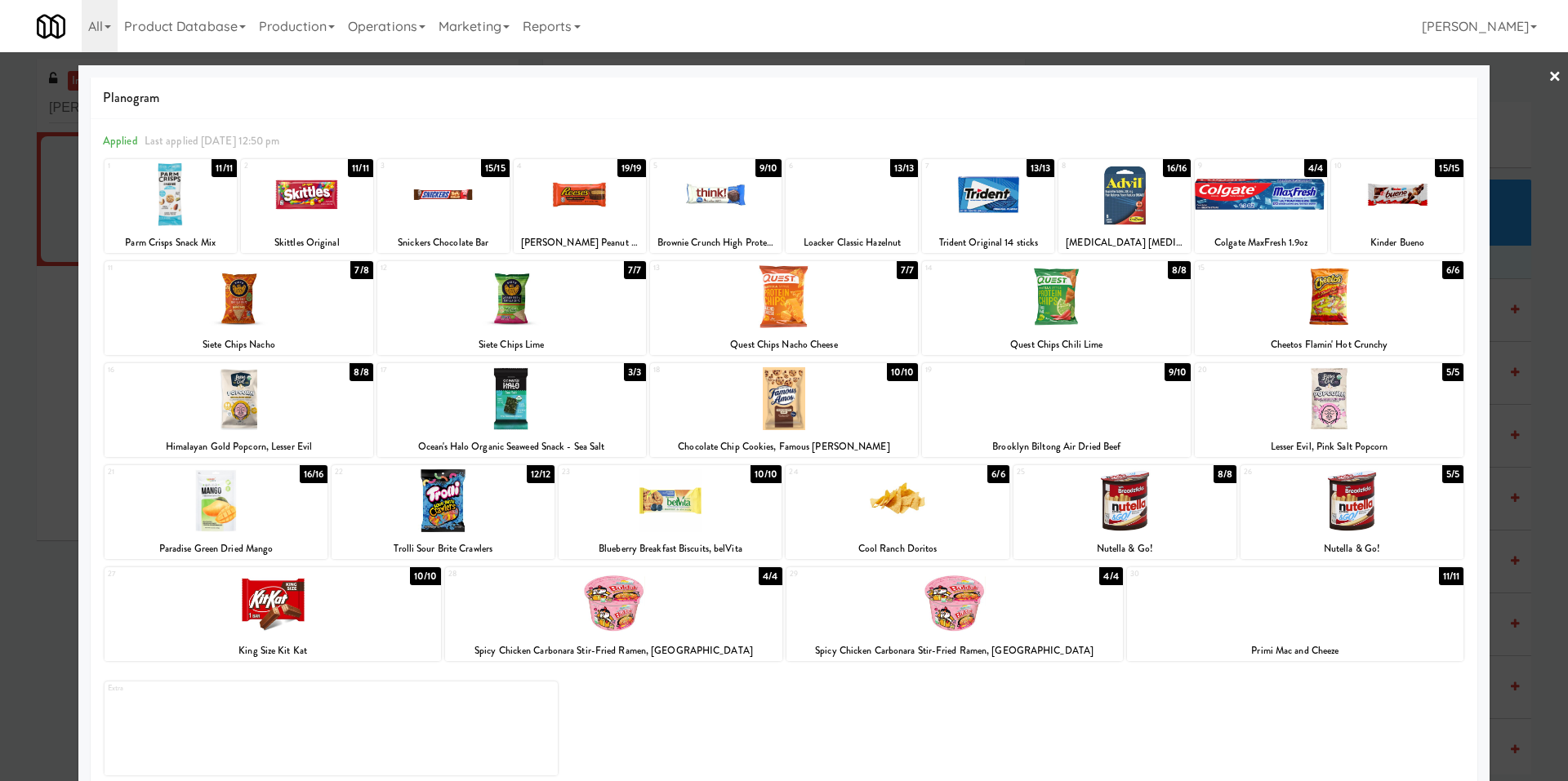
click at [1535, 70] on div at bounding box center [784, 390] width 1568 height 781
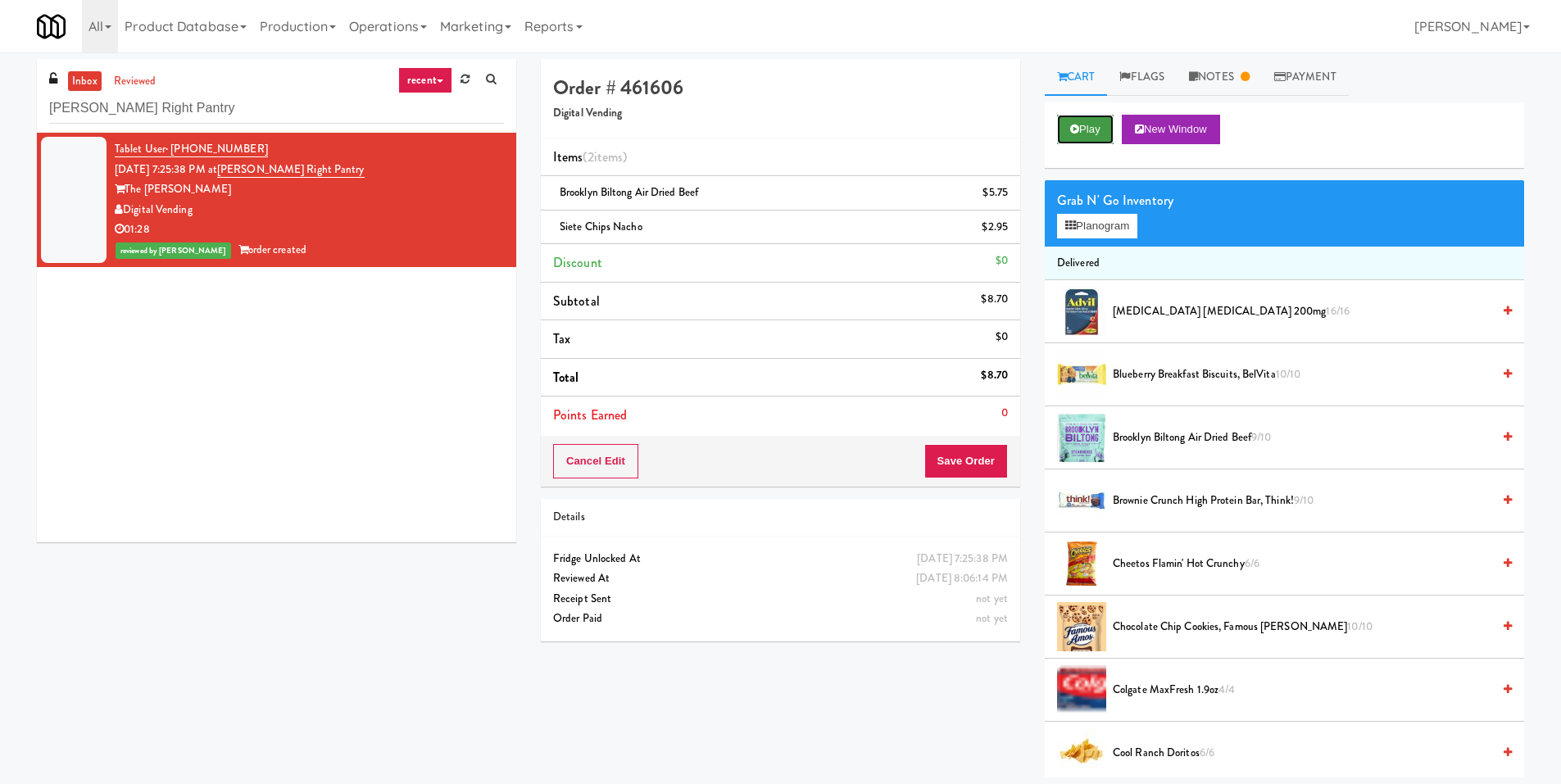
click at [1081, 122] on button "Play" at bounding box center [1086, 129] width 56 height 29
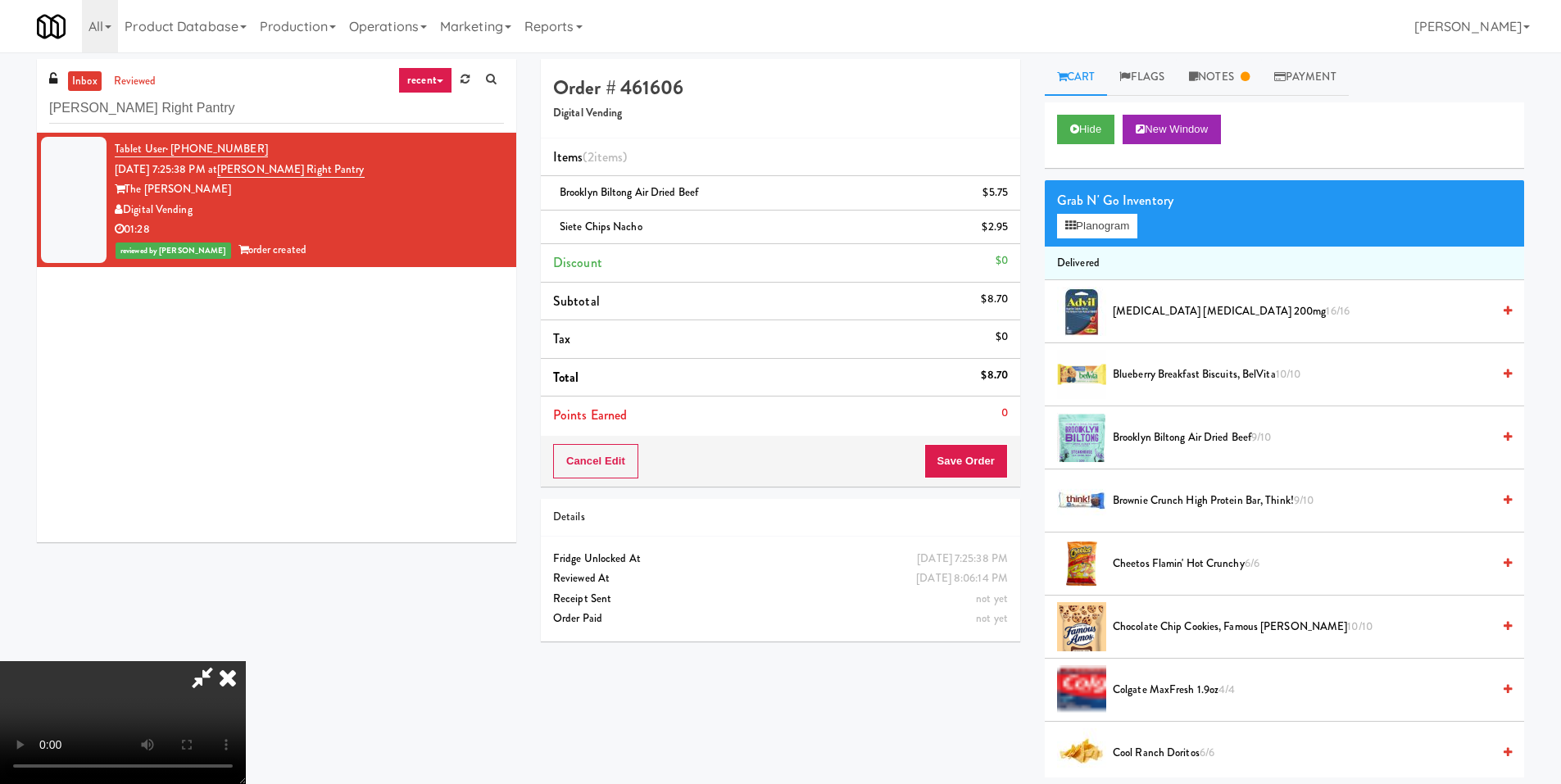
click at [221, 661] on icon at bounding box center [202, 677] width 38 height 33
click at [956, 458] on button "Save Order" at bounding box center [966, 461] width 84 height 34
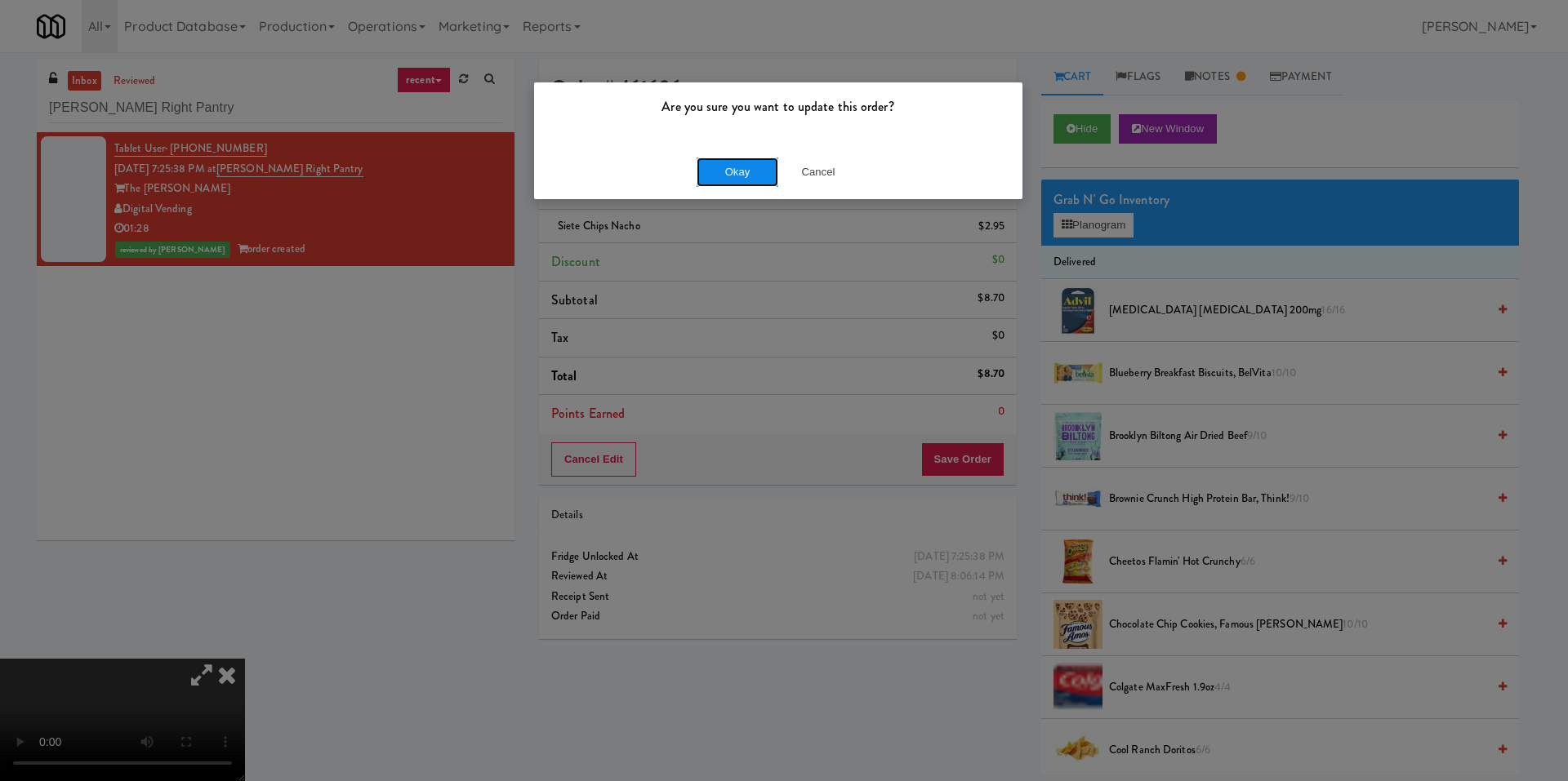
click at [710, 165] on button "Okay" at bounding box center [737, 171] width 82 height 29
